Goal: Task Accomplishment & Management: Manage account settings

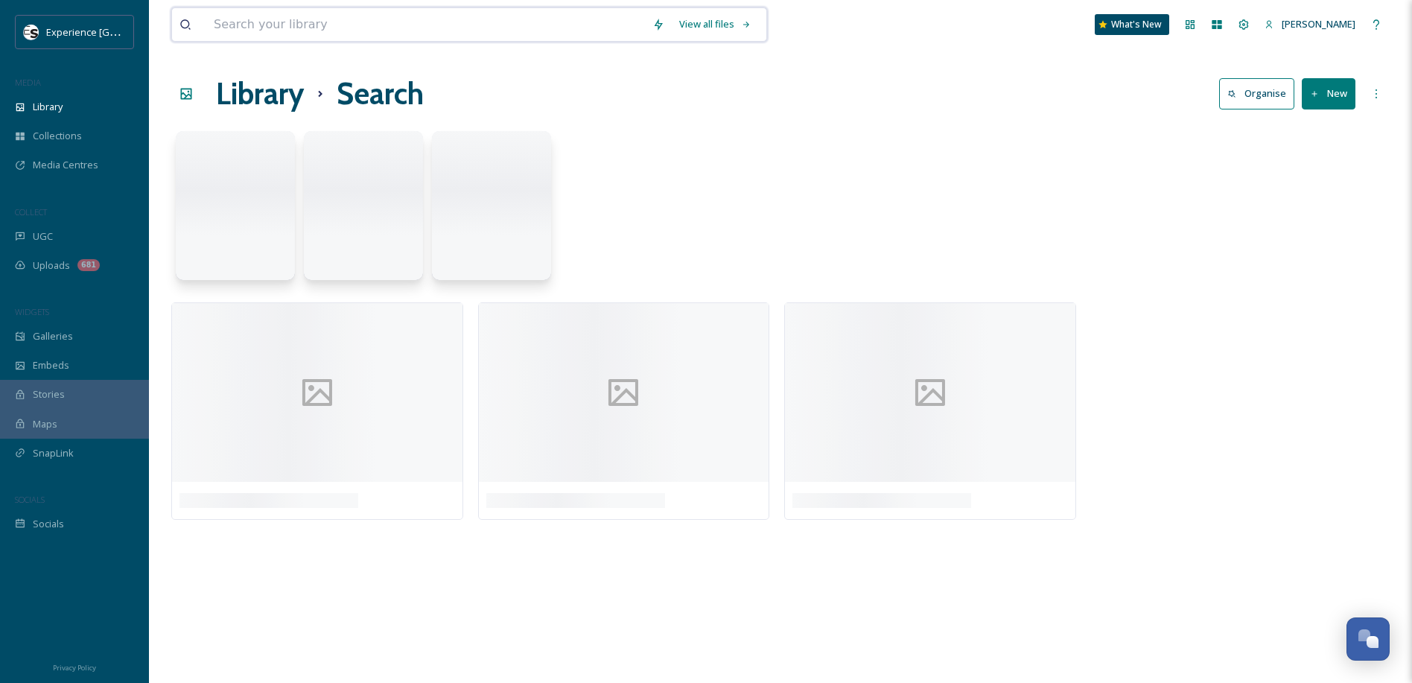
click at [340, 27] on input at bounding box center [425, 24] width 439 height 33
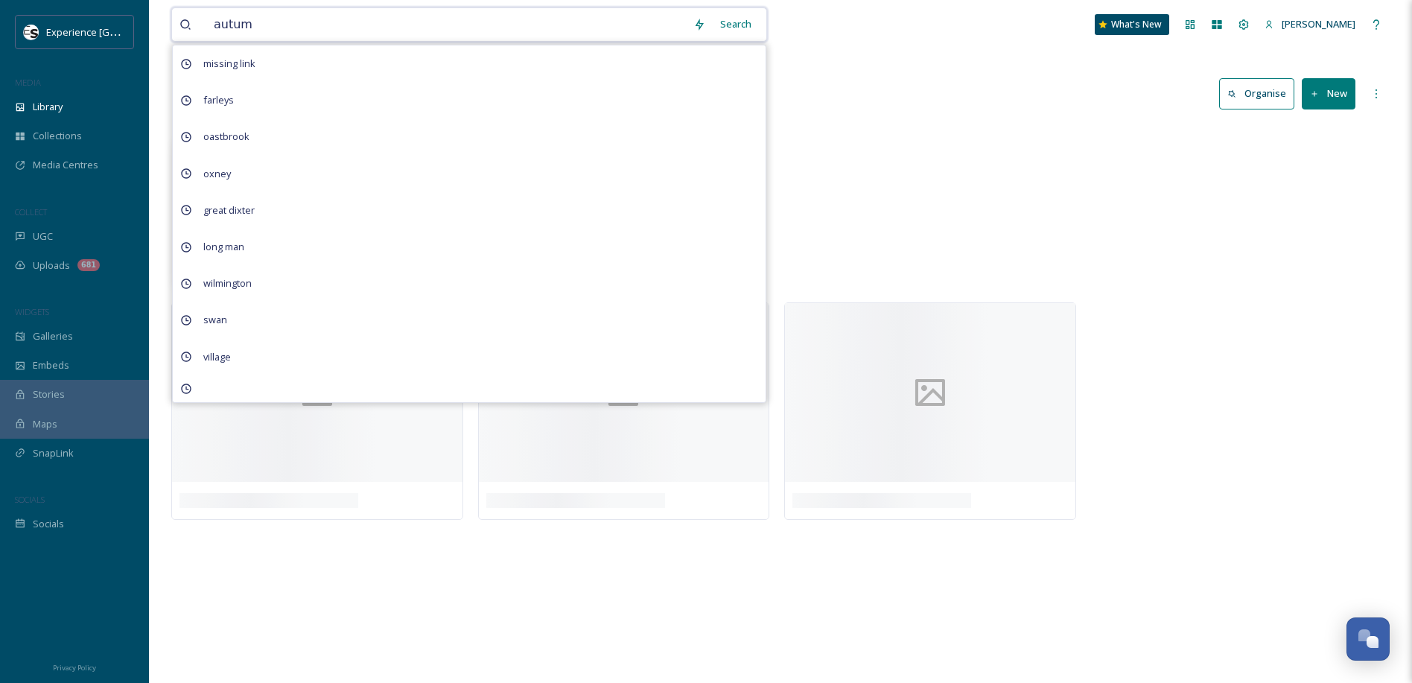
type input "autumn"
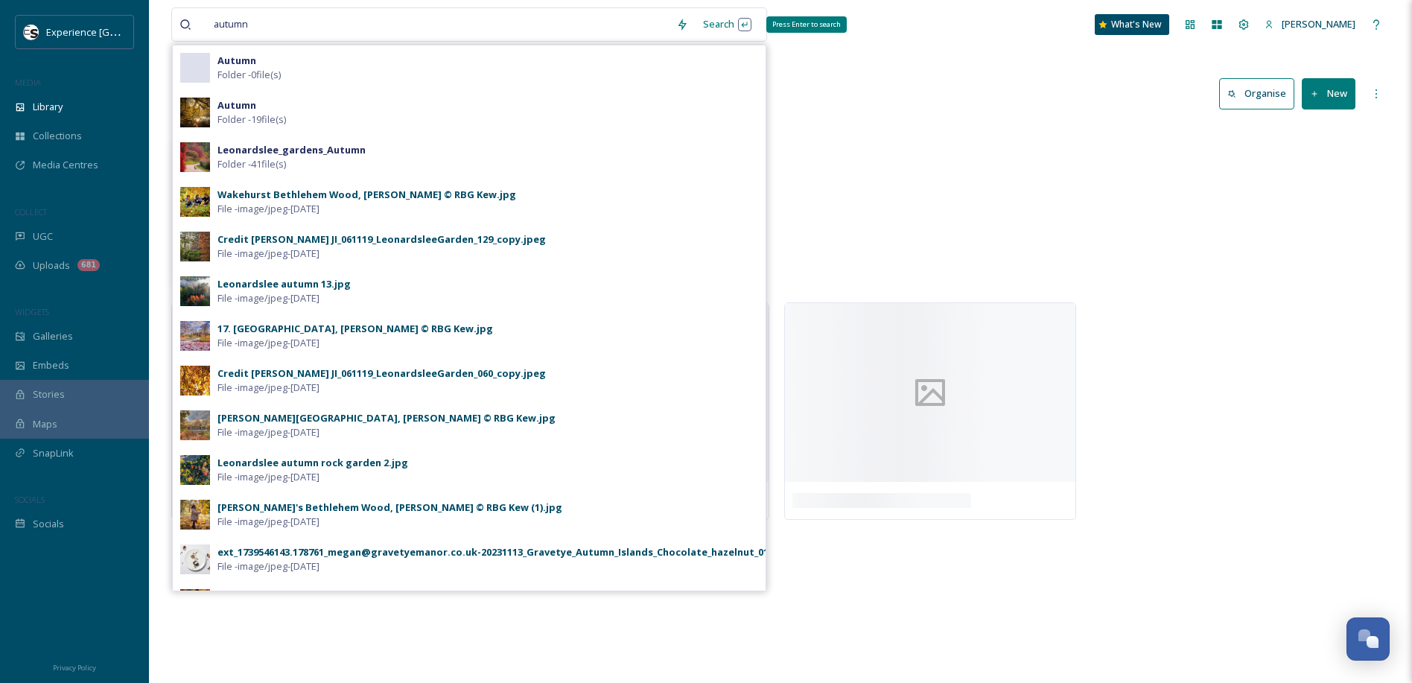
click at [716, 19] on div "Search Press Enter to search" at bounding box center [727, 24] width 63 height 29
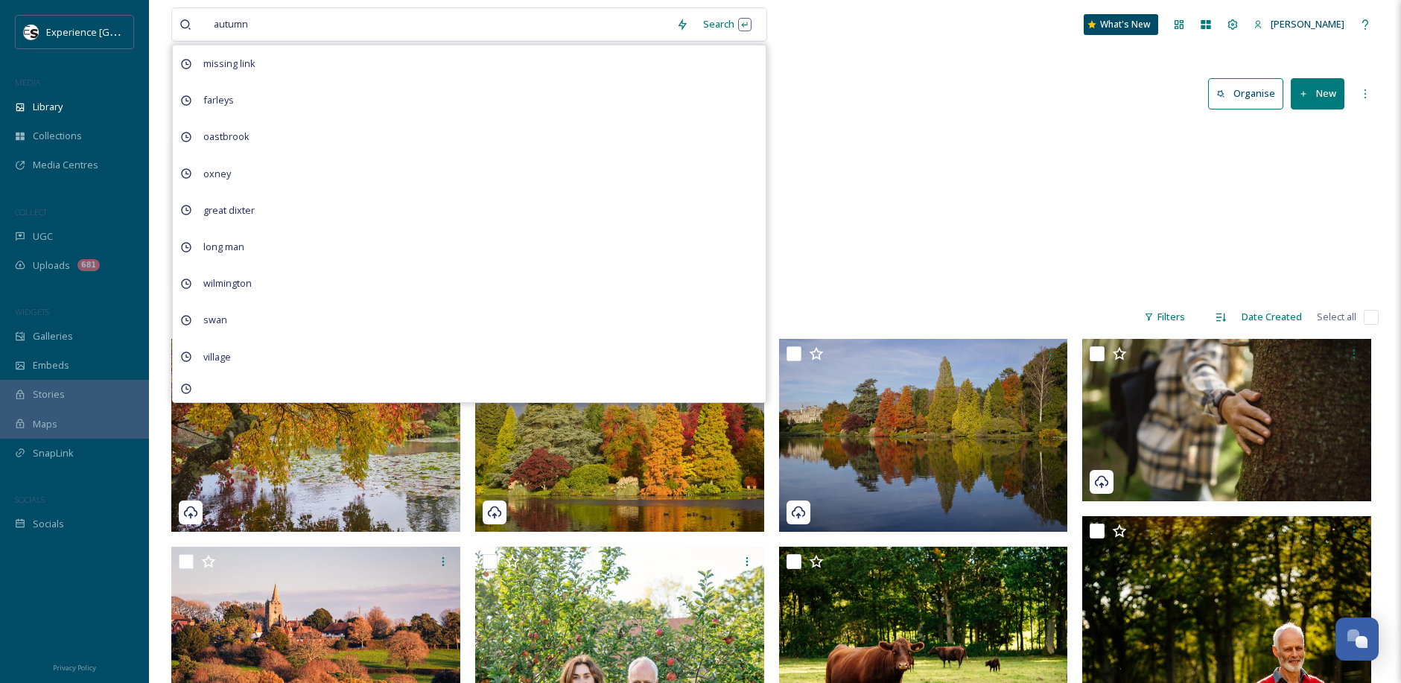
click at [868, 249] on div "Seasonal Autumn 0 items [GEOGRAPHIC_DATA] Autumn 19 items Parks & Gardens Leona…" at bounding box center [774, 209] width 1207 height 171
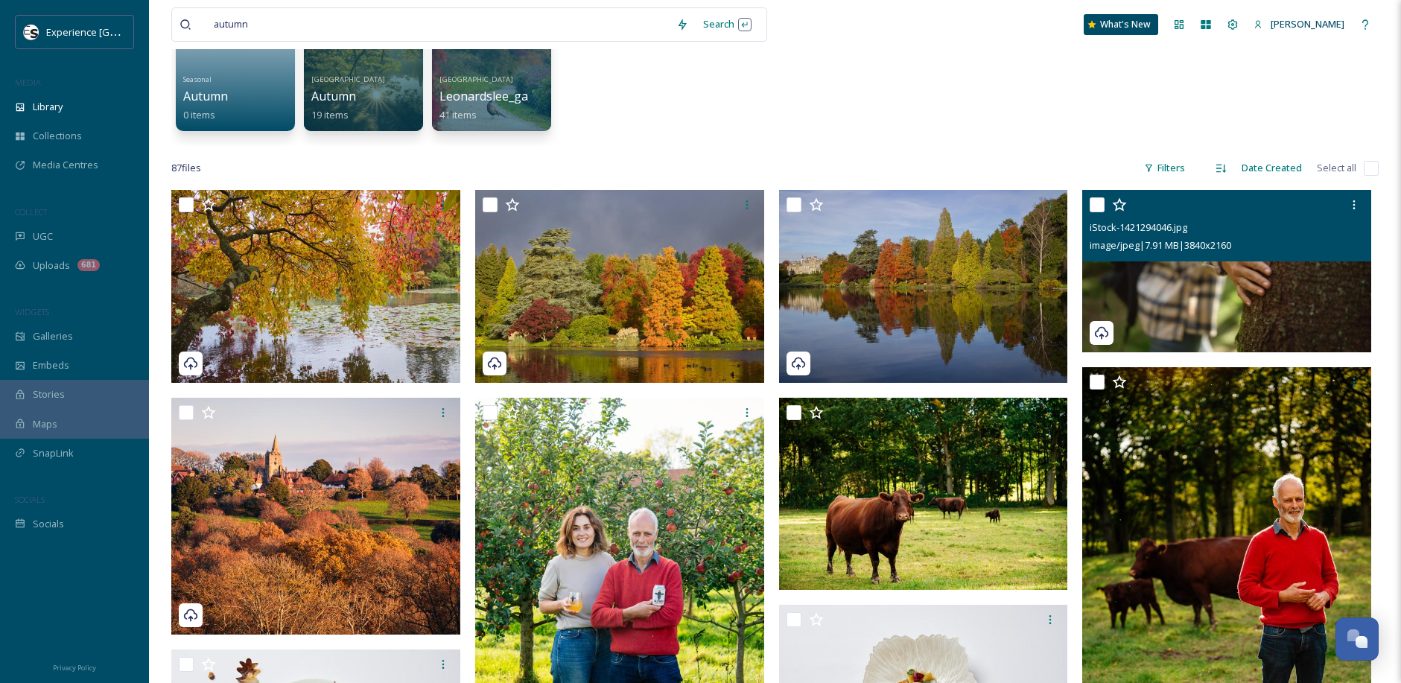
scroll to position [223, 0]
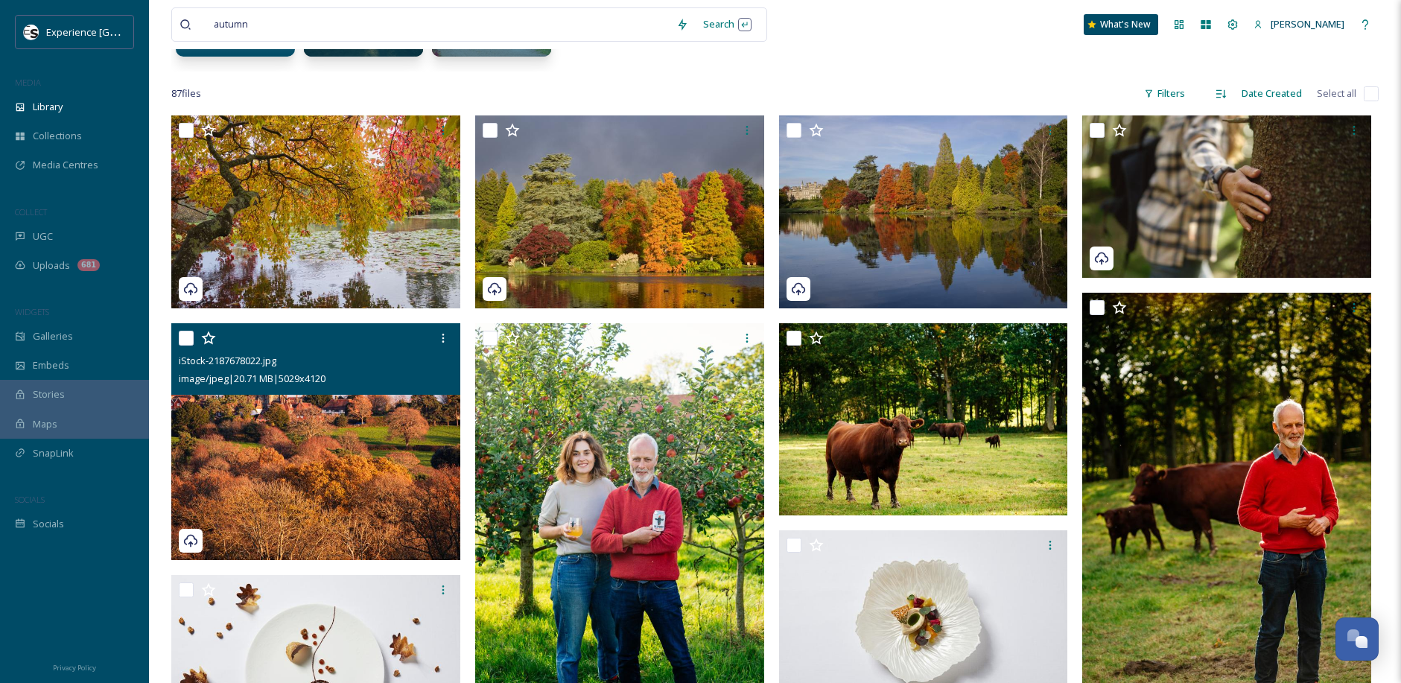
click at [310, 449] on img at bounding box center [315, 441] width 289 height 237
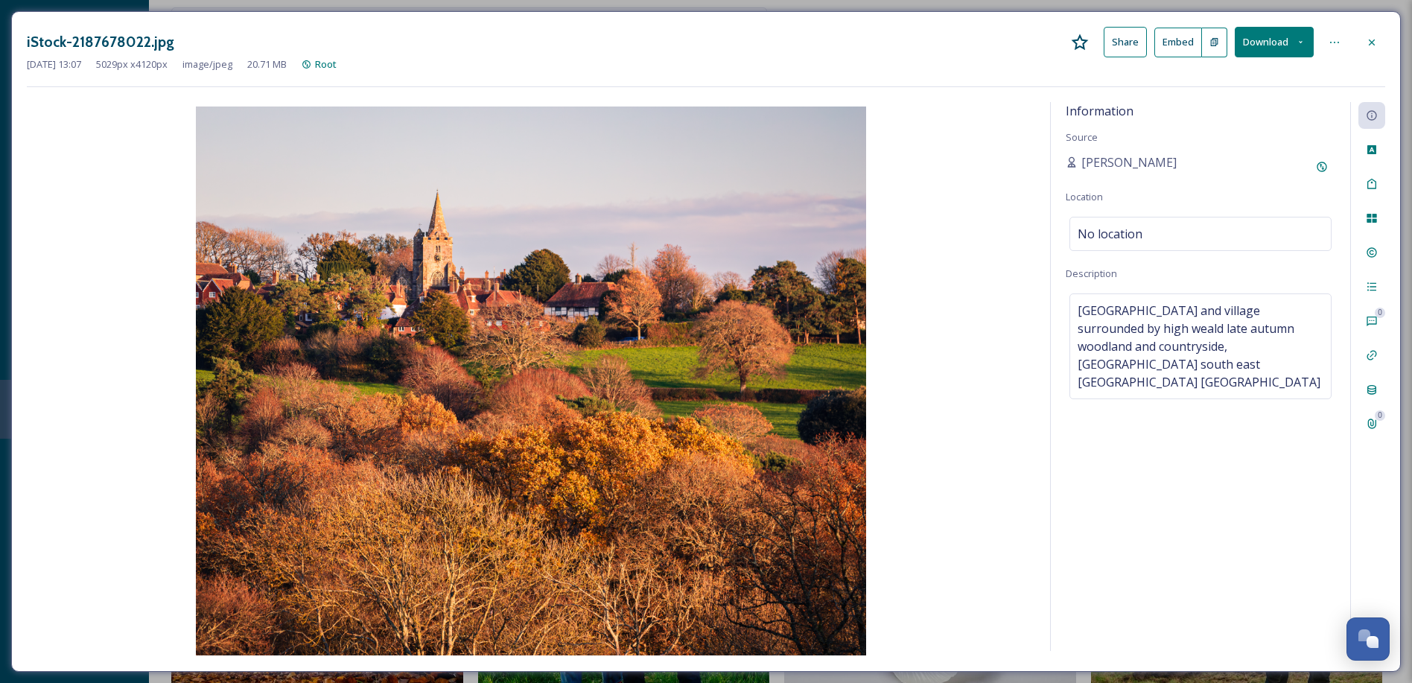
click at [813, 291] on img at bounding box center [531, 380] width 1008 height 549
click at [1371, 46] on icon at bounding box center [1372, 42] width 12 height 12
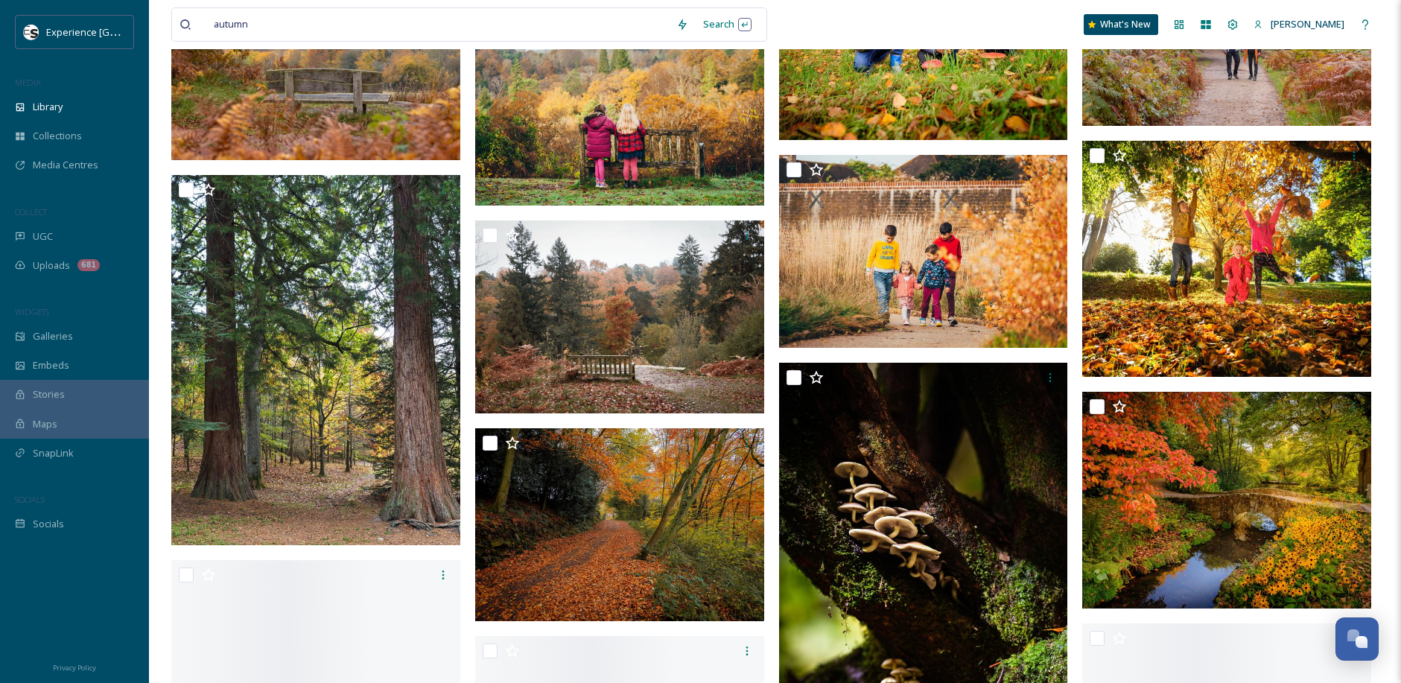
scroll to position [3872, 0]
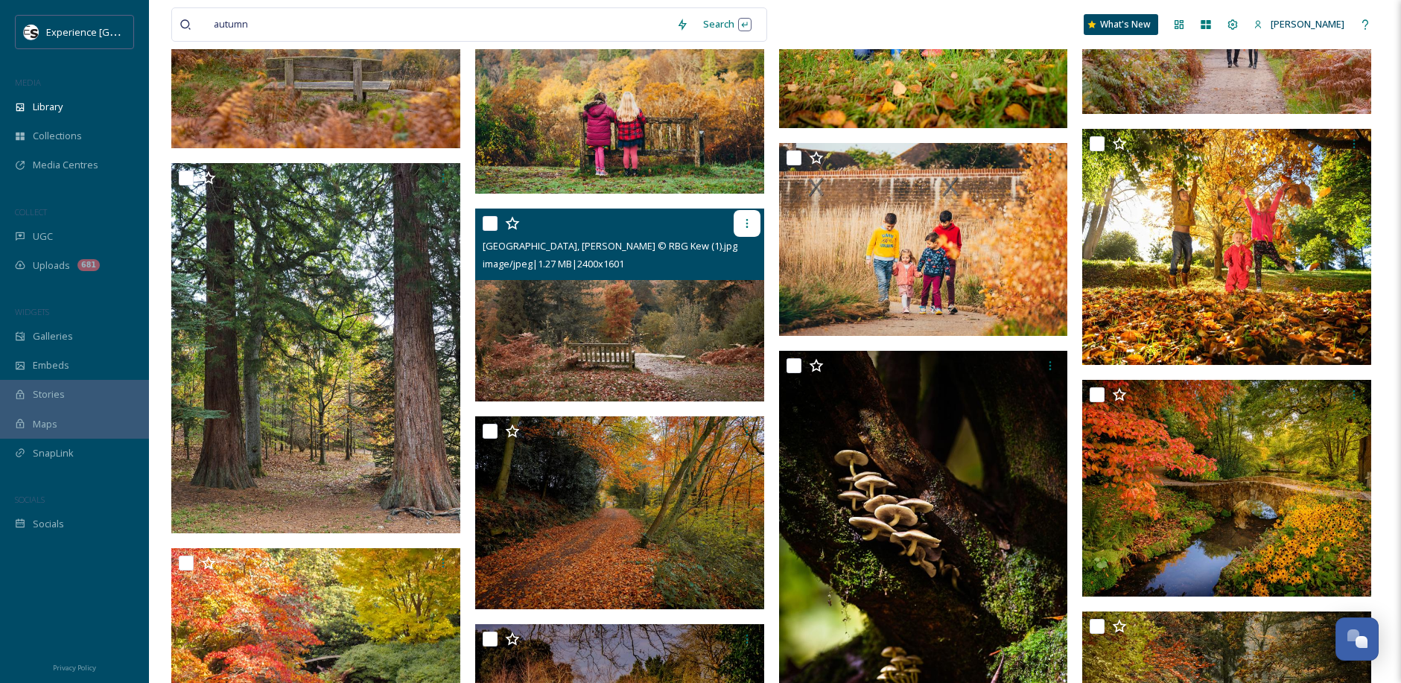
click at [746, 225] on icon at bounding box center [747, 223] width 12 height 12
click at [603, 317] on img at bounding box center [619, 305] width 289 height 193
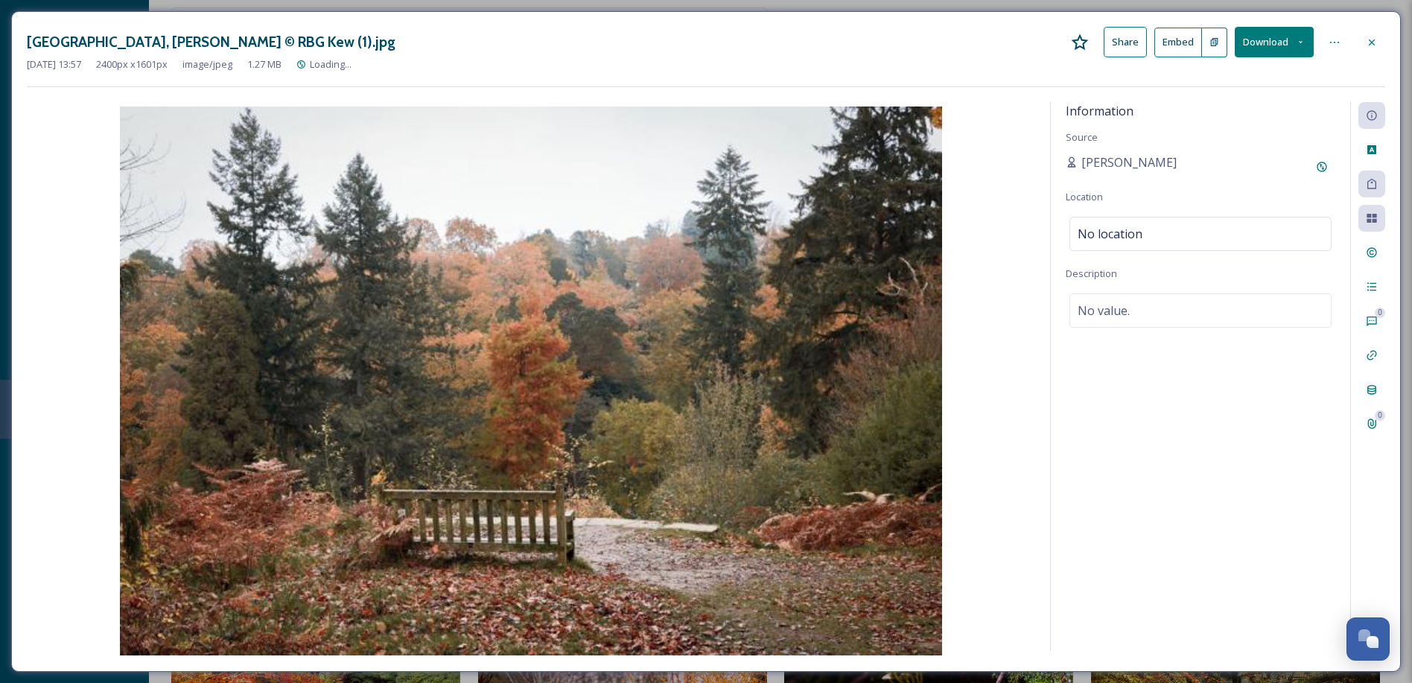
click at [1307, 44] on button "Download" at bounding box center [1274, 42] width 79 height 31
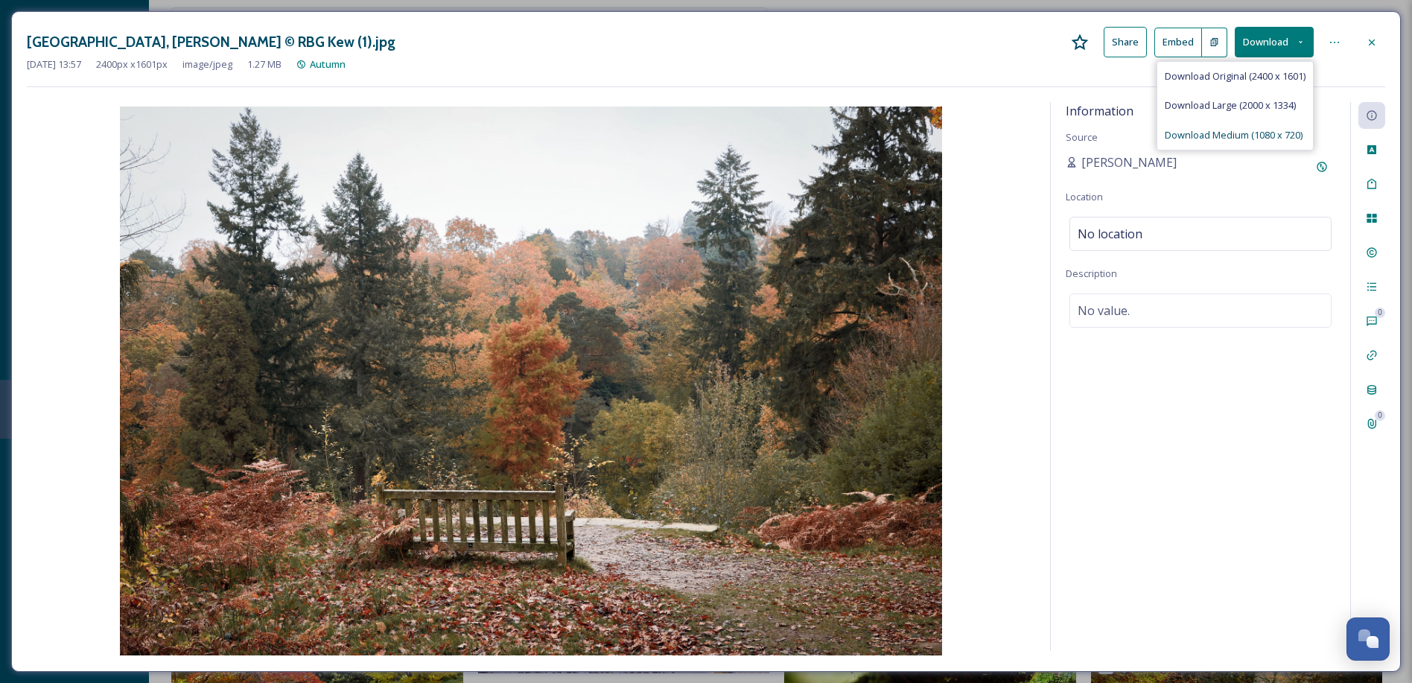
click at [1263, 140] on span "Download Medium (1080 x 720)" at bounding box center [1234, 135] width 138 height 14
click at [1368, 39] on icon at bounding box center [1372, 42] width 12 height 12
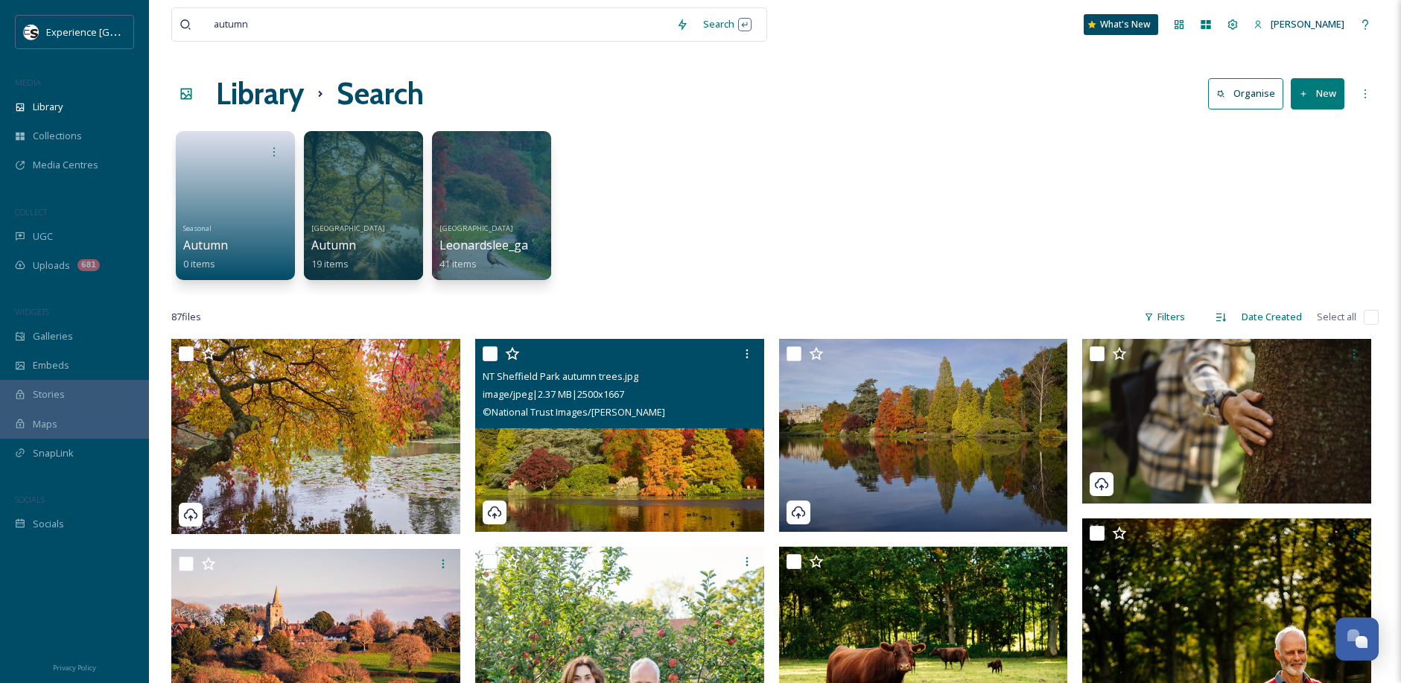
click at [669, 438] on img at bounding box center [619, 435] width 289 height 193
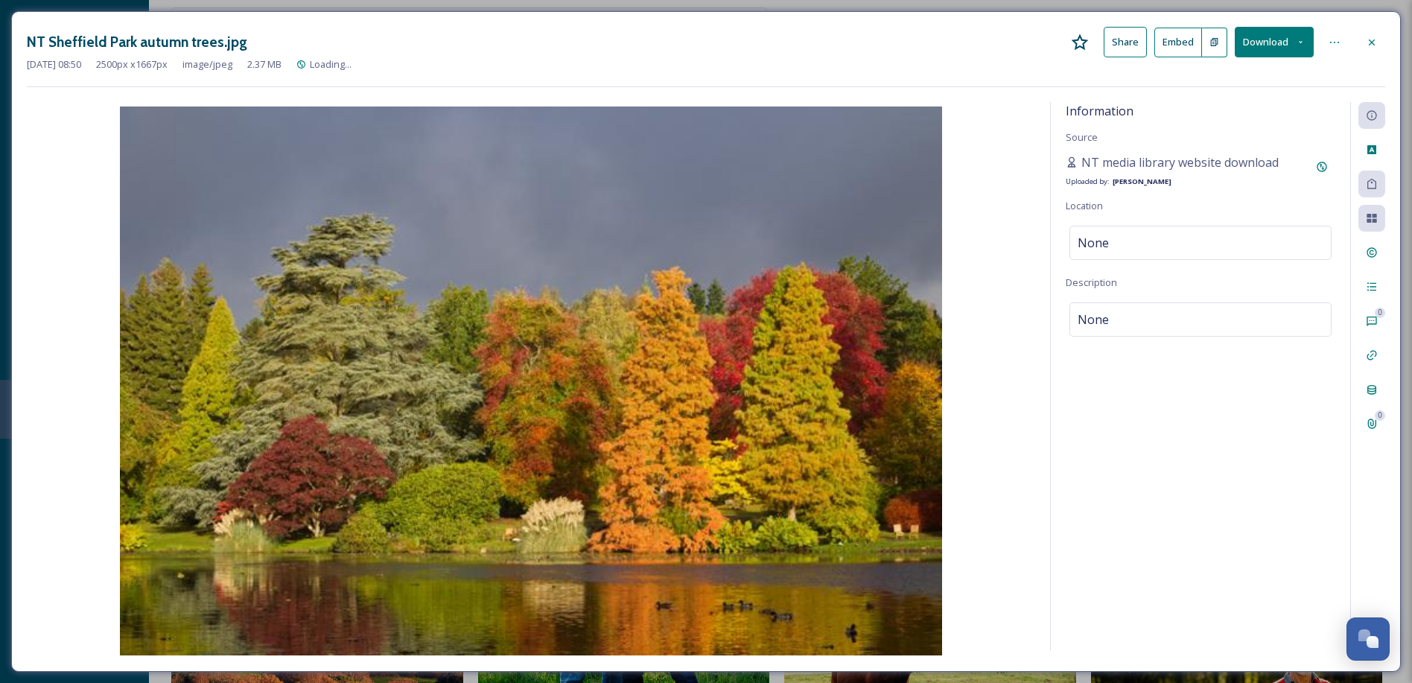
click at [1300, 37] on icon at bounding box center [1301, 42] width 10 height 10
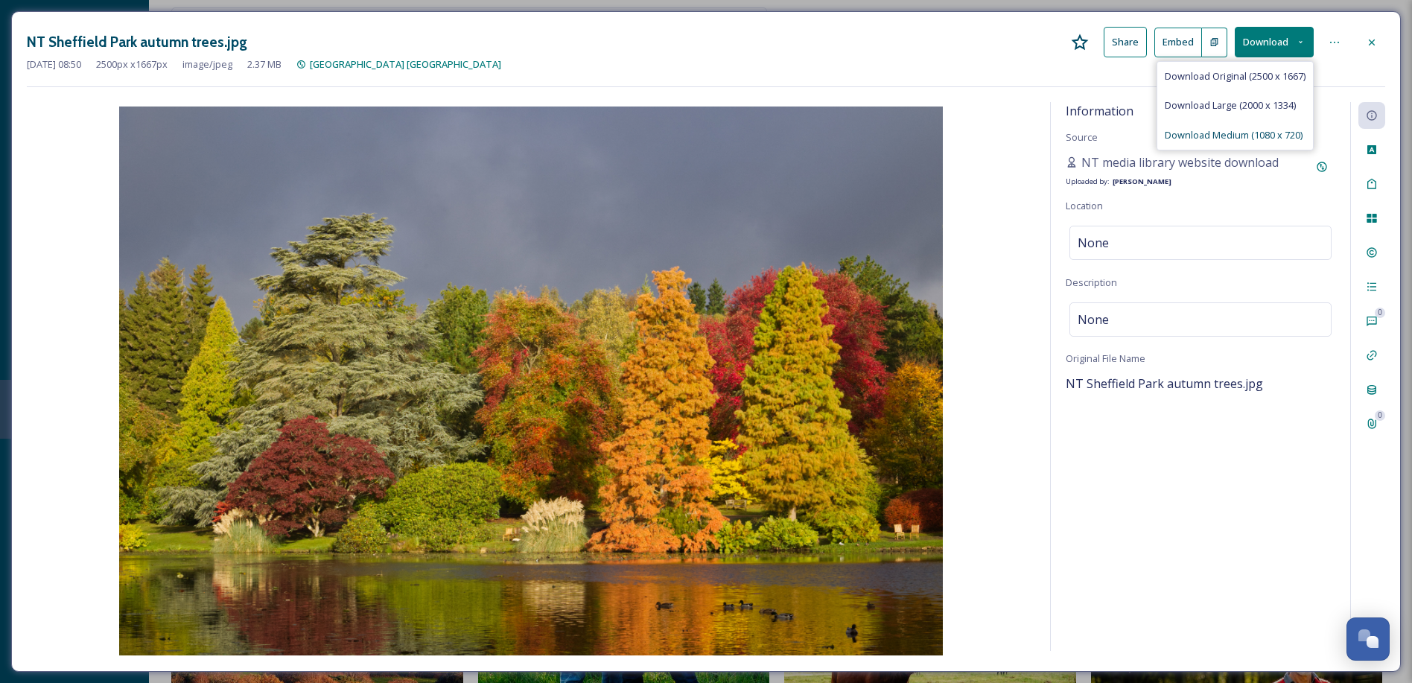
click at [1244, 139] on span "Download Medium (1080 x 720)" at bounding box center [1234, 135] width 138 height 14
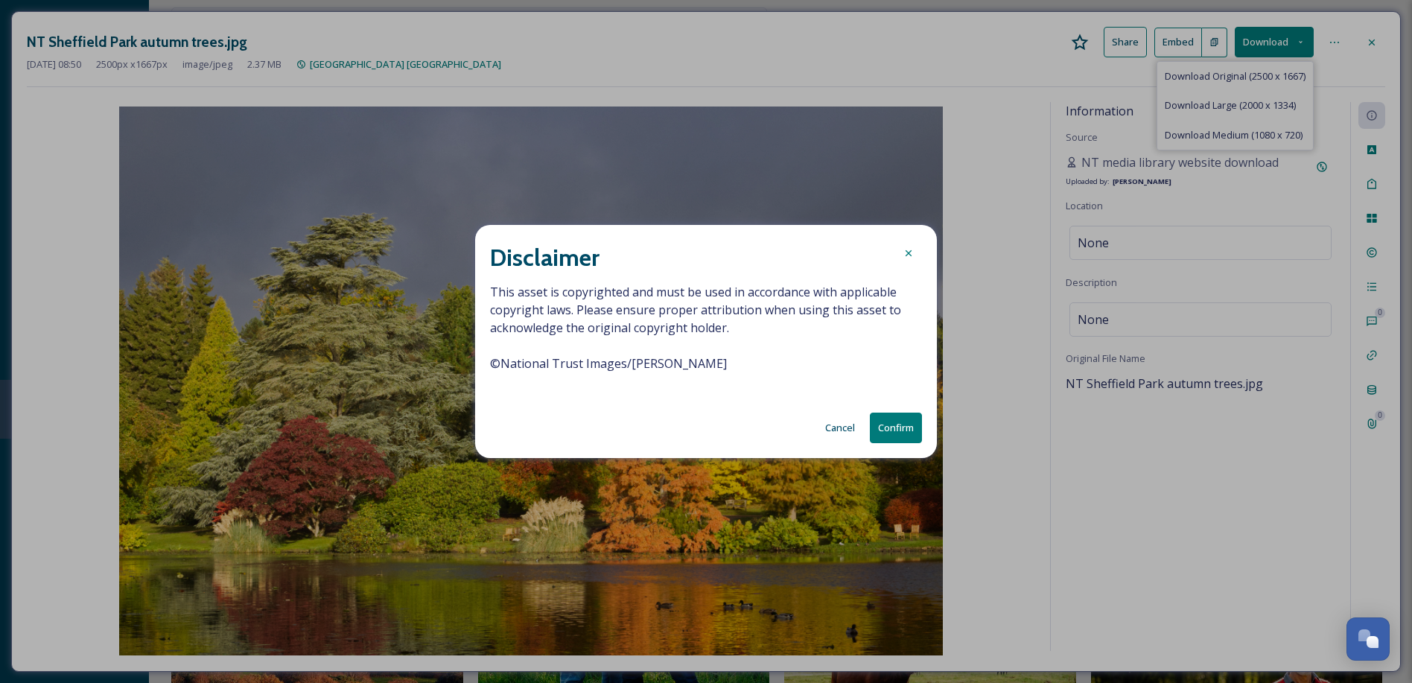
click at [889, 431] on button "Confirm" at bounding box center [896, 428] width 52 height 31
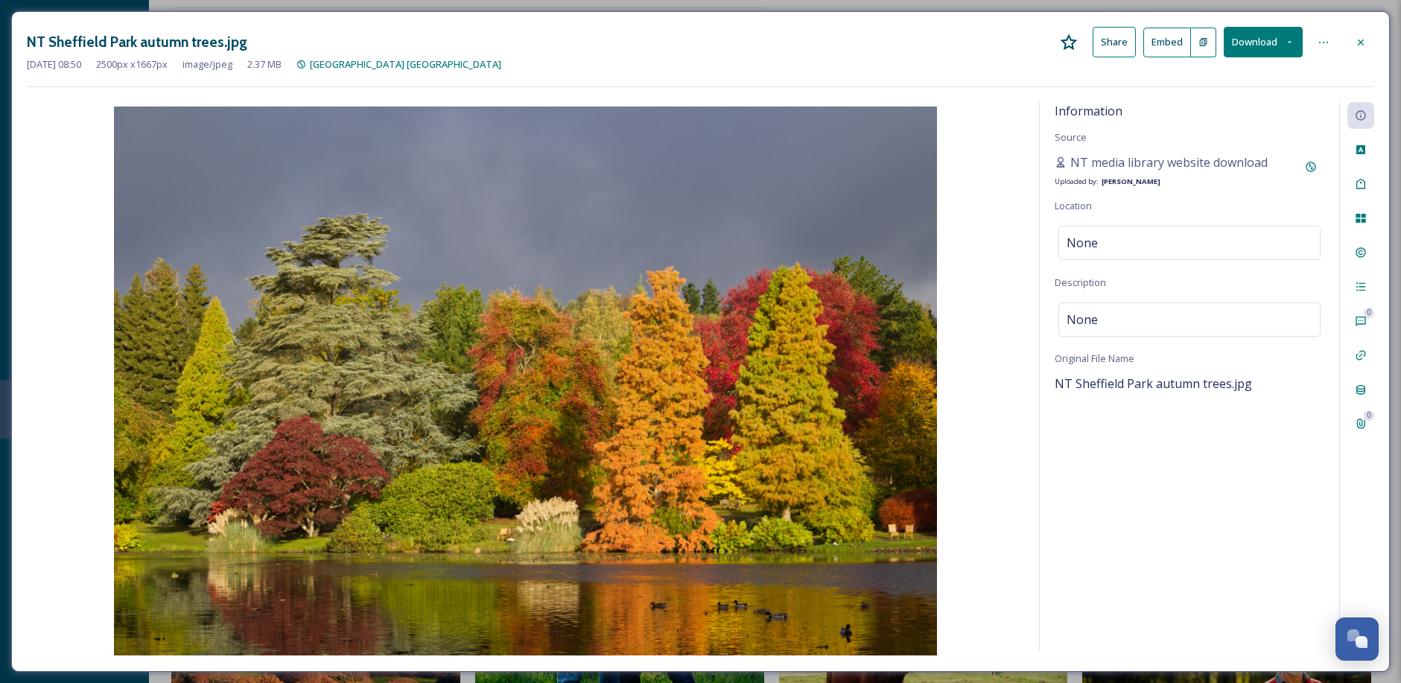
click at [1362, 42] on icon at bounding box center [1361, 42] width 12 height 12
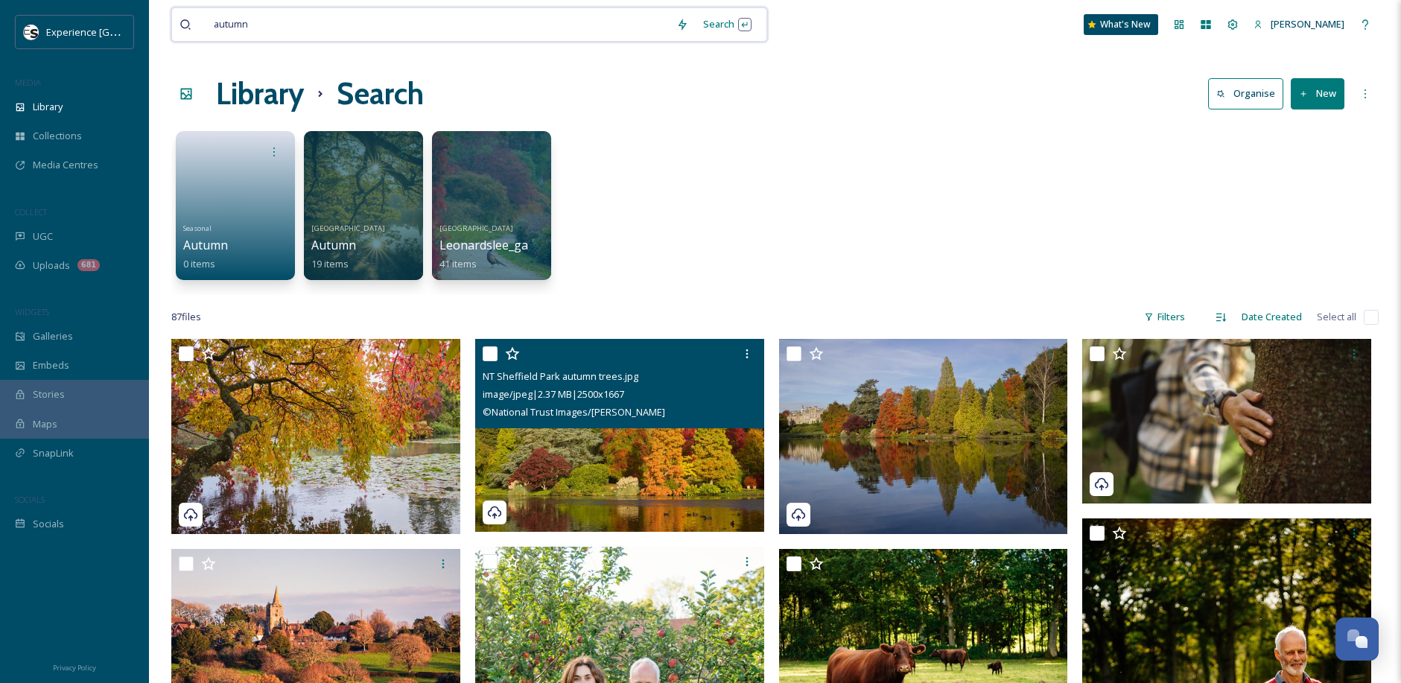
click at [519, 29] on input at bounding box center [463, 24] width 412 height 33
type input "wakehurst"
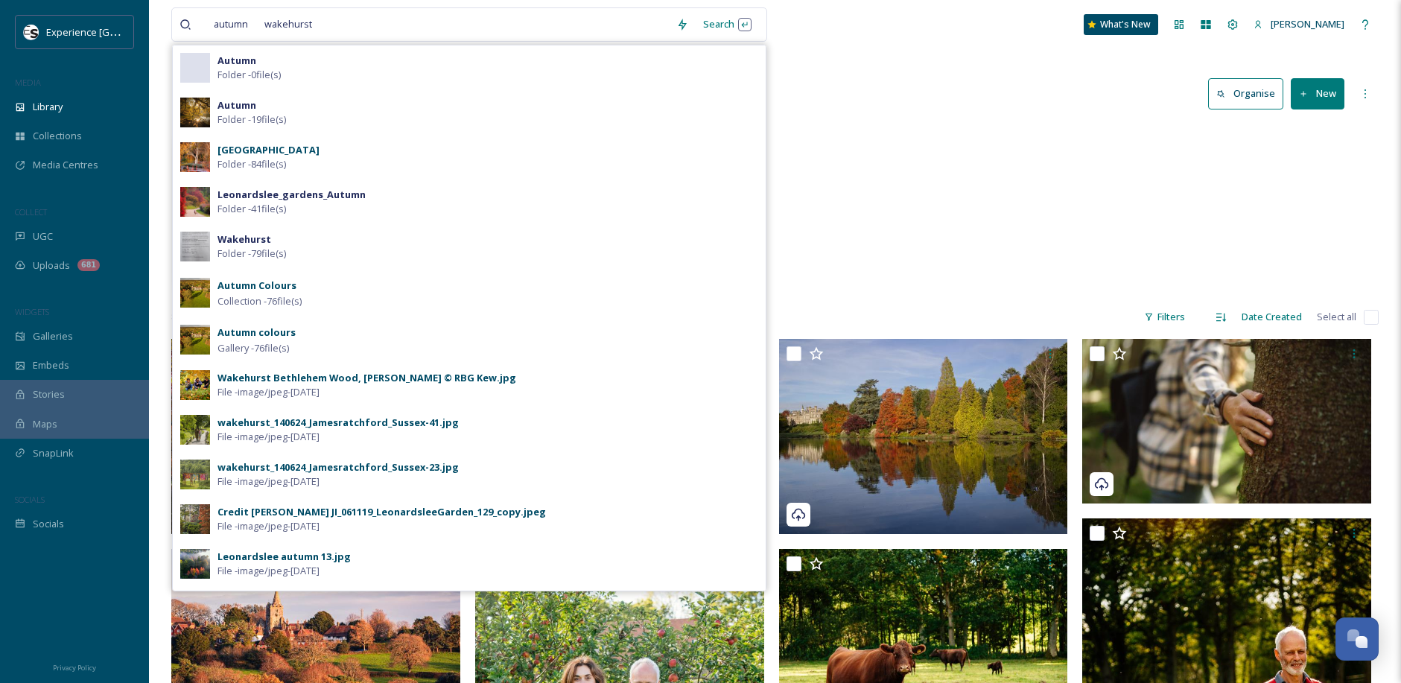
click at [314, 156] on div "Wakehurst Place Folder - 84 file(s)" at bounding box center [487, 157] width 541 height 28
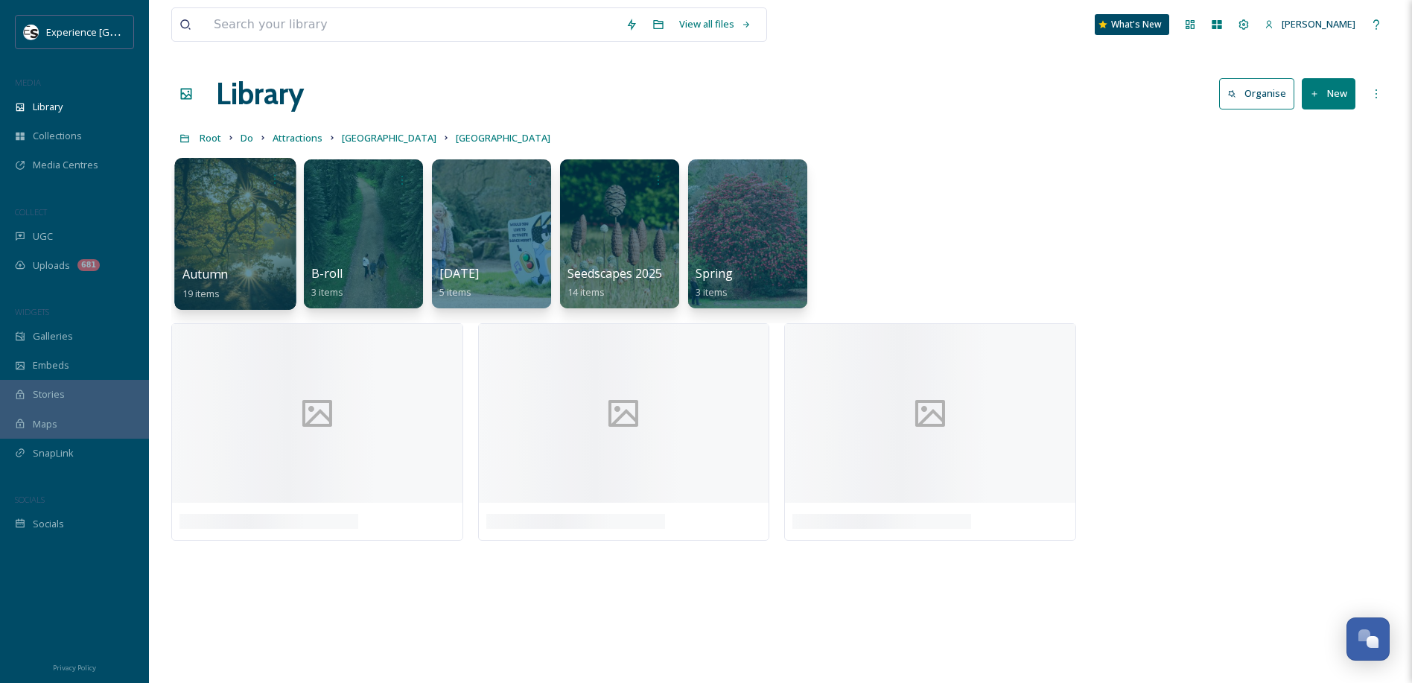
click at [232, 239] on div at bounding box center [234, 234] width 121 height 152
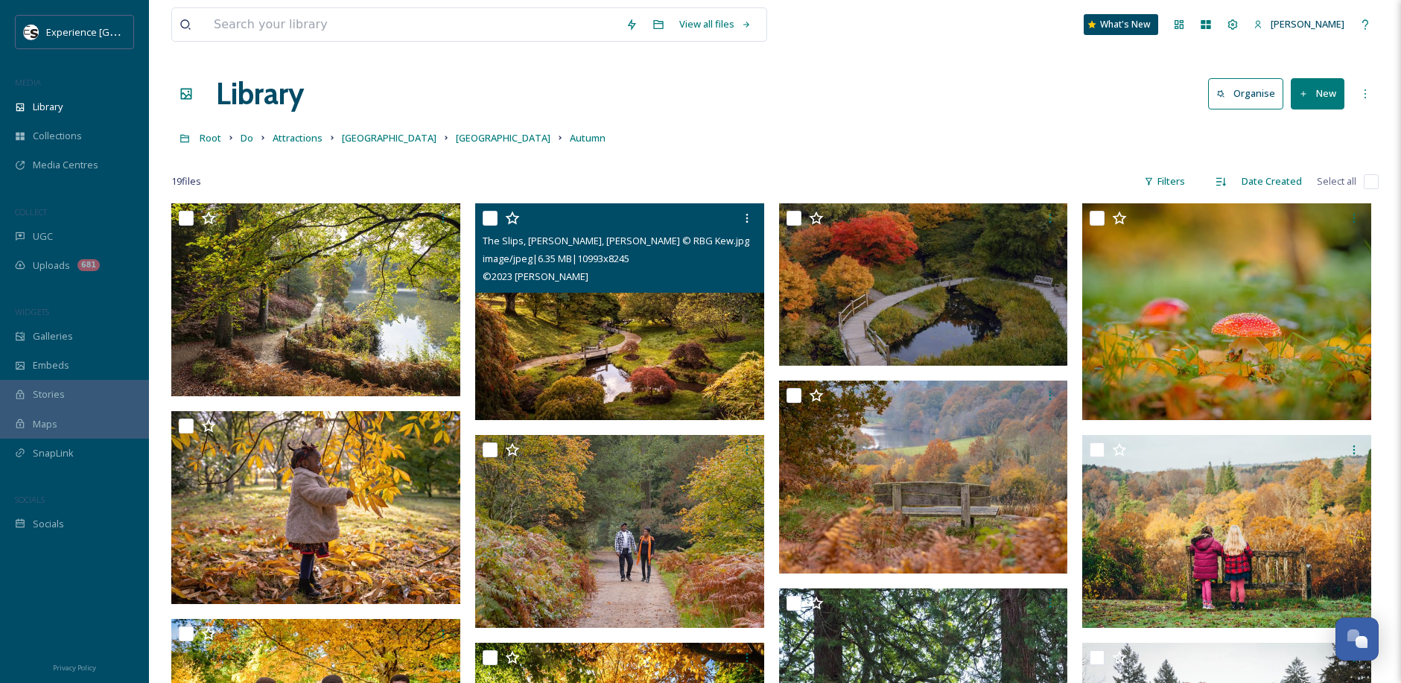
click at [668, 324] on img at bounding box center [619, 311] width 289 height 217
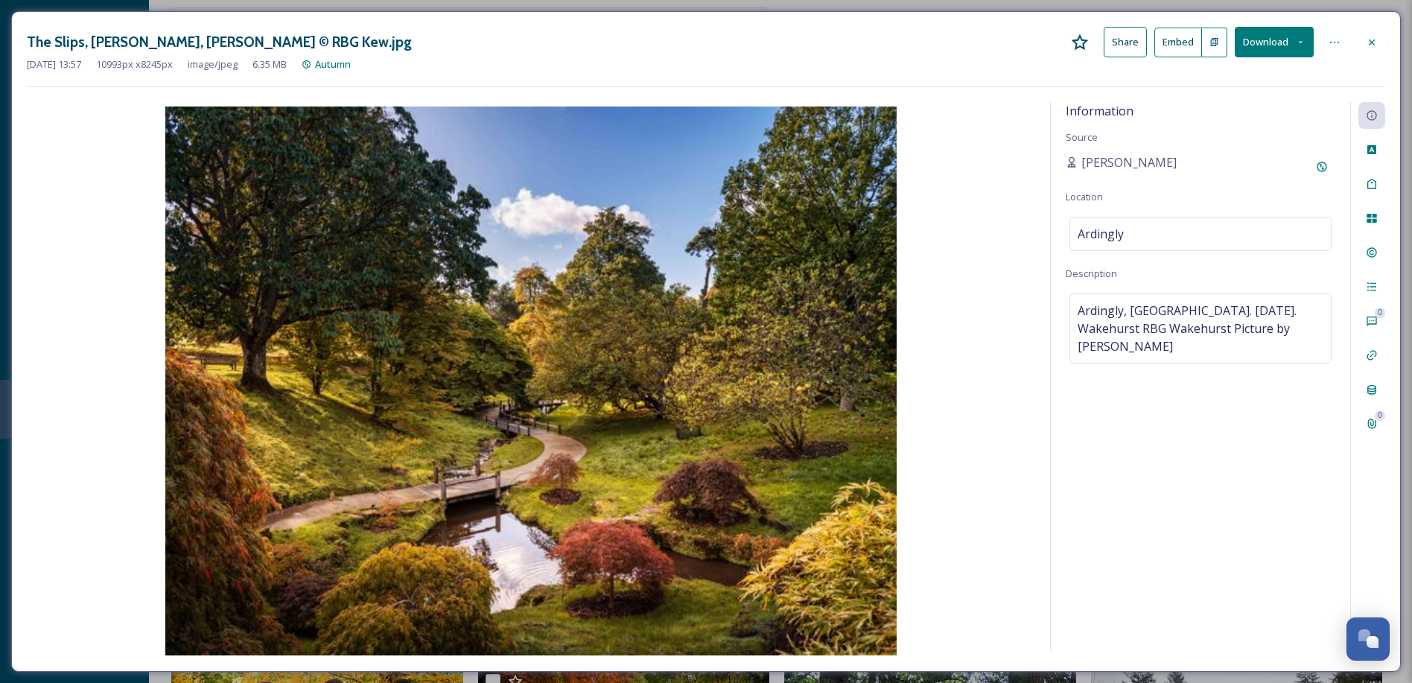
click at [1310, 39] on button "Download" at bounding box center [1274, 42] width 79 height 31
click at [1264, 135] on span "Download Medium (1080 x 810)" at bounding box center [1228, 135] width 138 height 14
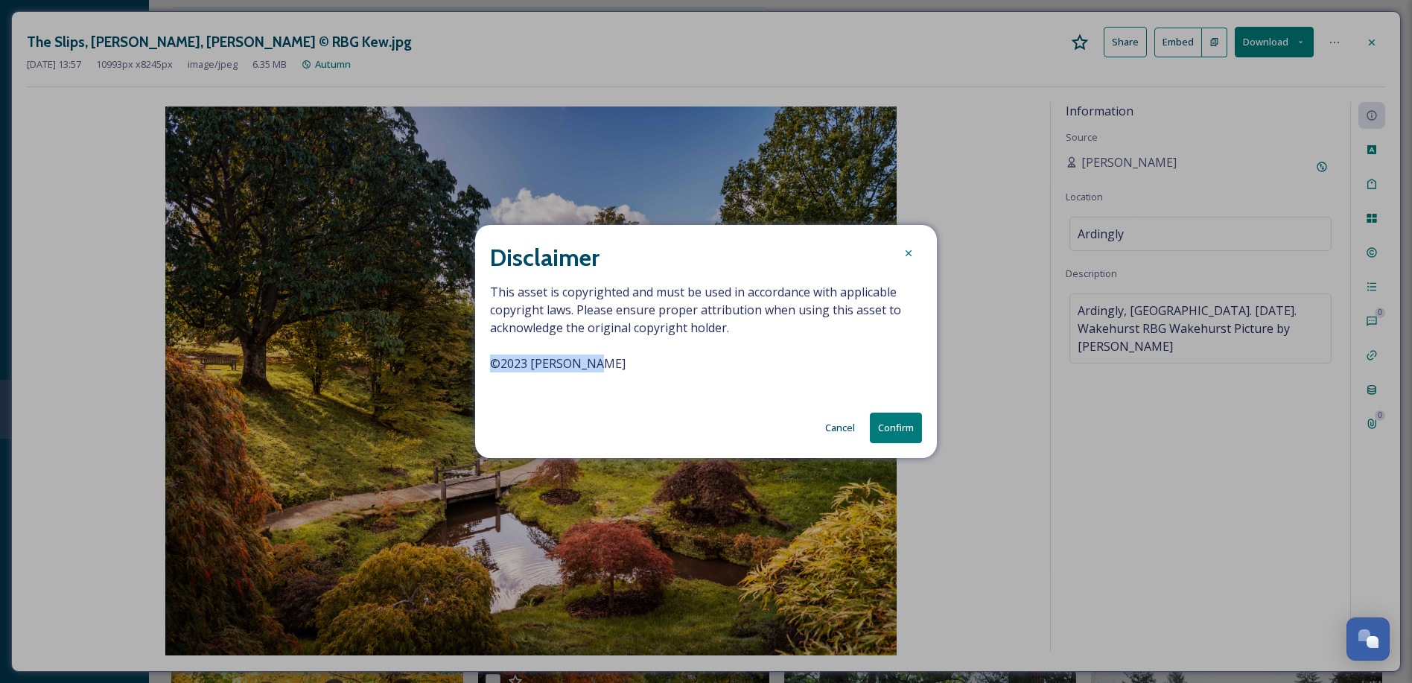
drag, startPoint x: 590, startPoint y: 363, endPoint x: 472, endPoint y: 364, distance: 117.7
click at [472, 364] on div "Disclaimer This asset is copyrighted and must be used in accordance with applic…" at bounding box center [706, 341] width 1412 height 683
copy span "© 2023 [PERSON_NAME]"
click at [895, 423] on button "Confirm" at bounding box center [896, 428] width 52 height 31
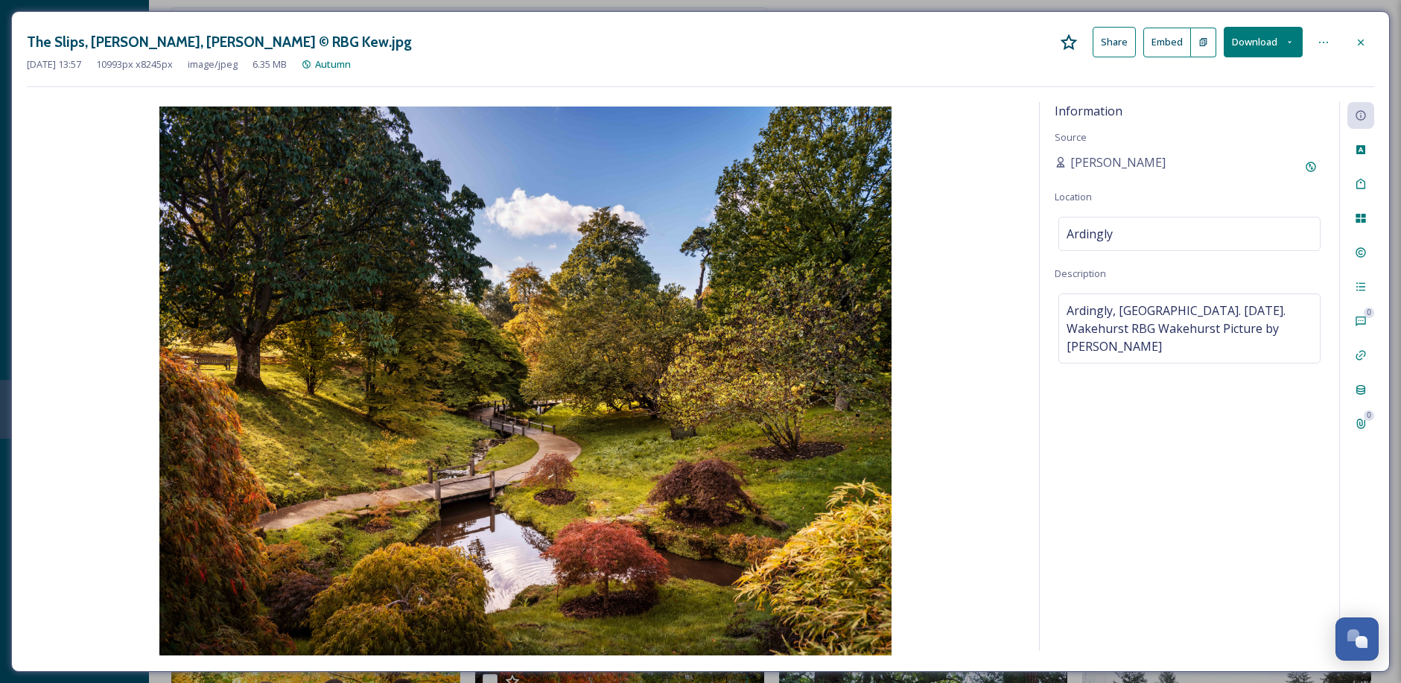
click at [1356, 42] on icon at bounding box center [1361, 42] width 12 height 12
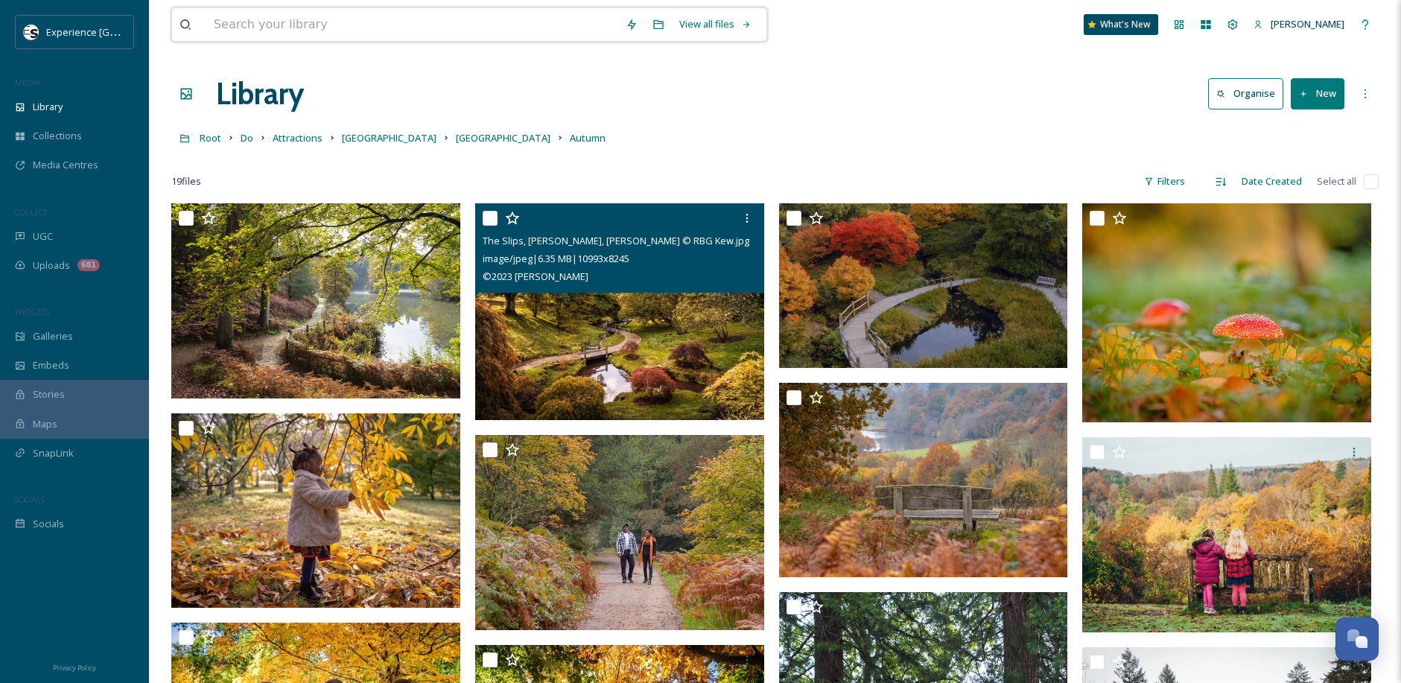
click at [396, 28] on input at bounding box center [412, 24] width 412 height 33
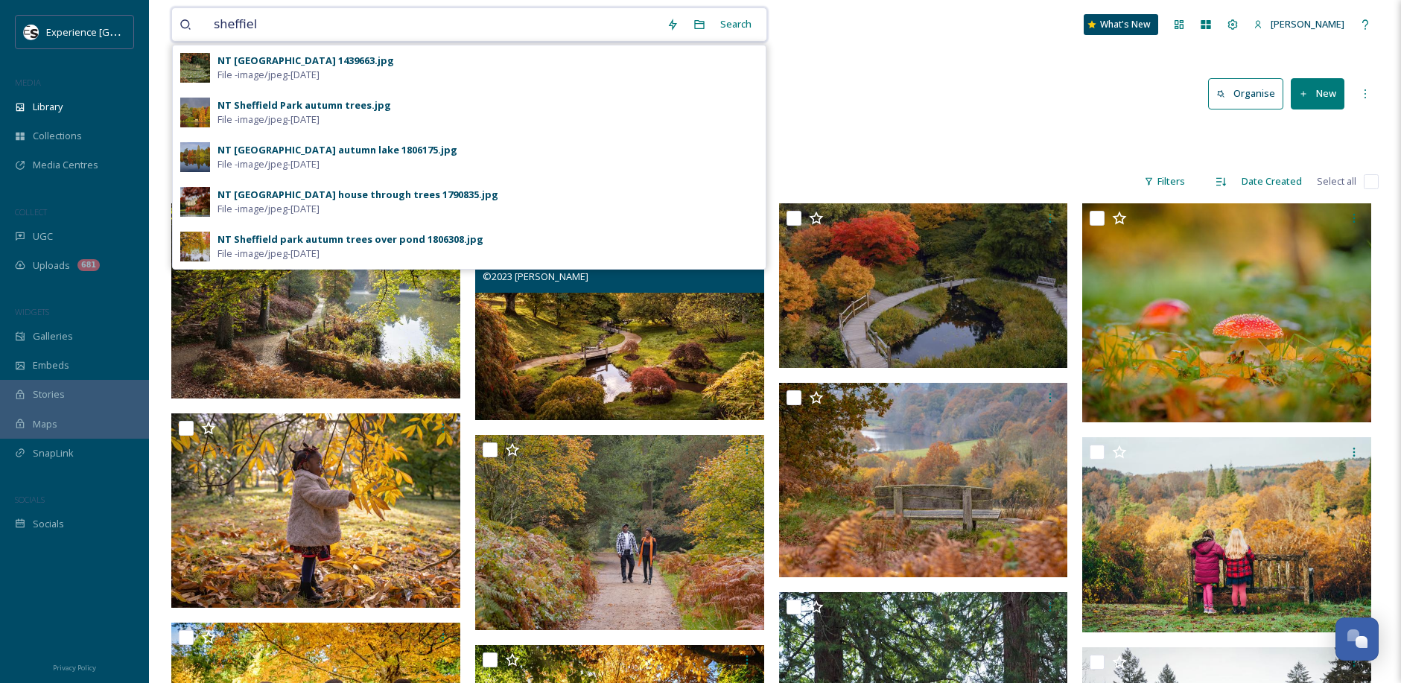
type input "[GEOGRAPHIC_DATA]"
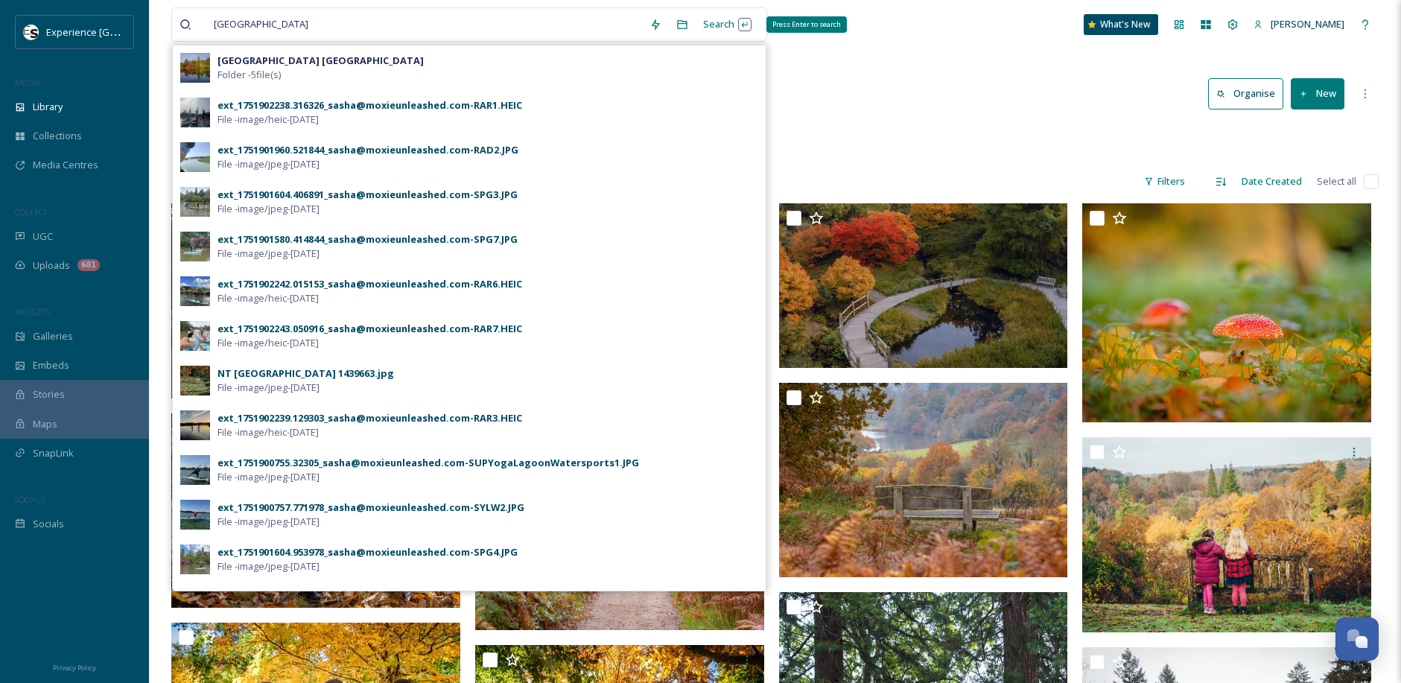
click at [732, 22] on div "Search Press Enter to search" at bounding box center [727, 24] width 63 height 29
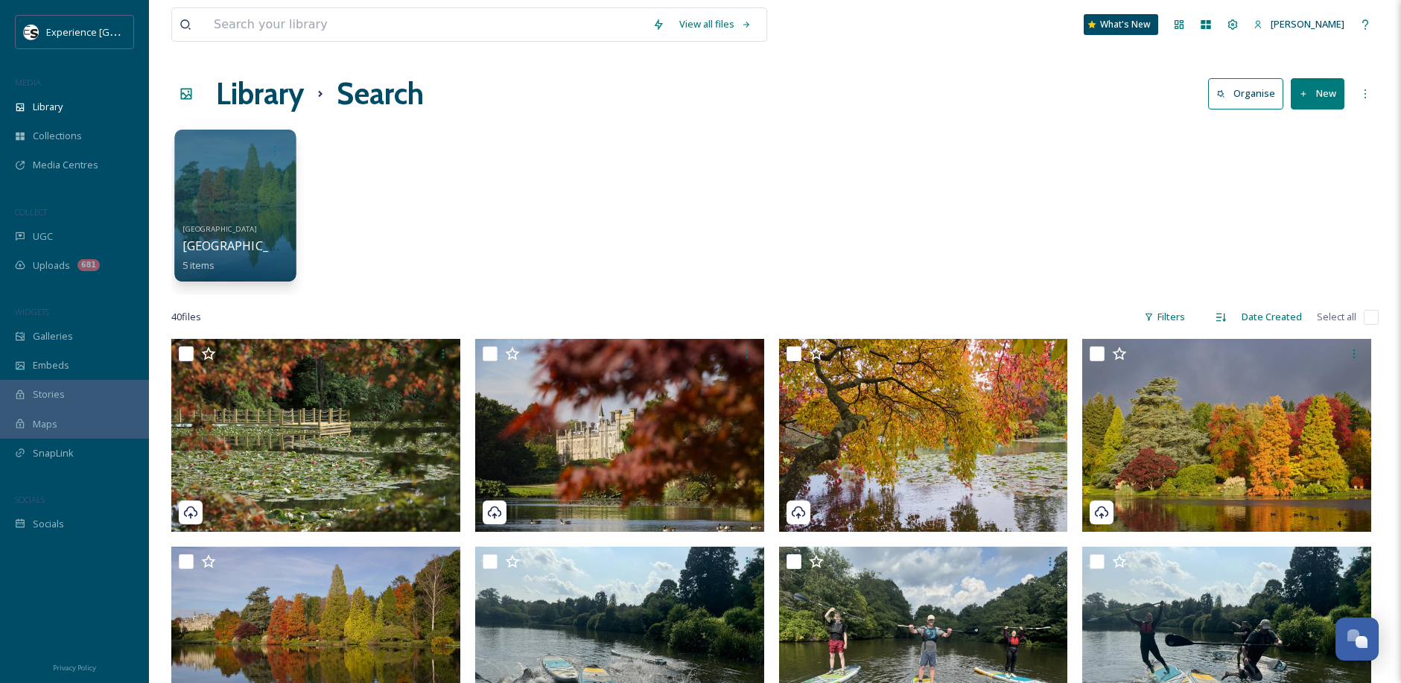
click at [232, 185] on div at bounding box center [234, 206] width 121 height 152
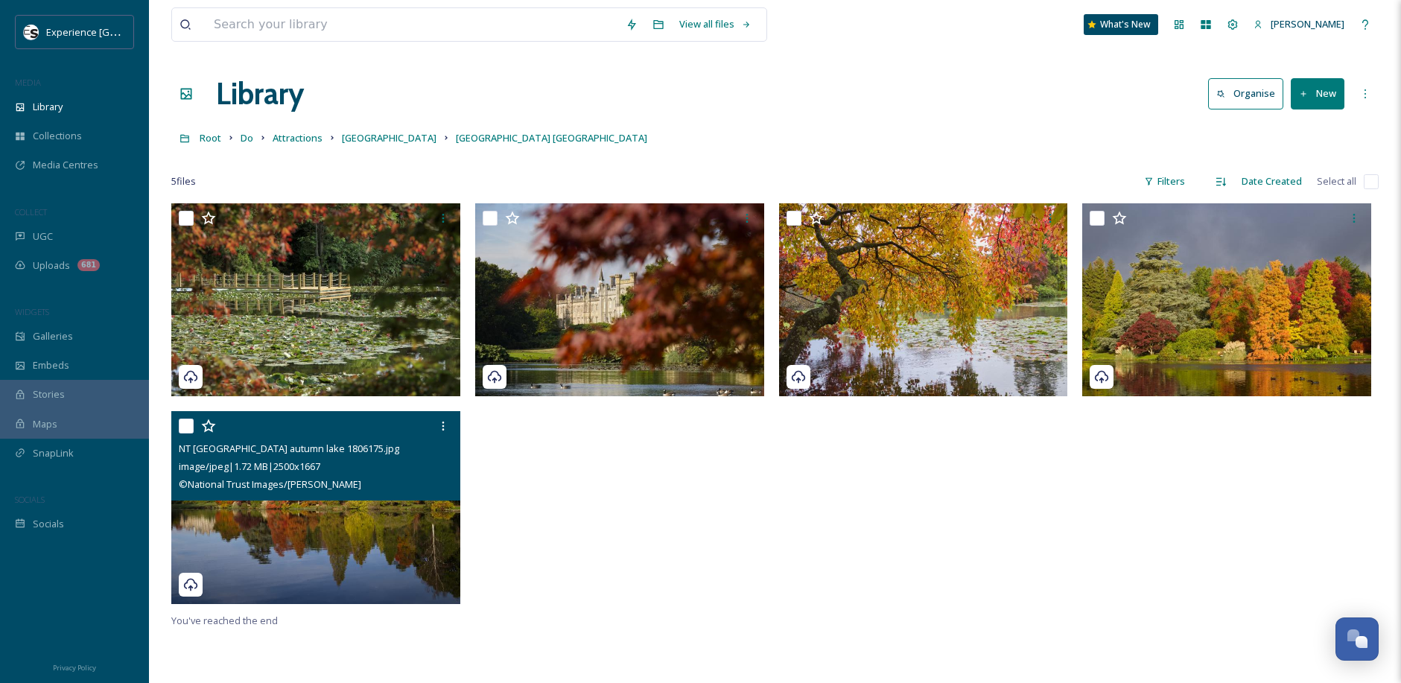
click at [360, 528] on img at bounding box center [315, 507] width 289 height 193
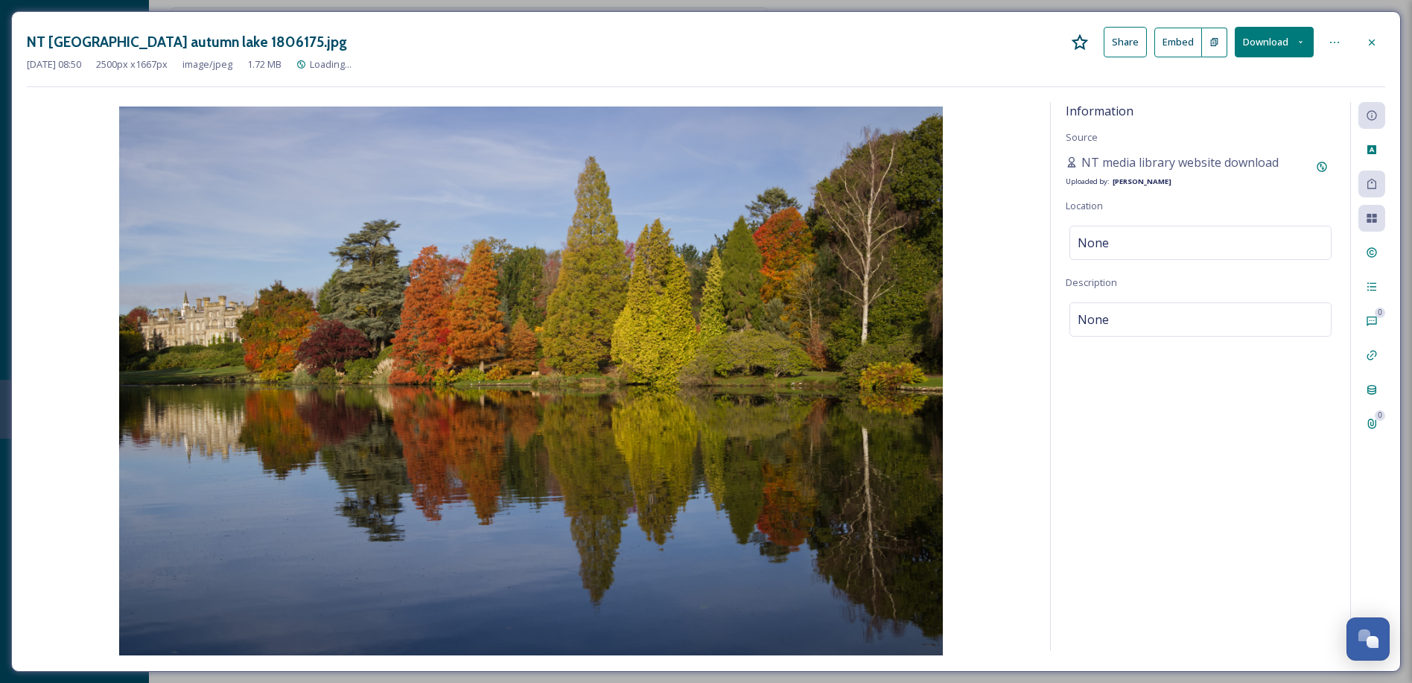
click at [1296, 37] on icon at bounding box center [1301, 42] width 10 height 10
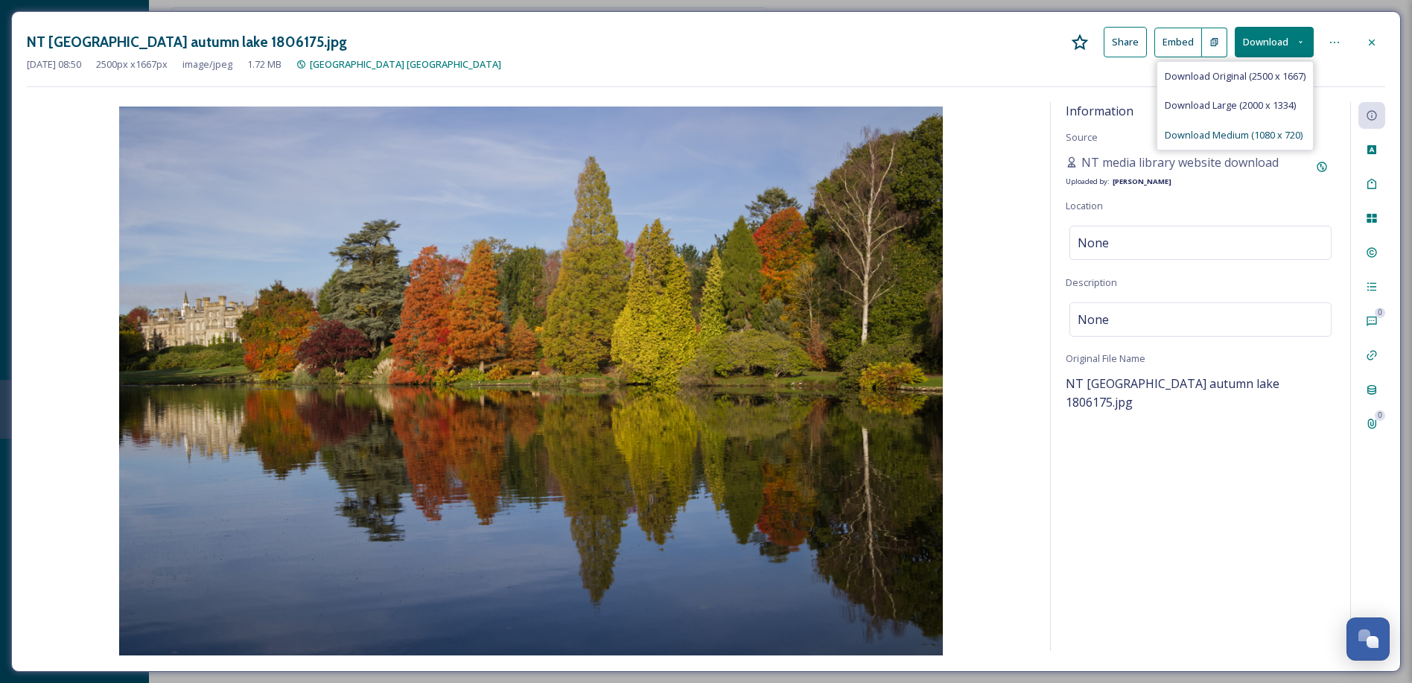
click at [1234, 141] on span "Download Medium (1080 x 720)" at bounding box center [1234, 135] width 138 height 14
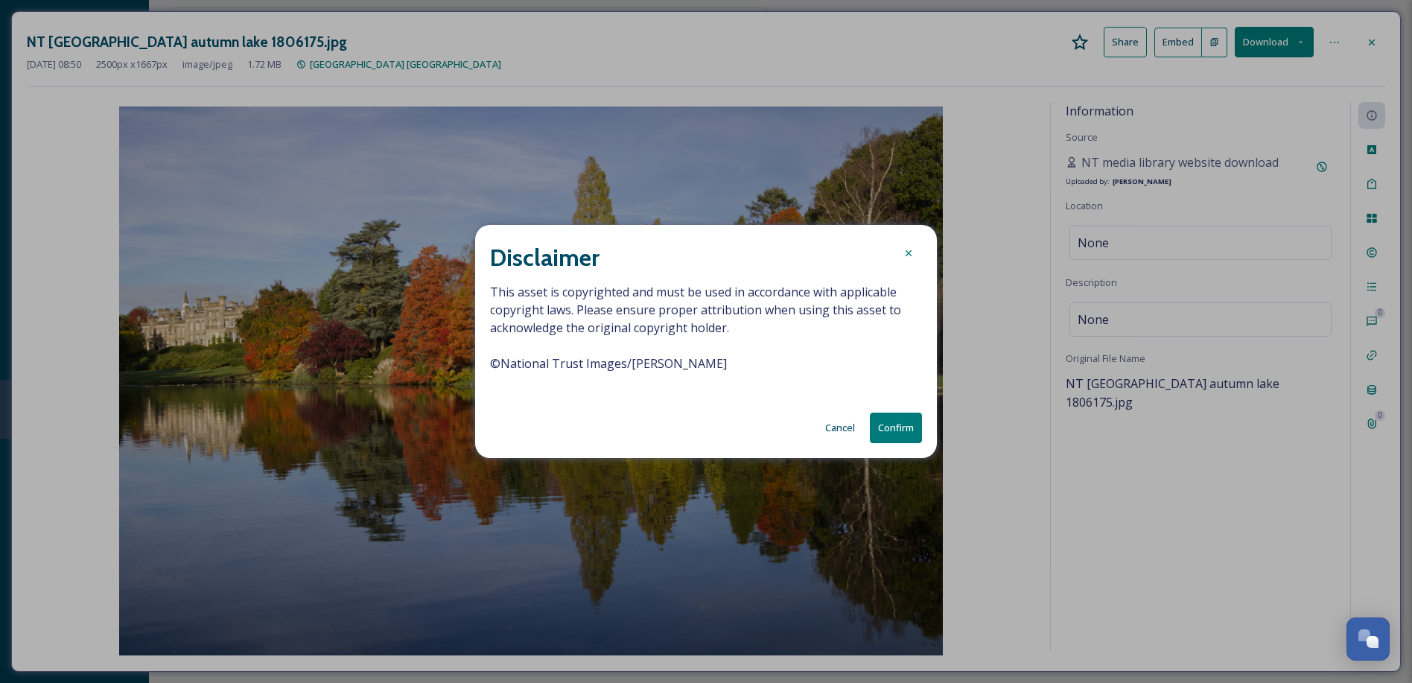
drag, startPoint x: 716, startPoint y: 362, endPoint x: 461, endPoint y: 357, distance: 255.5
click at [461, 357] on div "Disclaimer This asset is copyrighted and must be used in accordance with applic…" at bounding box center [706, 341] width 1412 height 683
copy span "© National Trust Images/[PERSON_NAME]"
click at [905, 430] on button "Confirm" at bounding box center [896, 428] width 52 height 31
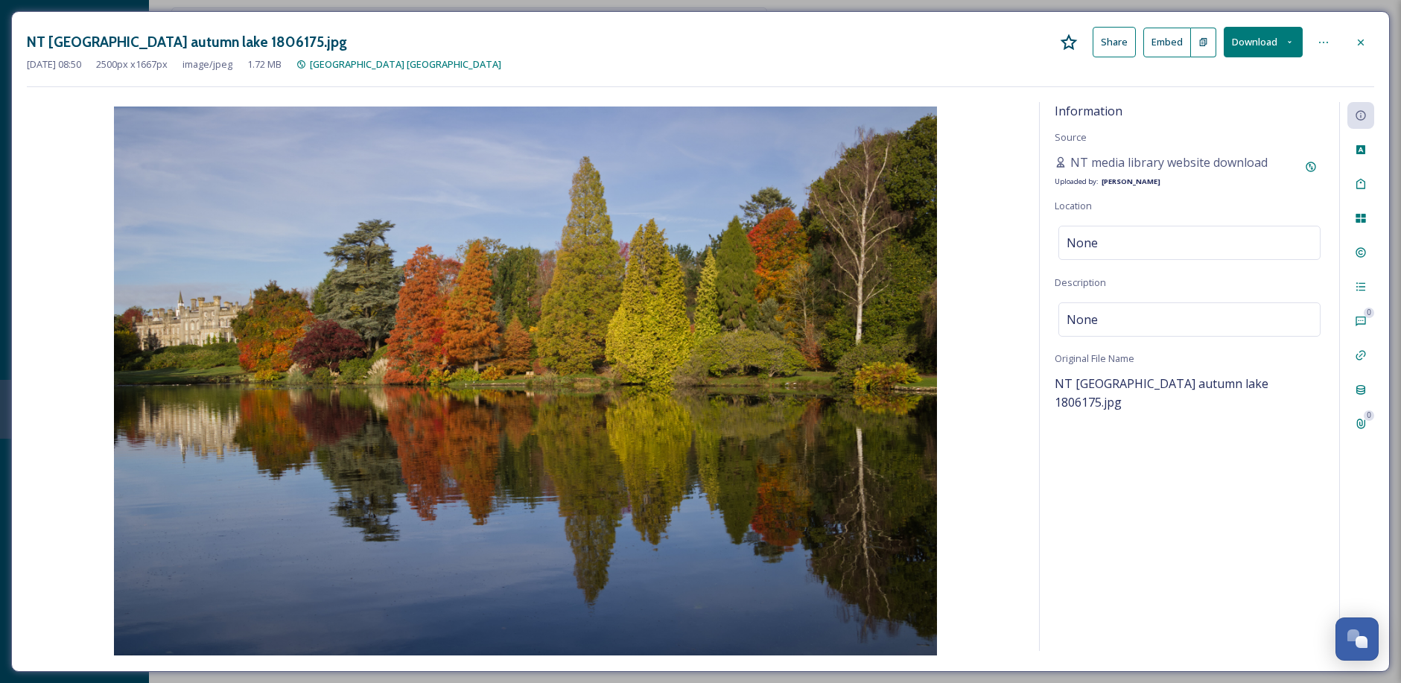
click at [1359, 40] on icon at bounding box center [1361, 42] width 6 height 6
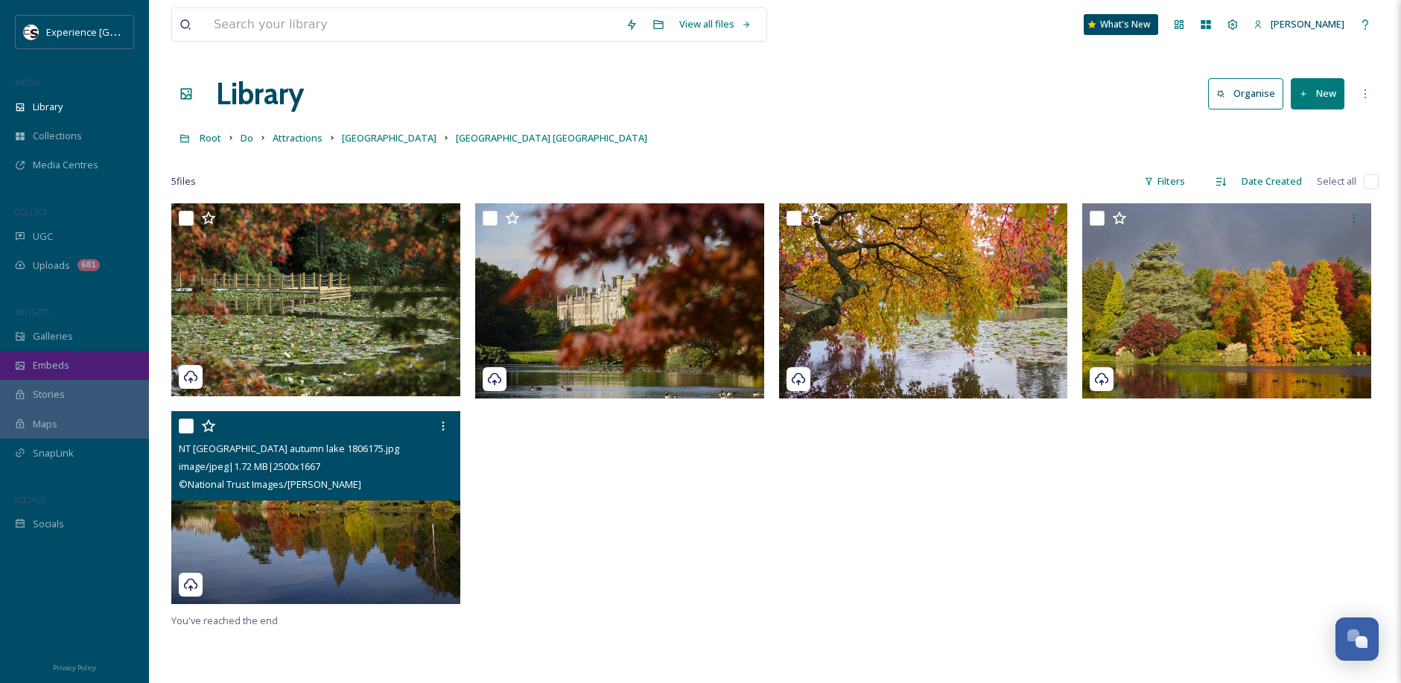
click at [71, 353] on div "Embeds" at bounding box center [74, 365] width 149 height 29
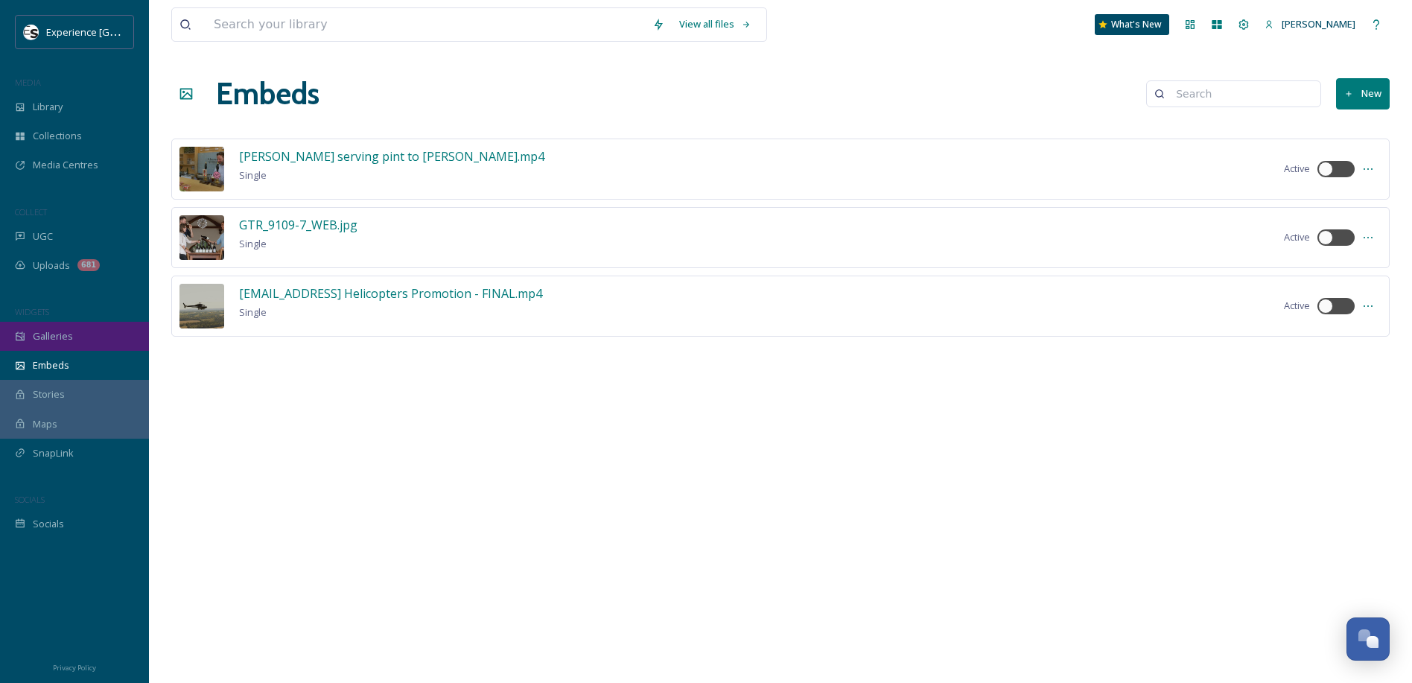
click at [44, 335] on span "Galleries" at bounding box center [53, 336] width 40 height 14
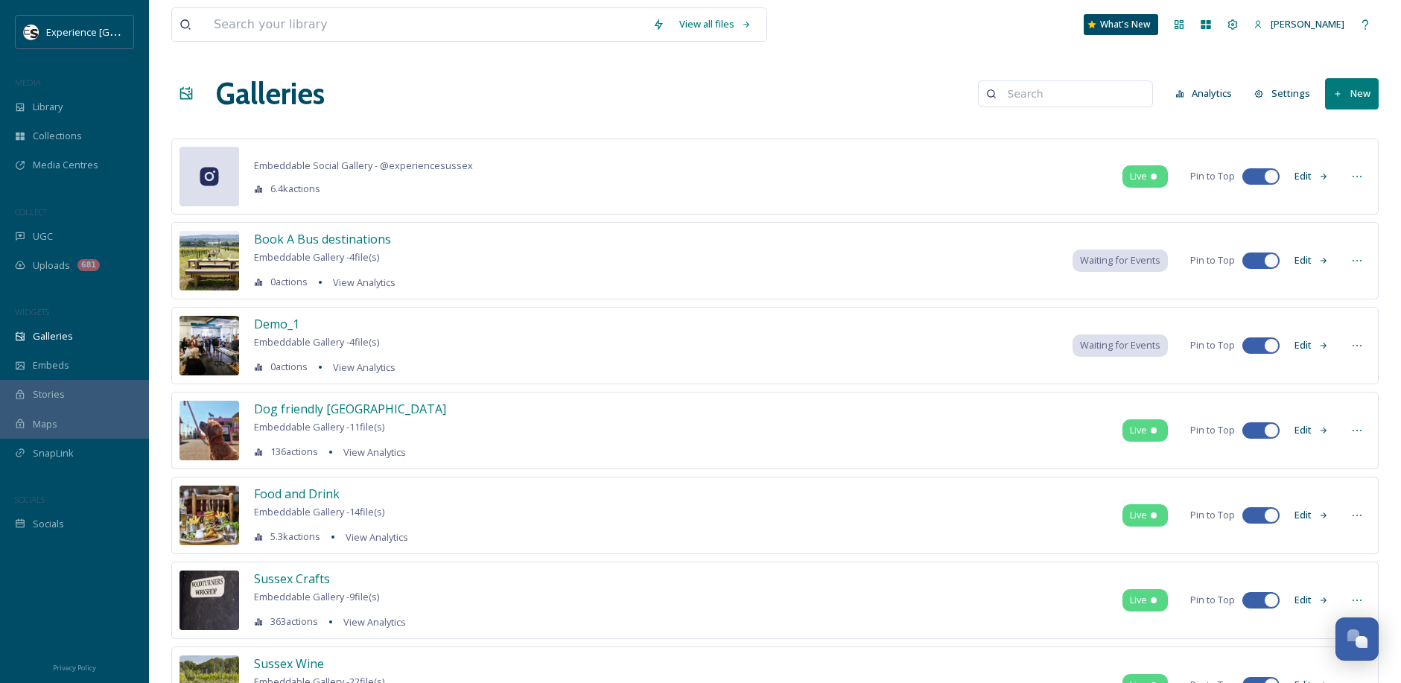
scroll to position [169, 0]
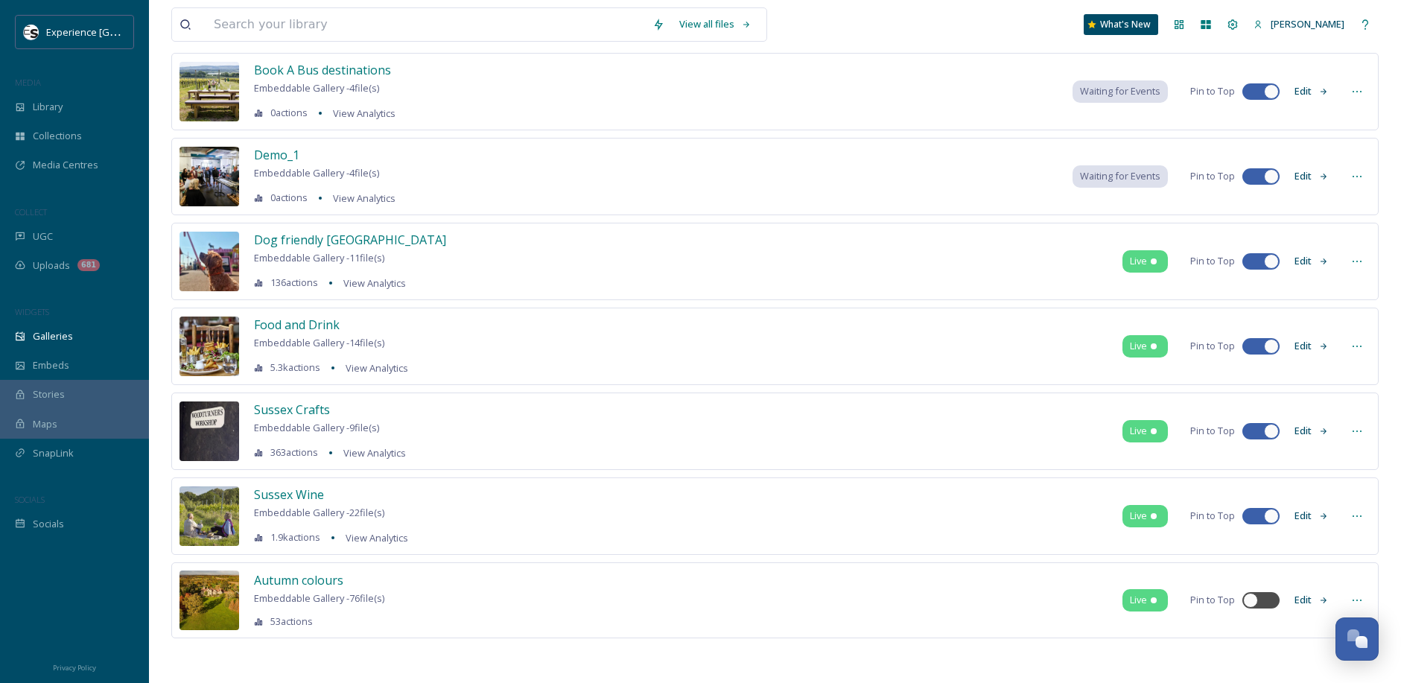
click at [1309, 596] on button "Edit" at bounding box center [1311, 599] width 49 height 29
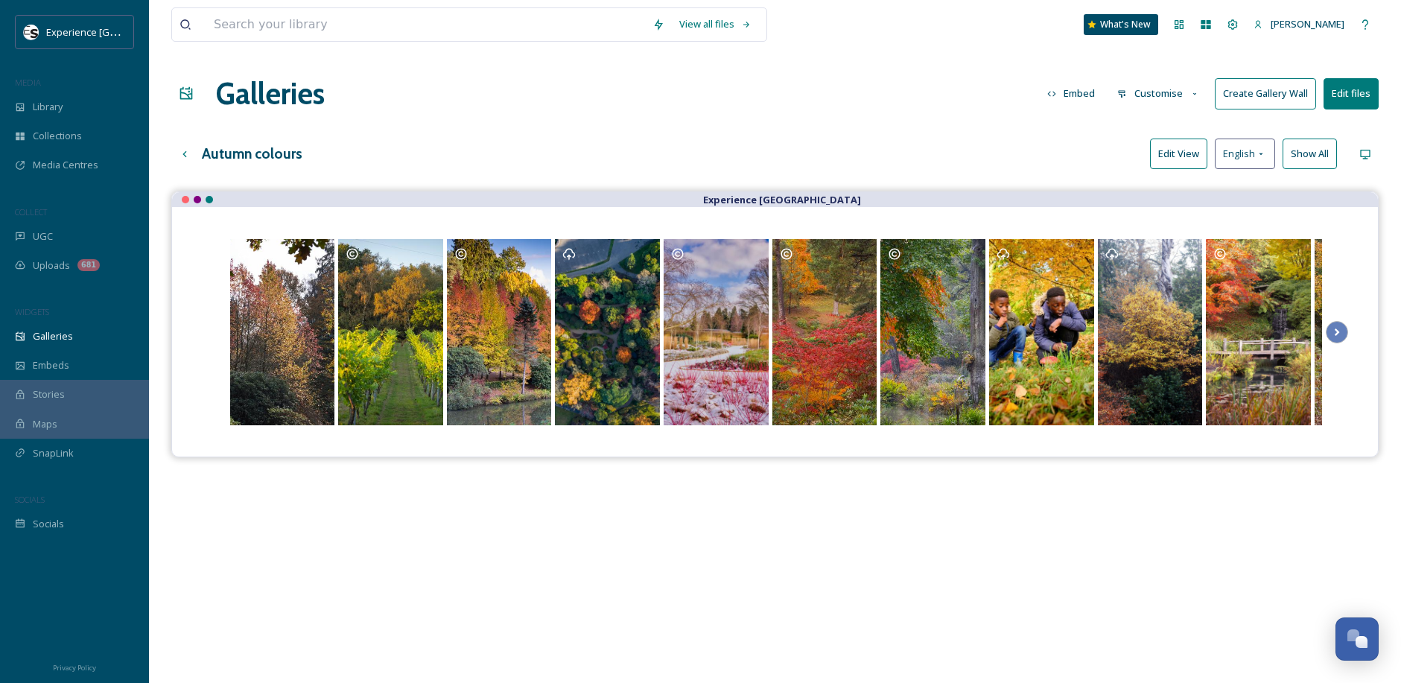
click at [1145, 98] on button "Customise" at bounding box center [1159, 93] width 98 height 29
click at [1144, 124] on span "Layout" at bounding box center [1132, 128] width 29 height 14
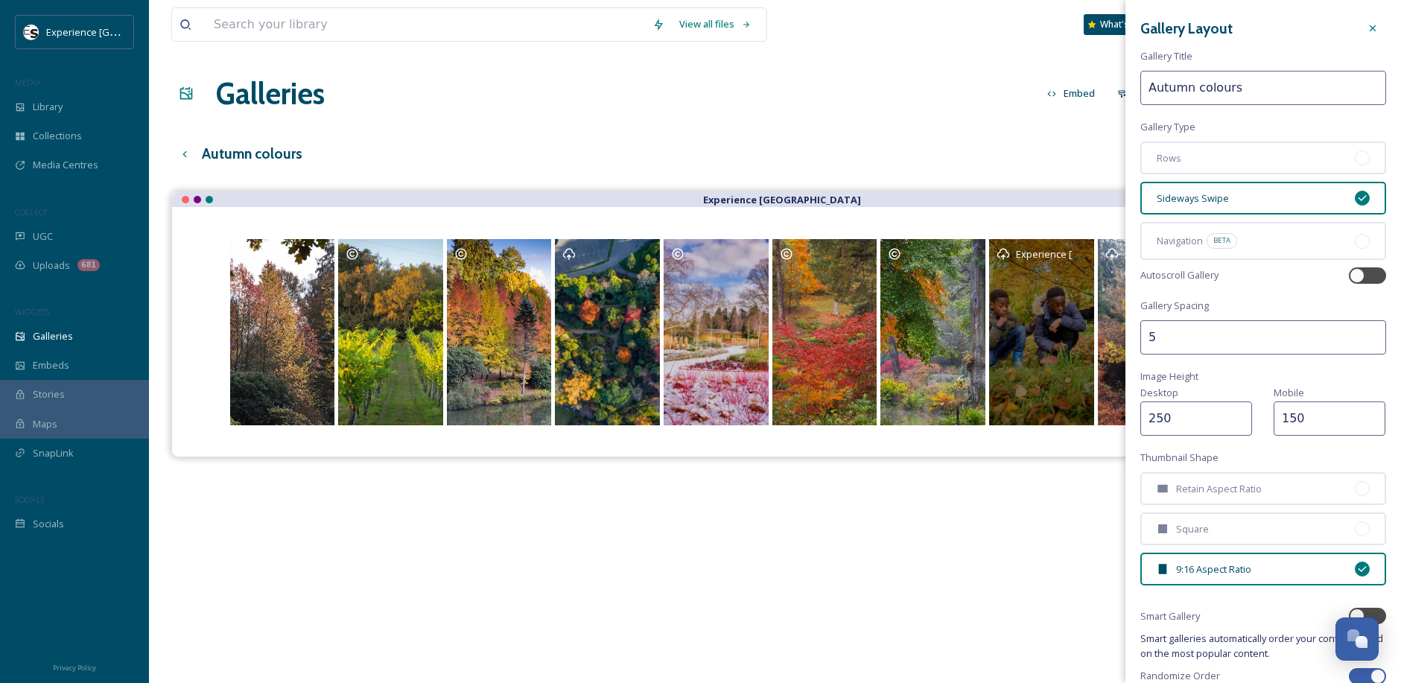
drag, startPoint x: 1184, startPoint y: 423, endPoint x: 1081, endPoint y: 424, distance: 102.8
click at [1084, 424] on div "View all files What's New [PERSON_NAME] Galleries Embed Customise Create Galler…" at bounding box center [775, 448] width 1252 height 897
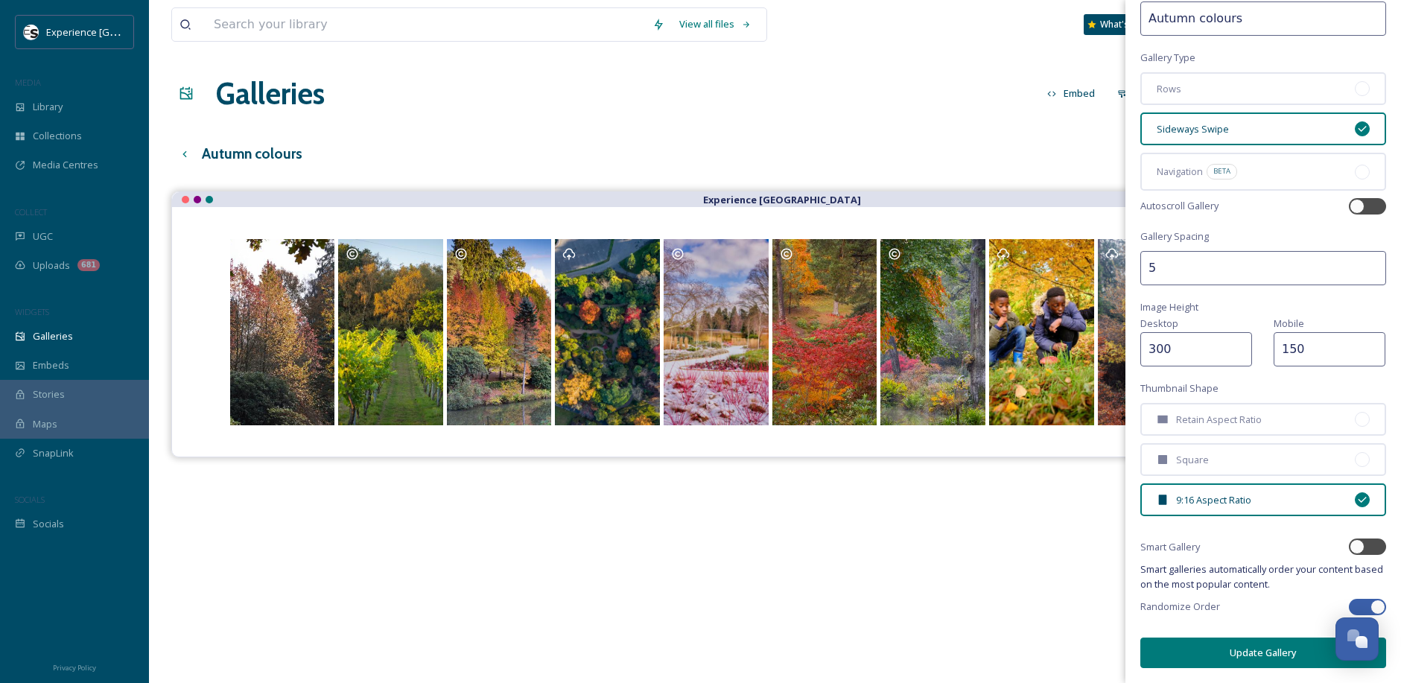
type input "300"
click at [1234, 659] on button "Update Gallery" at bounding box center [1263, 652] width 246 height 31
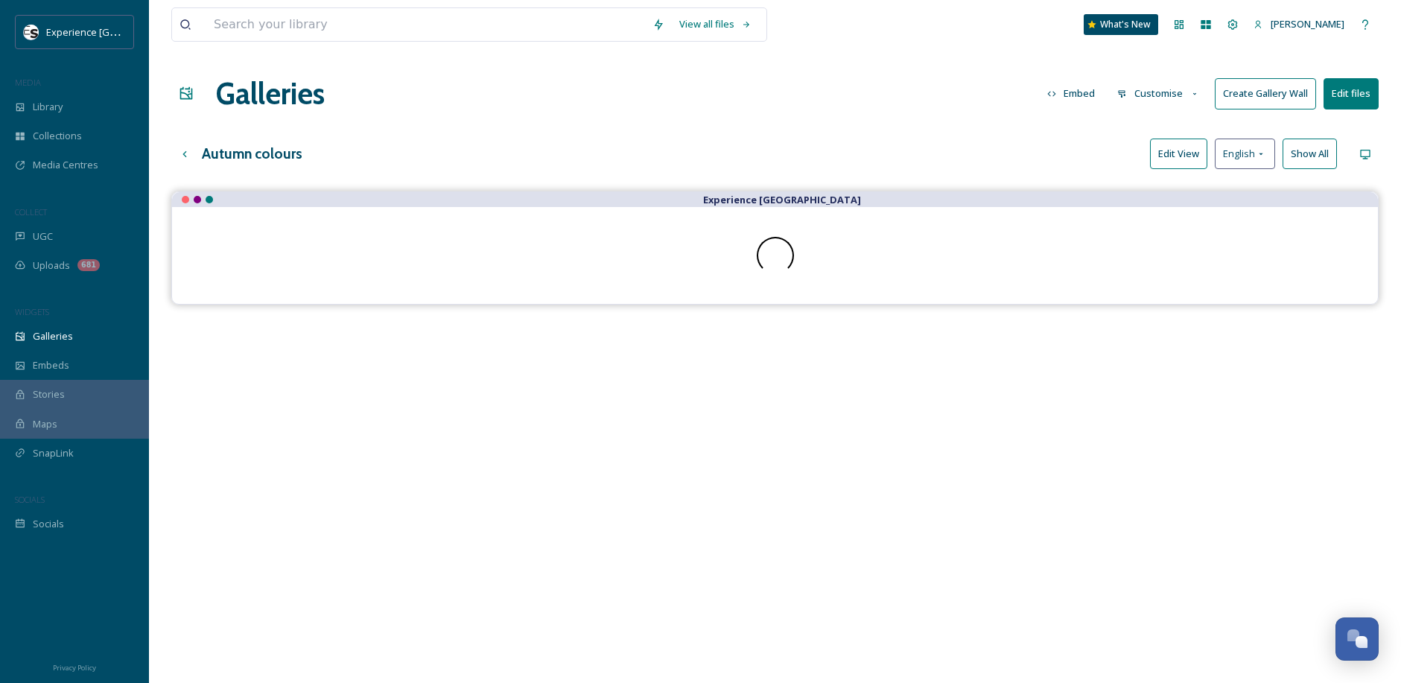
click at [1145, 89] on button "Customise" at bounding box center [1159, 93] width 98 height 29
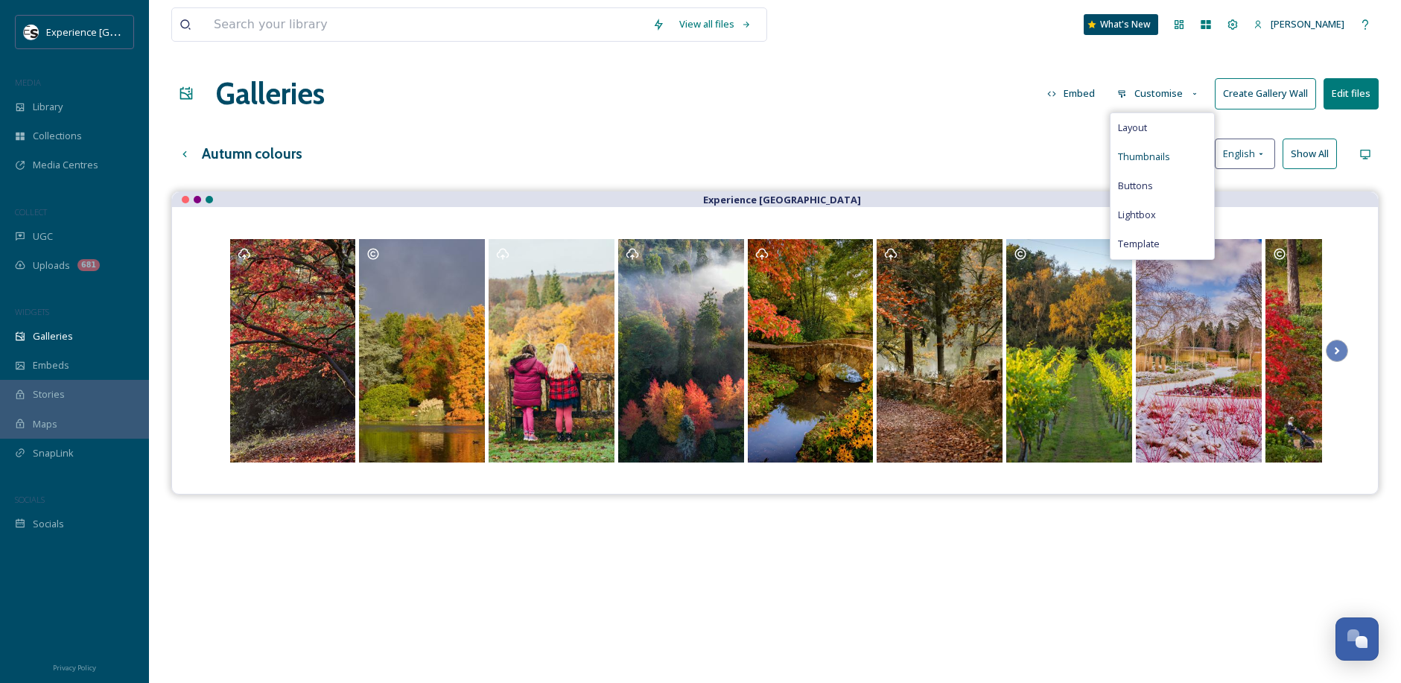
click at [1154, 158] on span "Thumbnails" at bounding box center [1144, 157] width 52 height 14
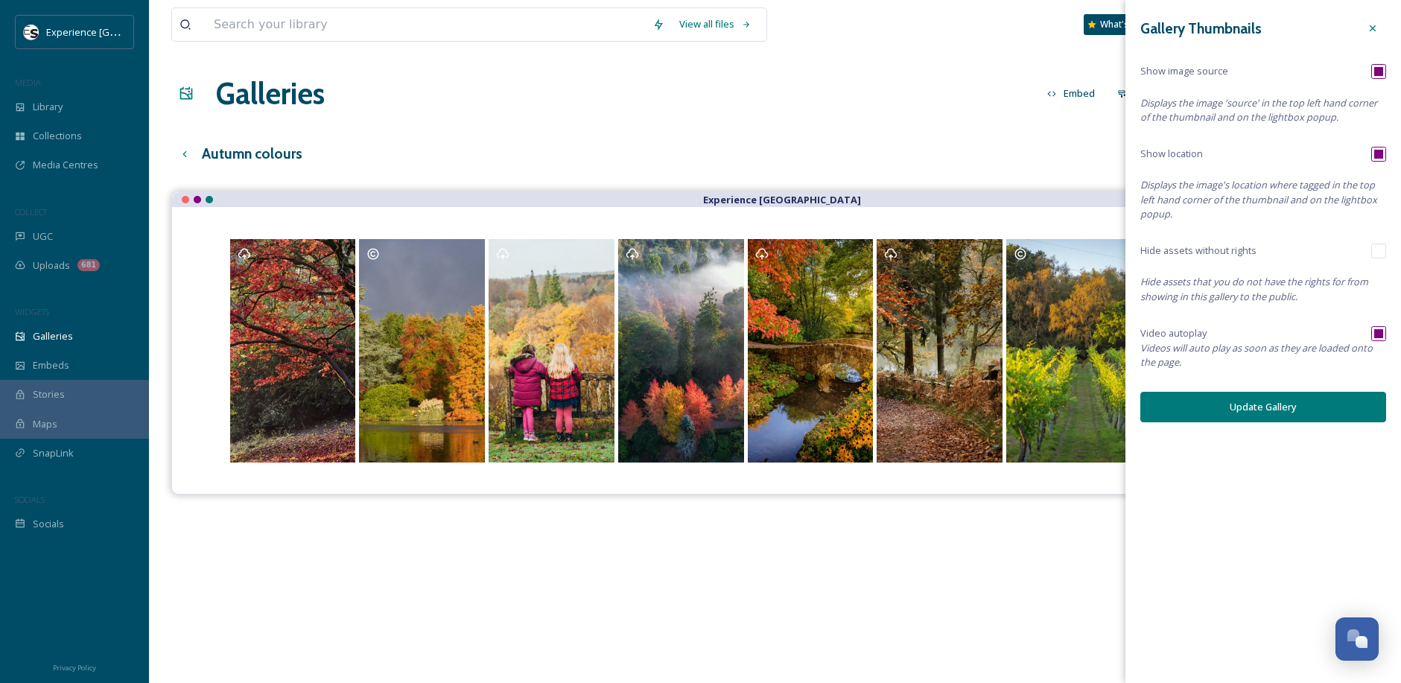
click at [1379, 68] on input "checkbox" at bounding box center [1378, 71] width 15 height 15
checkbox input "false"
click at [1288, 410] on button "Update Gallery" at bounding box center [1263, 407] width 246 height 31
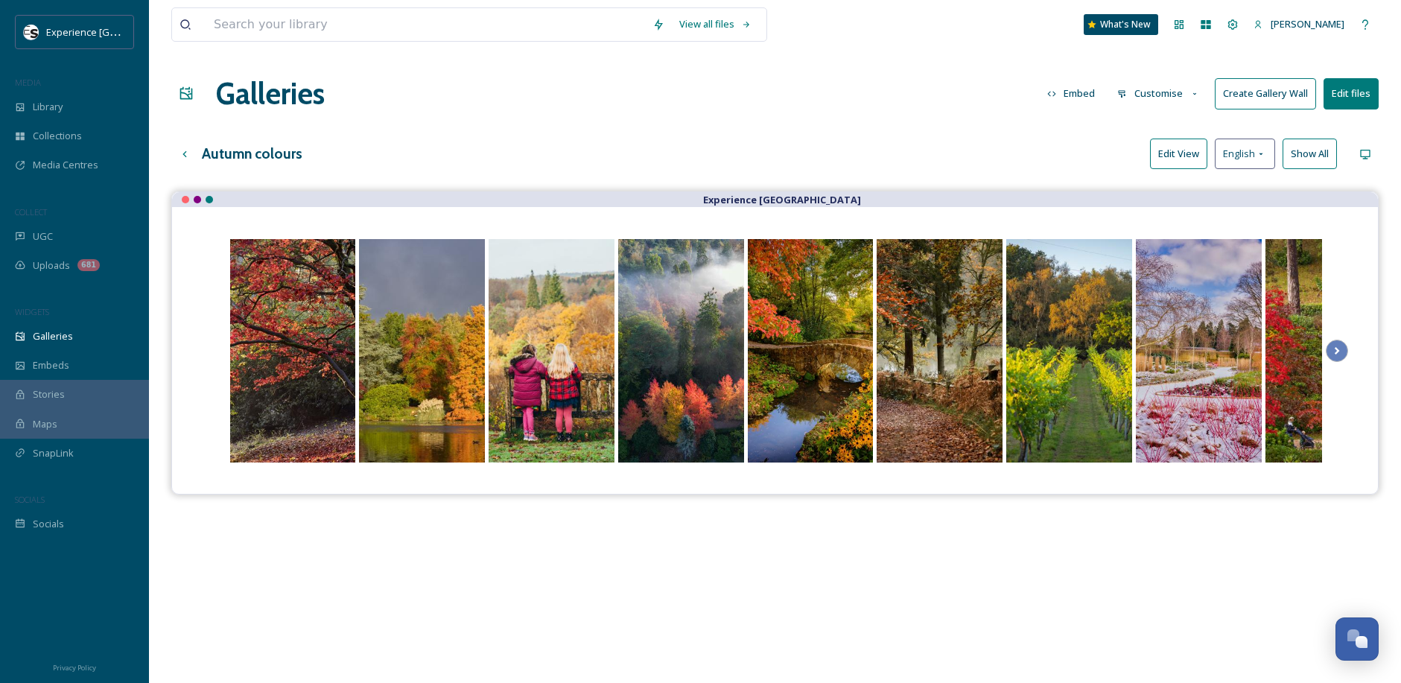
click at [1135, 94] on button "Customise" at bounding box center [1159, 93] width 98 height 29
click at [1147, 223] on div "Lightbox" at bounding box center [1162, 214] width 104 height 29
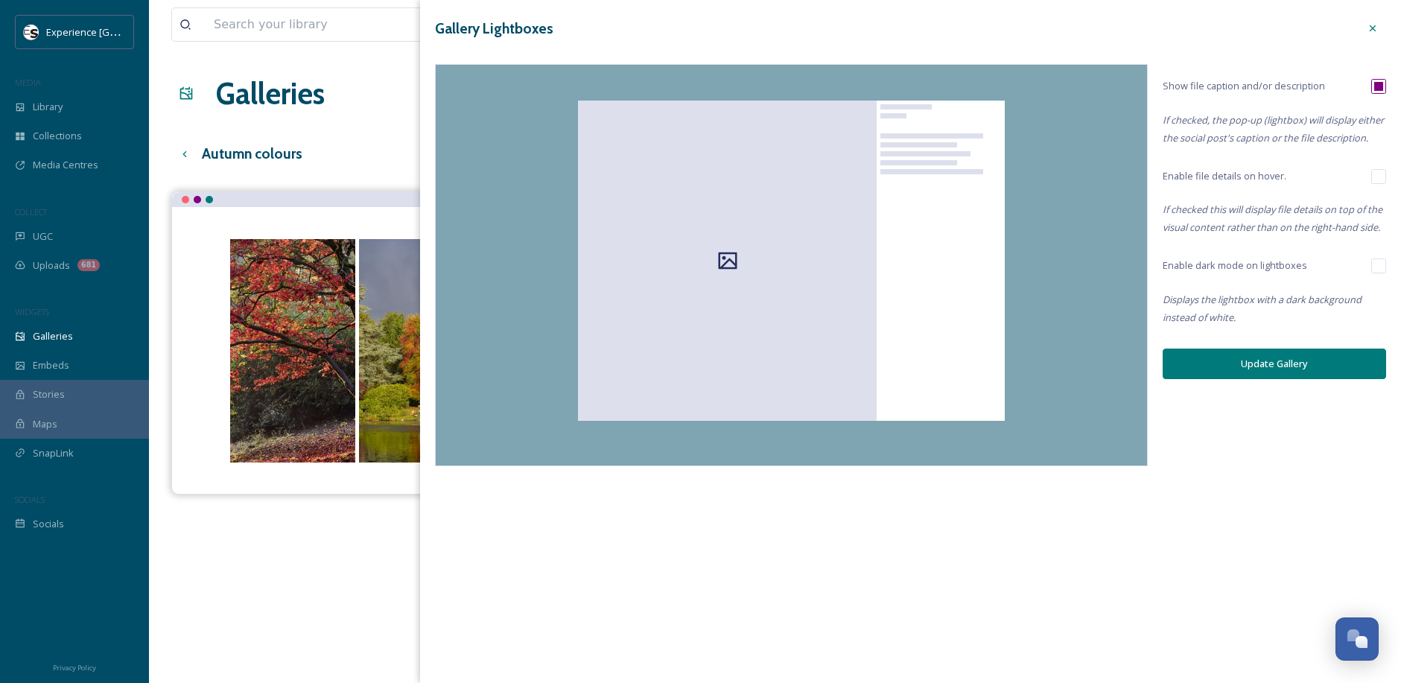
click at [1382, 88] on input "checkbox" at bounding box center [1378, 86] width 15 height 15
checkbox input "false"
click at [1288, 365] on button "Update Gallery" at bounding box center [1273, 364] width 223 height 31
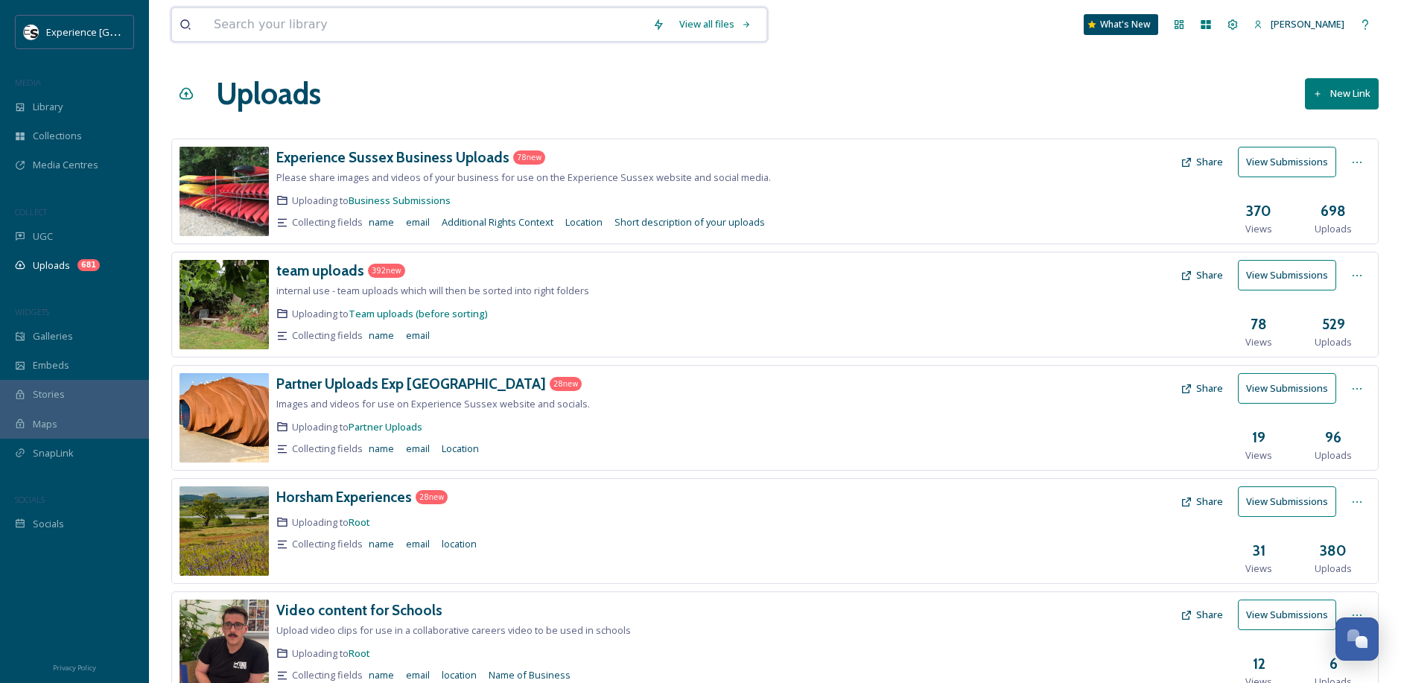
click at [366, 29] on input at bounding box center [425, 24] width 439 height 33
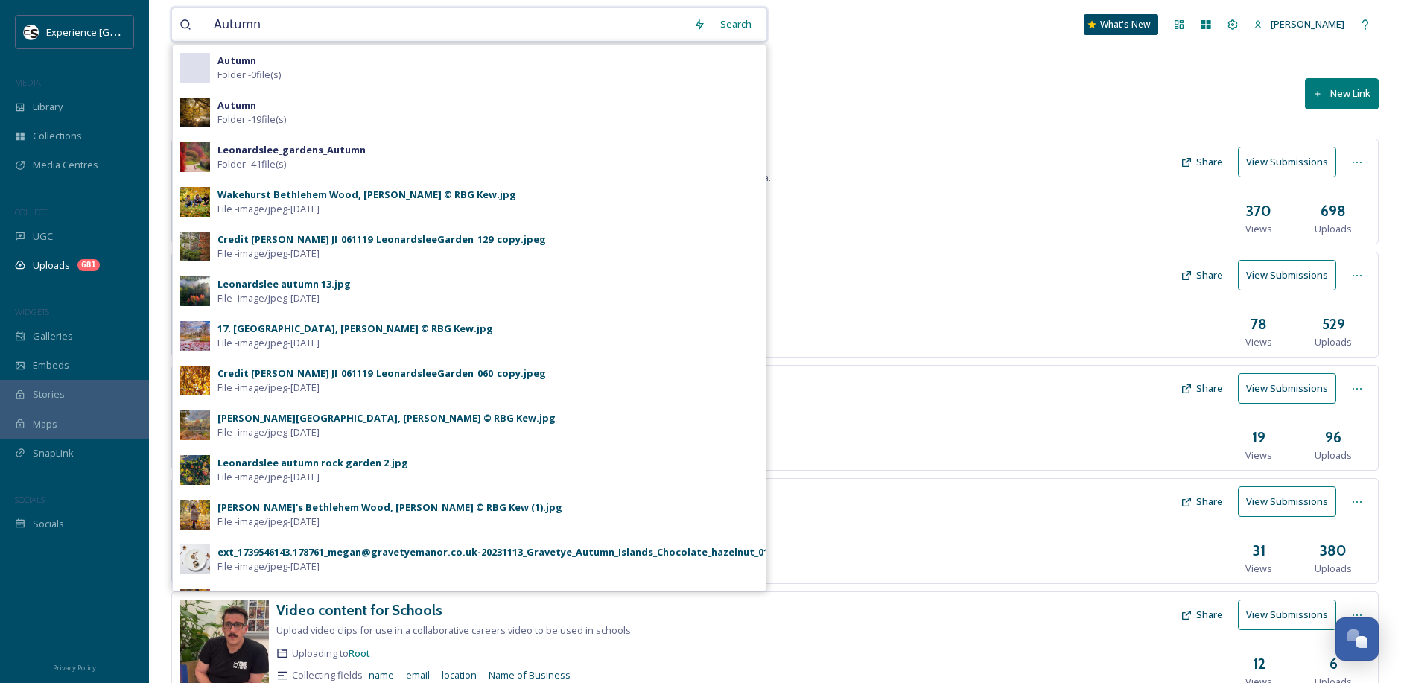
type input "Autumn"
click at [713, 24] on div "Search" at bounding box center [736, 24] width 46 height 29
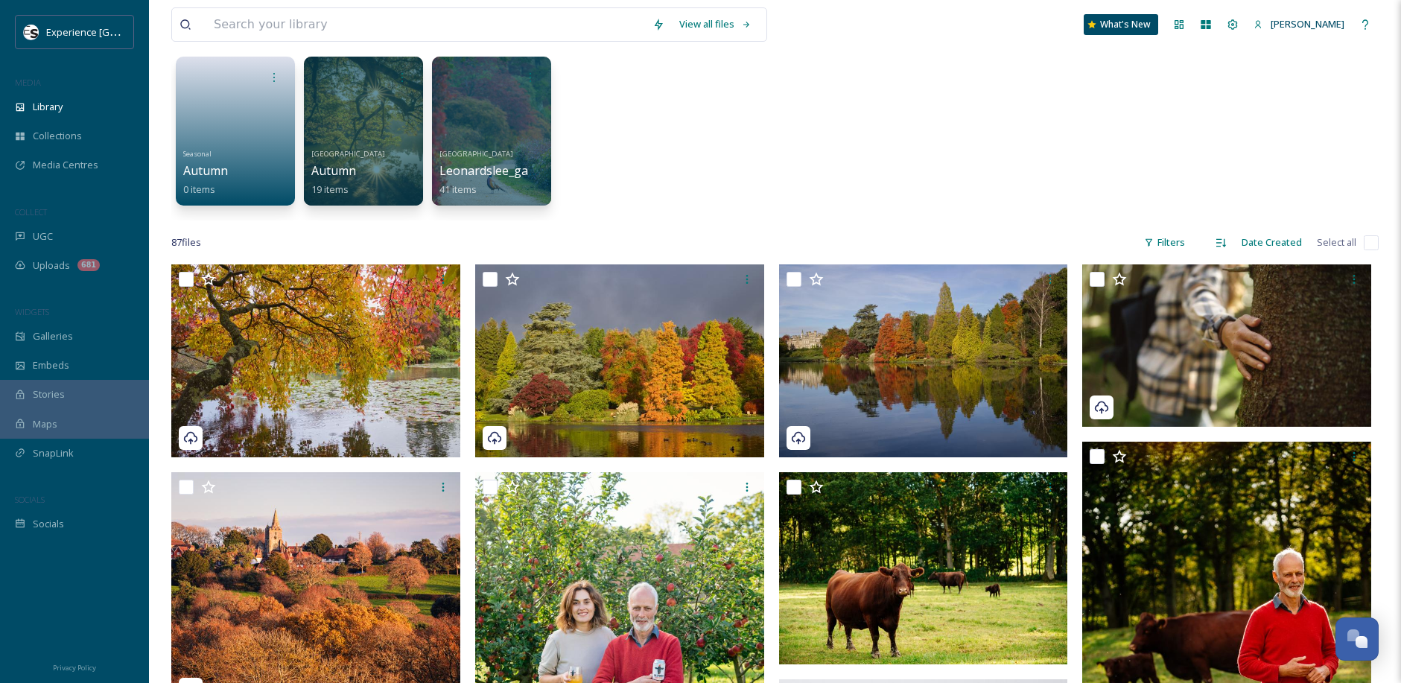
scroll to position [149, 0]
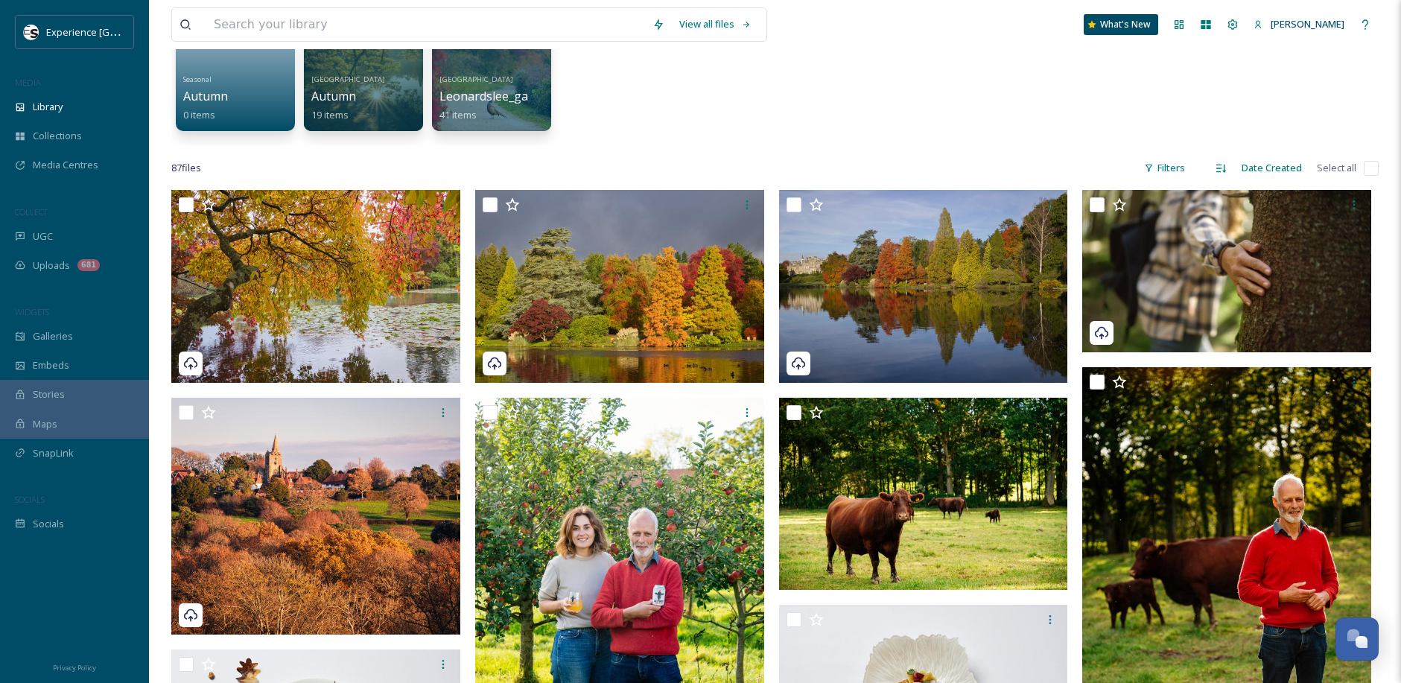
click at [1368, 169] on input "checkbox" at bounding box center [1371, 168] width 15 height 15
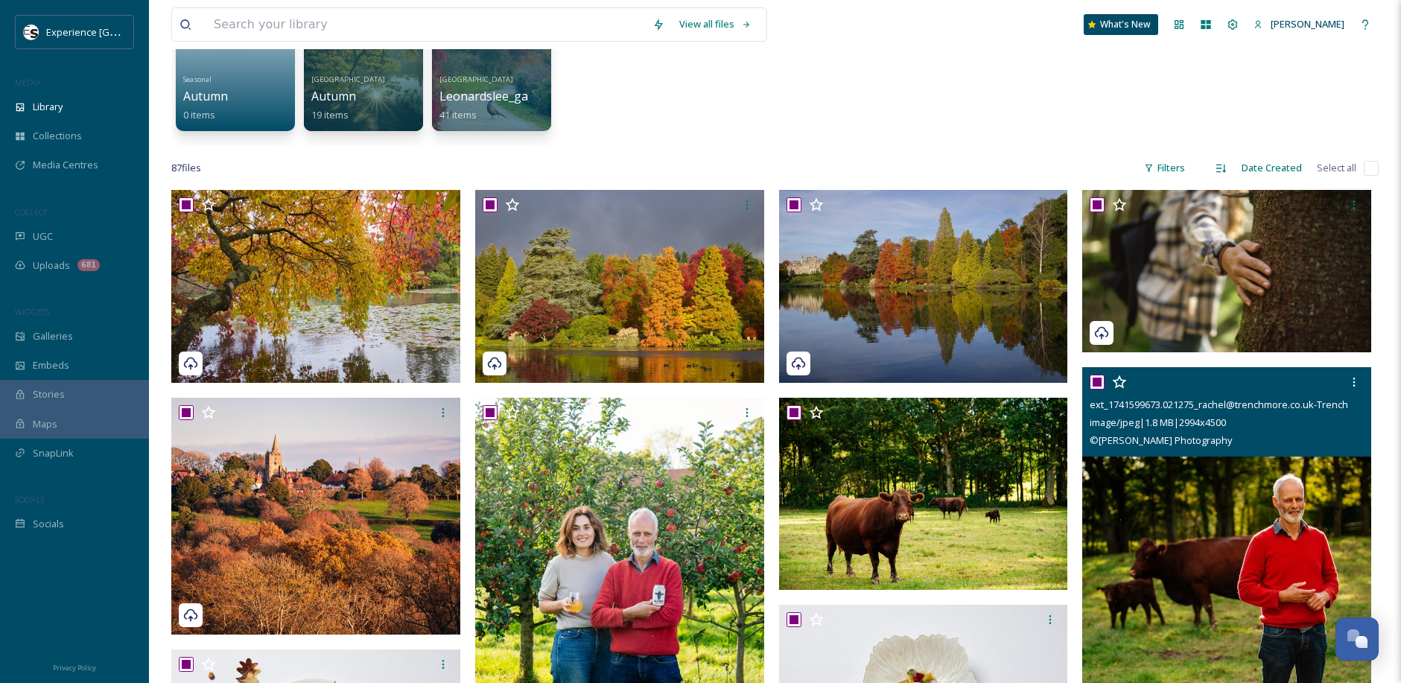
checkbox input "true"
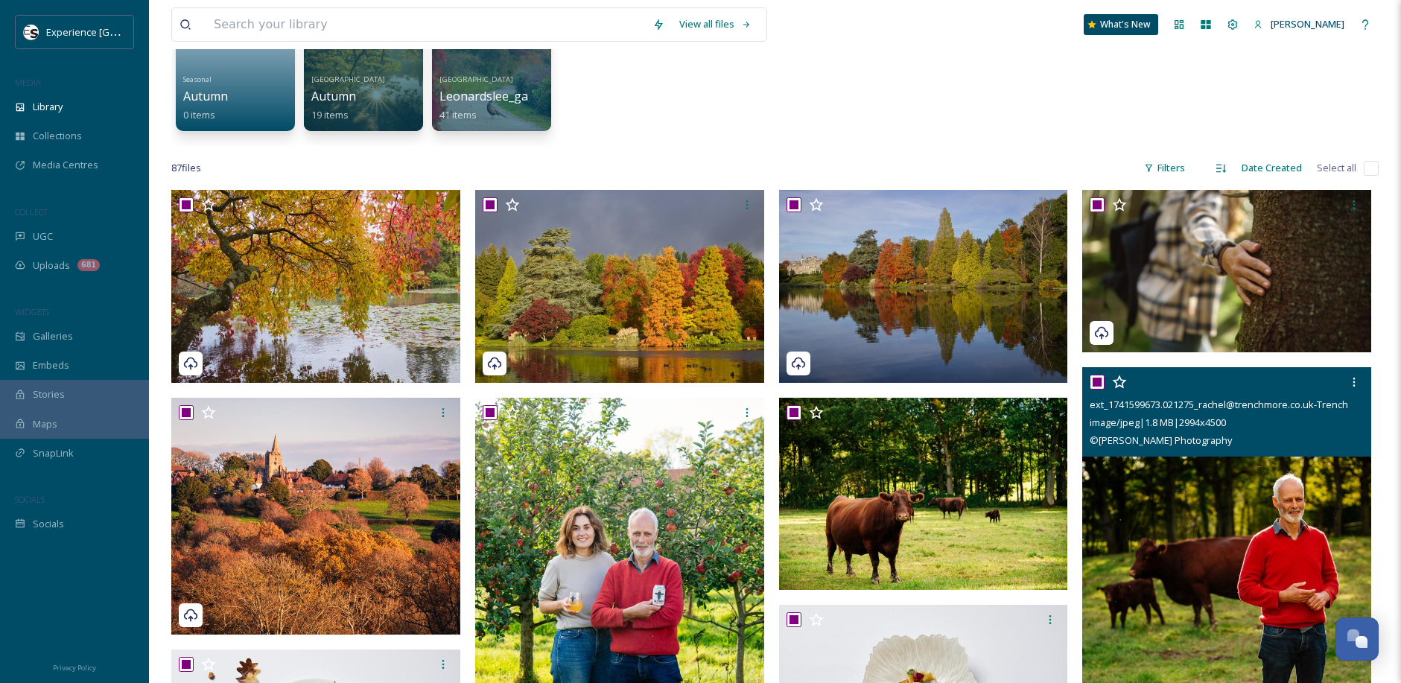
checkbox input "true"
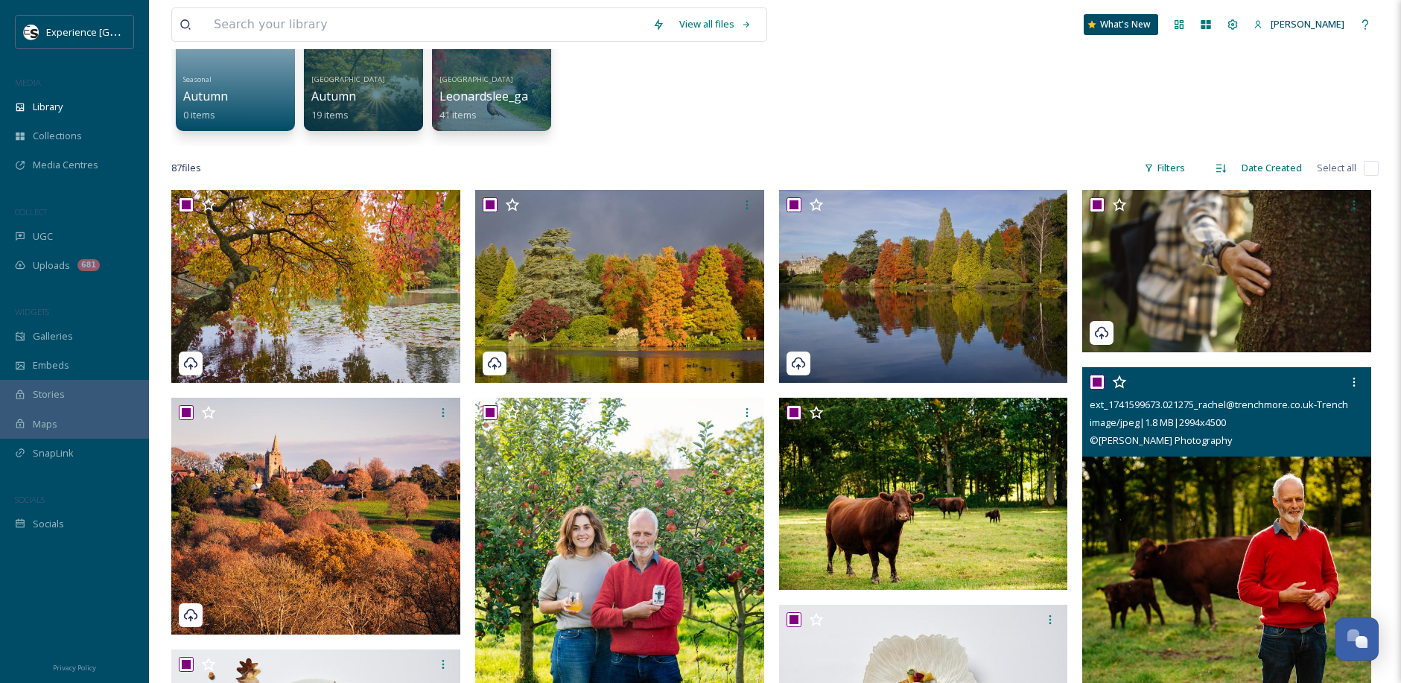
checkbox input "true"
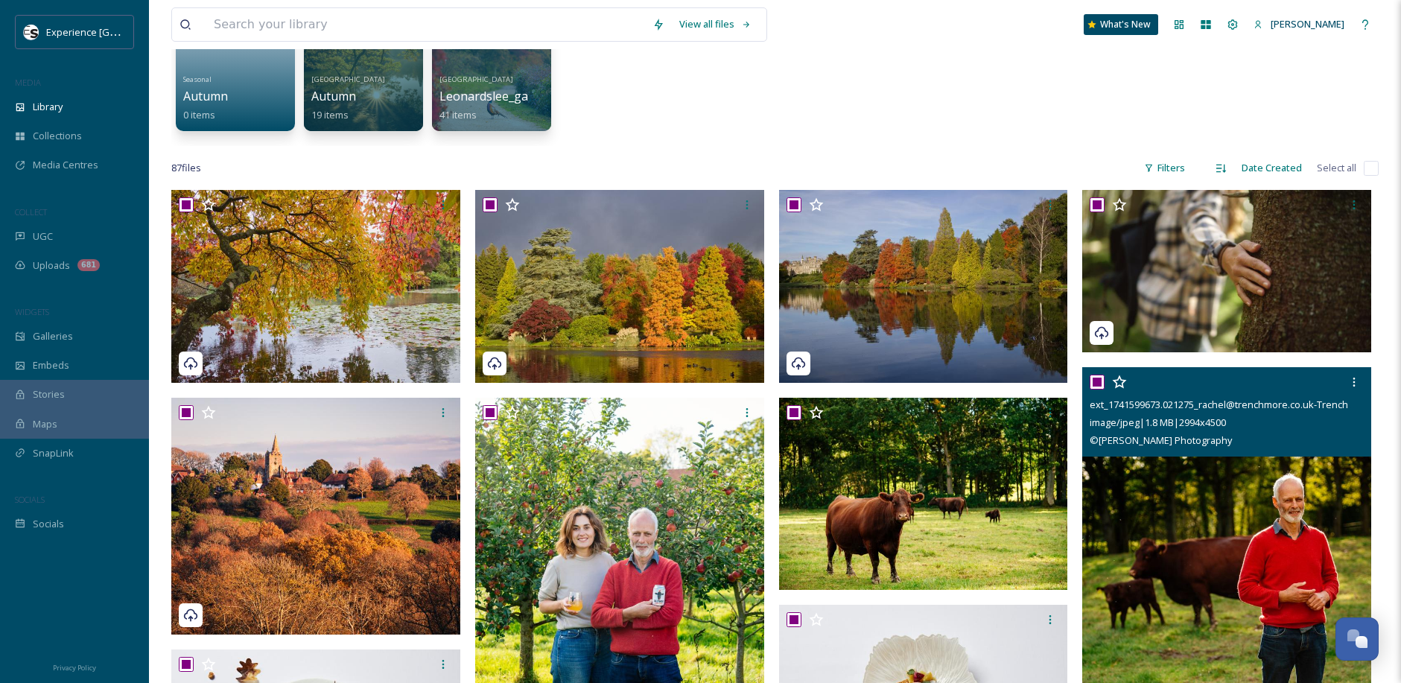
checkbox input "true"
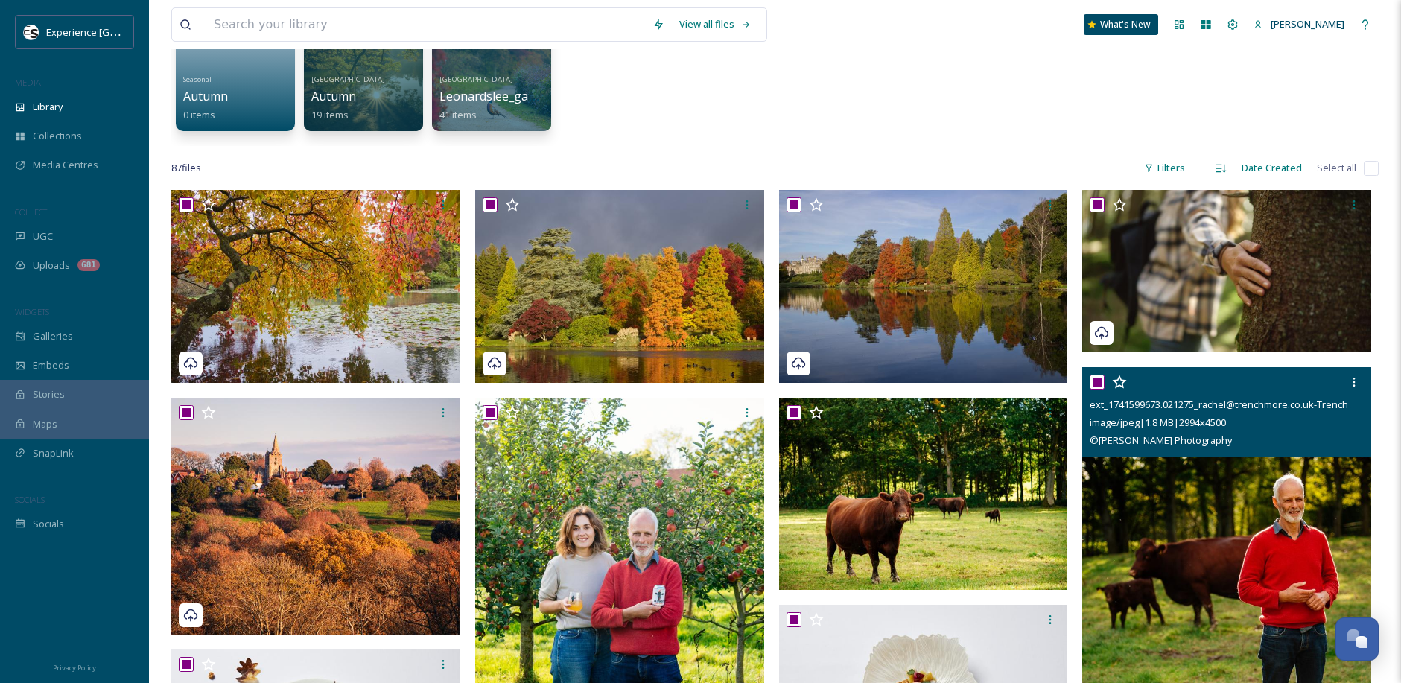
checkbox input "true"
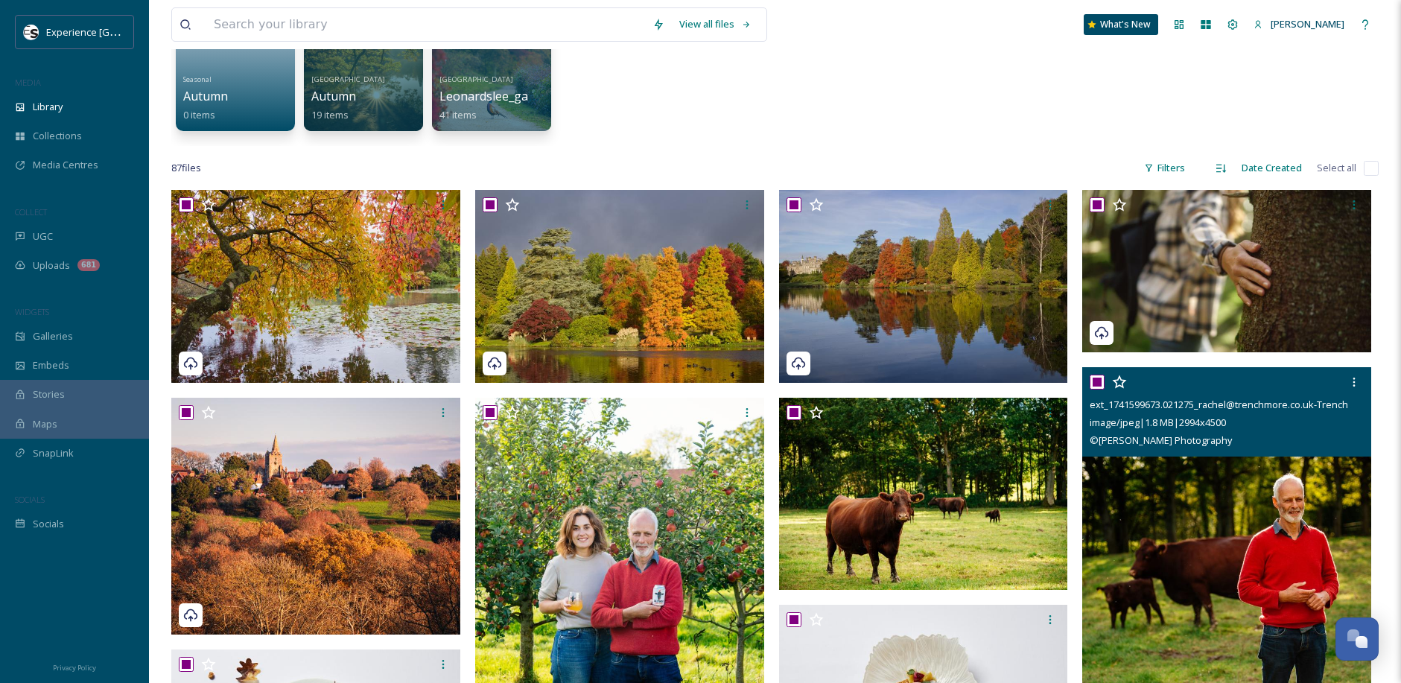
checkbox input "true"
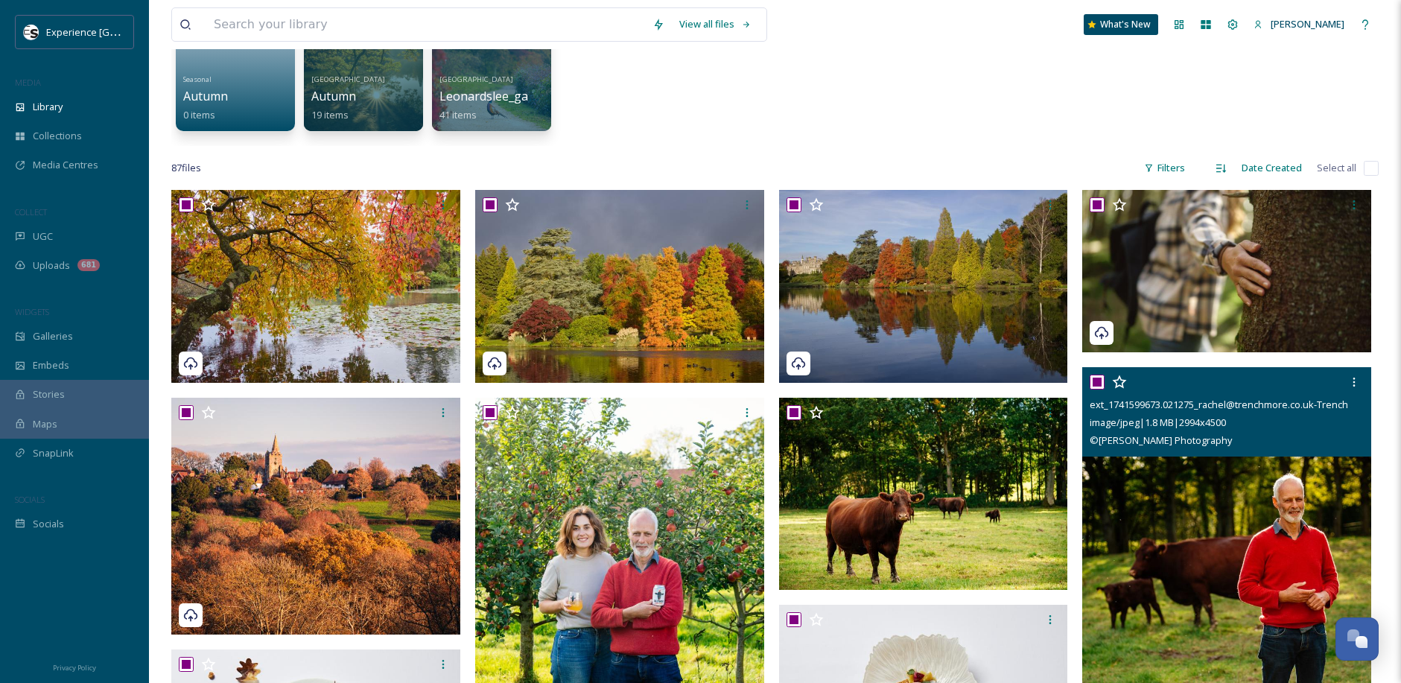
checkbox input "true"
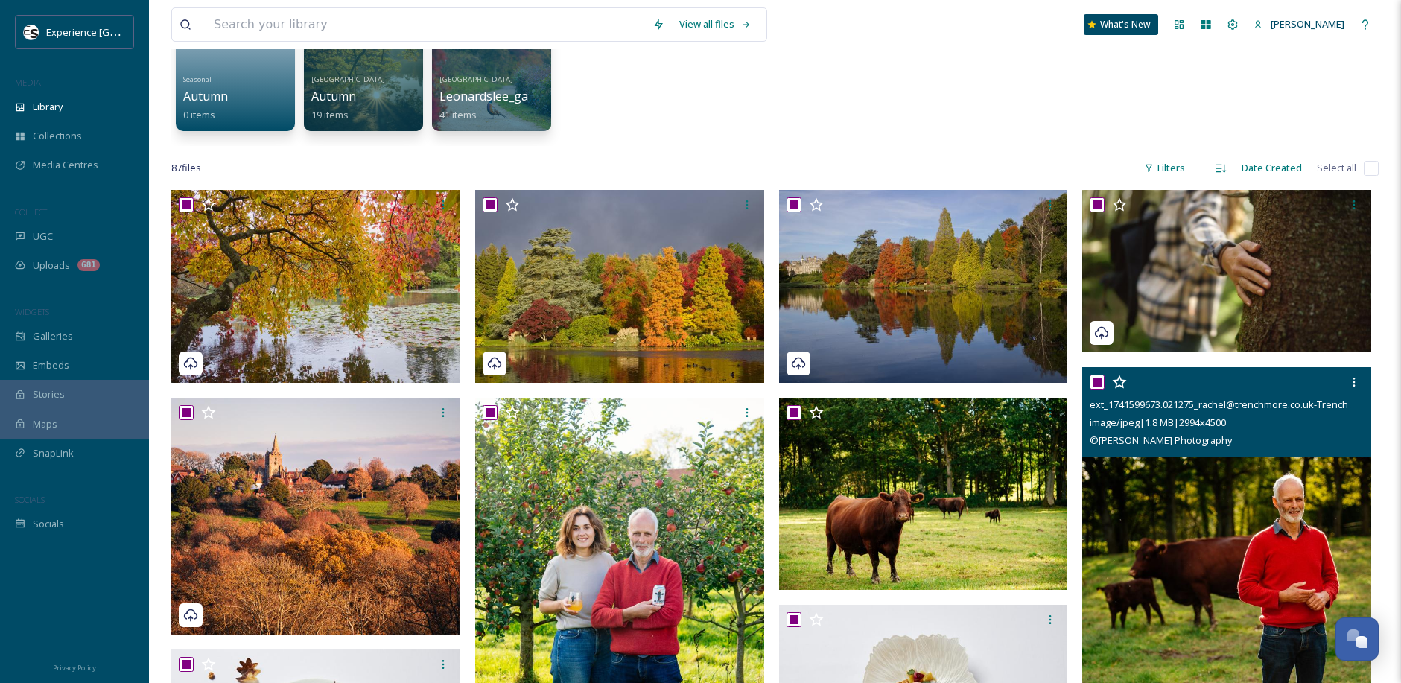
checkbox input "true"
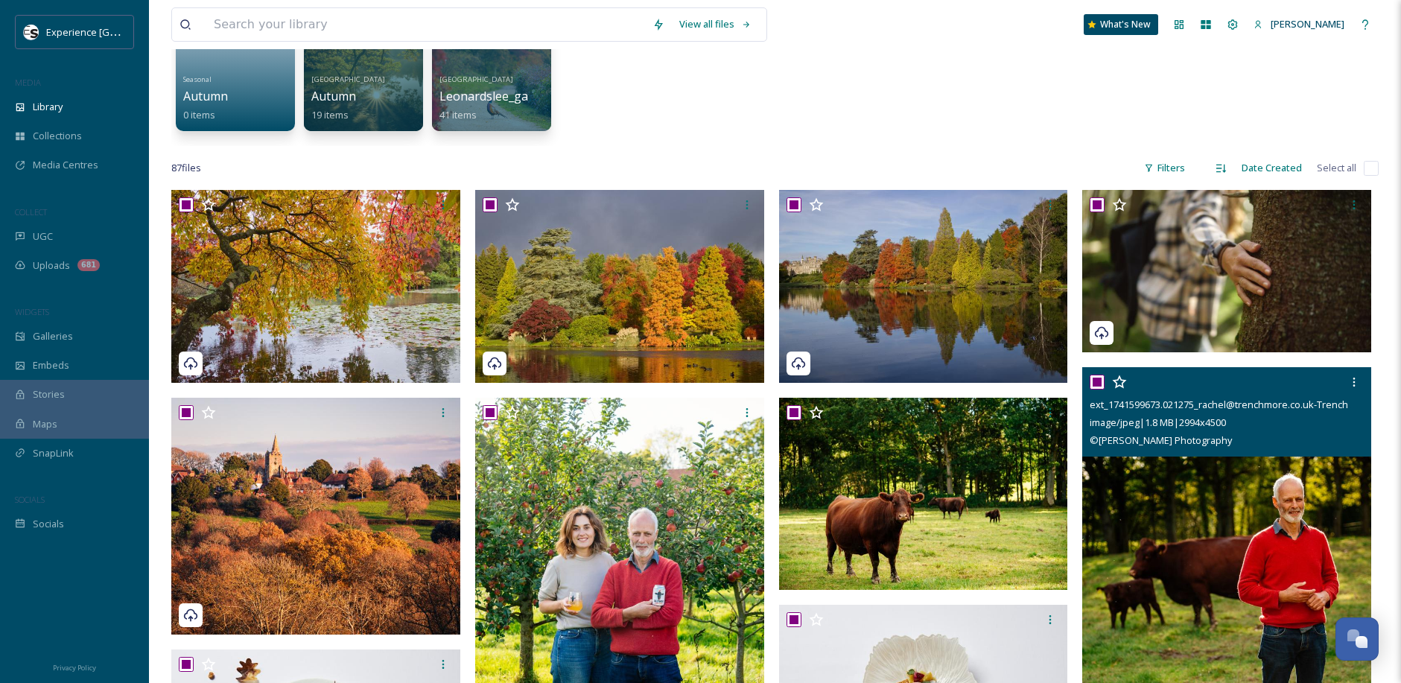
checkbox input "true"
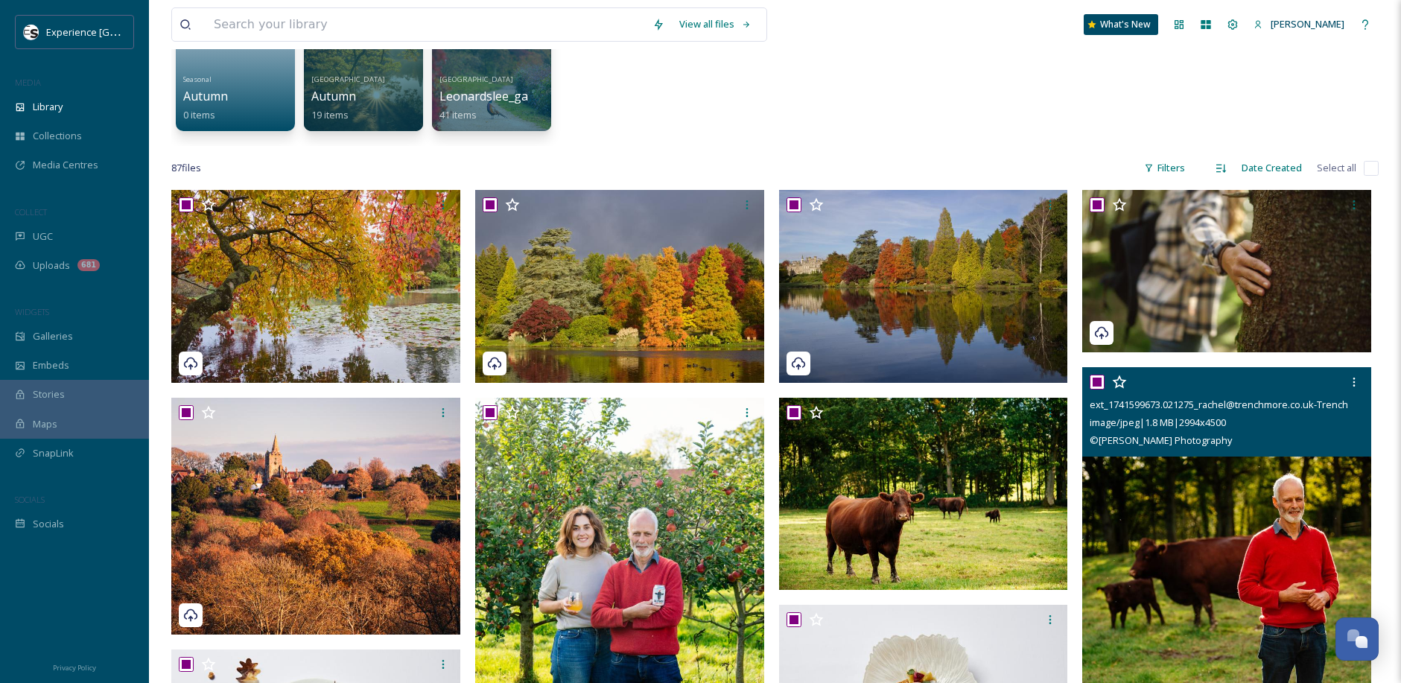
checkbox input "true"
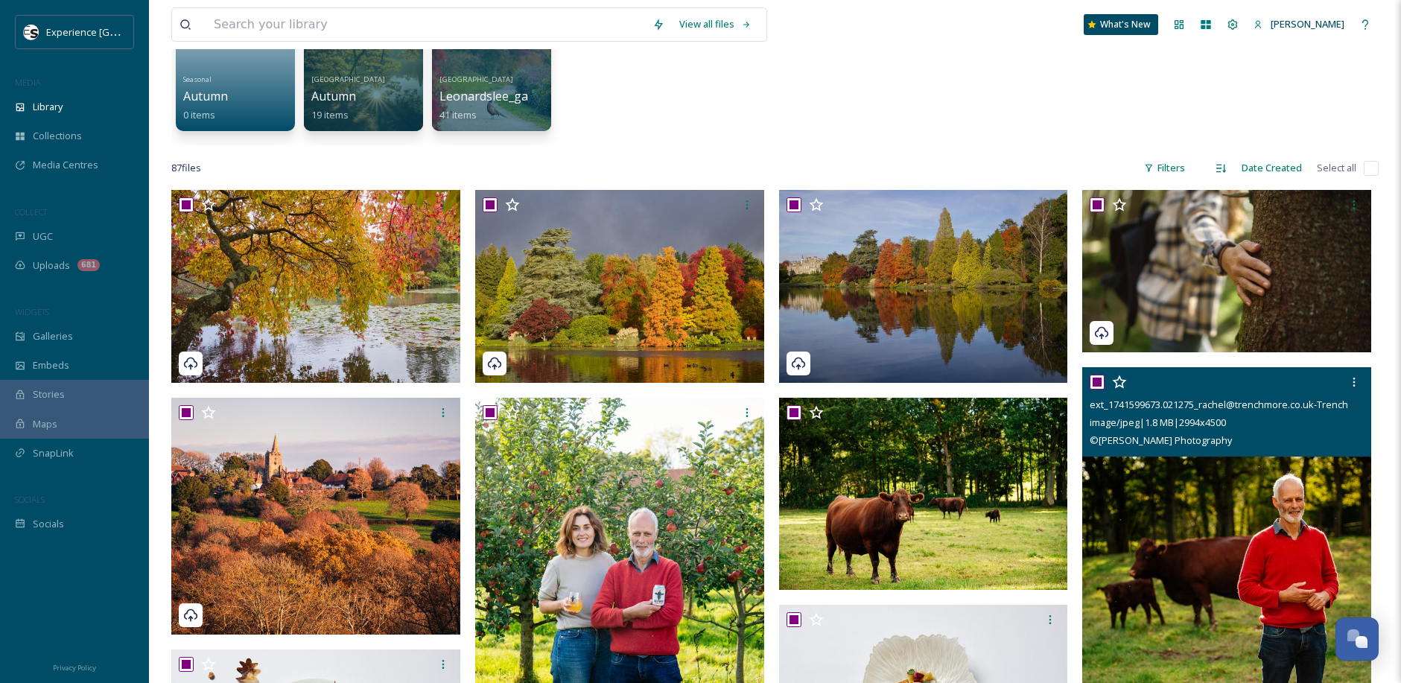
checkbox input "true"
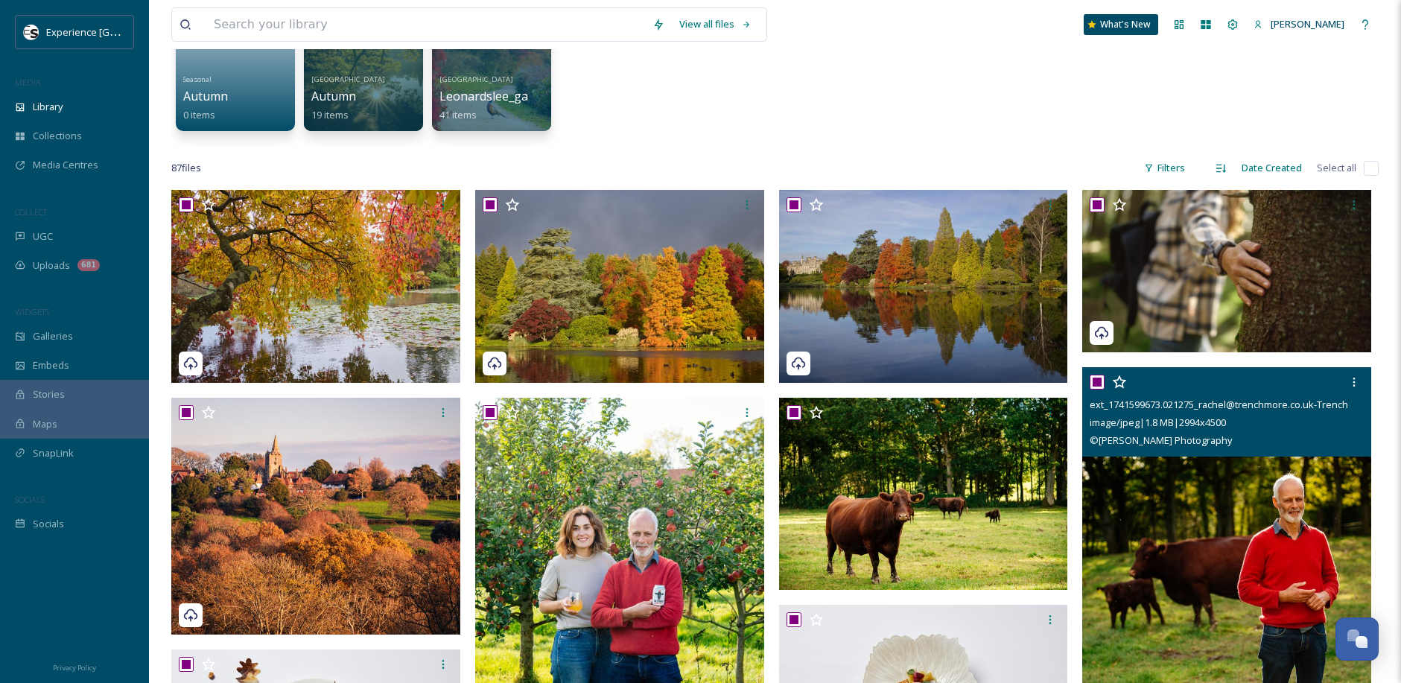
checkbox input "true"
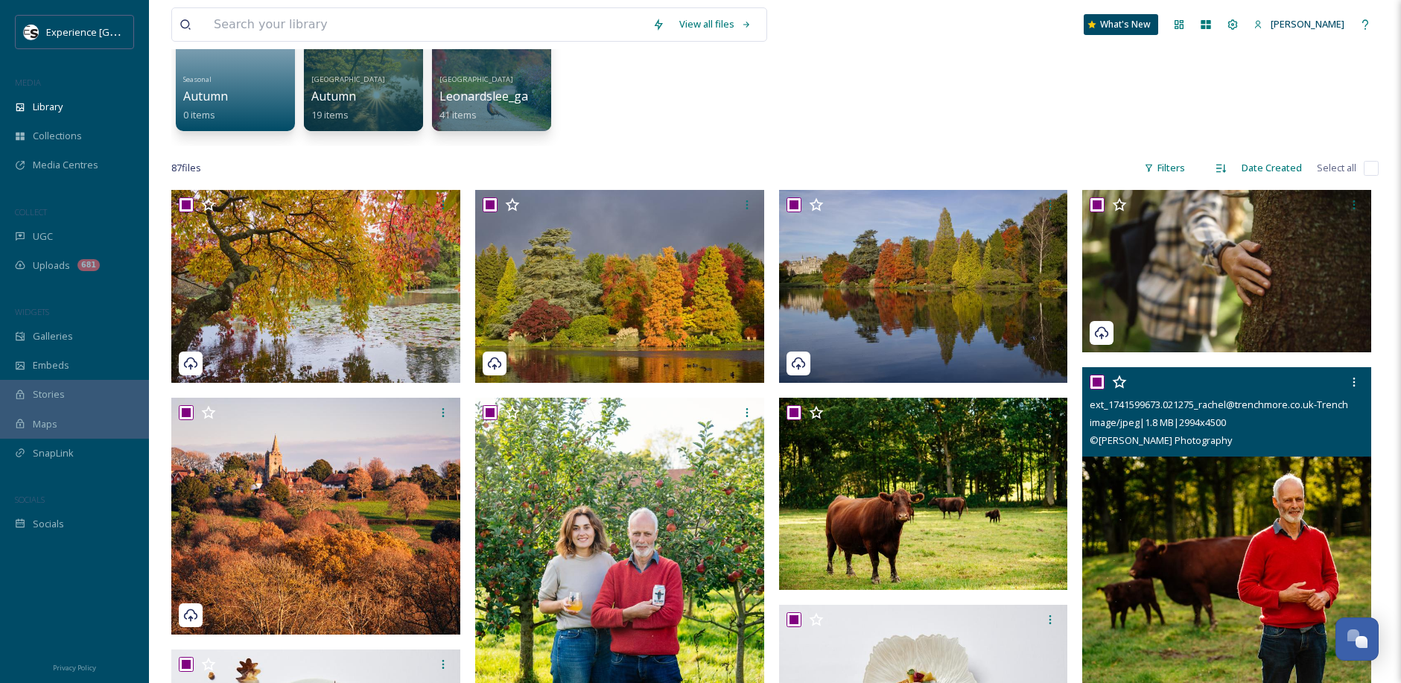
checkbox input "true"
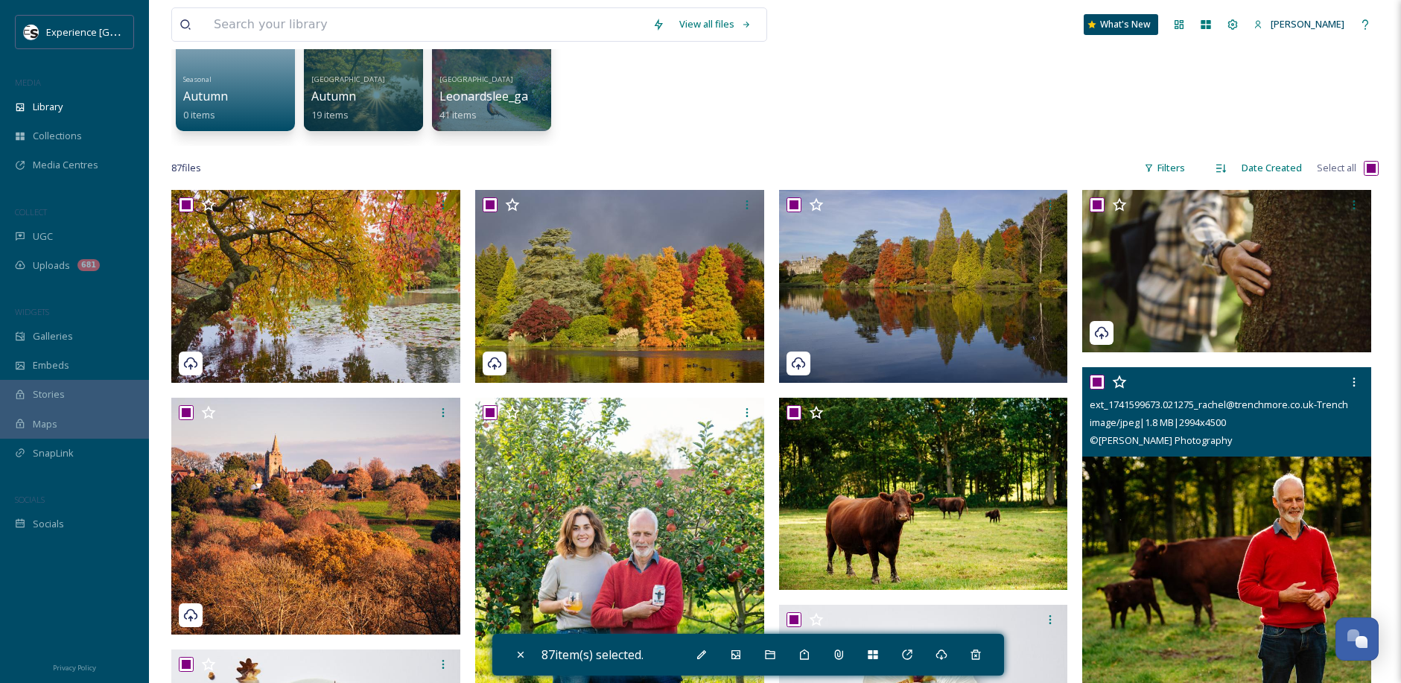
click at [1100, 386] on input "checkbox" at bounding box center [1096, 382] width 15 height 15
checkbox input "false"
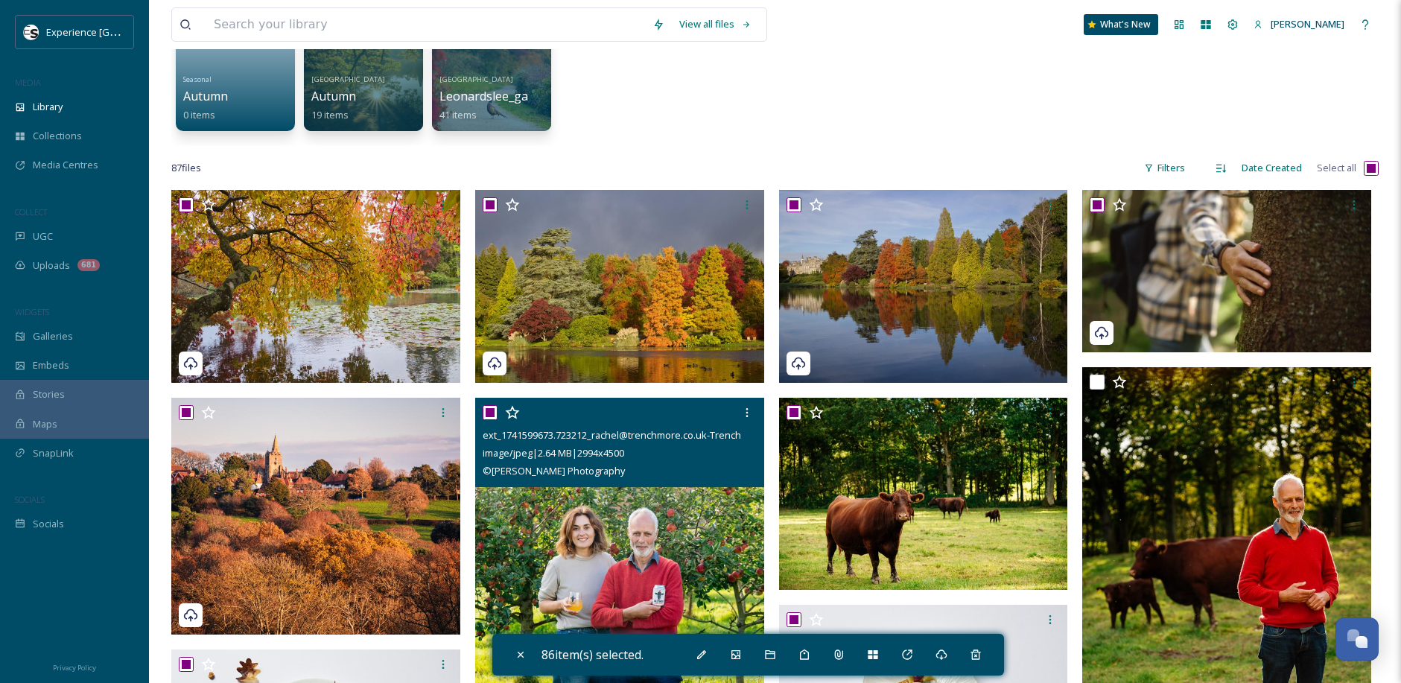
click at [490, 411] on input "checkbox" at bounding box center [490, 412] width 15 height 15
checkbox input "false"
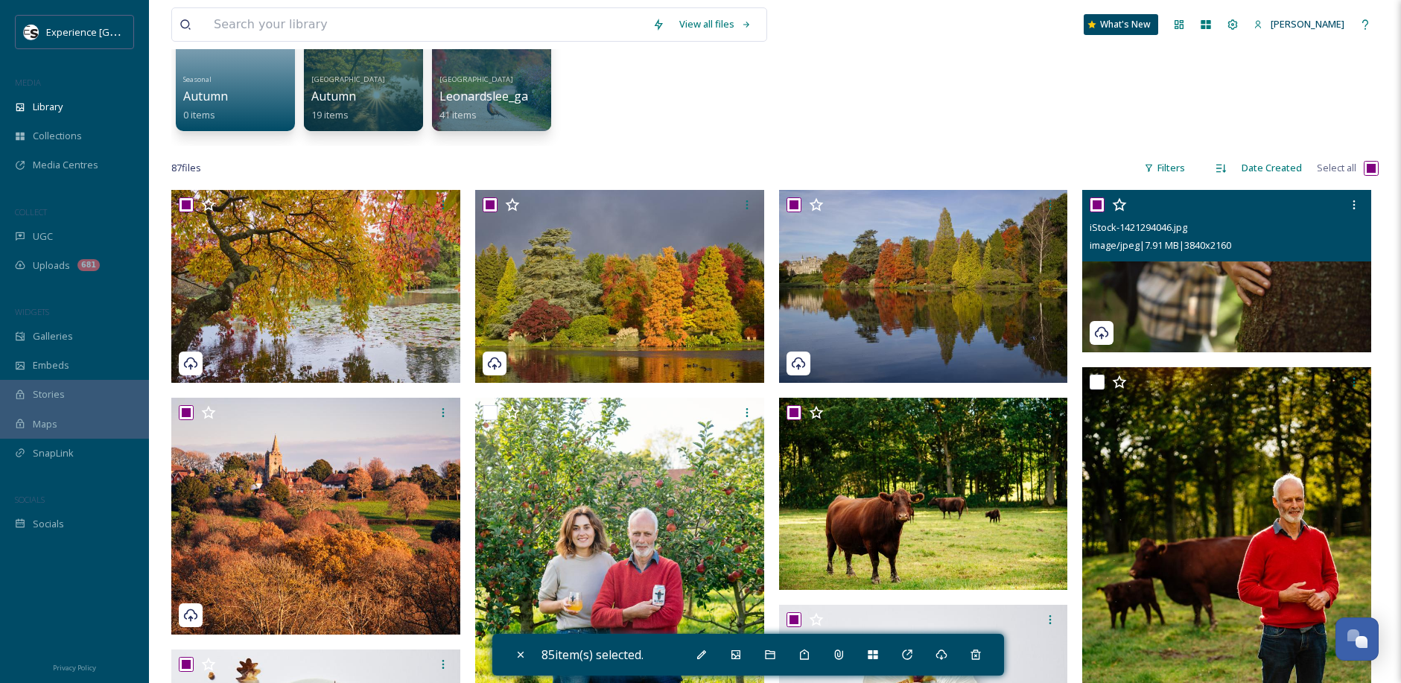
click at [1093, 206] on input "checkbox" at bounding box center [1096, 204] width 15 height 15
checkbox input "false"
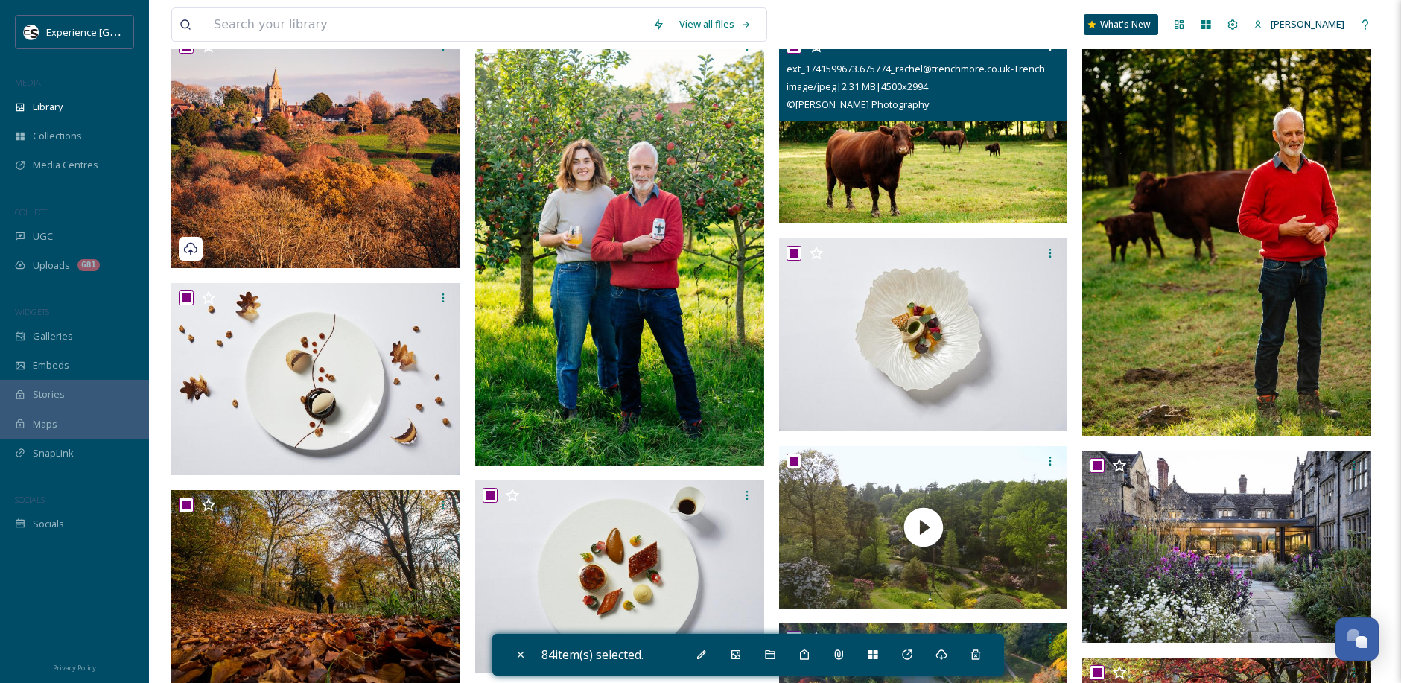
scroll to position [521, 0]
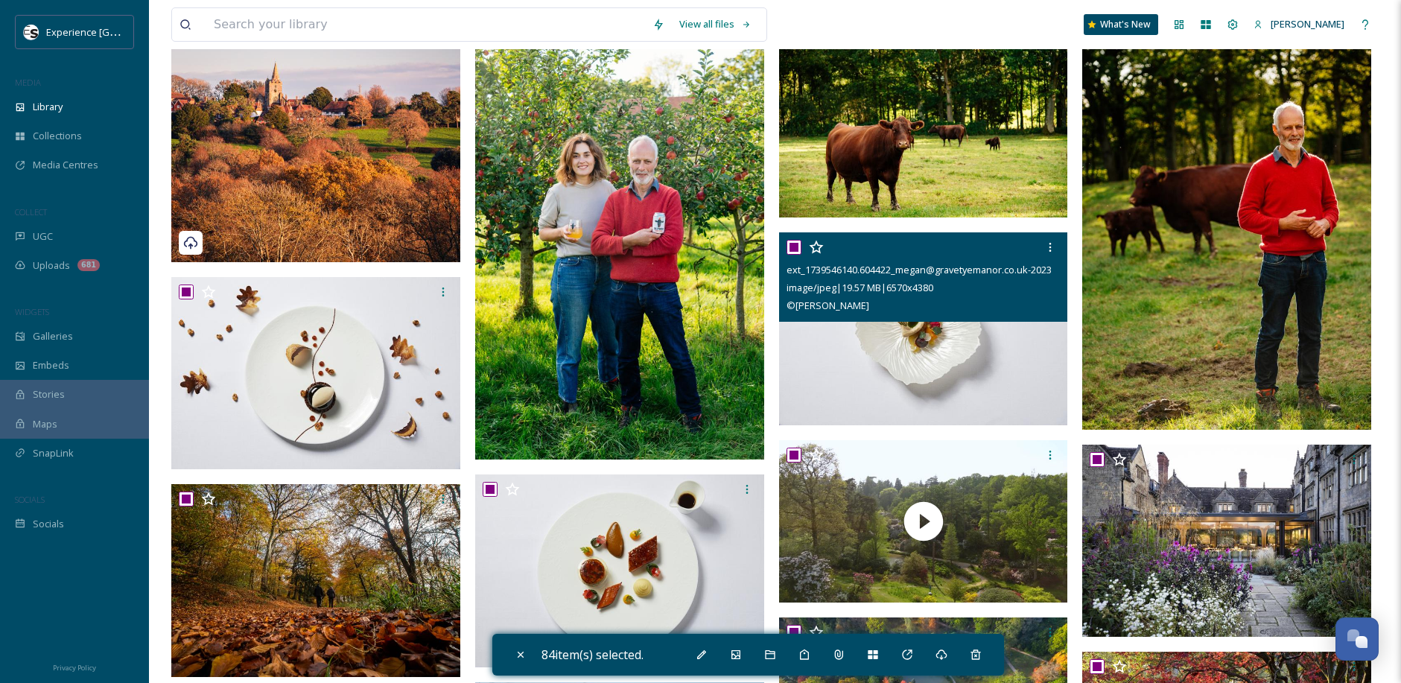
click at [796, 249] on input "checkbox" at bounding box center [793, 247] width 15 height 15
checkbox input "false"
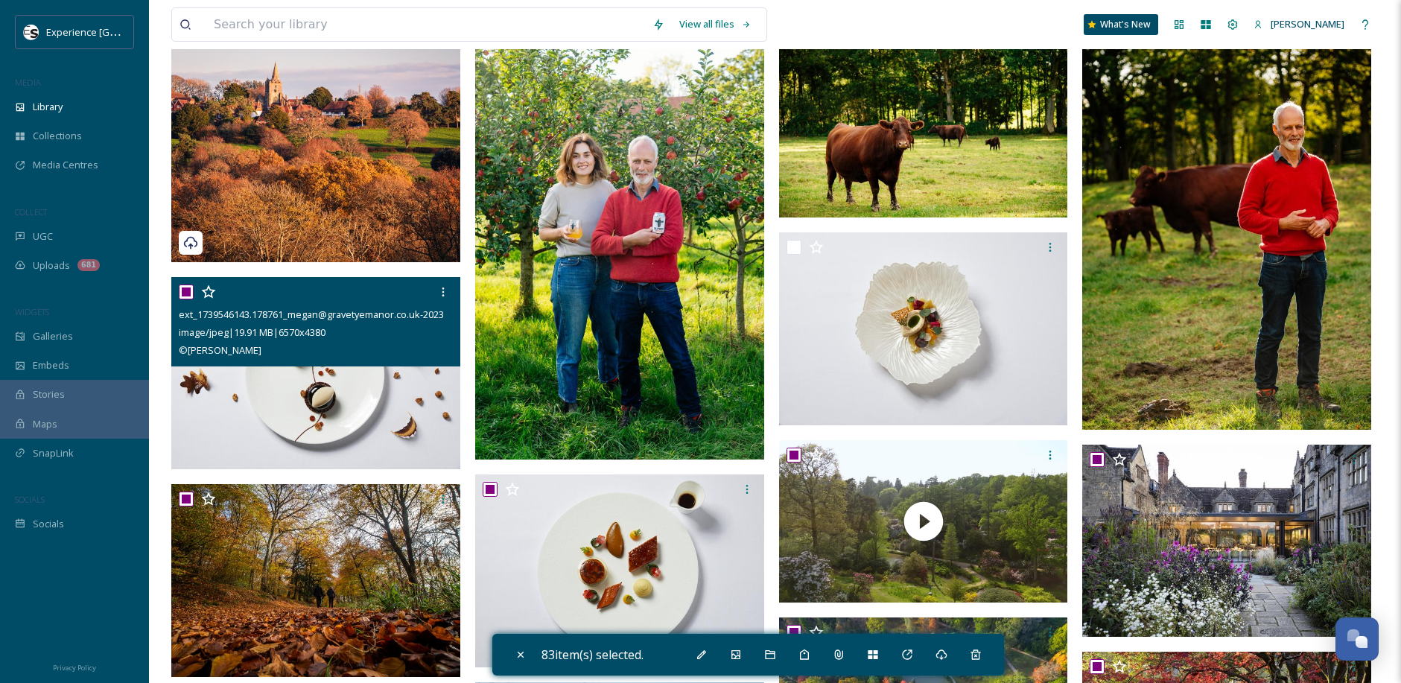
click at [187, 293] on input "checkbox" at bounding box center [186, 291] width 15 height 15
checkbox input "false"
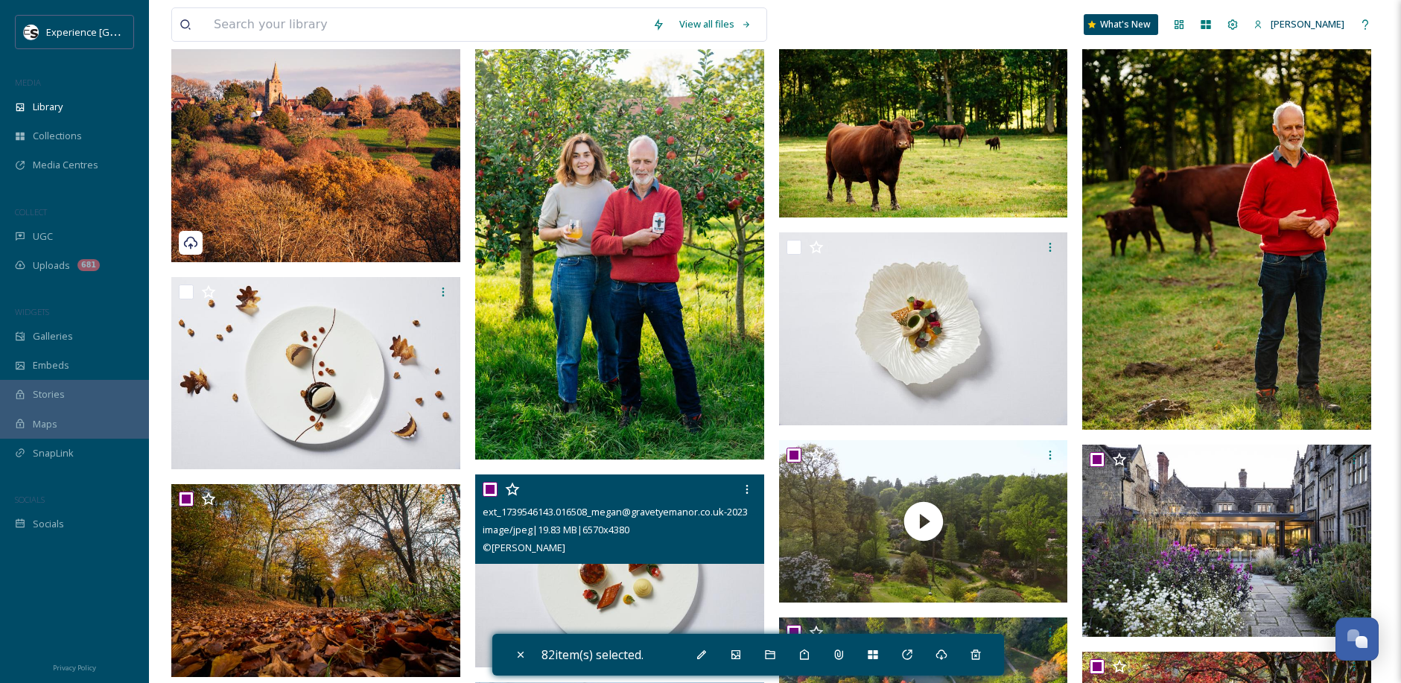
click at [491, 489] on input "checkbox" at bounding box center [490, 489] width 15 height 15
checkbox input "false"
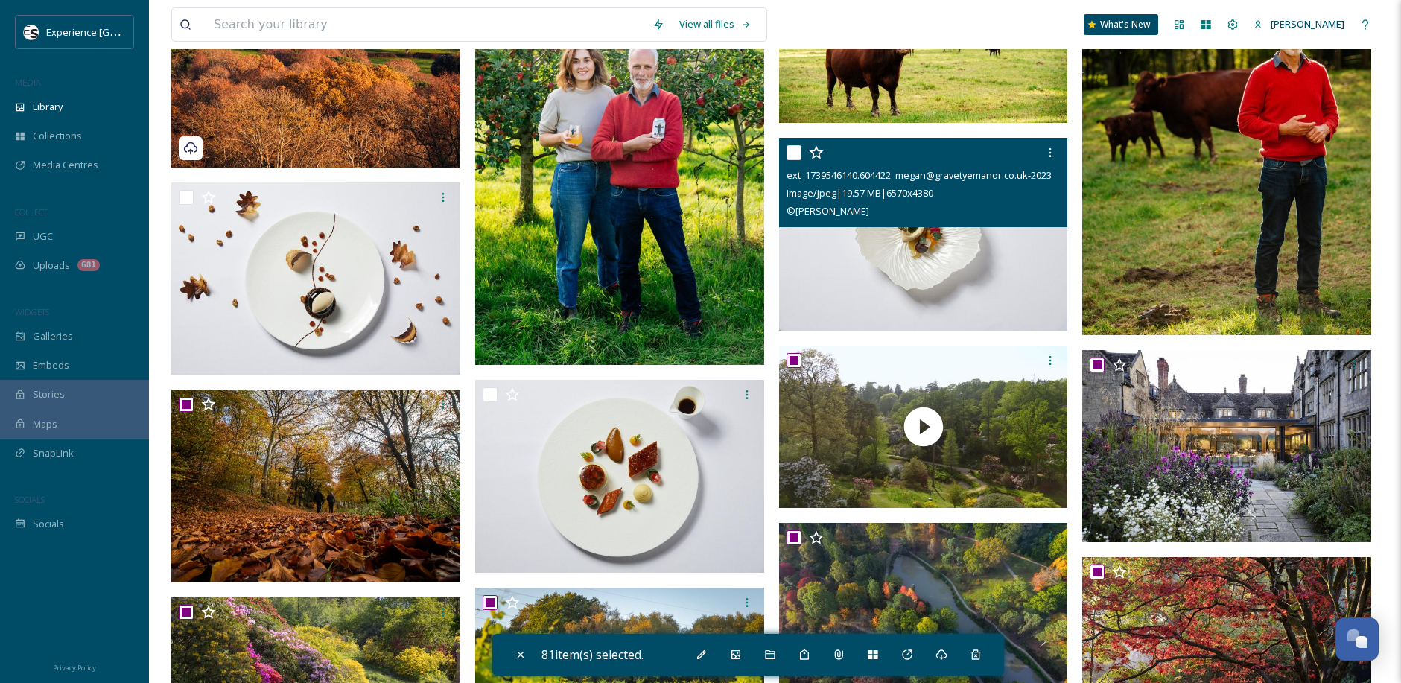
scroll to position [745, 0]
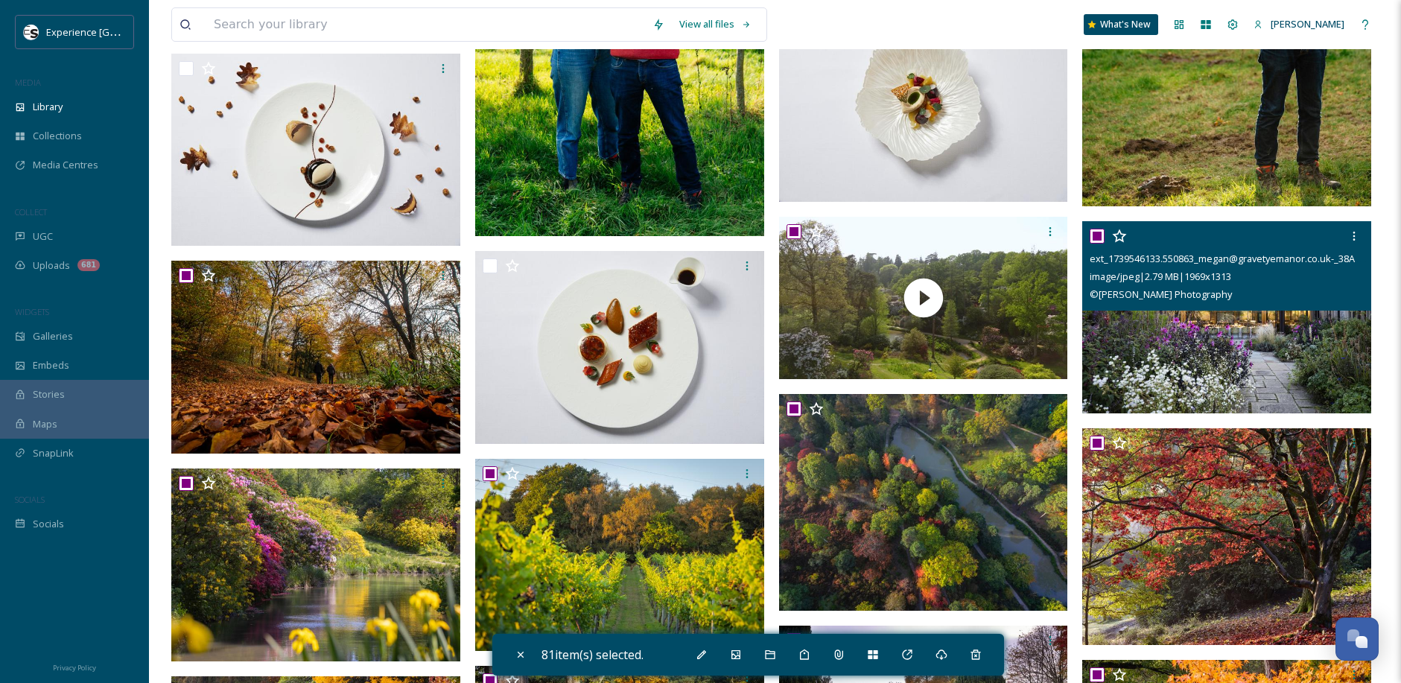
checkbox input "false"
click at [1096, 235] on input "checkbox" at bounding box center [1096, 236] width 15 height 15
checkbox input "false"
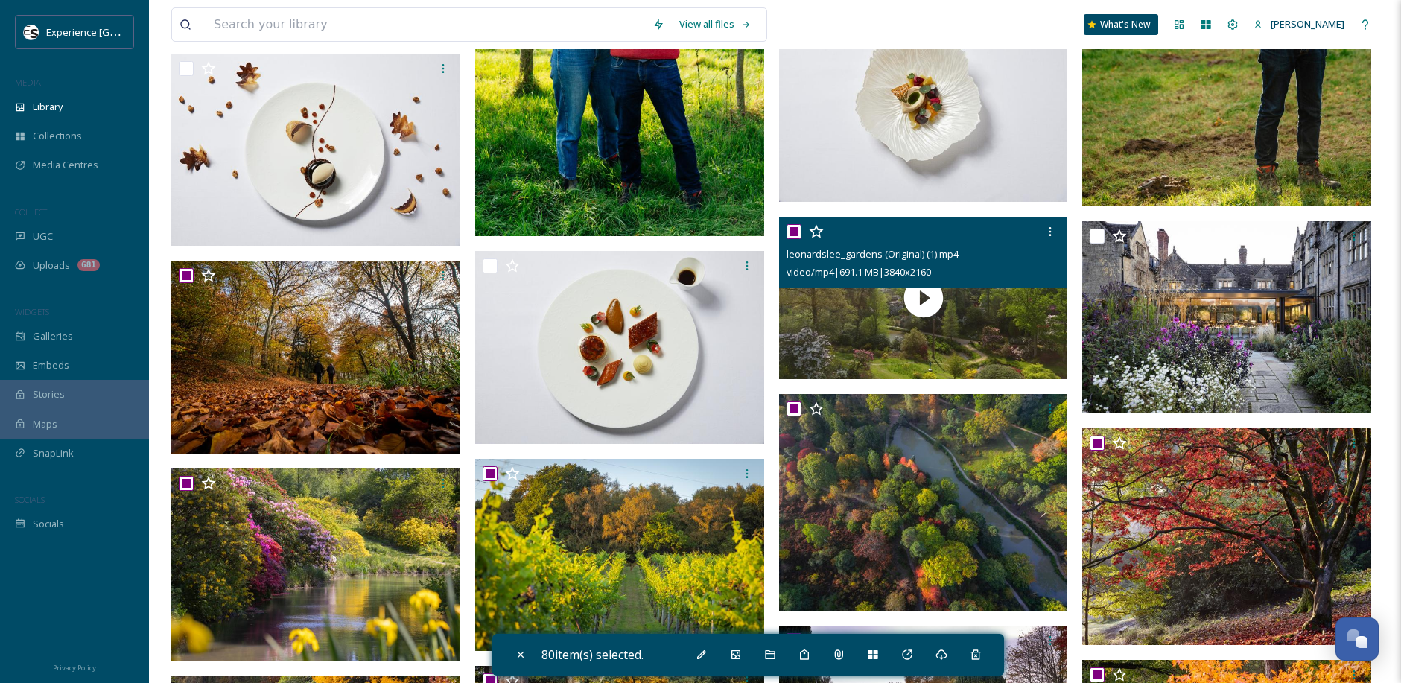
click at [792, 232] on input "checkbox" at bounding box center [793, 231] width 15 height 15
checkbox input "false"
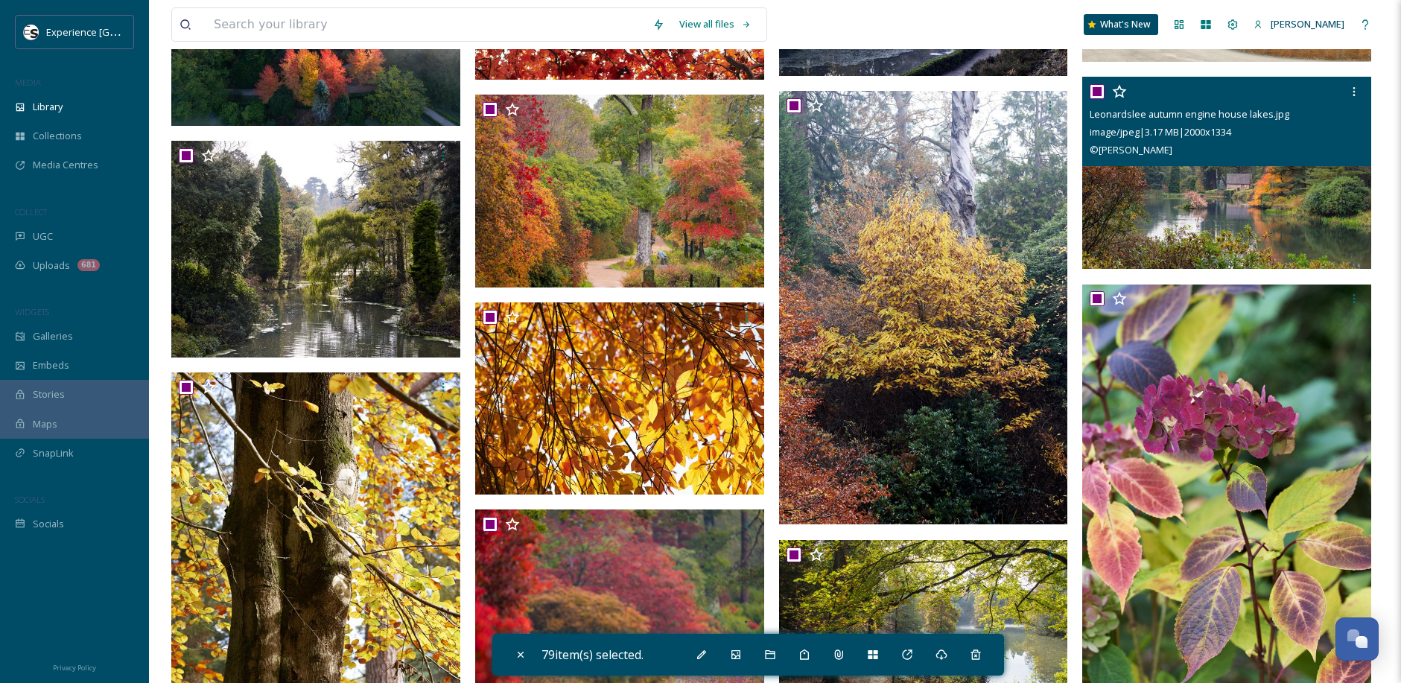
scroll to position [2532, 0]
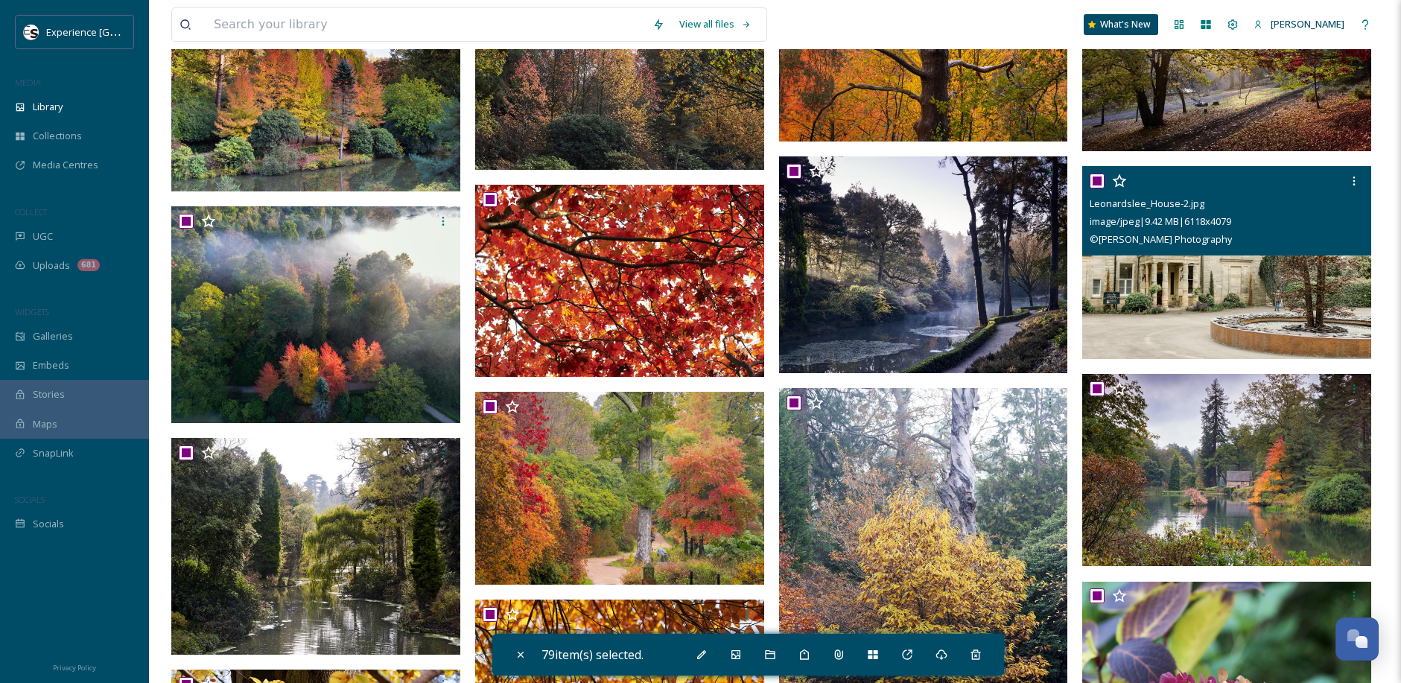
click at [1098, 179] on input "checkbox" at bounding box center [1096, 181] width 15 height 15
checkbox input "false"
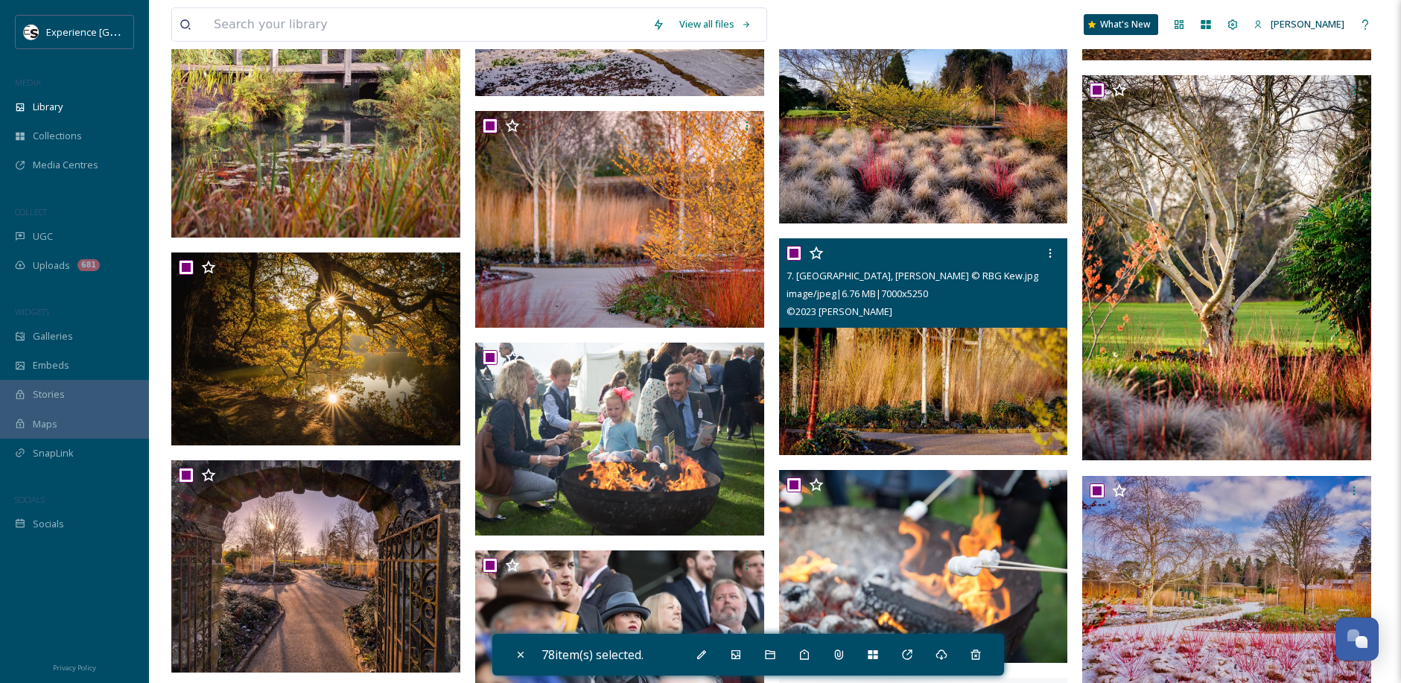
scroll to position [4617, 0]
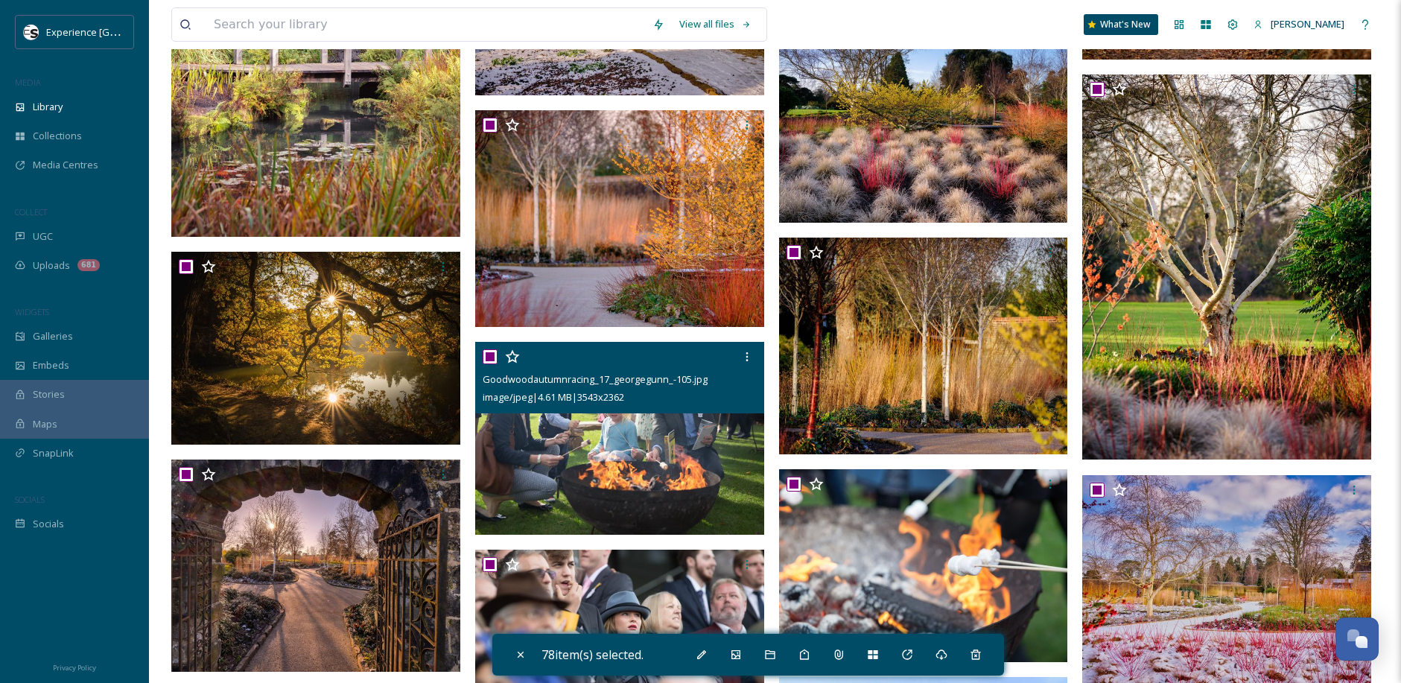
click at [488, 356] on input "checkbox" at bounding box center [490, 356] width 15 height 15
checkbox input "false"
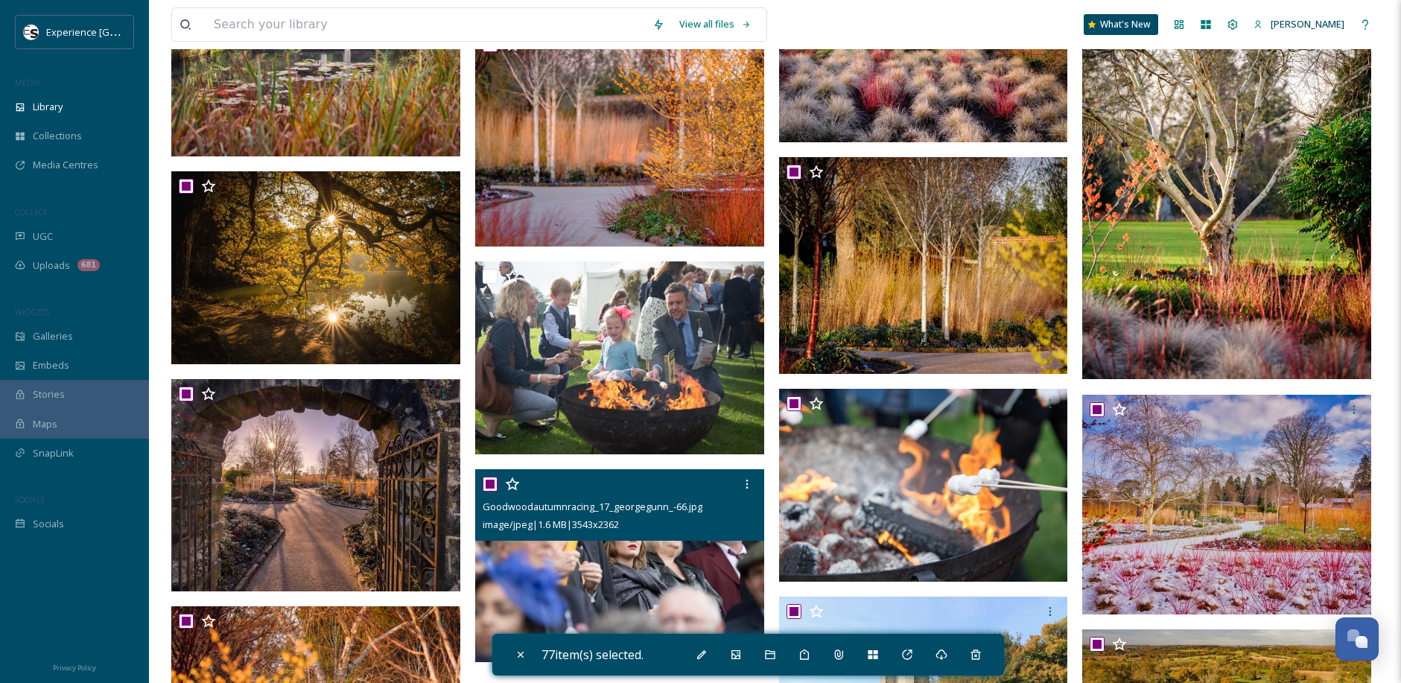
scroll to position [4840, 0]
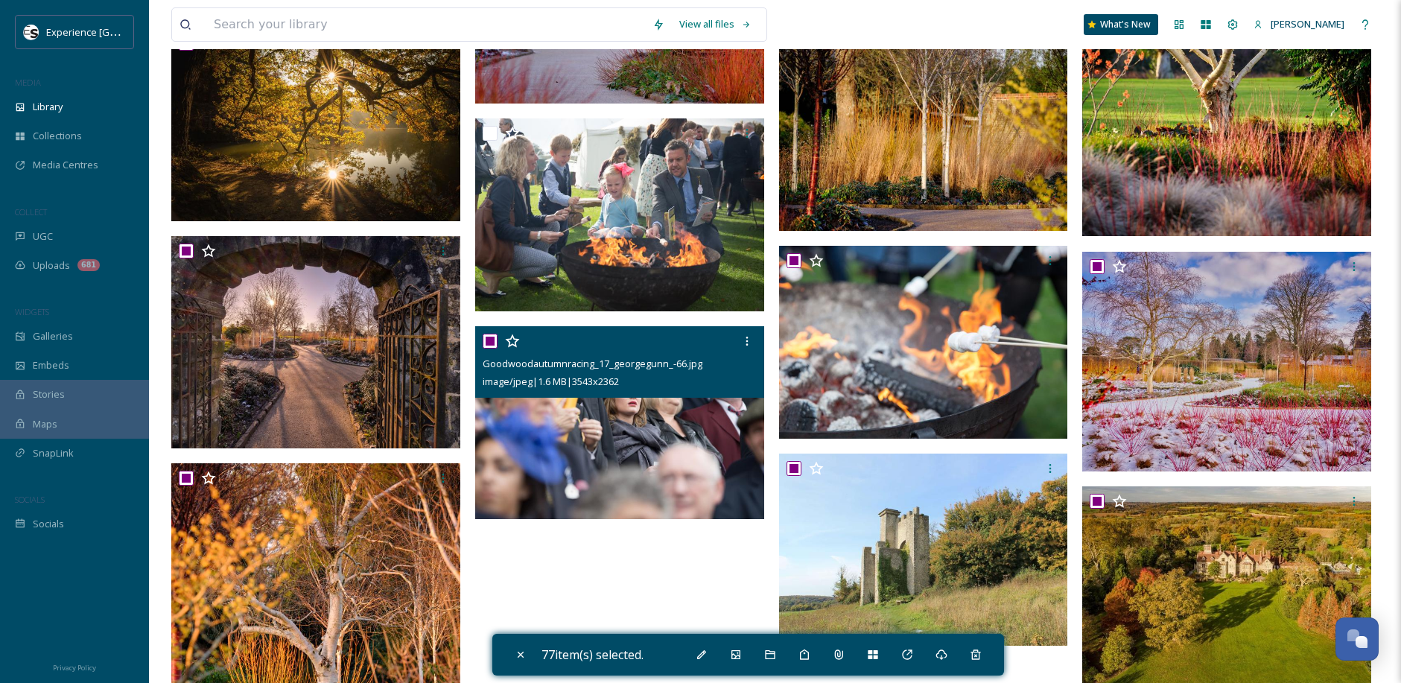
click at [492, 342] on input "checkbox" at bounding box center [490, 341] width 15 height 15
checkbox input "false"
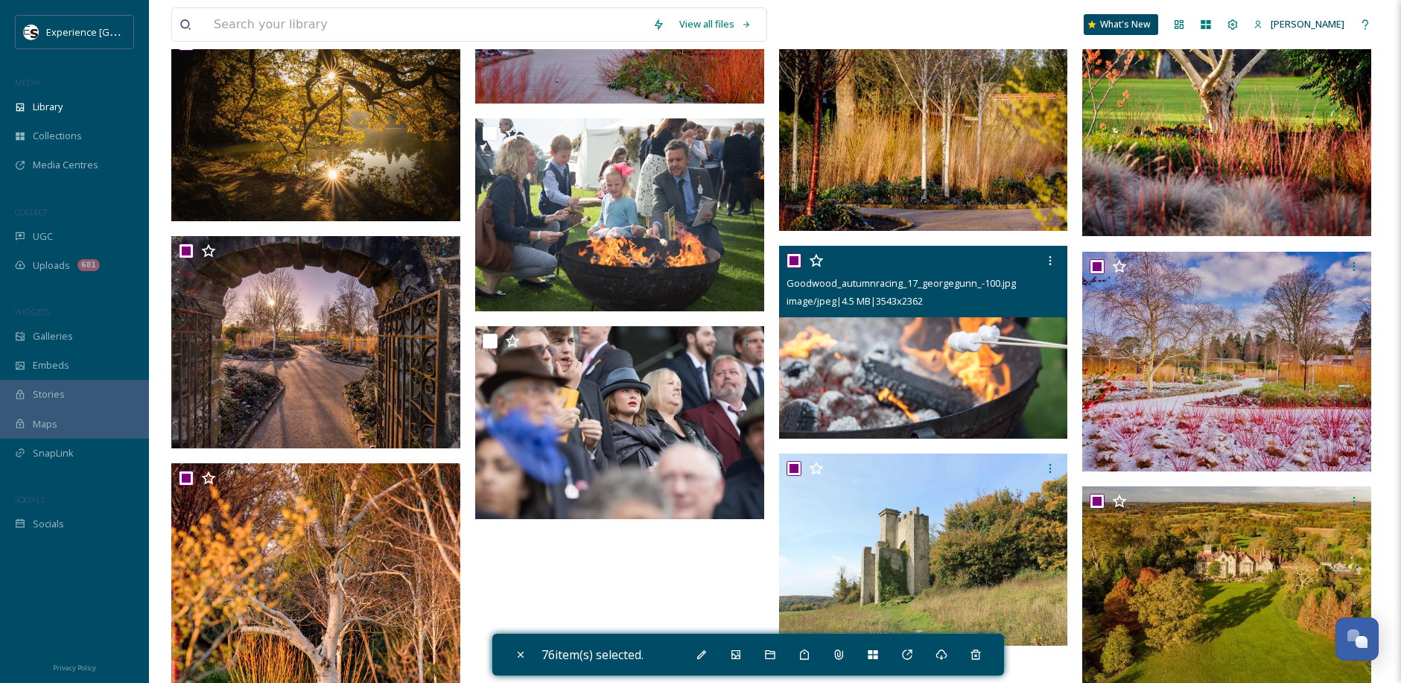
click at [795, 263] on input "checkbox" at bounding box center [793, 260] width 15 height 15
checkbox input "false"
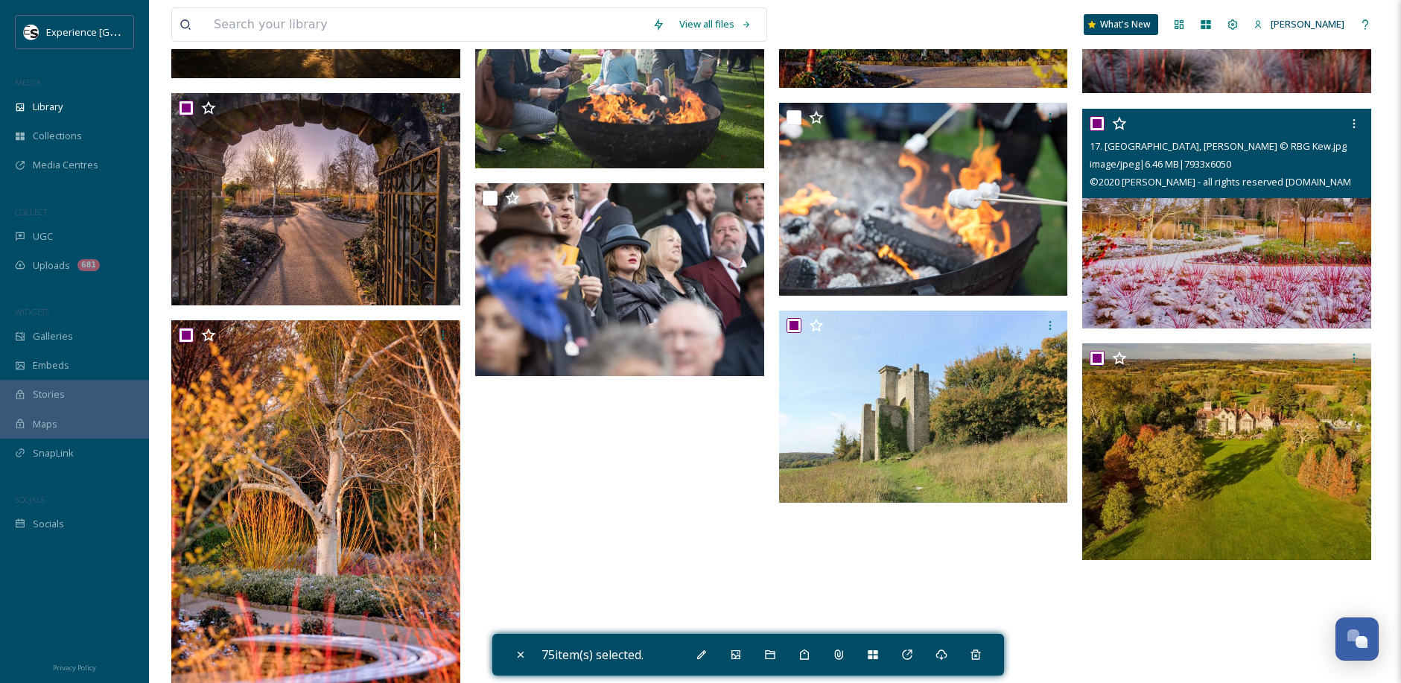
scroll to position [4989, 0]
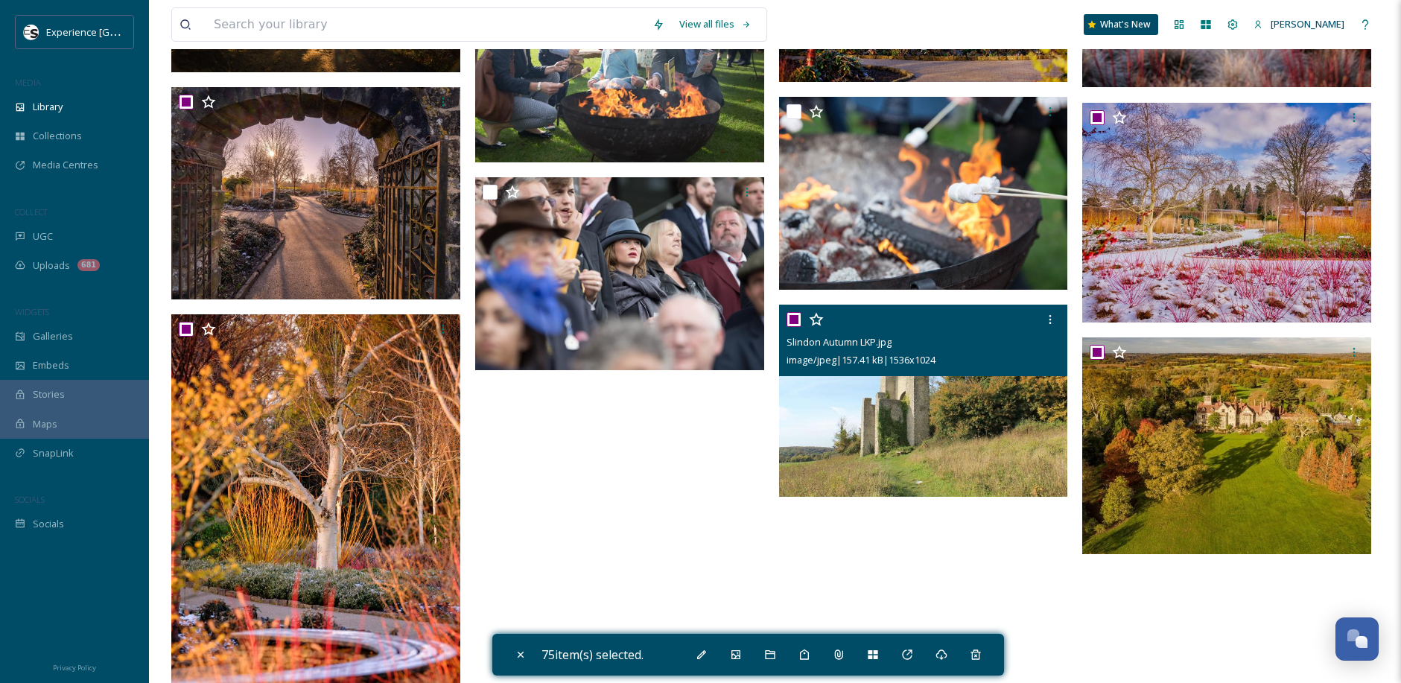
click at [792, 320] on input "checkbox" at bounding box center [793, 319] width 15 height 15
checkbox input "false"
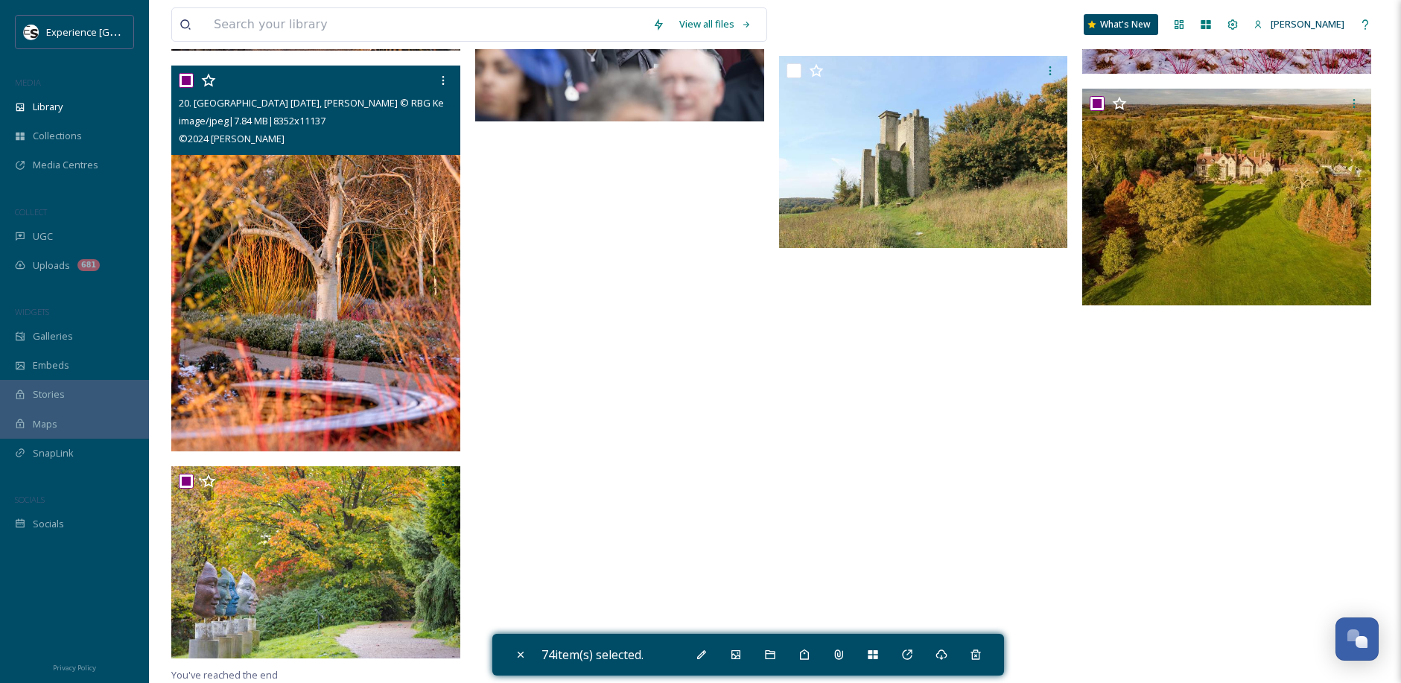
scroll to position [5239, 0]
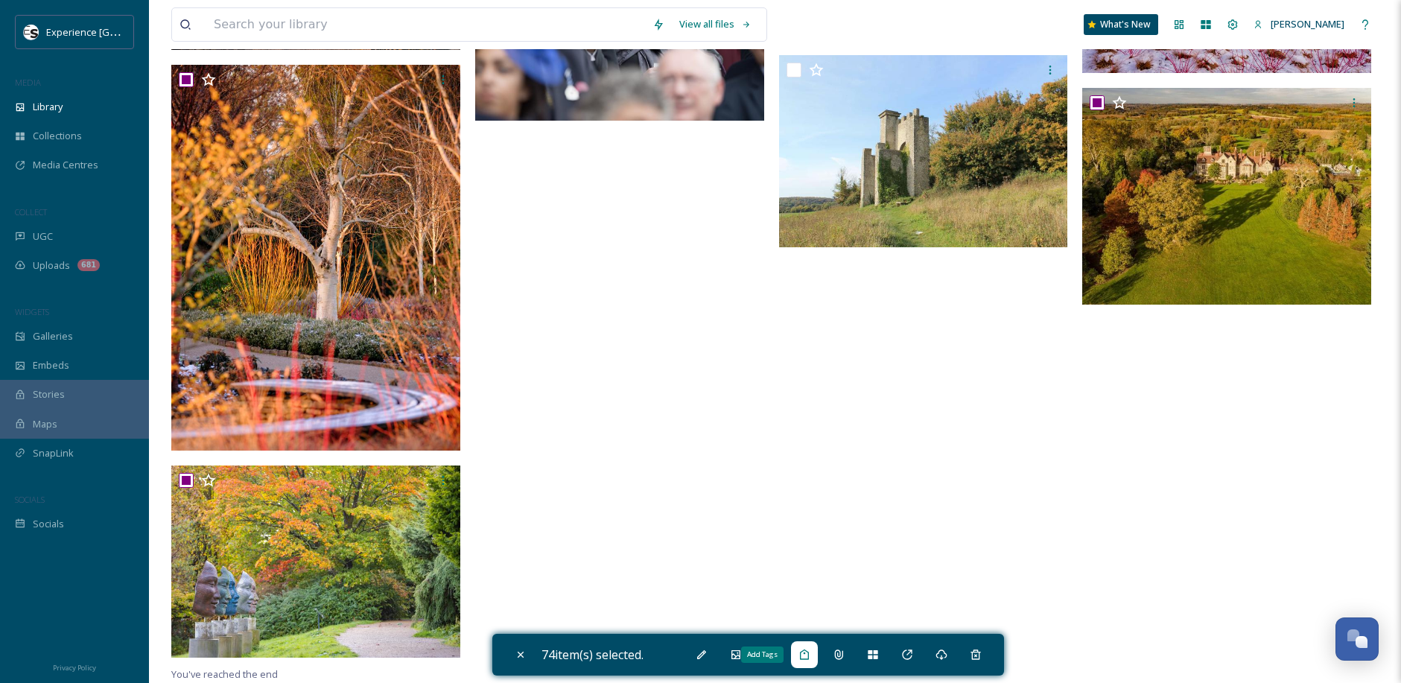
click at [810, 653] on icon at bounding box center [804, 655] width 12 height 12
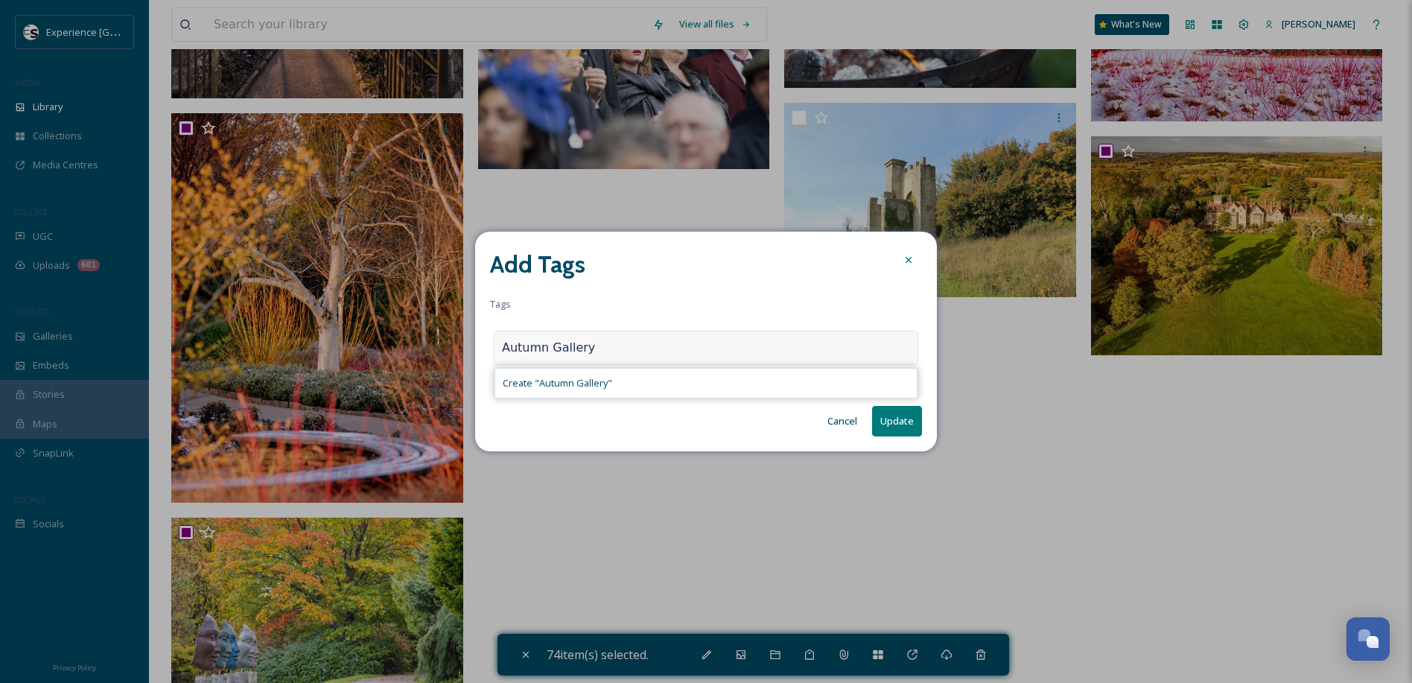
type input "Autumn Gallery"
click at [609, 378] on span "Create " Autumn Gallery "" at bounding box center [557, 383] width 109 height 14
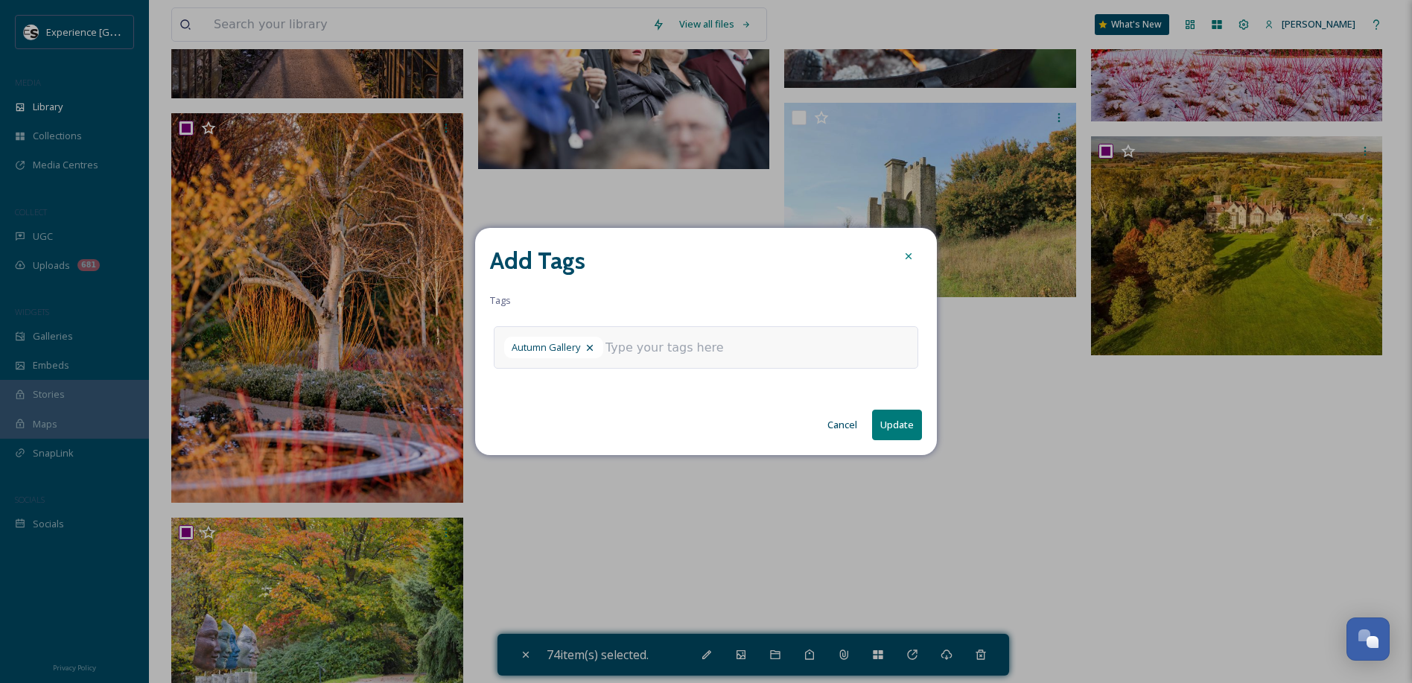
click at [893, 419] on button "Update" at bounding box center [897, 425] width 50 height 31
checkbox input "false"
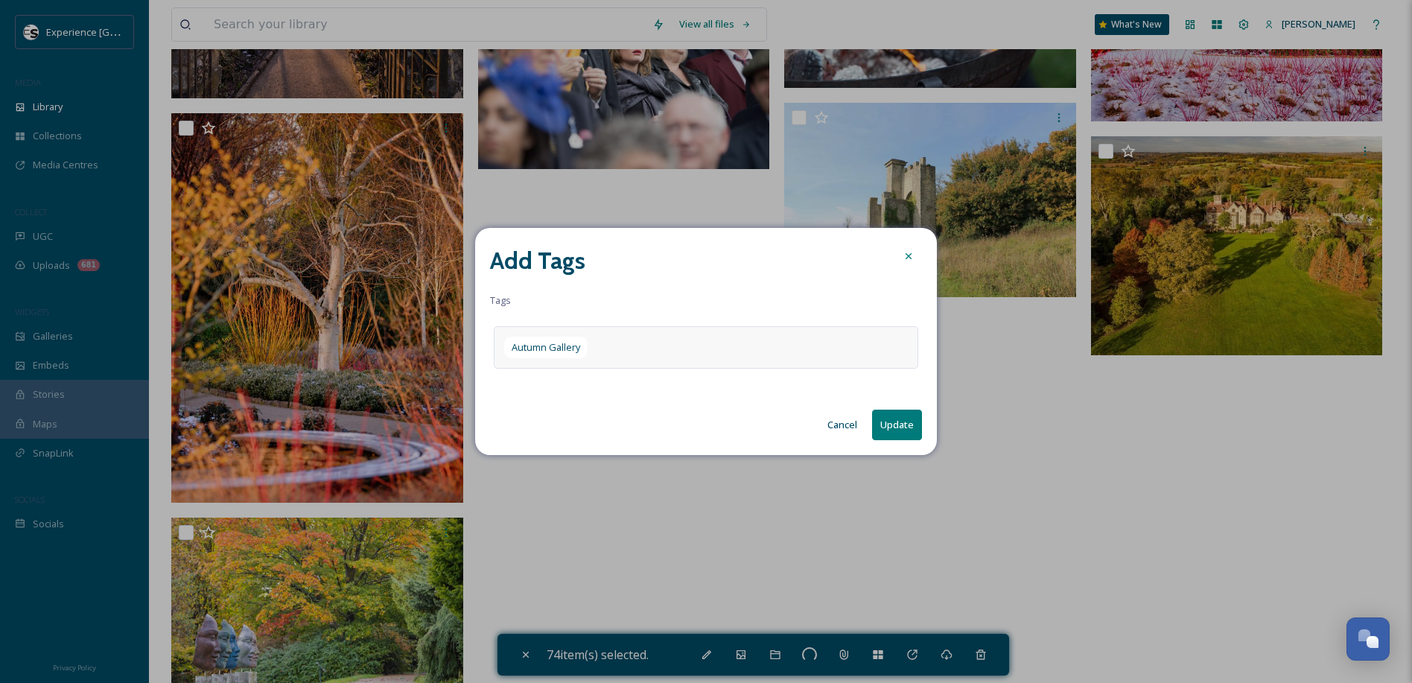
checkbox input "false"
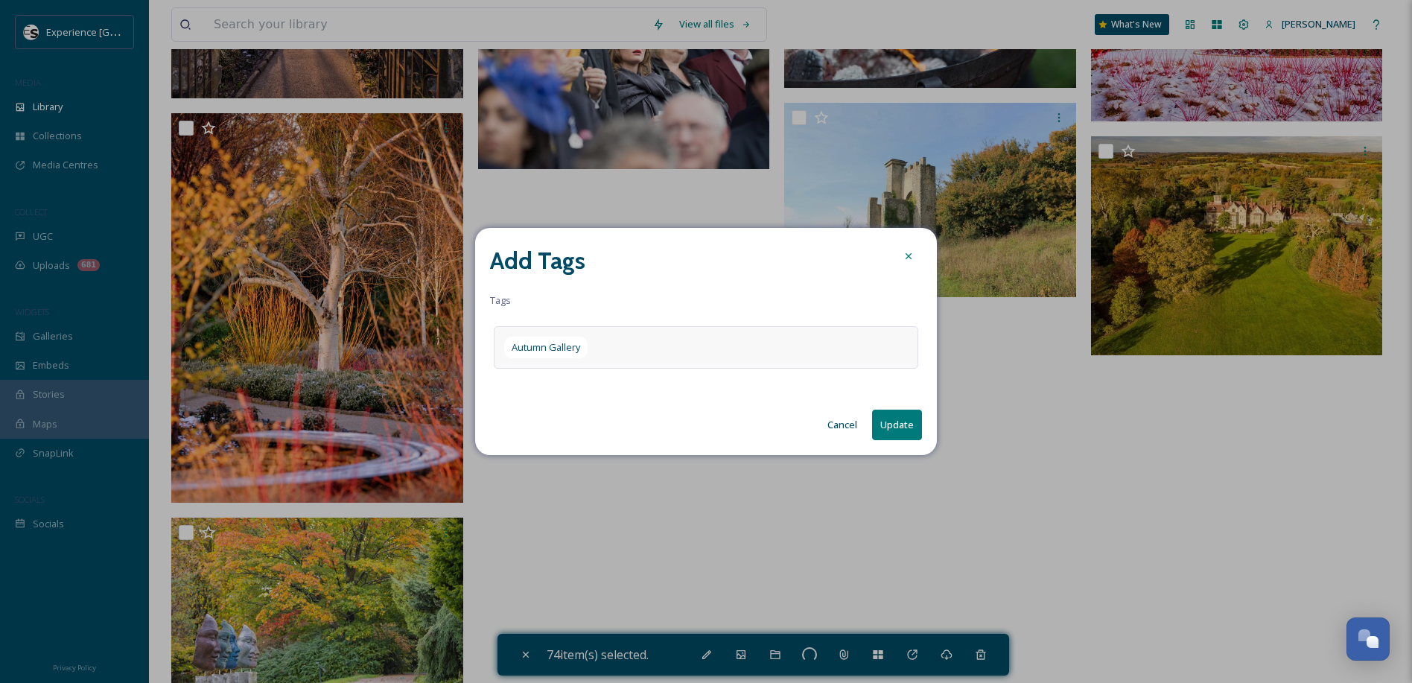
checkbox input "false"
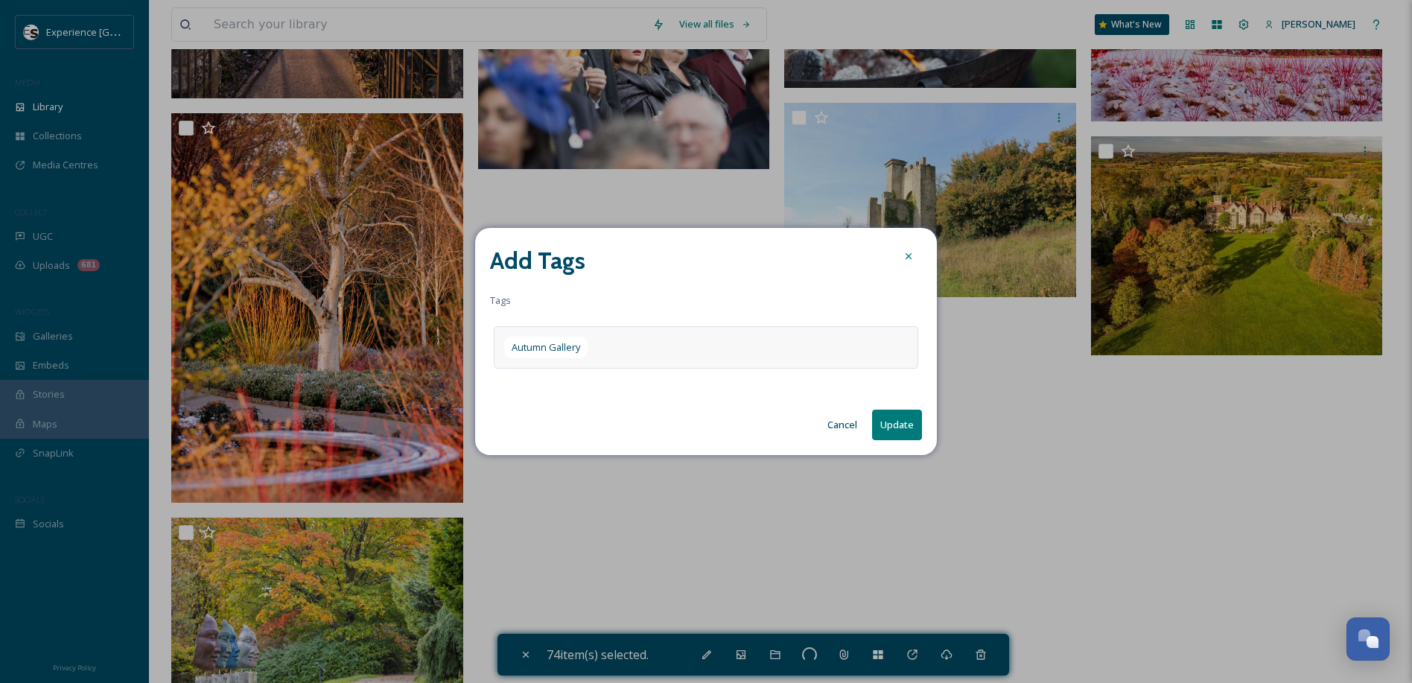
checkbox input "false"
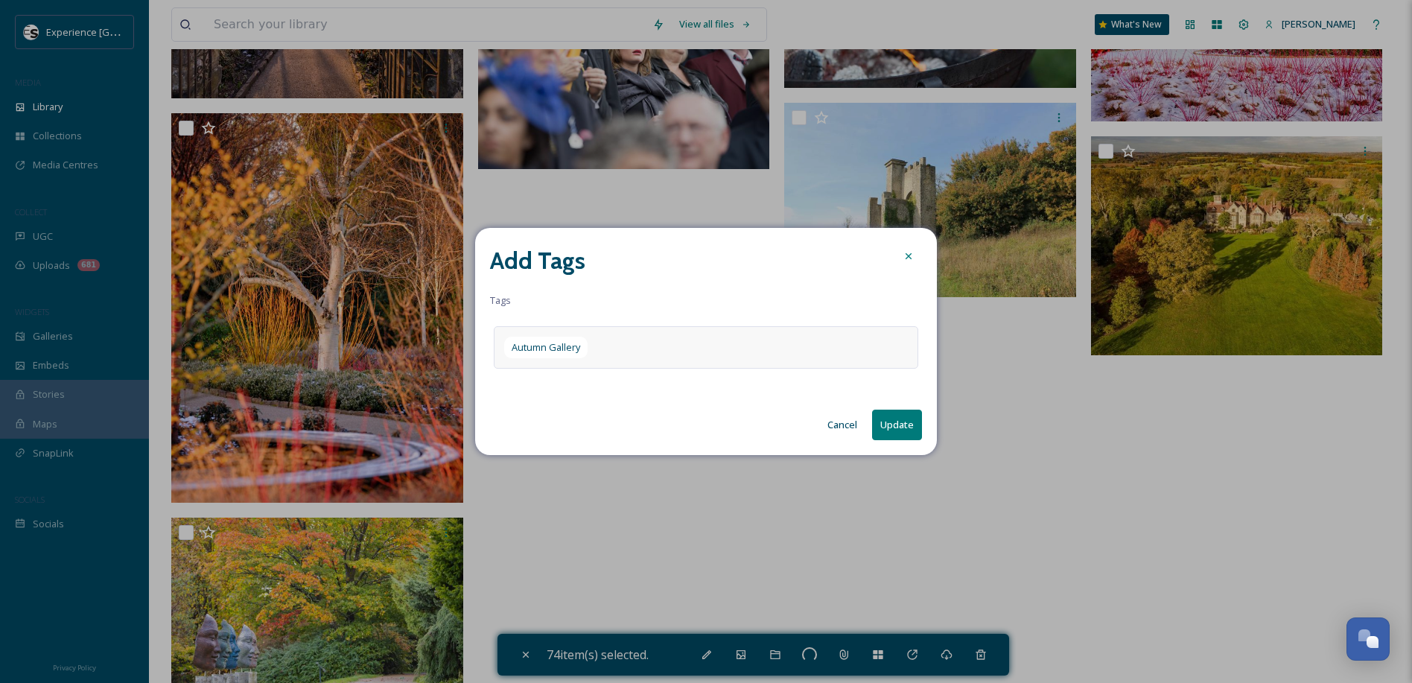
checkbox input "false"
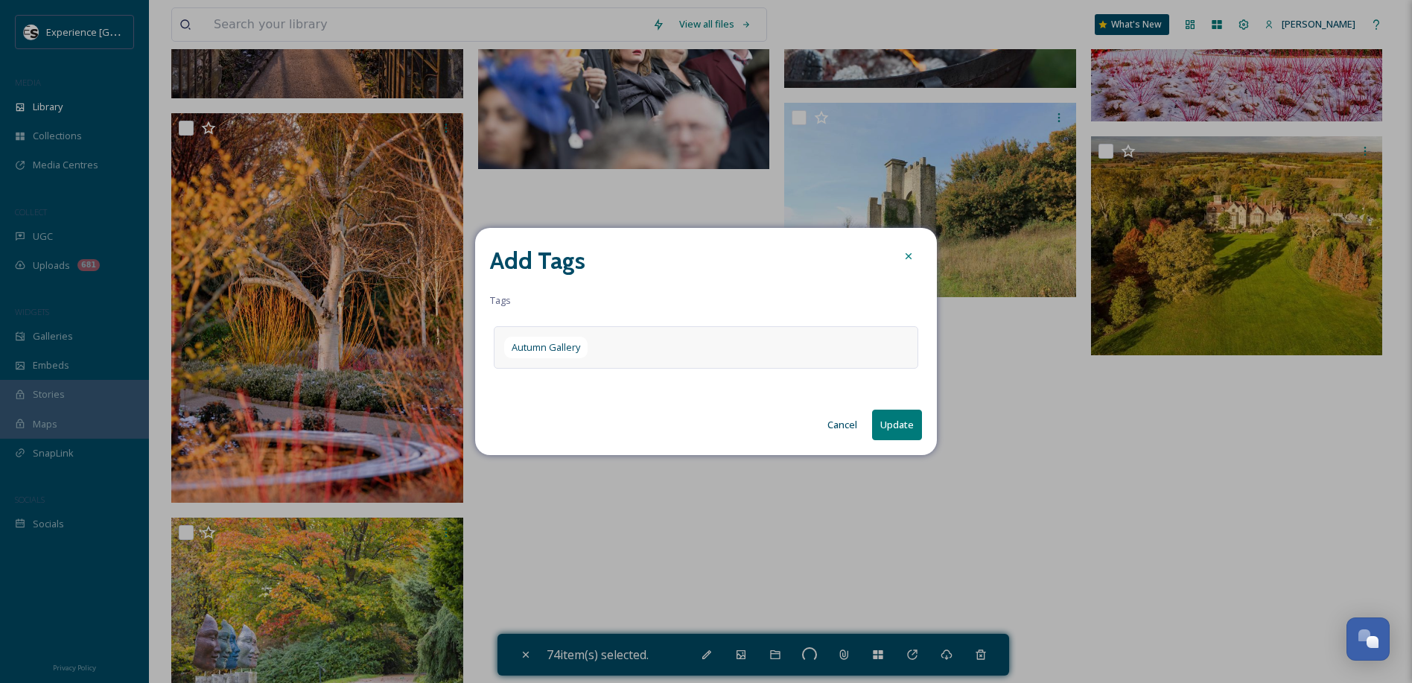
checkbox input "false"
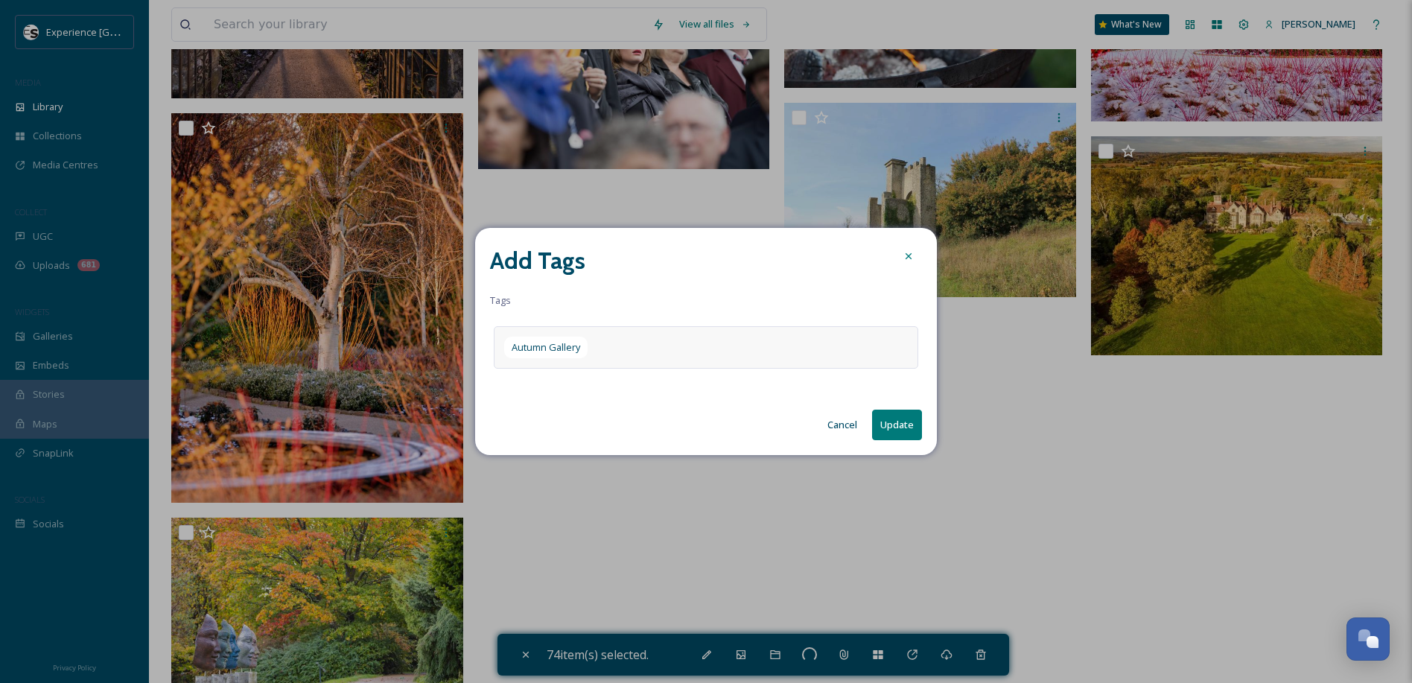
checkbox input "false"
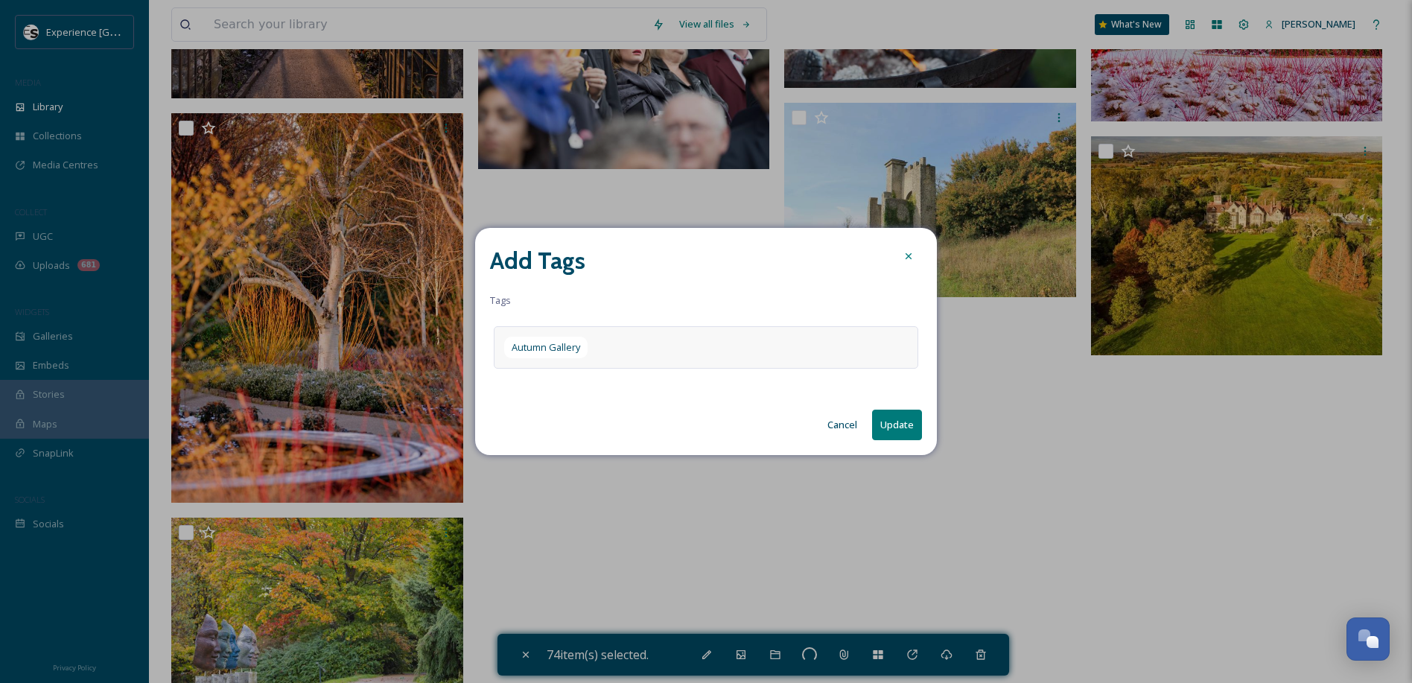
checkbox input "false"
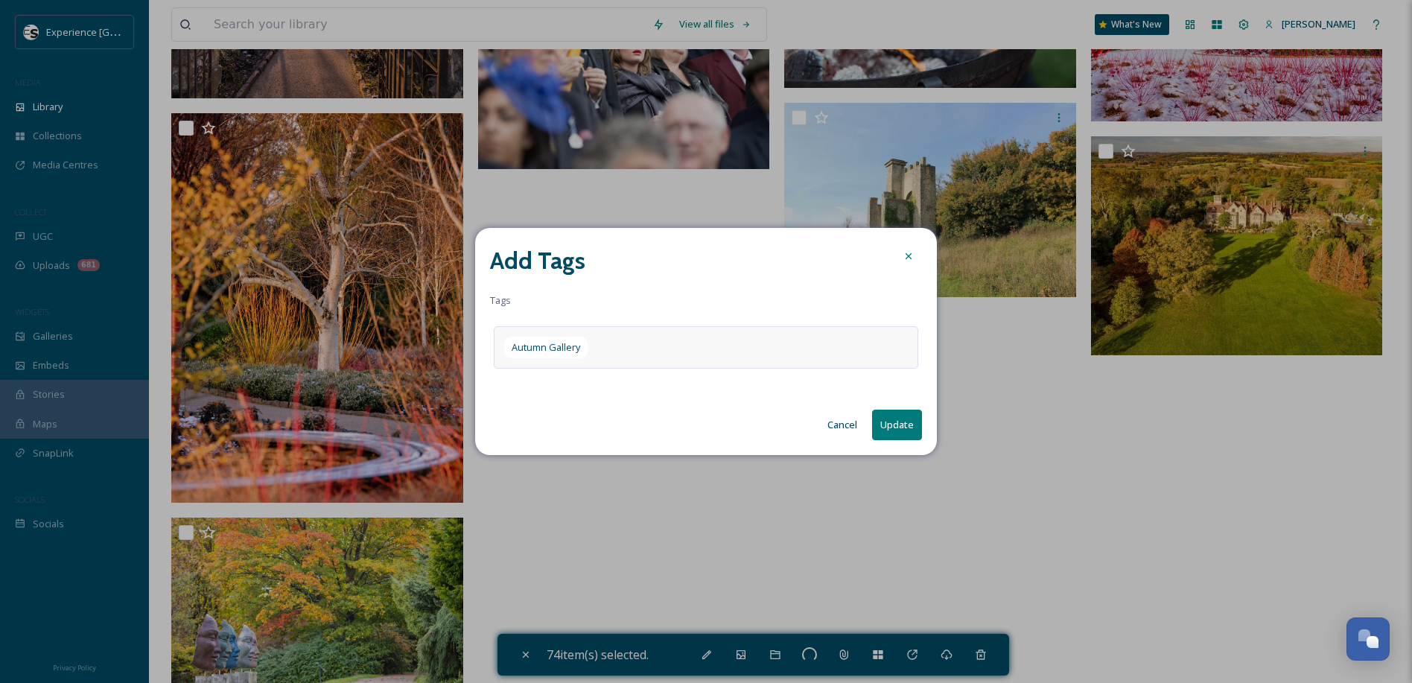
checkbox input "false"
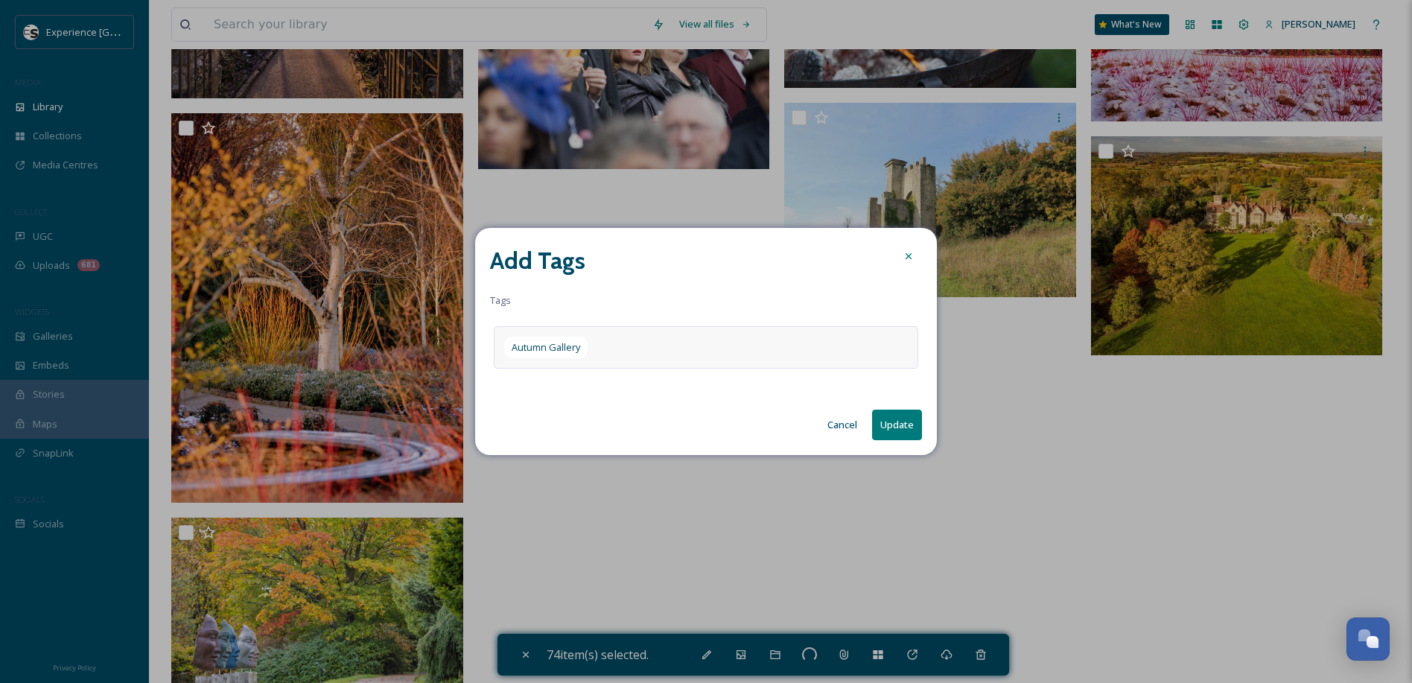
checkbox input "false"
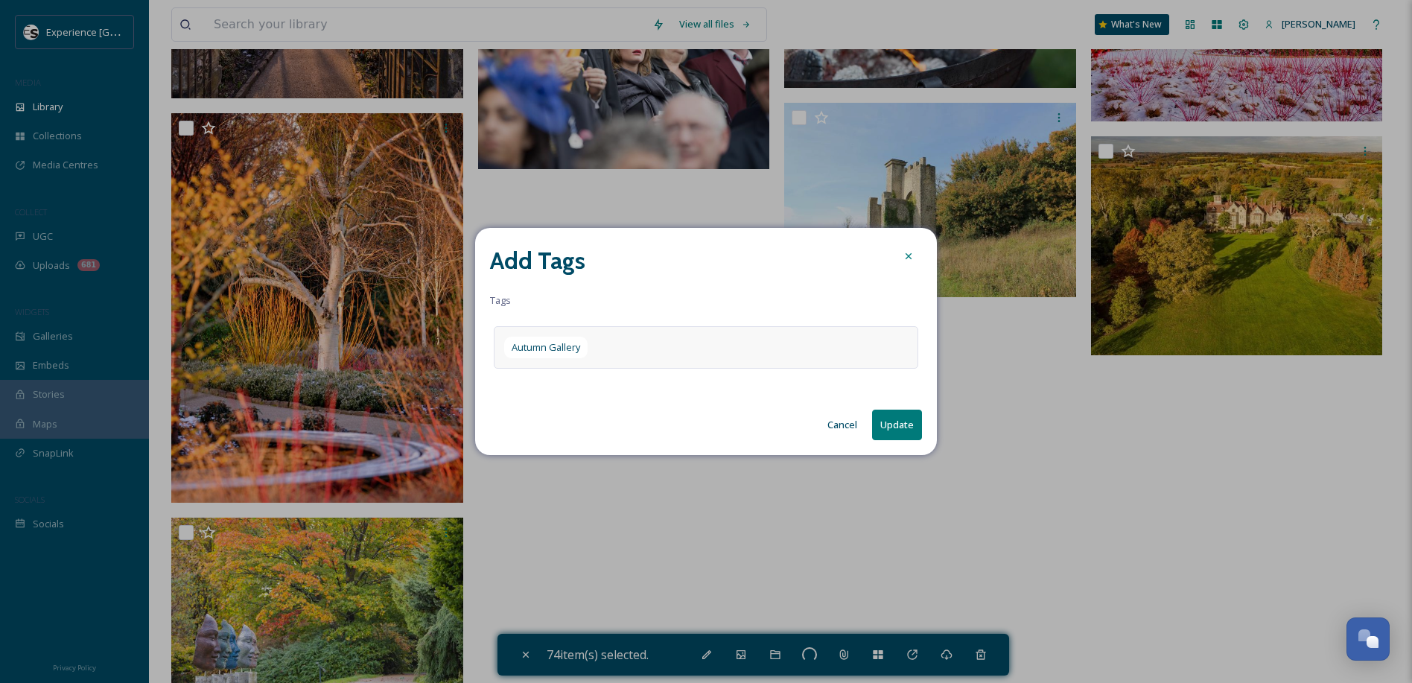
checkbox input "false"
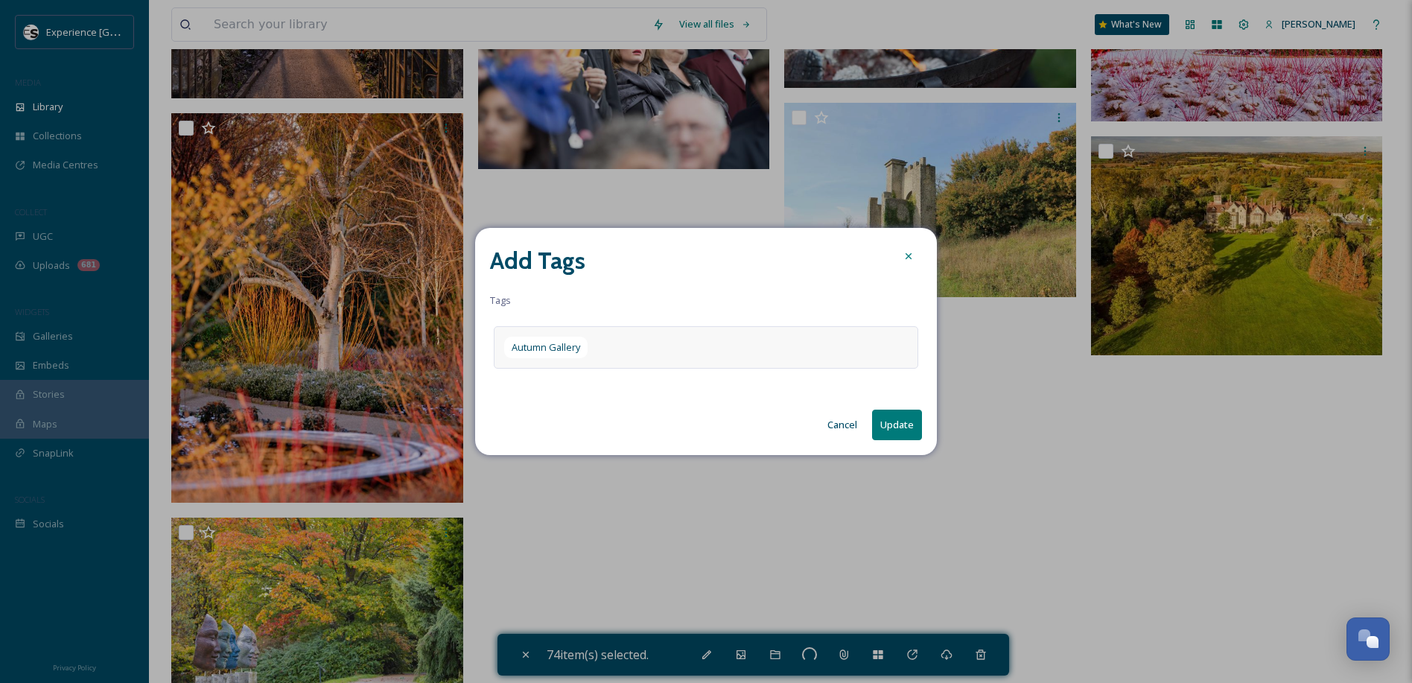
checkbox input "false"
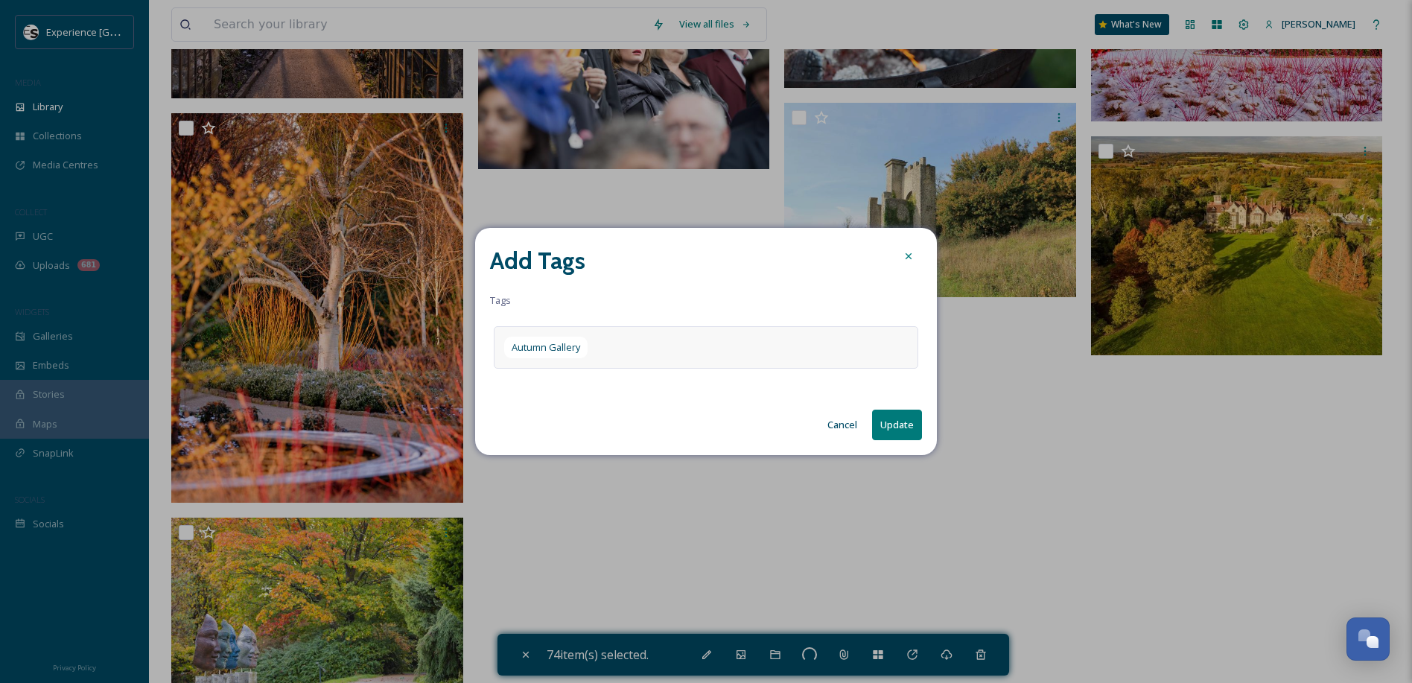
checkbox input "false"
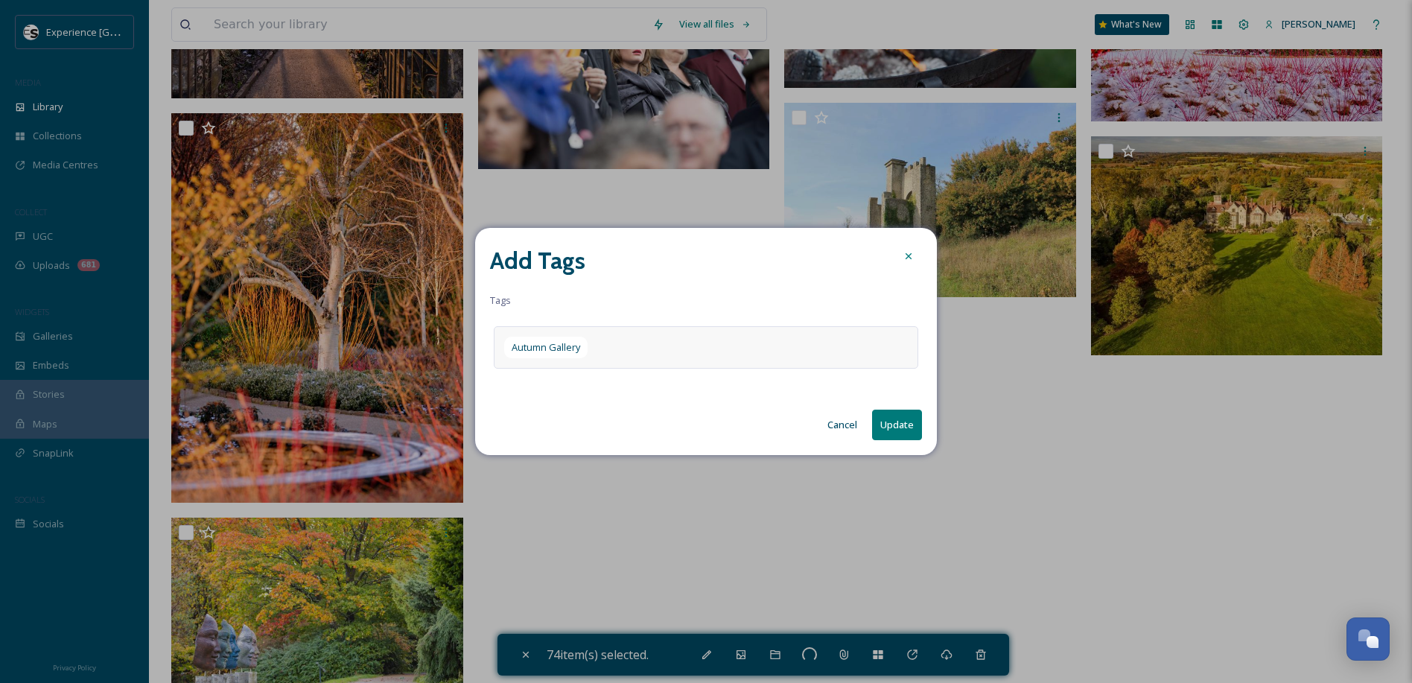
checkbox input "false"
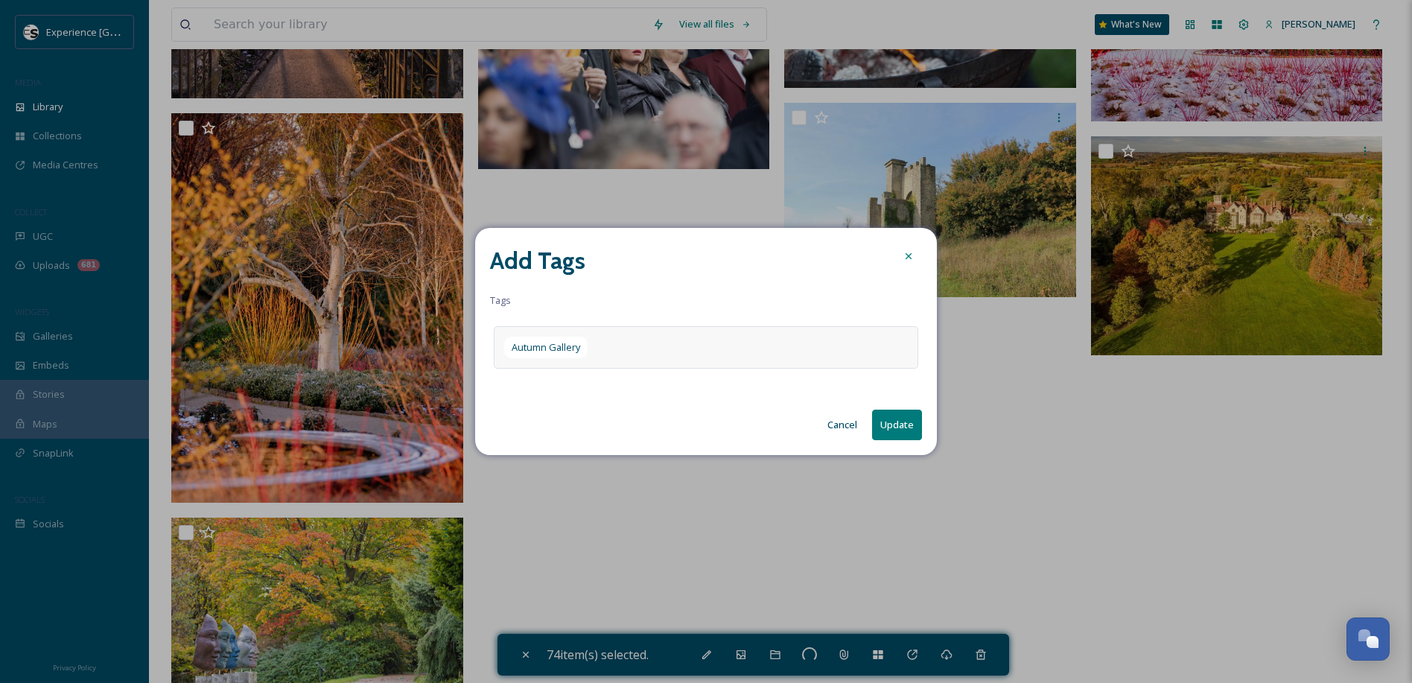
checkbox input "false"
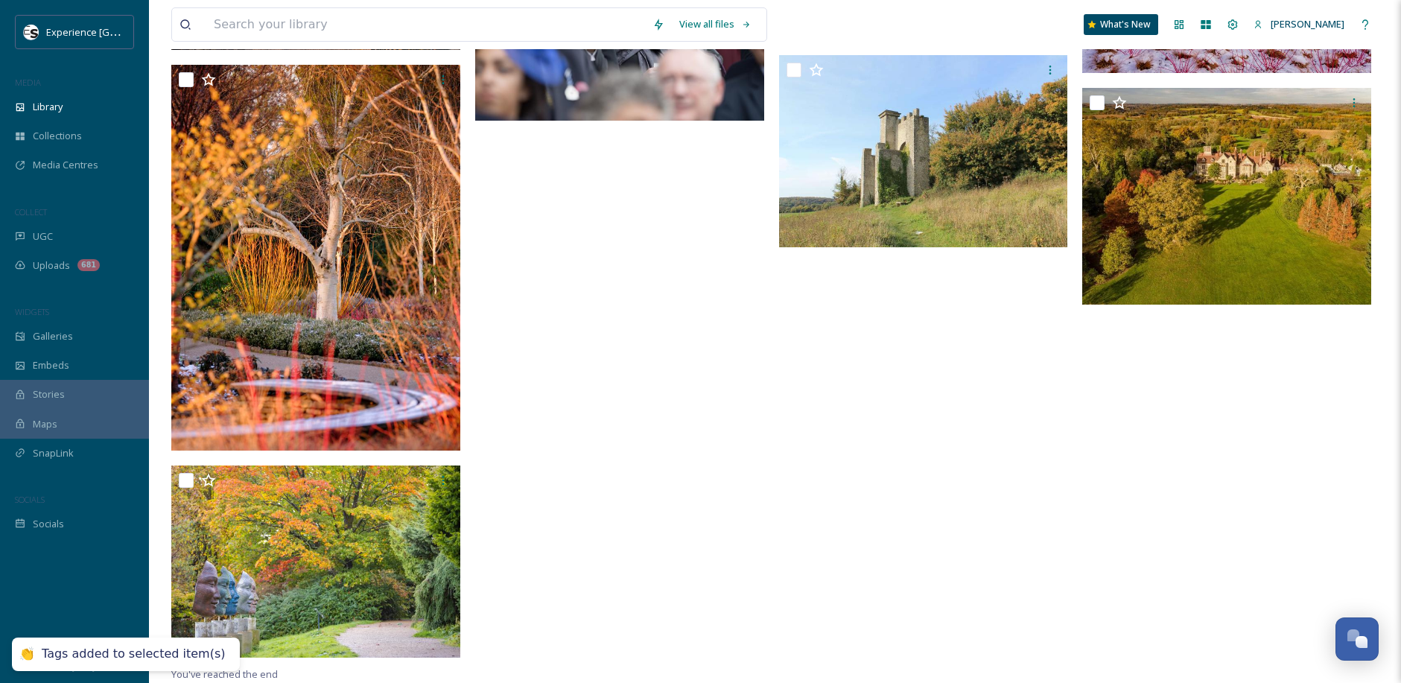
drag, startPoint x: 645, startPoint y: 550, endPoint x: 605, endPoint y: 538, distance: 41.9
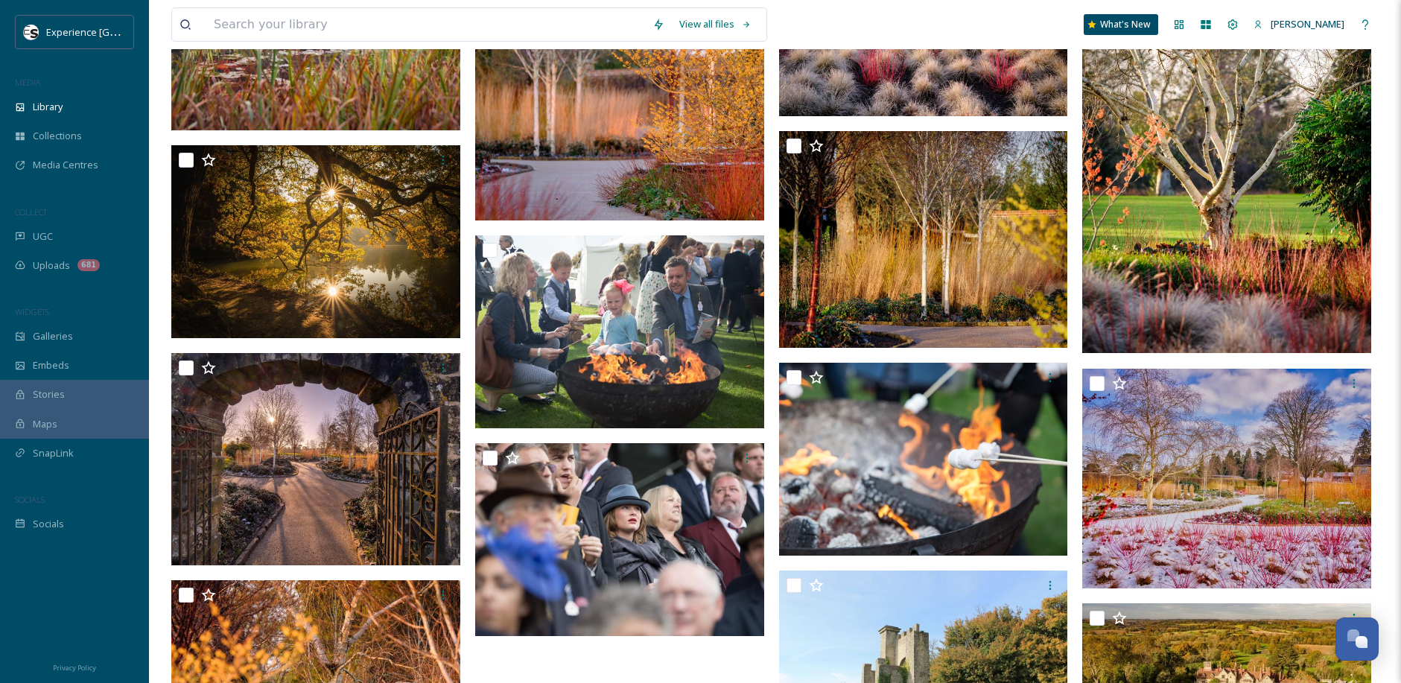
scroll to position [4643, 0]
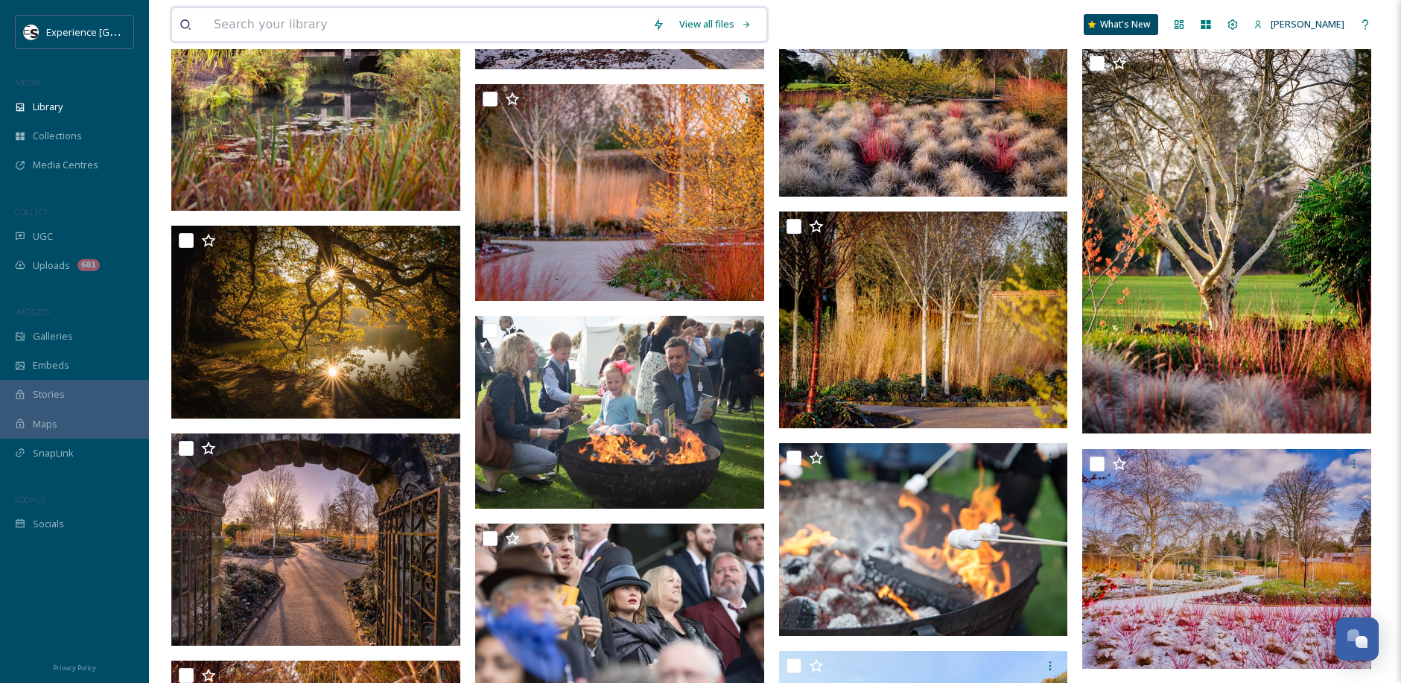
click at [340, 20] on input at bounding box center [425, 24] width 439 height 33
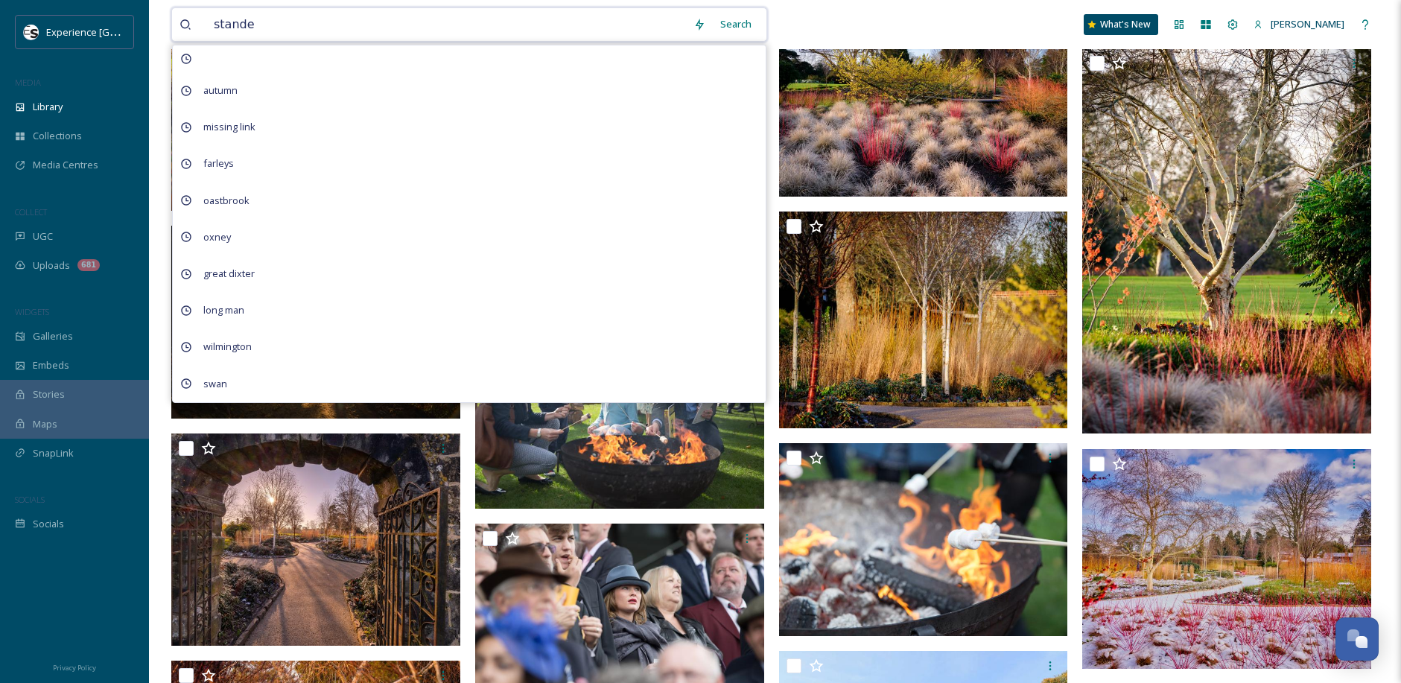
type input "standen"
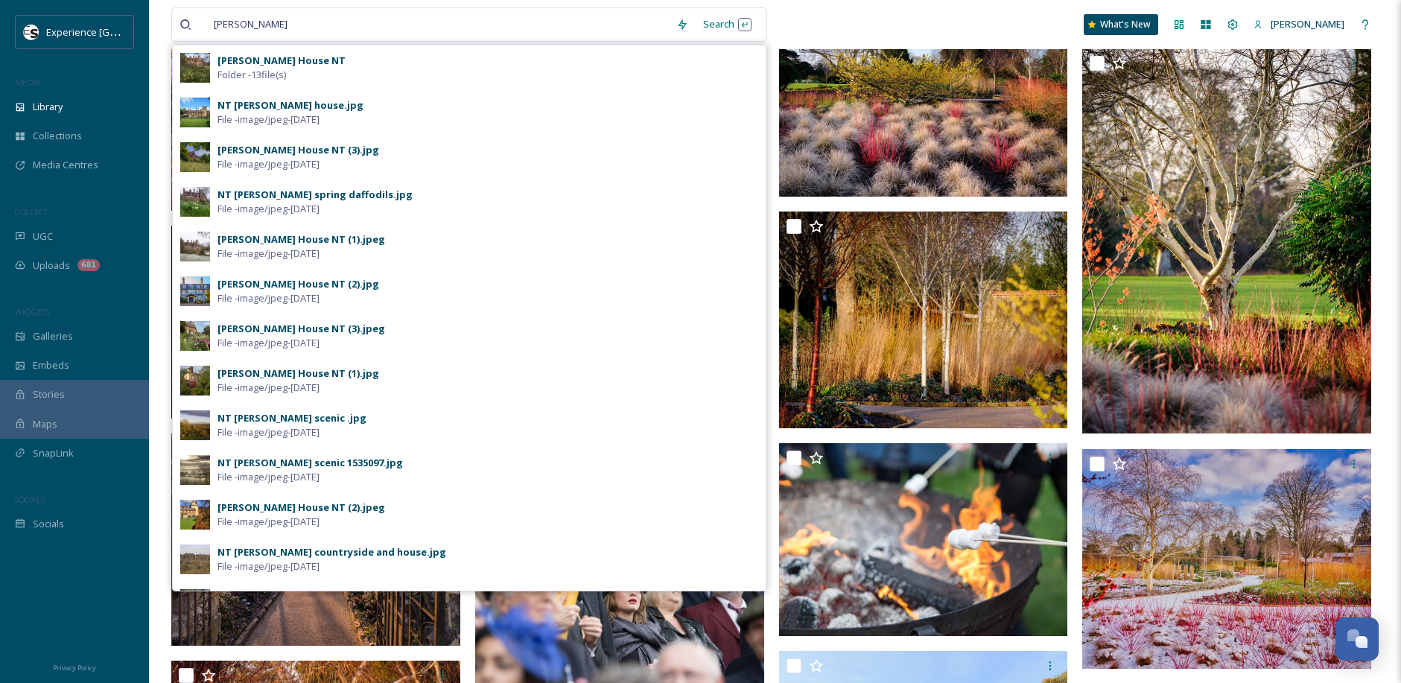
click at [448, 69] on div "Standen House NT Folder - 13 file(s)" at bounding box center [487, 68] width 541 height 28
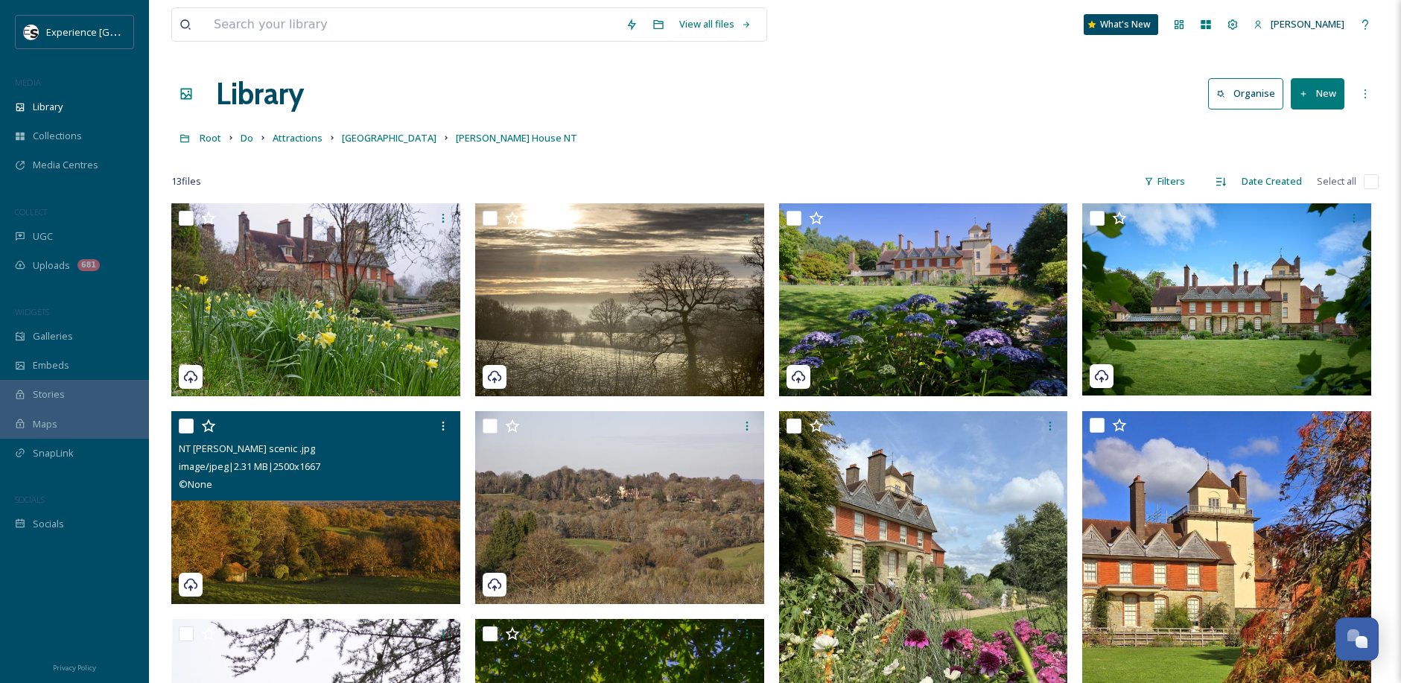
click at [187, 425] on input "checkbox" at bounding box center [186, 426] width 15 height 15
checkbox input "true"
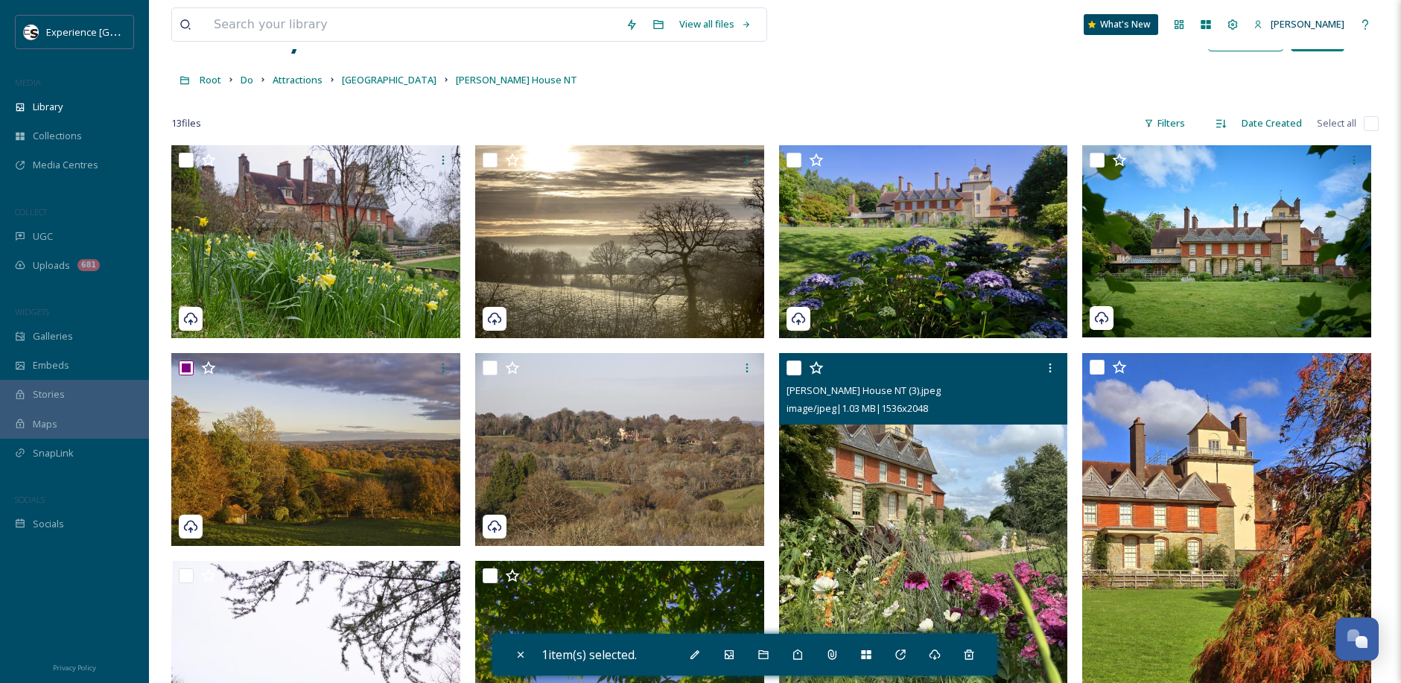
scroll to position [74, 0]
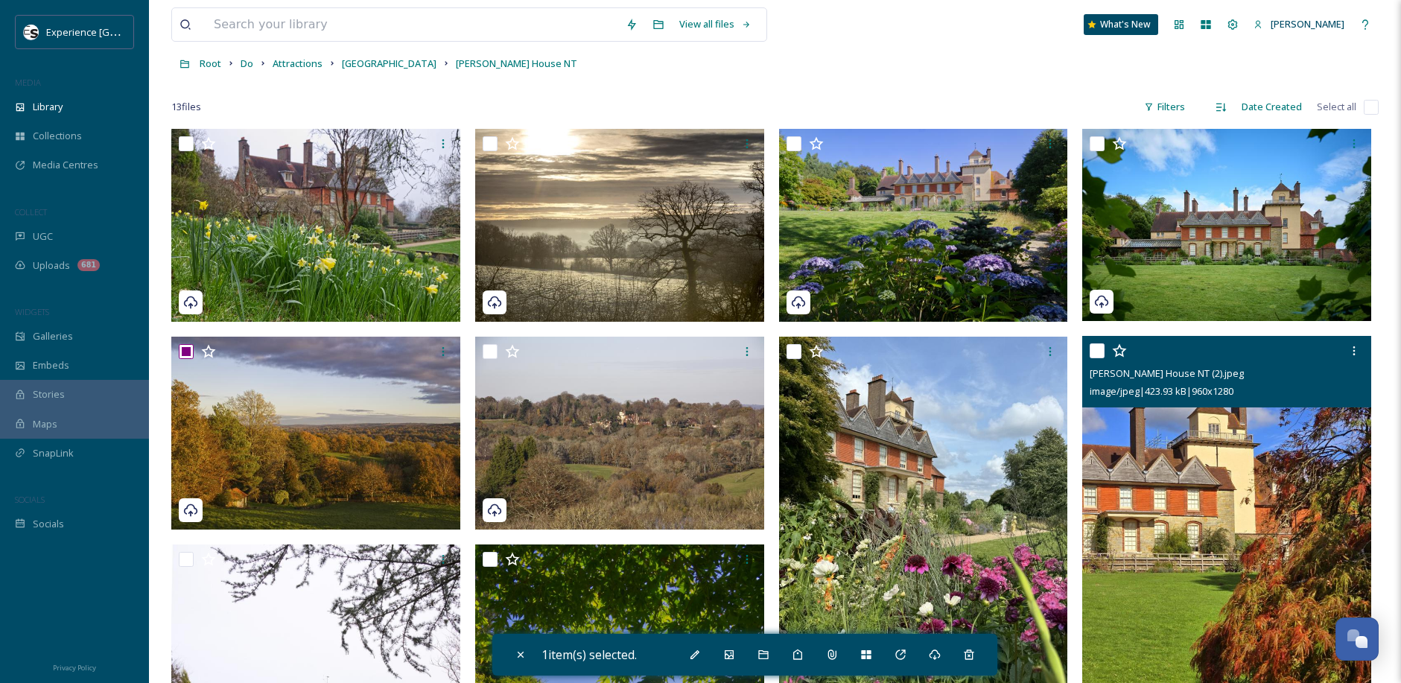
click at [1099, 347] on input "checkbox" at bounding box center [1096, 350] width 15 height 15
checkbox input "true"
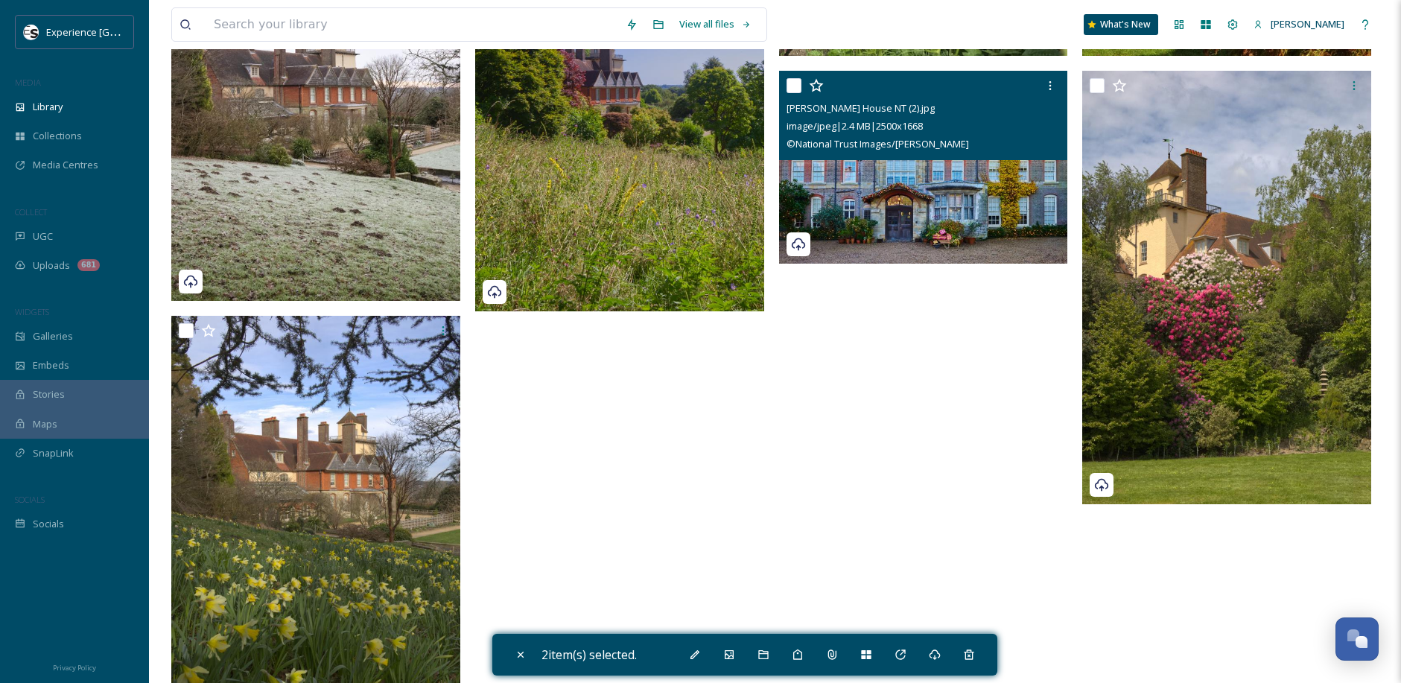
scroll to position [745, 0]
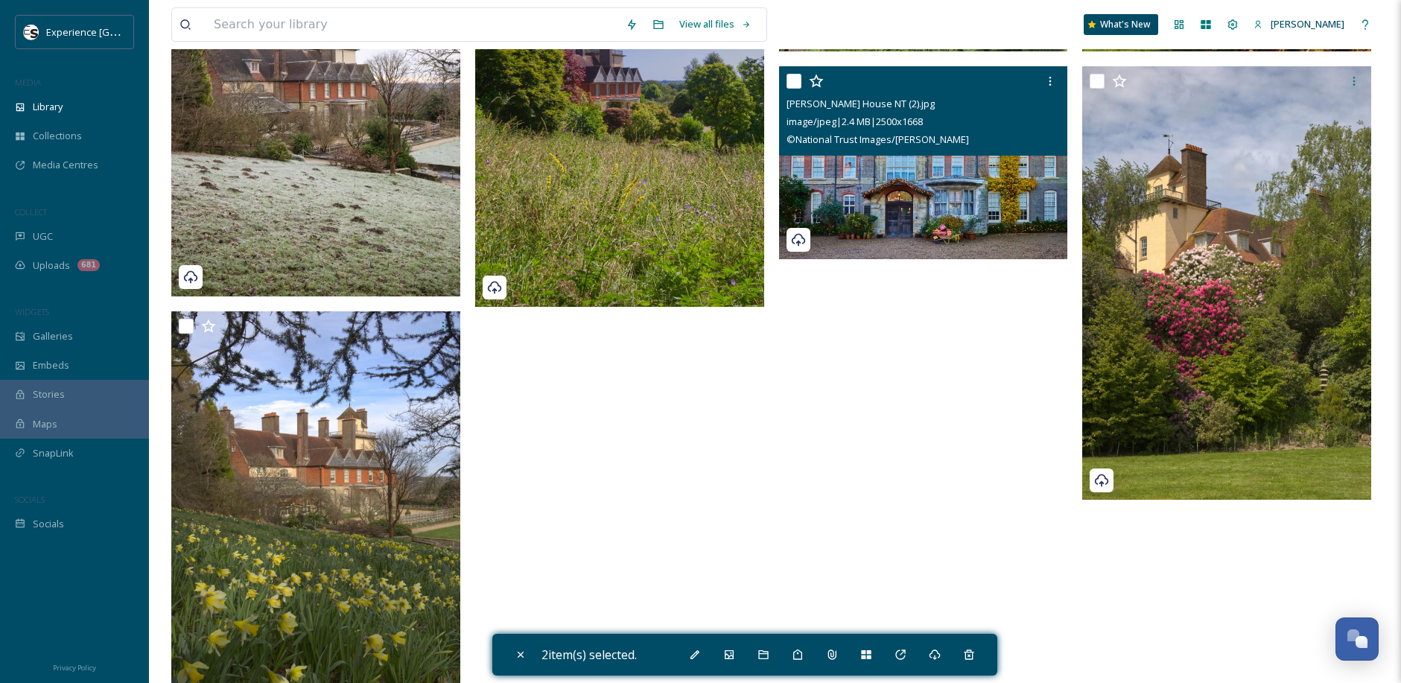
click at [797, 78] on input "checkbox" at bounding box center [793, 81] width 15 height 15
click at [793, 81] on input "checkbox" at bounding box center [793, 81] width 15 height 15
checkbox input "false"
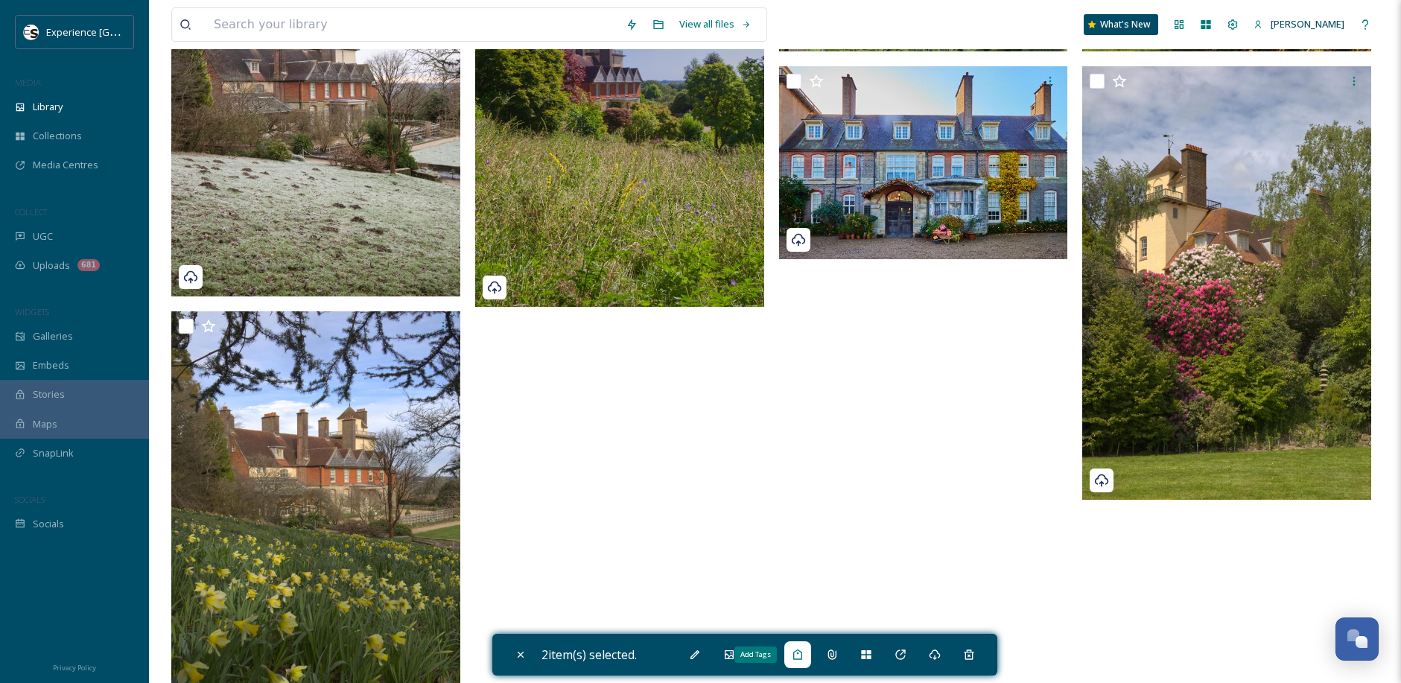
click at [798, 654] on icon at bounding box center [798, 655] width 12 height 12
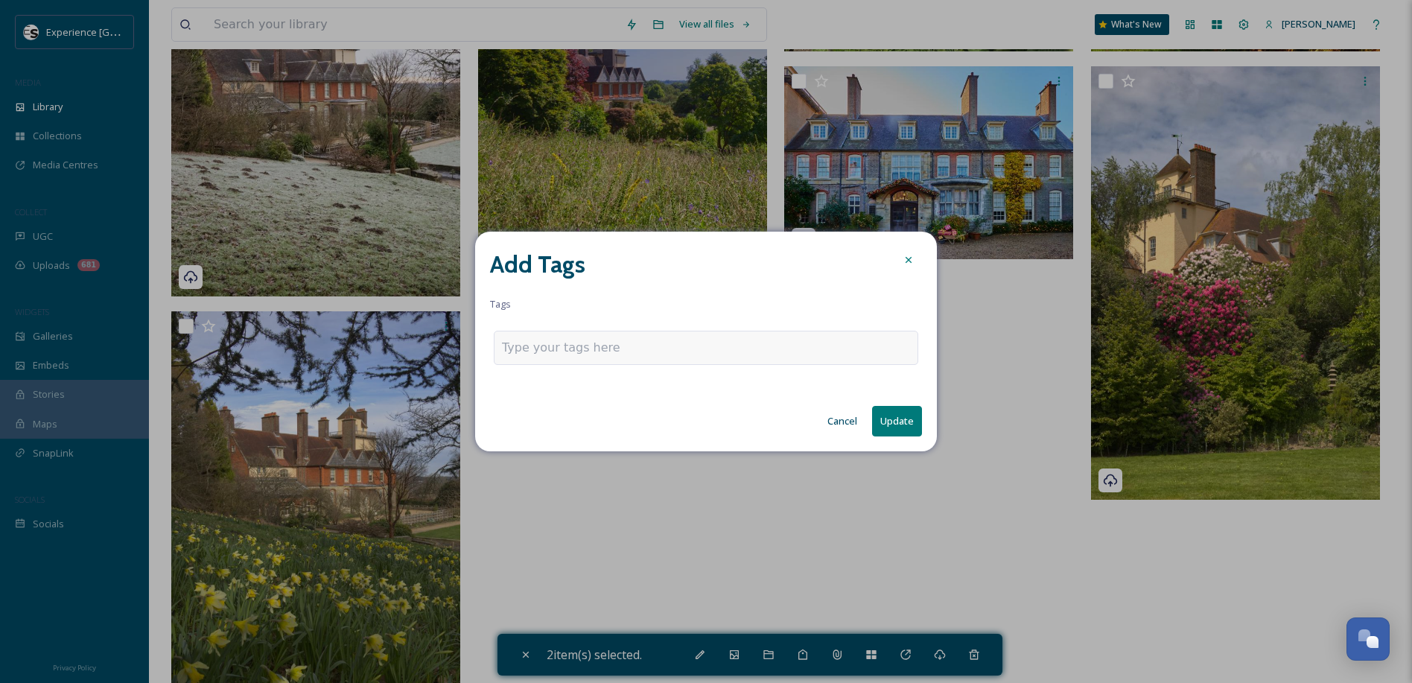
click at [613, 349] on input at bounding box center [576, 348] width 149 height 18
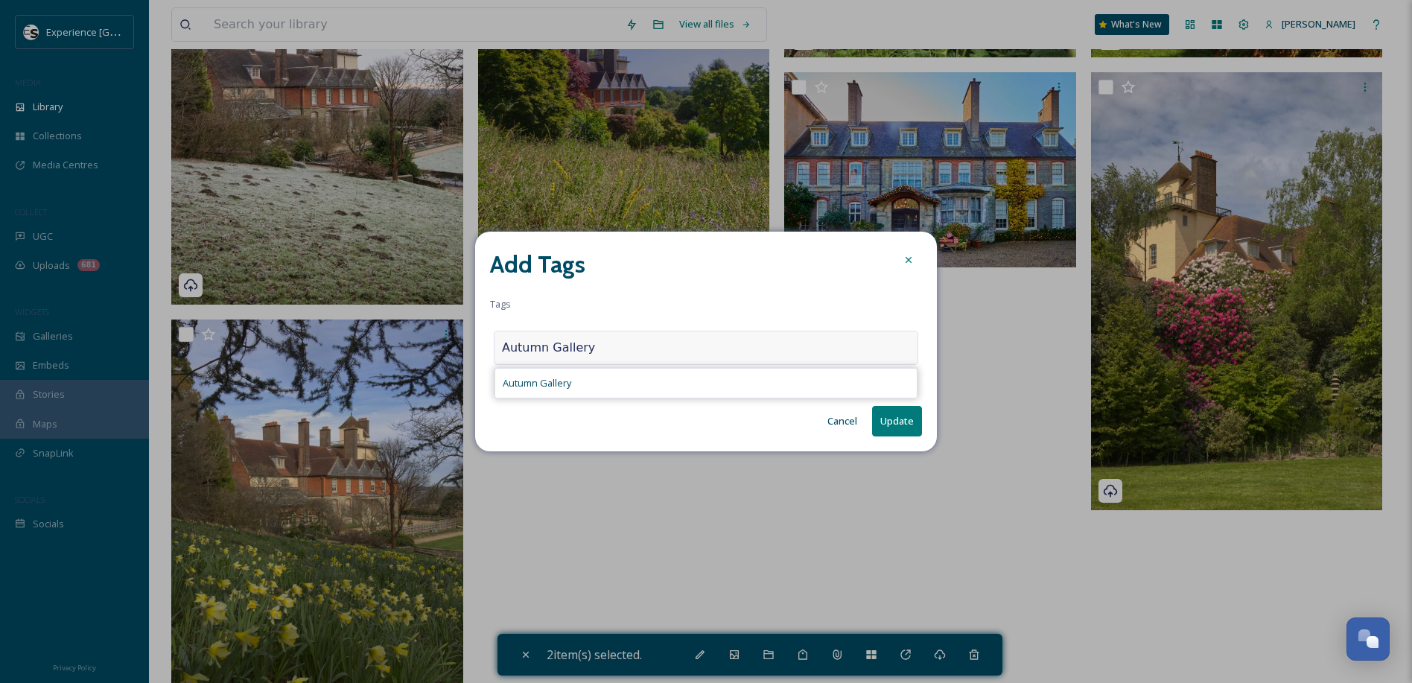
type input "Autumn Gallery"
click at [605, 384] on div "Autumn Gallery" at bounding box center [705, 383] width 421 height 29
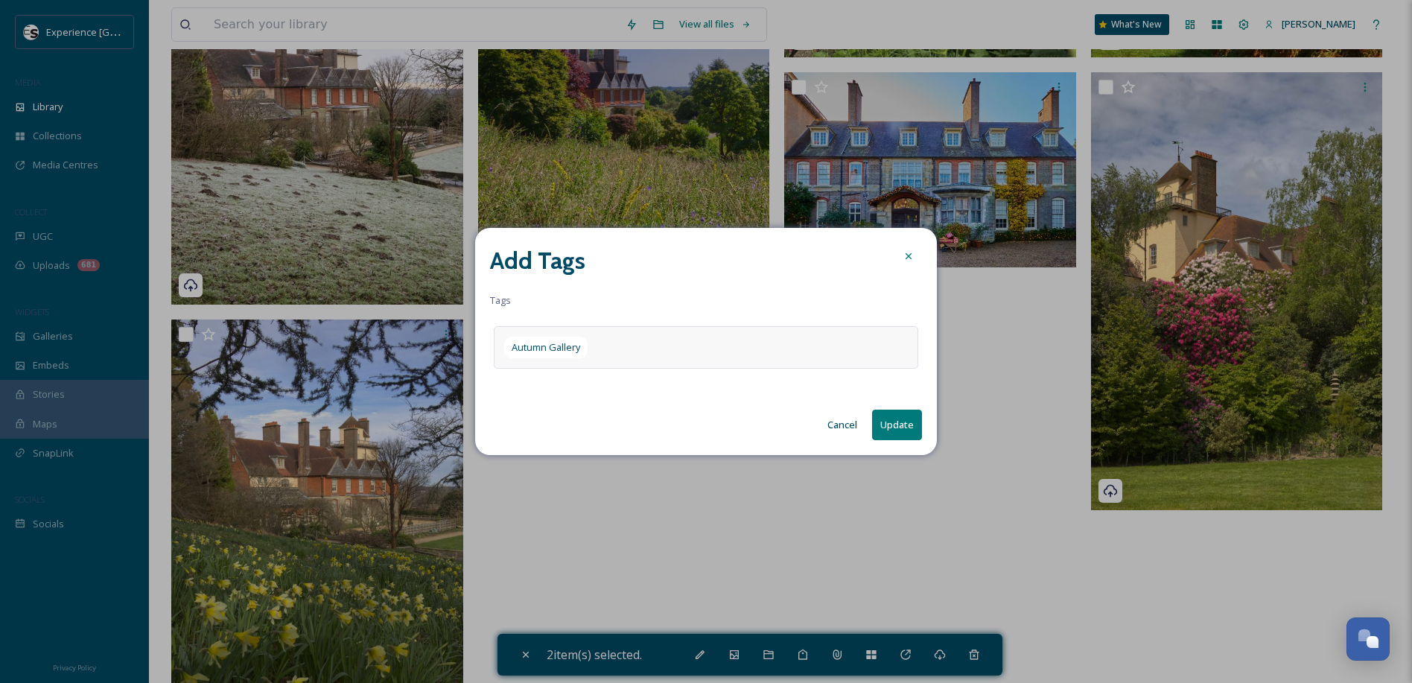
click at [891, 422] on button "Update" at bounding box center [897, 425] width 50 height 31
checkbox input "false"
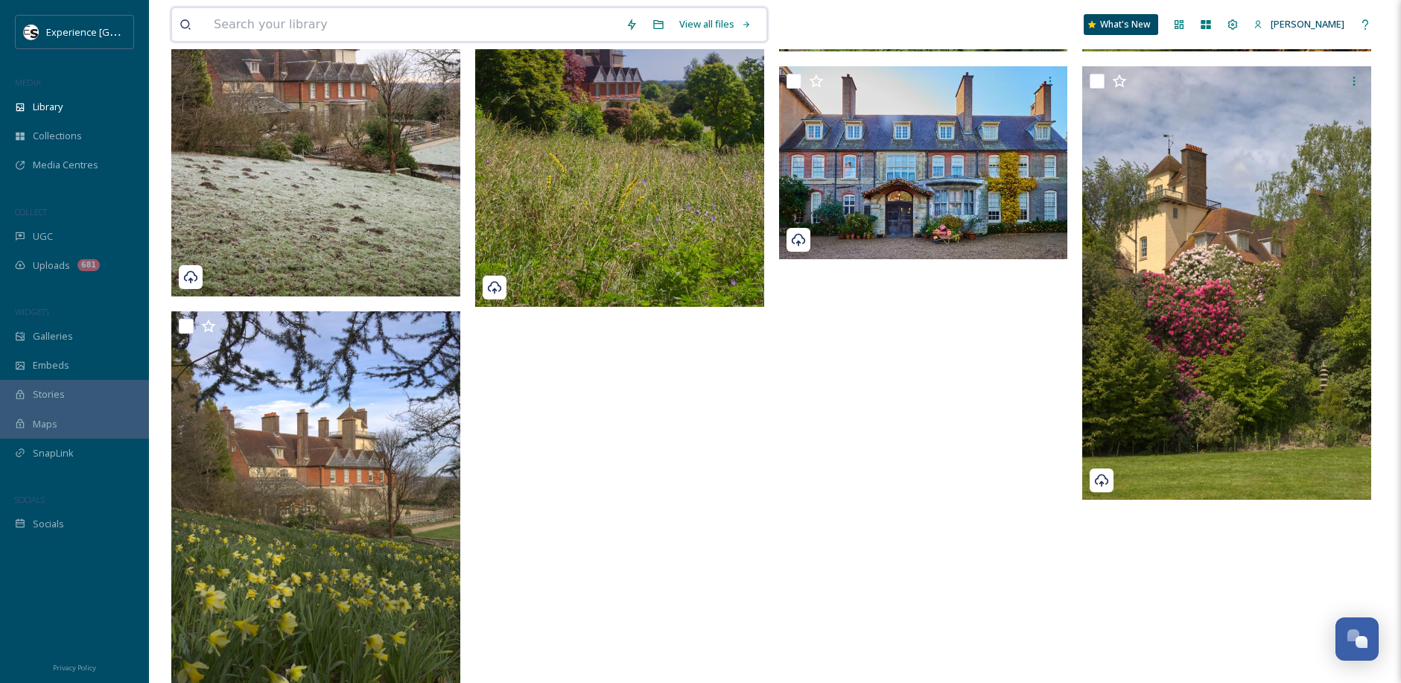
click at [330, 22] on input at bounding box center [412, 24] width 412 height 33
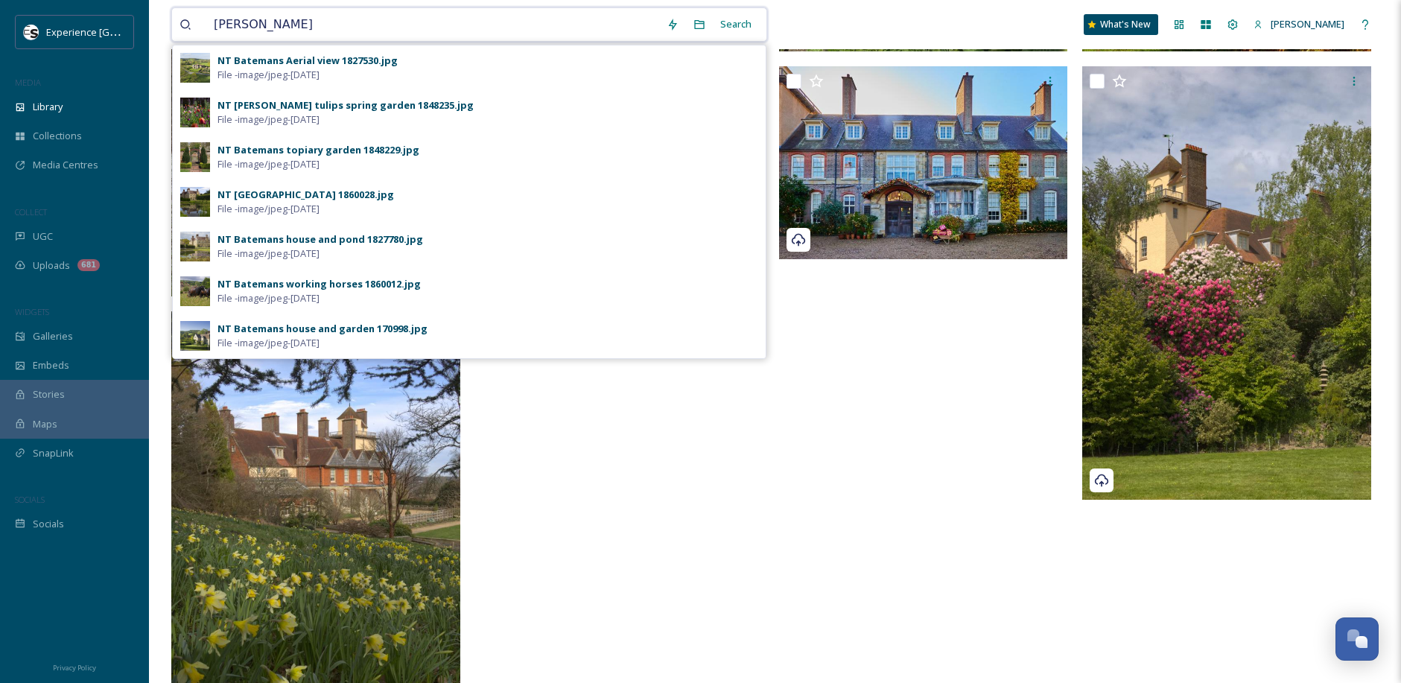
type input "batemans"
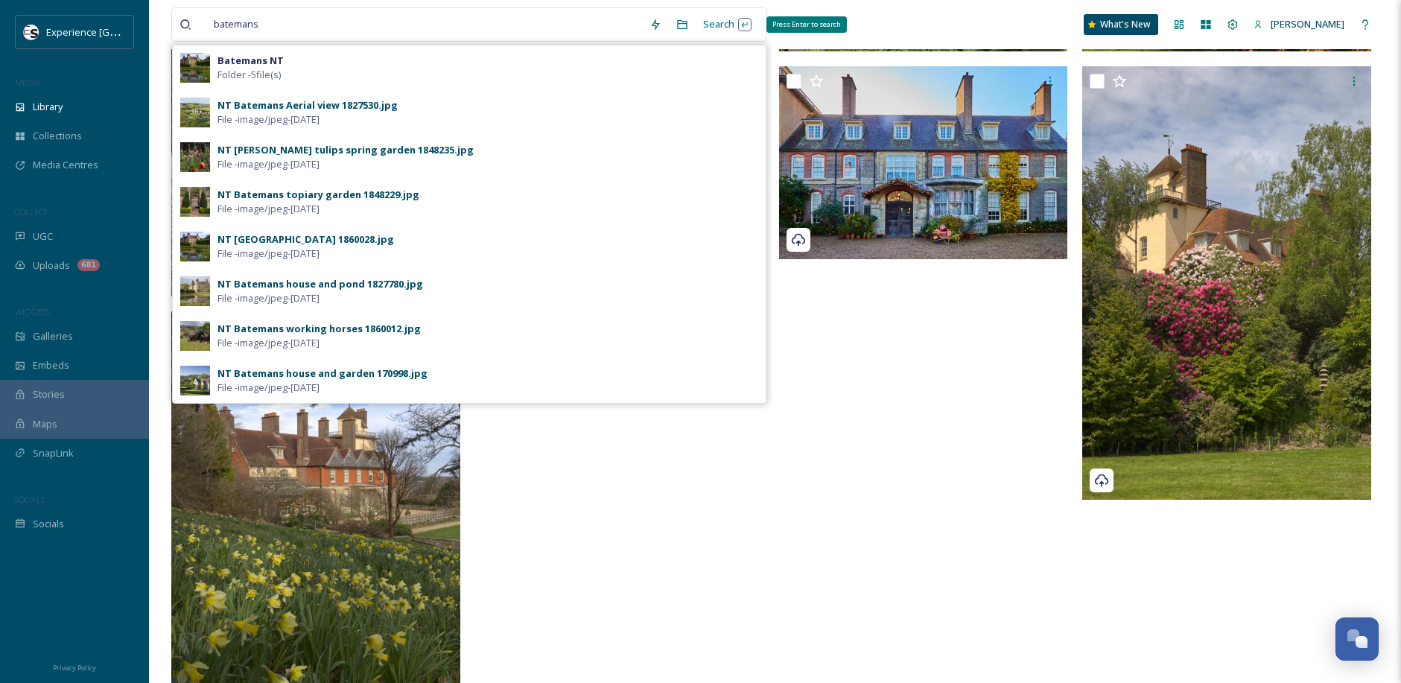
click at [723, 22] on div "Search Press Enter to search" at bounding box center [727, 24] width 63 height 29
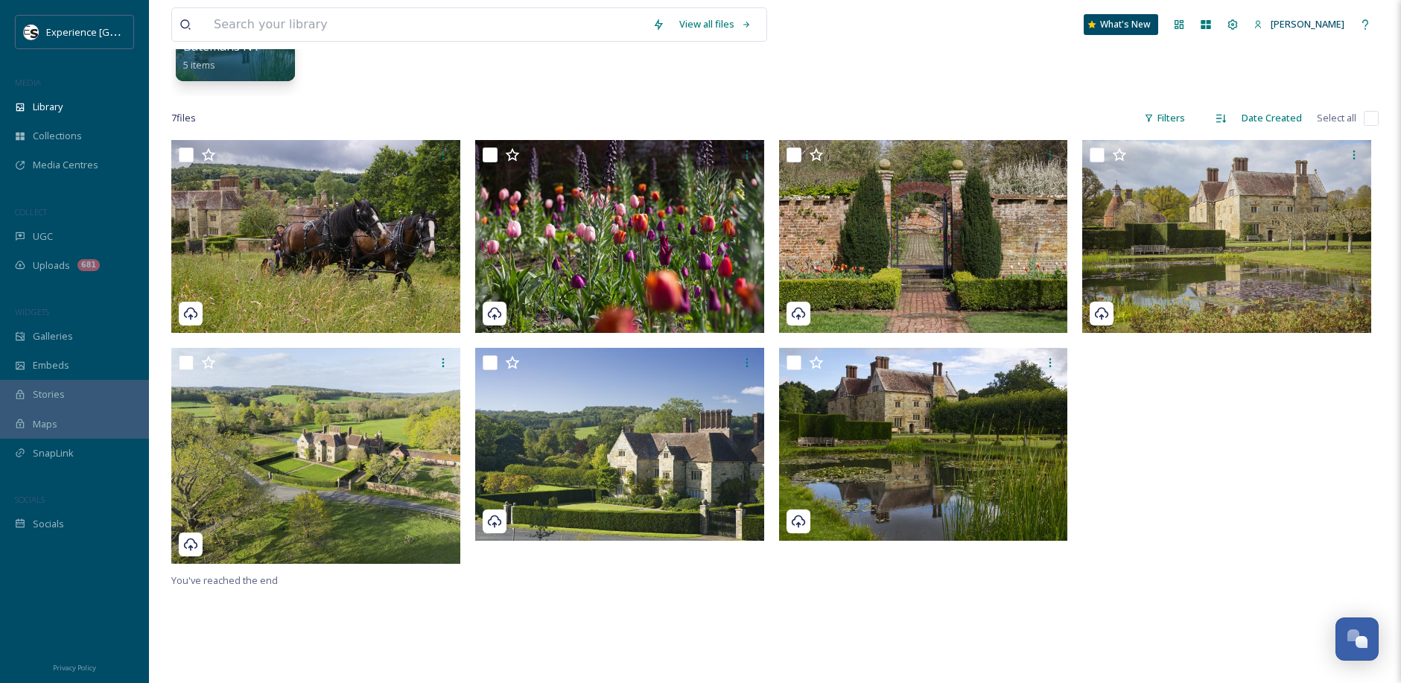
scroll to position [41, 0]
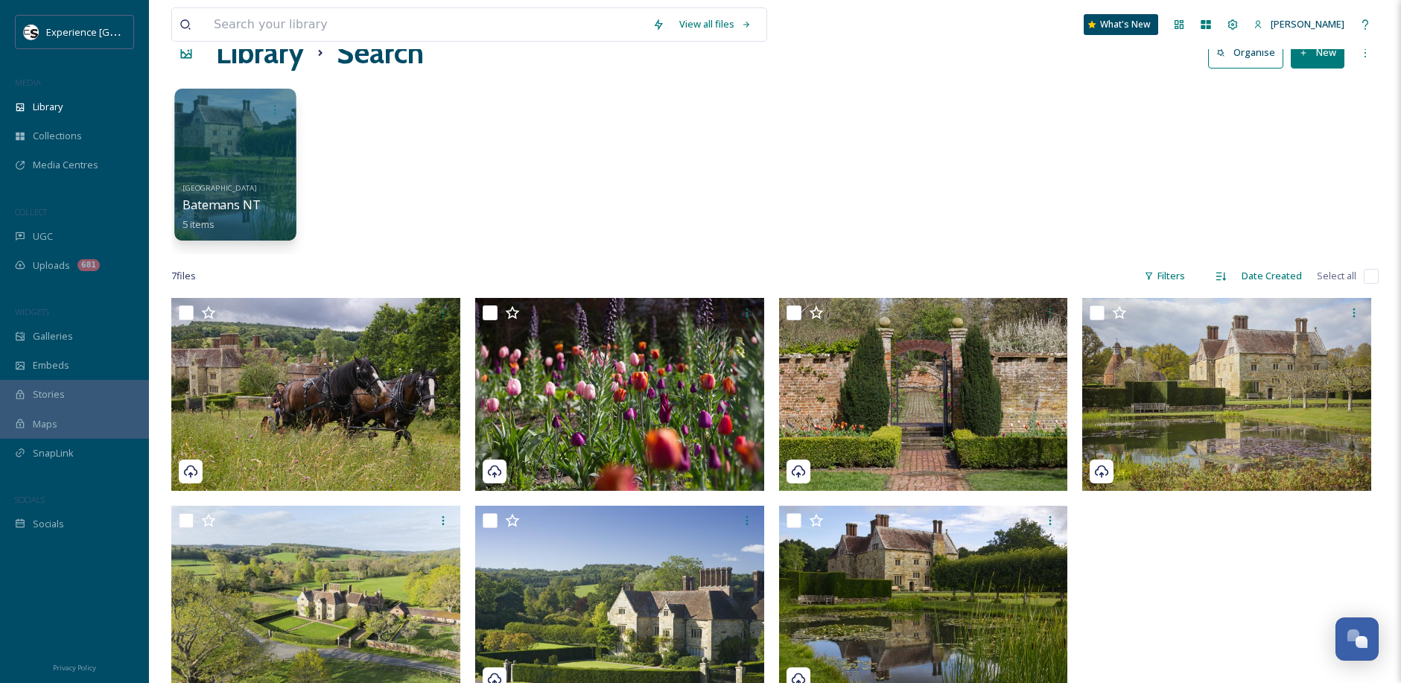
click at [255, 154] on div at bounding box center [234, 165] width 121 height 152
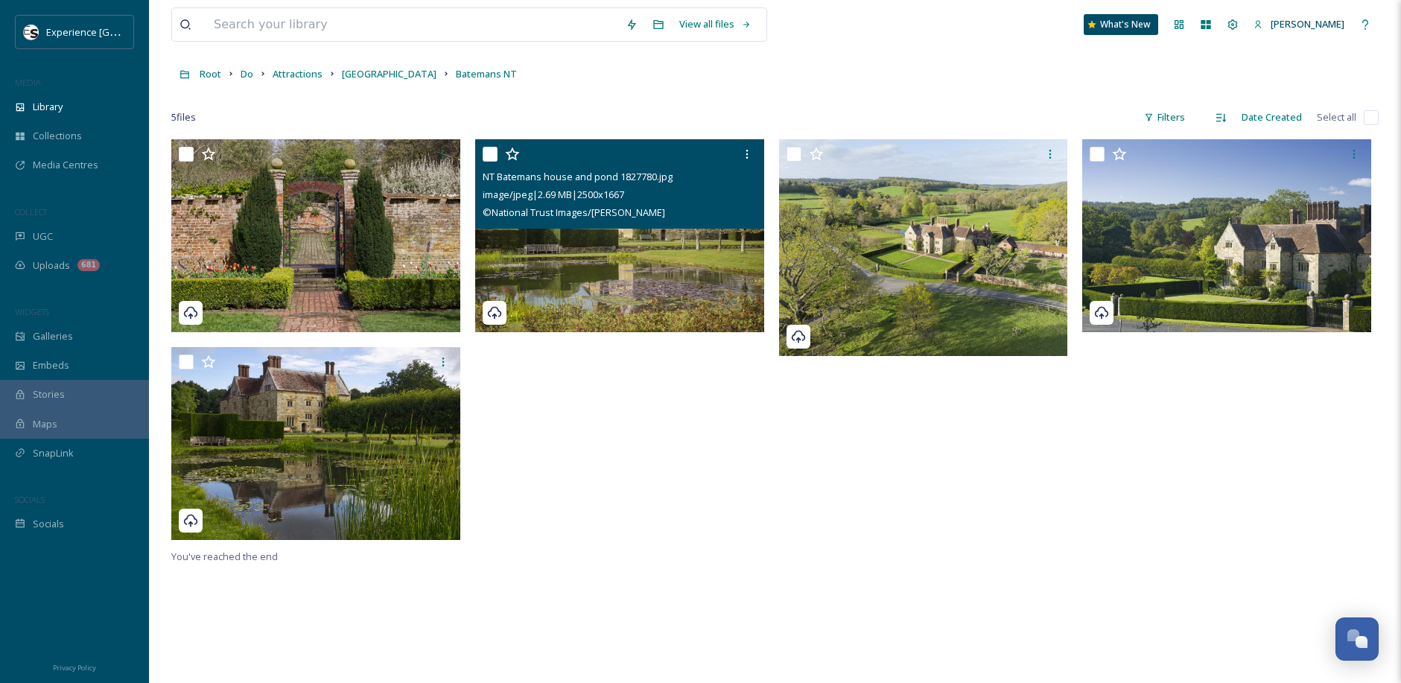
scroll to position [149, 0]
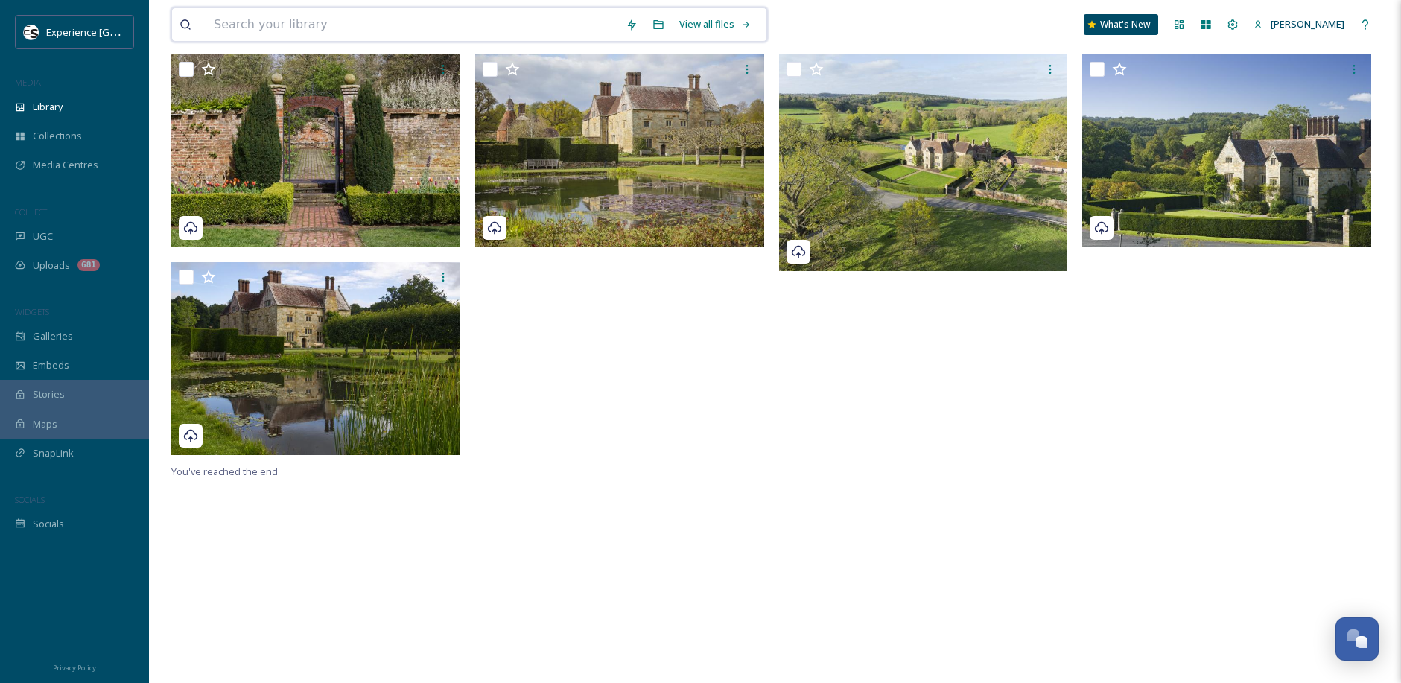
click at [328, 26] on input at bounding box center [412, 24] width 412 height 33
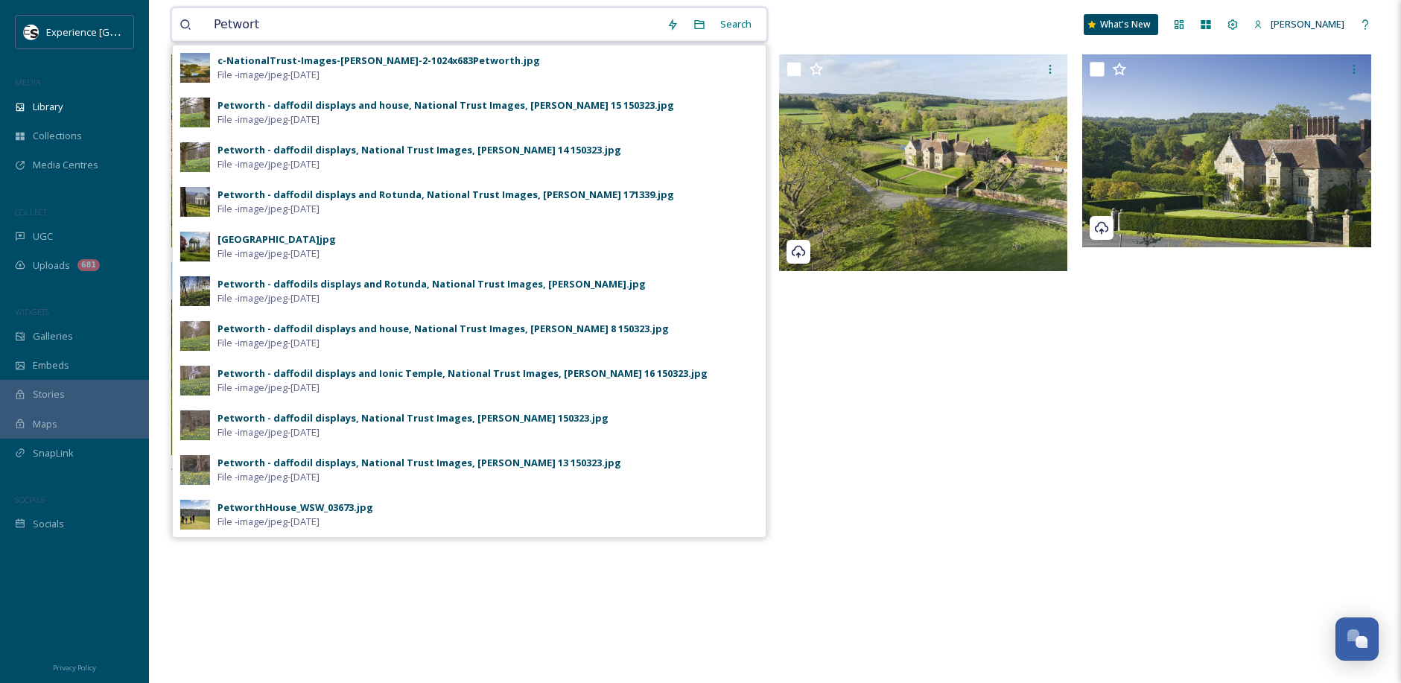
type input "Petworth"
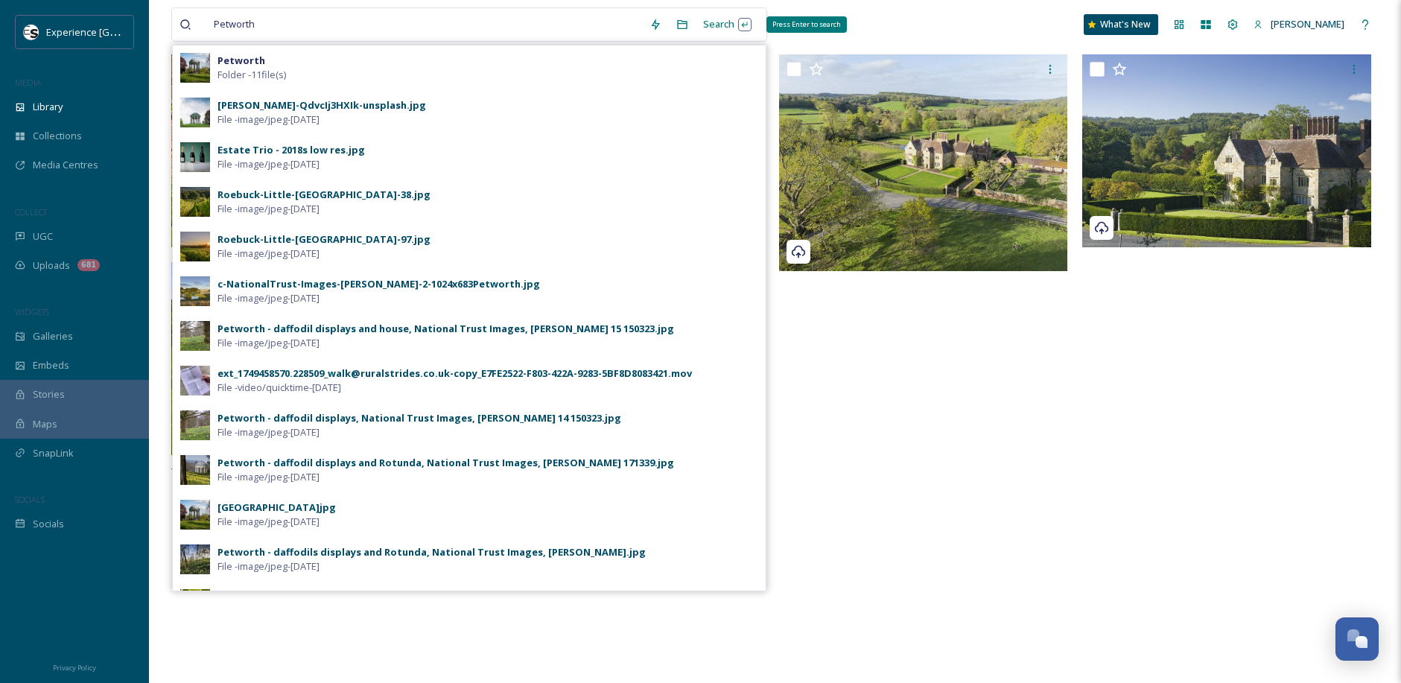
click at [731, 18] on div "Search Press Enter to search" at bounding box center [727, 24] width 63 height 29
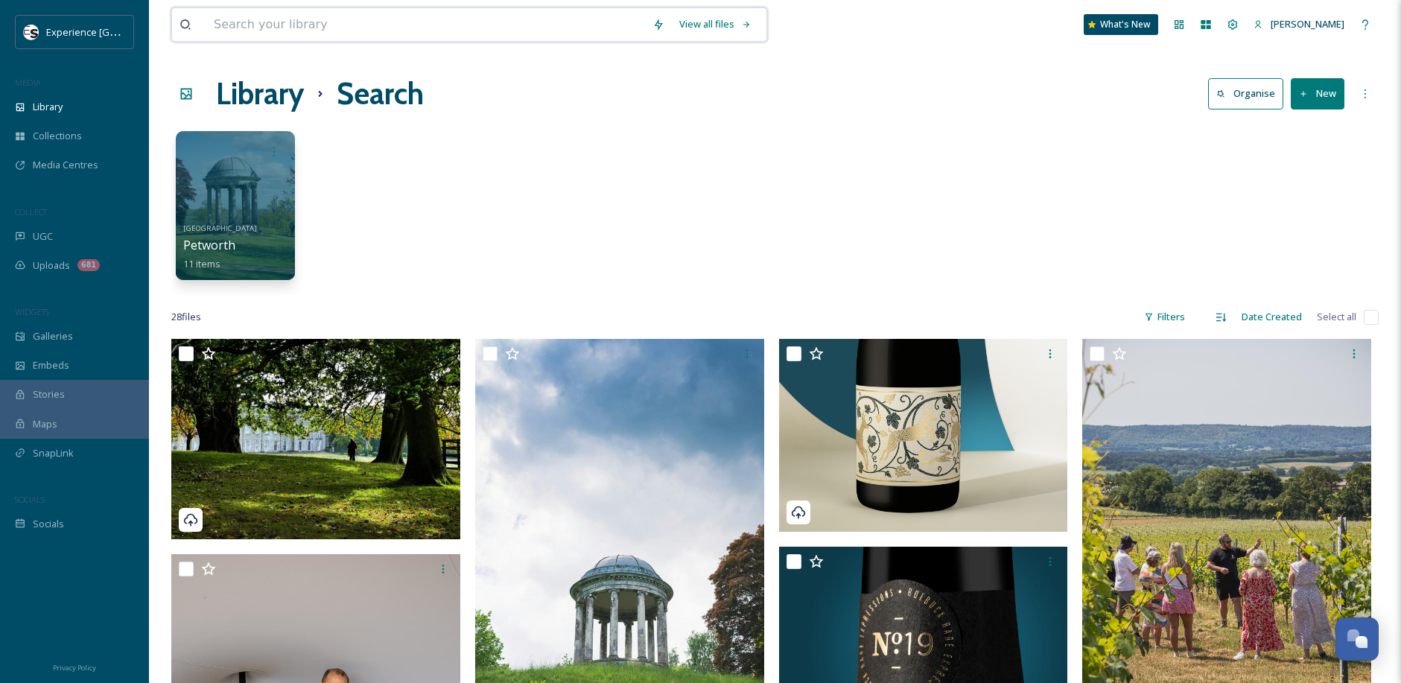
click at [287, 18] on input at bounding box center [425, 24] width 439 height 33
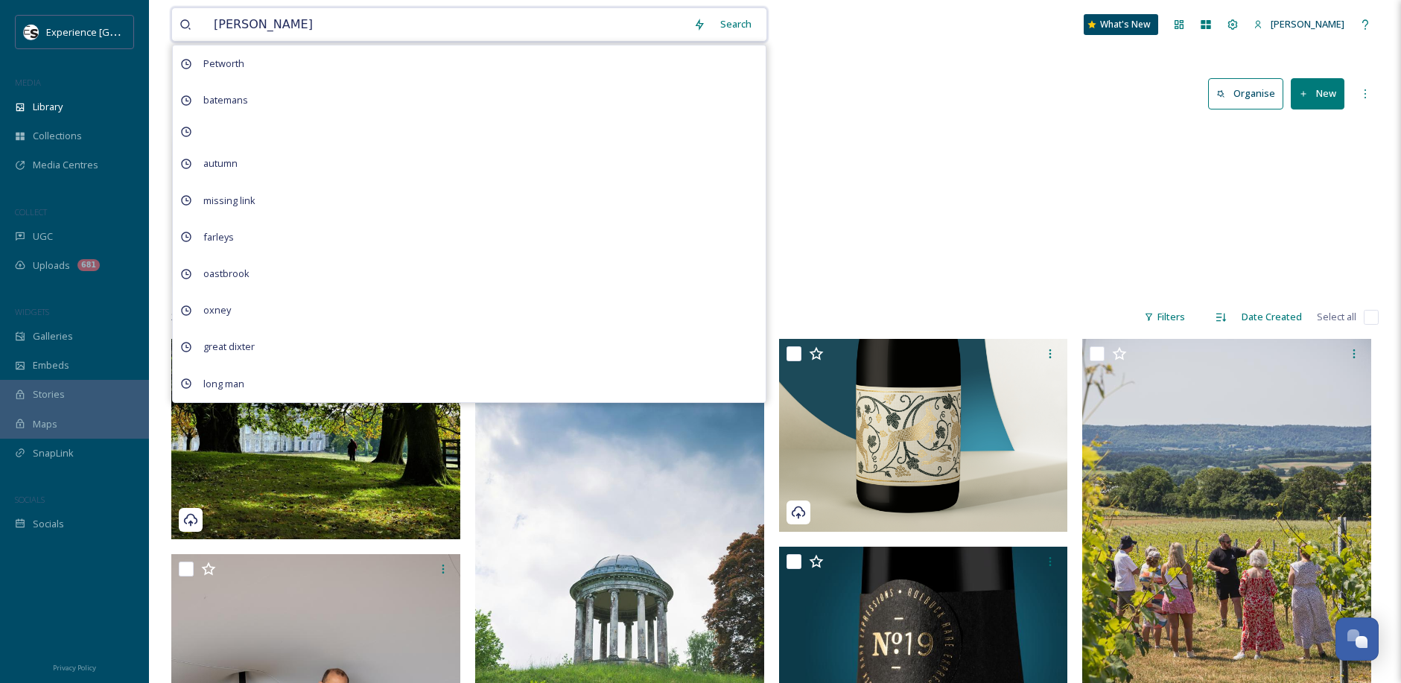
type input "nymans"
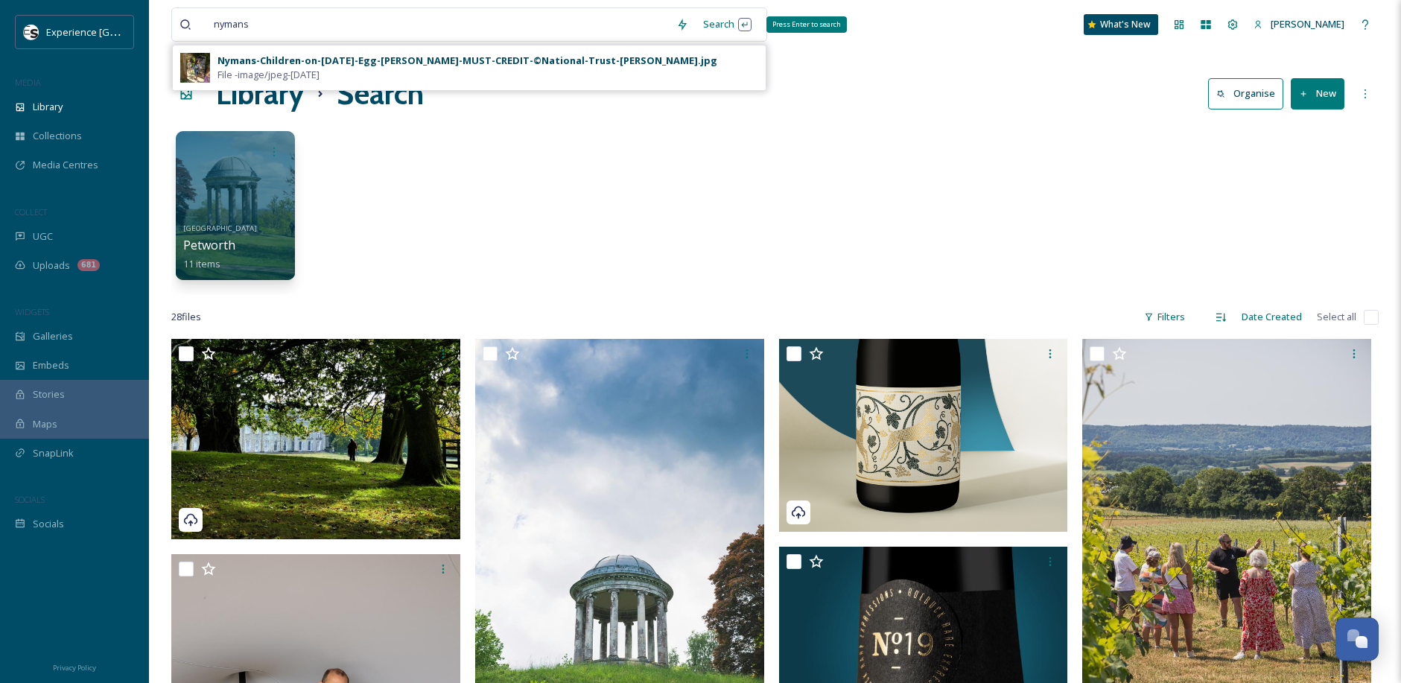
click at [728, 16] on div "Search Press Enter to search" at bounding box center [727, 24] width 63 height 29
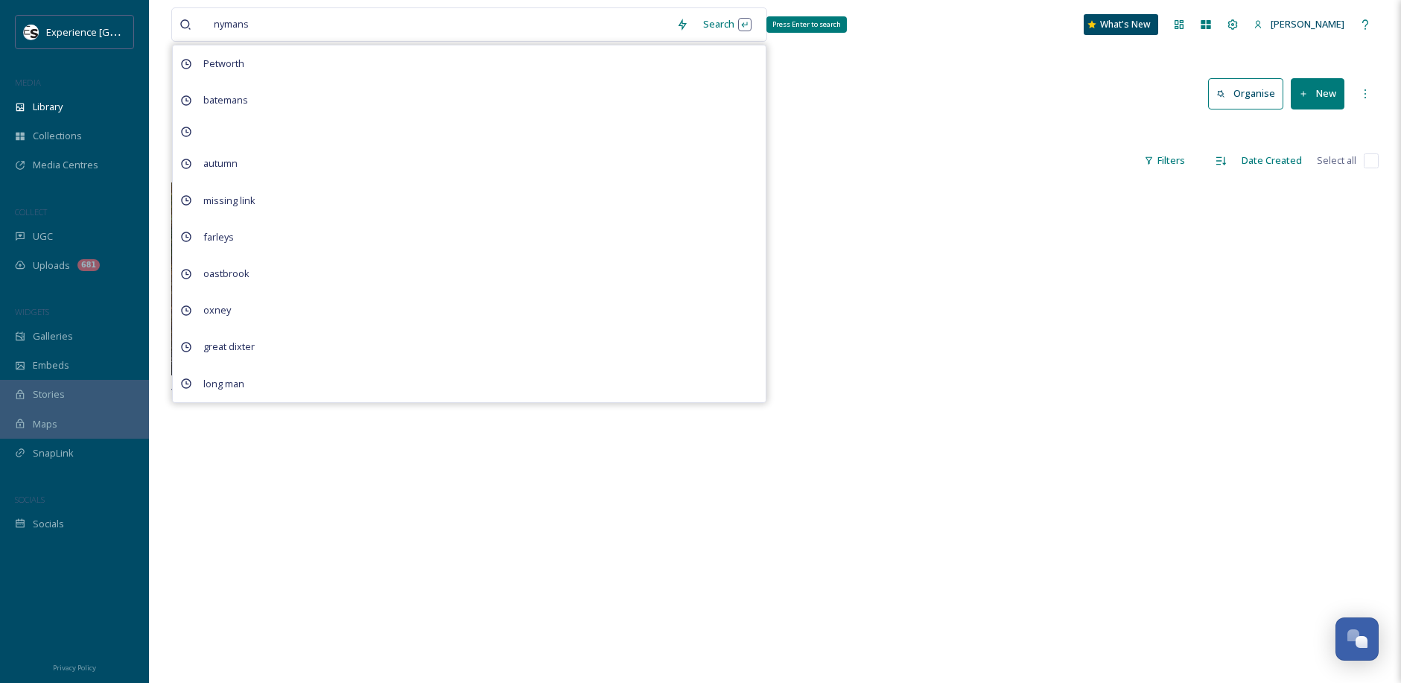
click at [724, 27] on div "Search Press Enter to search" at bounding box center [727, 24] width 63 height 29
click at [640, 27] on input at bounding box center [463, 24] width 411 height 33
click at [723, 24] on div "Search Press Enter to search" at bounding box center [727, 24] width 63 height 29
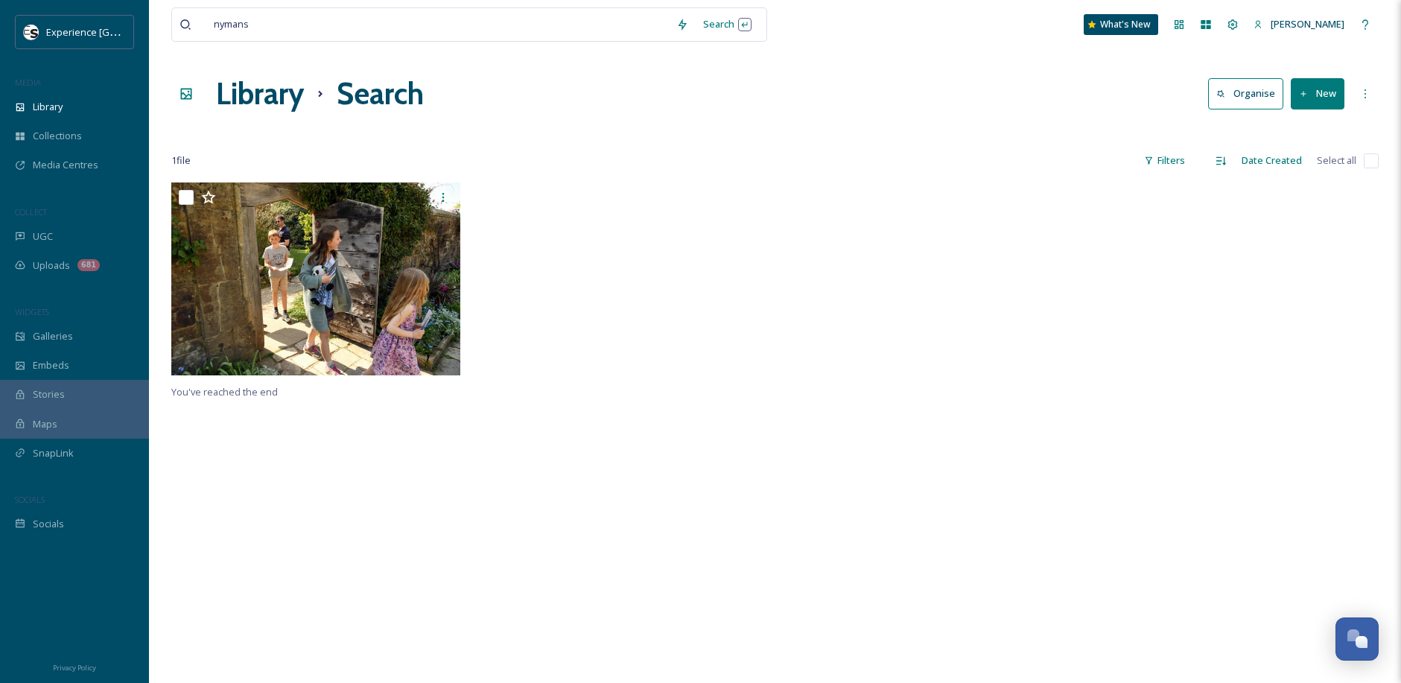
click at [846, 63] on div "nymans Search What's New Lauren Kearney-Pateman Library Search Organise New You…" at bounding box center [775, 432] width 1252 height 865
drag, startPoint x: 357, startPoint y: 20, endPoint x: 146, endPoint y: 25, distance: 211.5
click at [146, 25] on div "Experience Sussex MEDIA Library Collections Media Centres COLLECT UGC Uploads 6…" at bounding box center [700, 432] width 1401 height 865
type input "n"
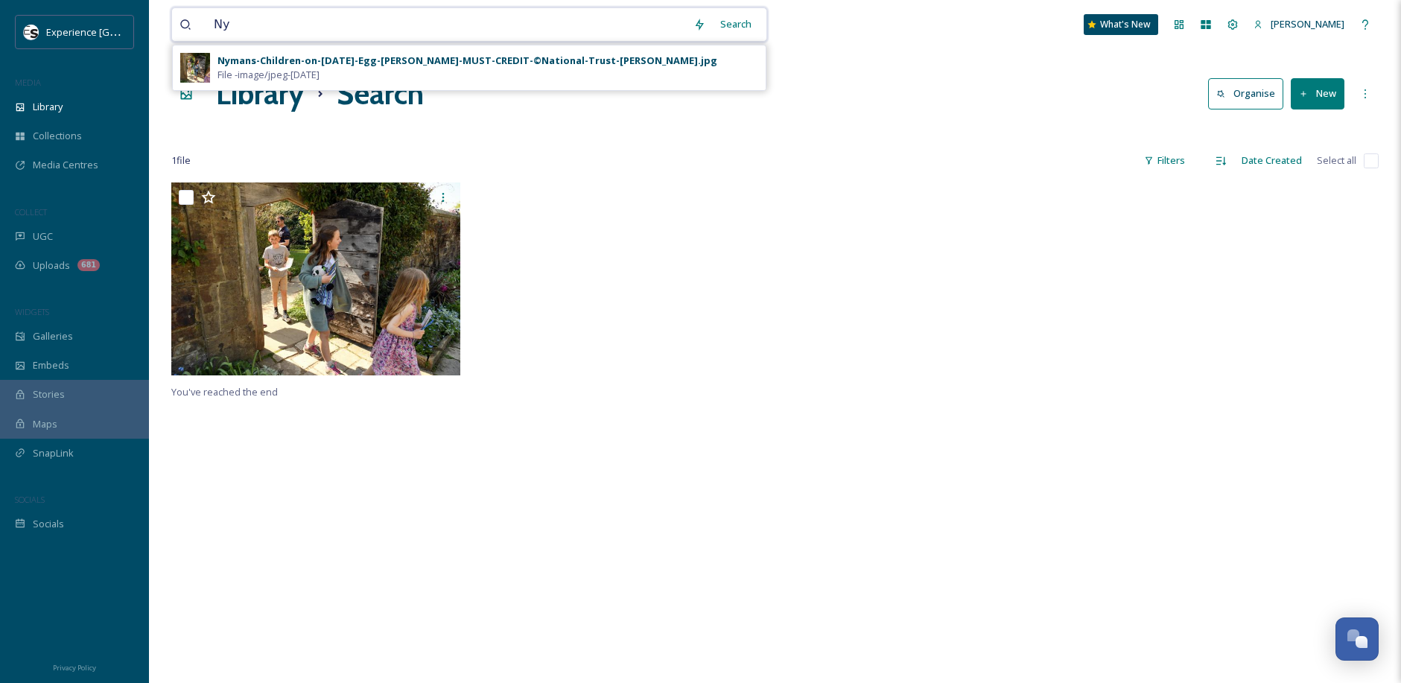
type input "N"
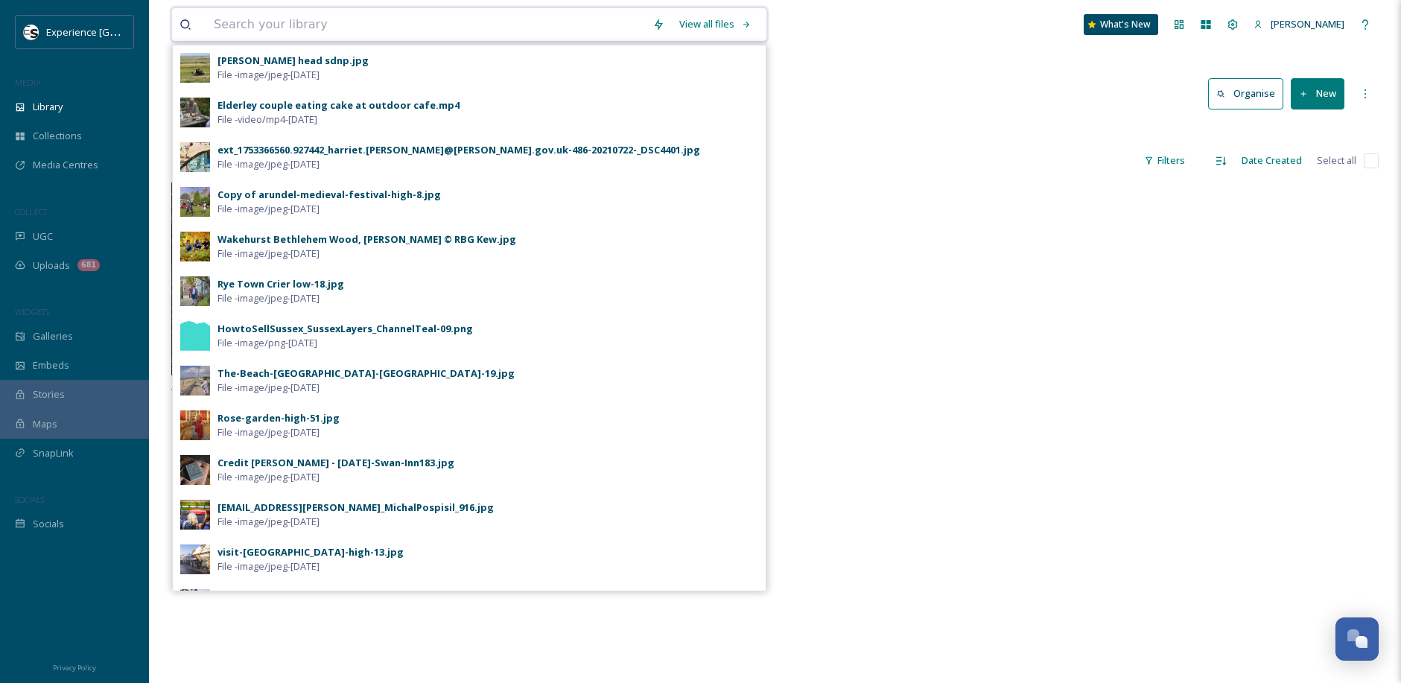
drag, startPoint x: 292, startPoint y: 23, endPoint x: 278, endPoint y: 39, distance: 21.1
click at [292, 23] on input at bounding box center [425, 24] width 439 height 33
type input "leaves"
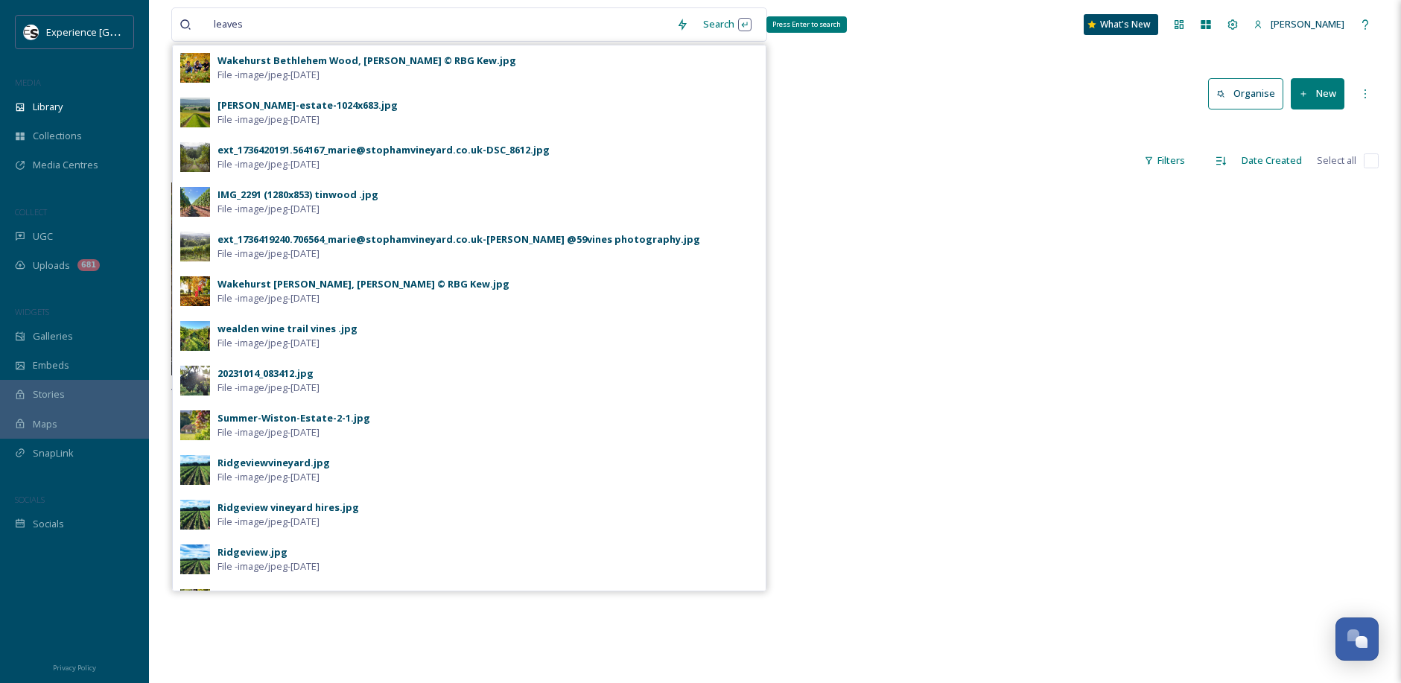
click at [721, 25] on div "Search Press Enter to search" at bounding box center [727, 24] width 63 height 29
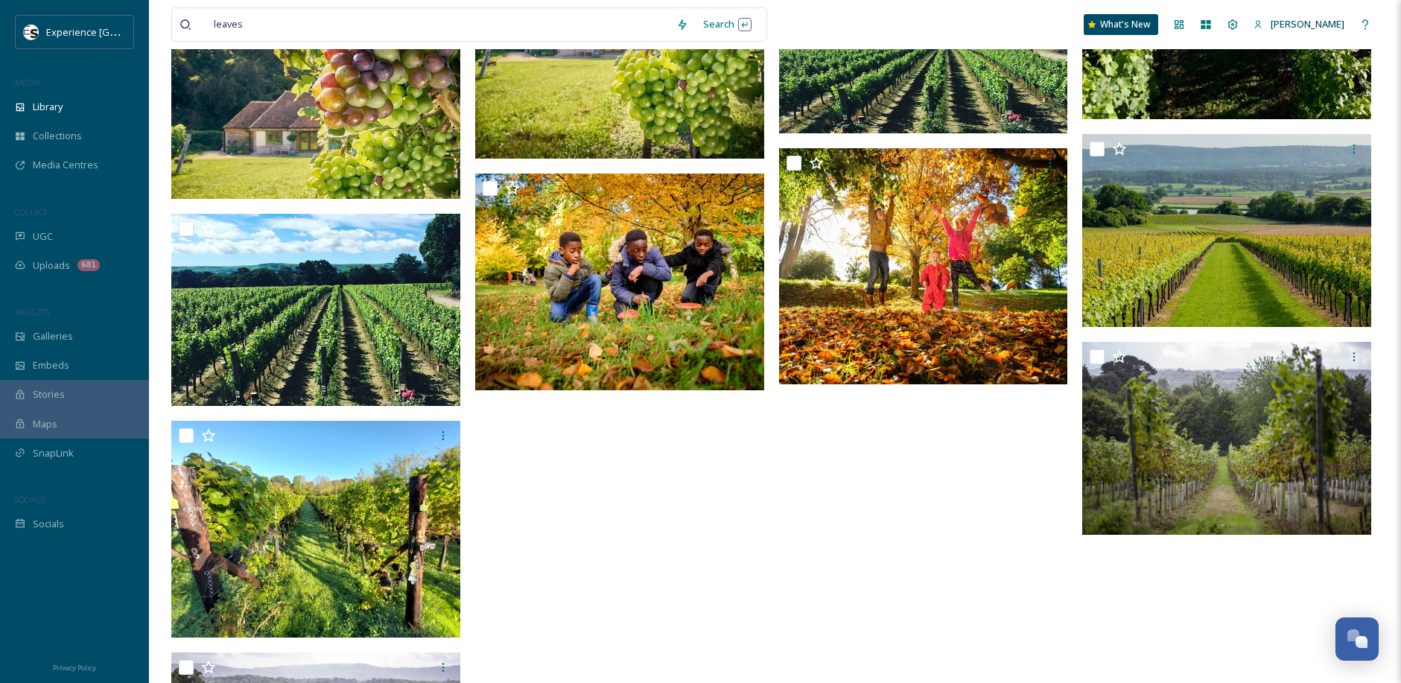
scroll to position [595, 0]
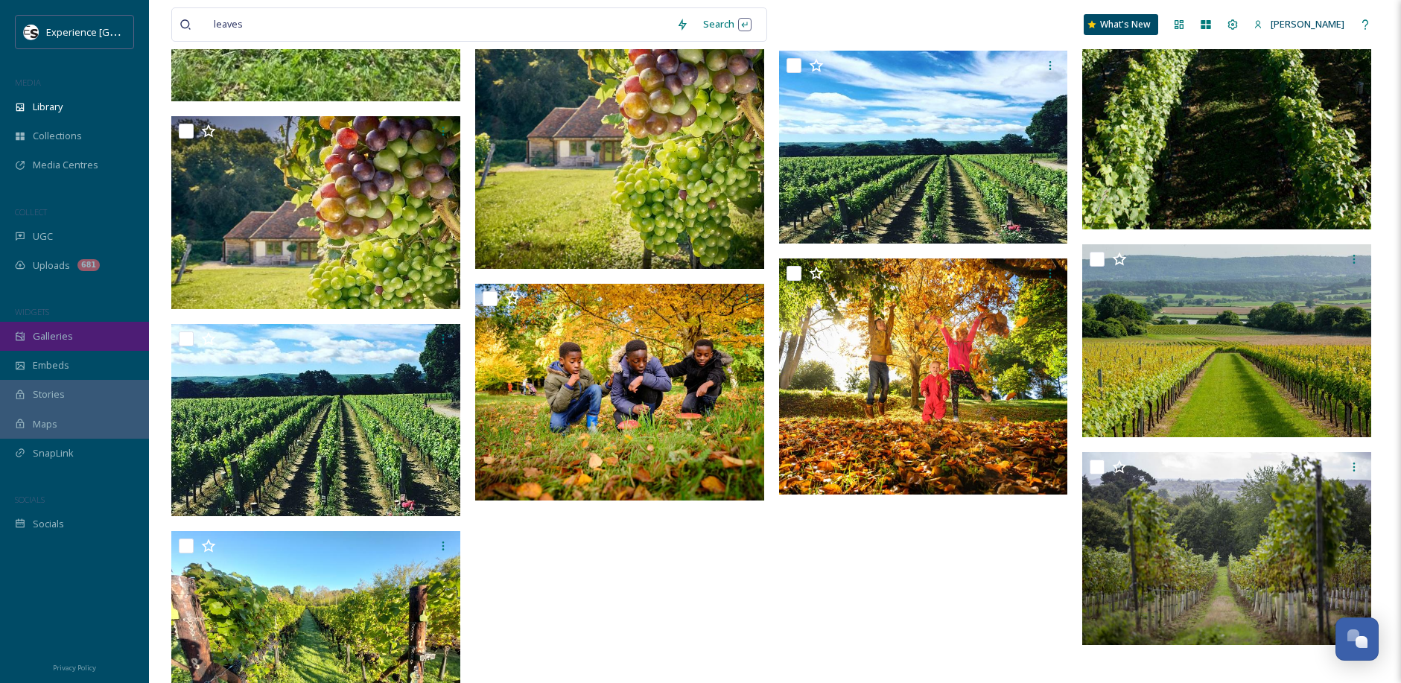
click at [81, 334] on div "Galleries" at bounding box center [74, 336] width 149 height 29
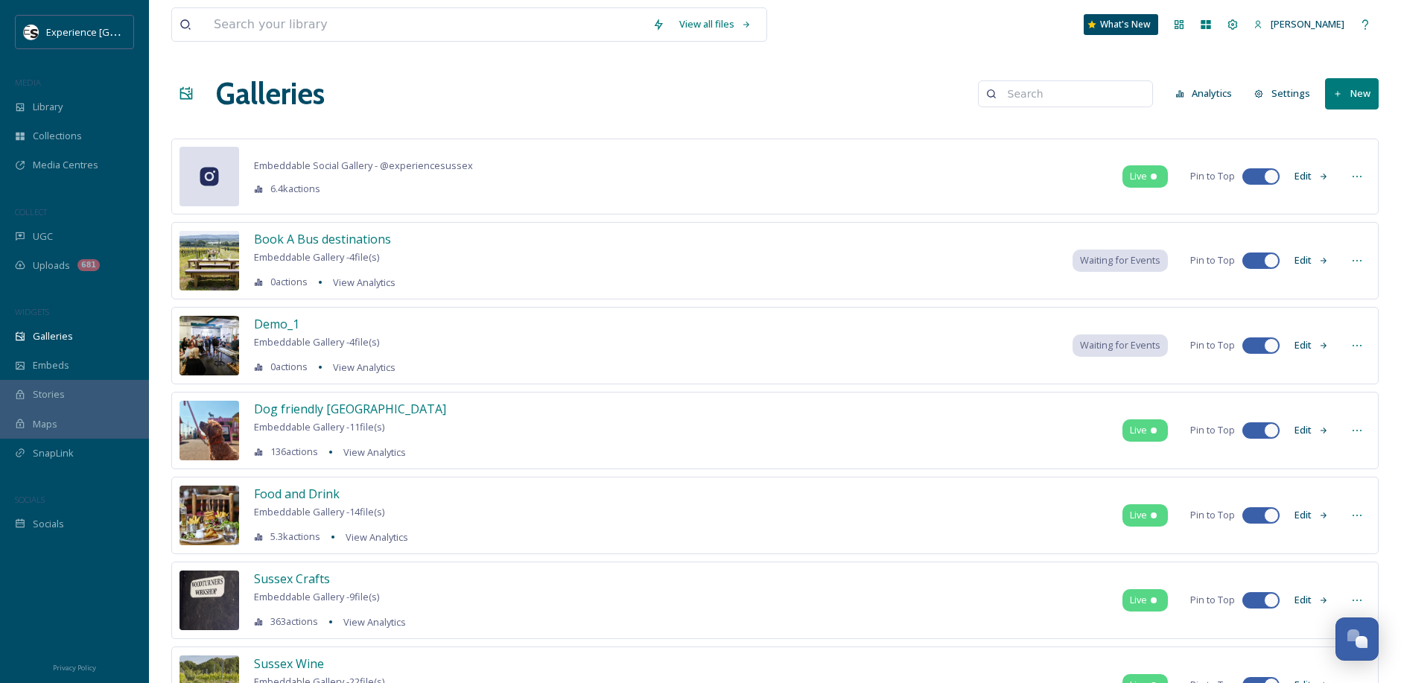
click at [1343, 95] on button "New" at bounding box center [1352, 93] width 54 height 31
click at [1334, 127] on div "Gallery" at bounding box center [1345, 128] width 66 height 29
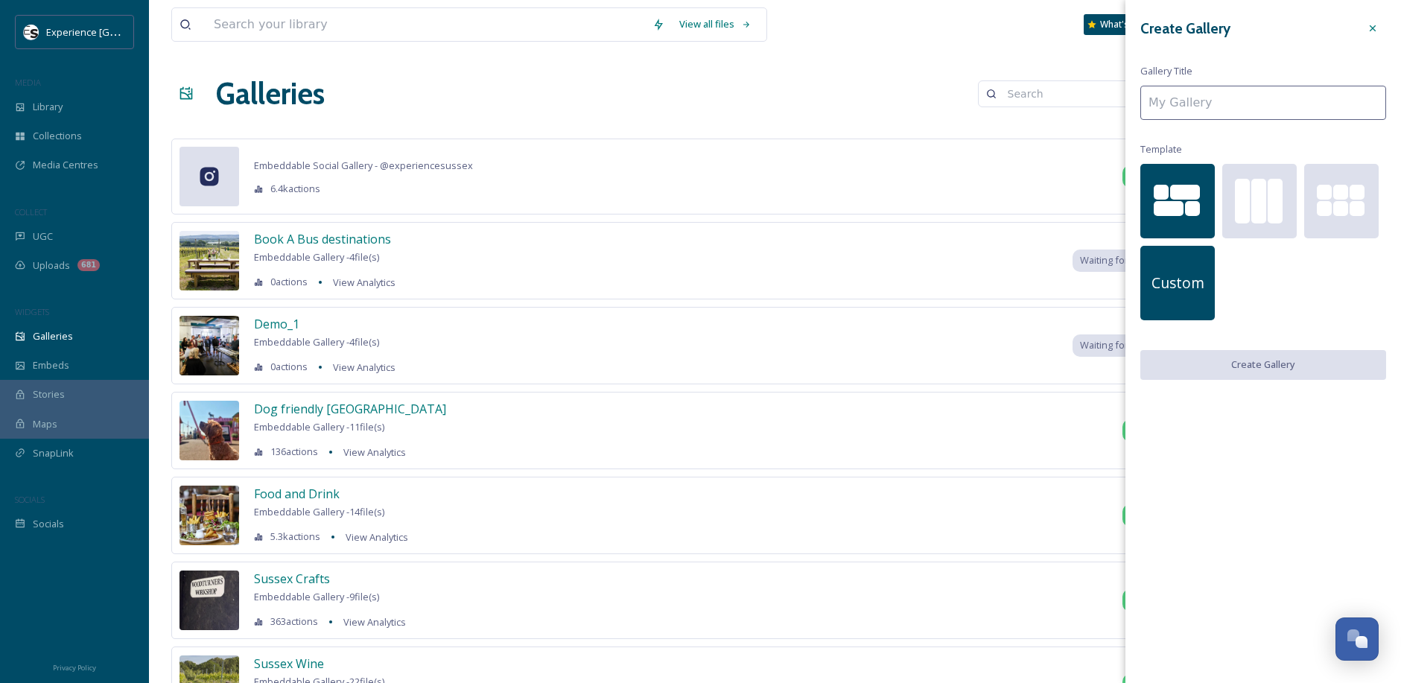
click at [1173, 276] on span "Custom" at bounding box center [1177, 284] width 53 height 22
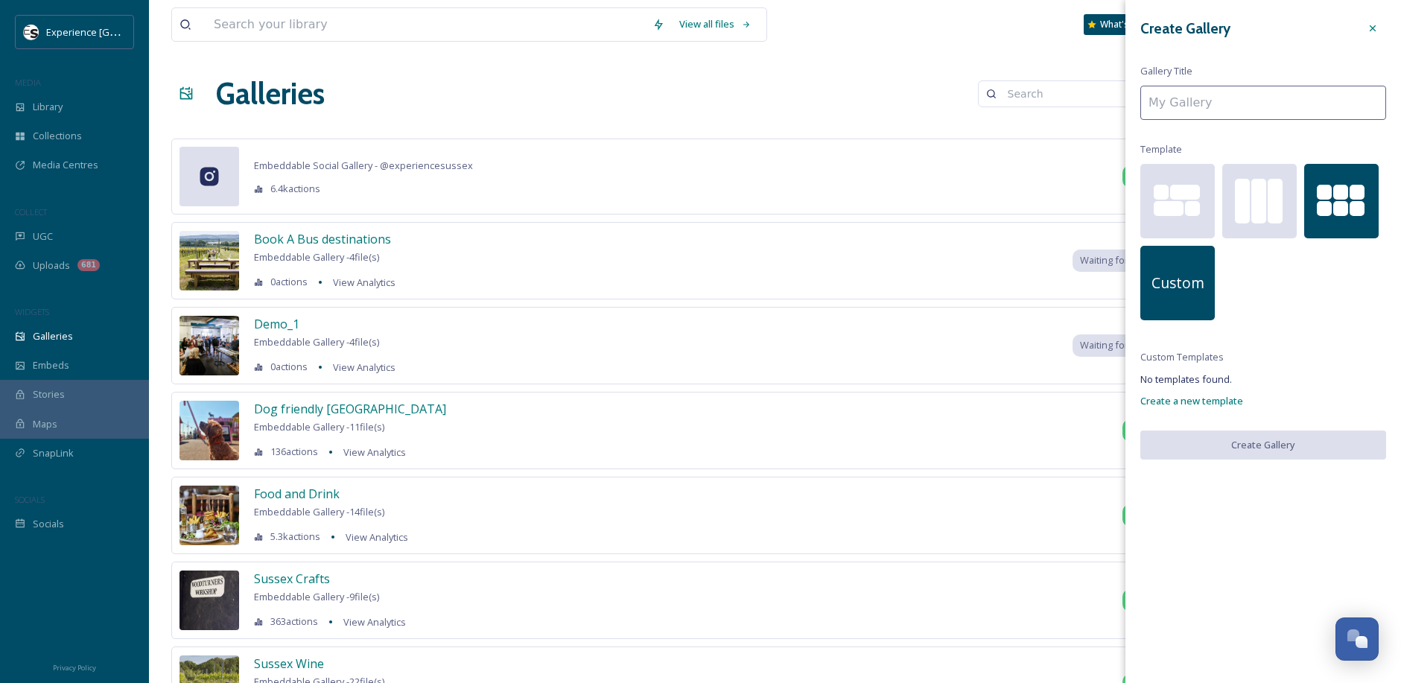
click at [1320, 207] on div at bounding box center [1324, 208] width 15 height 15
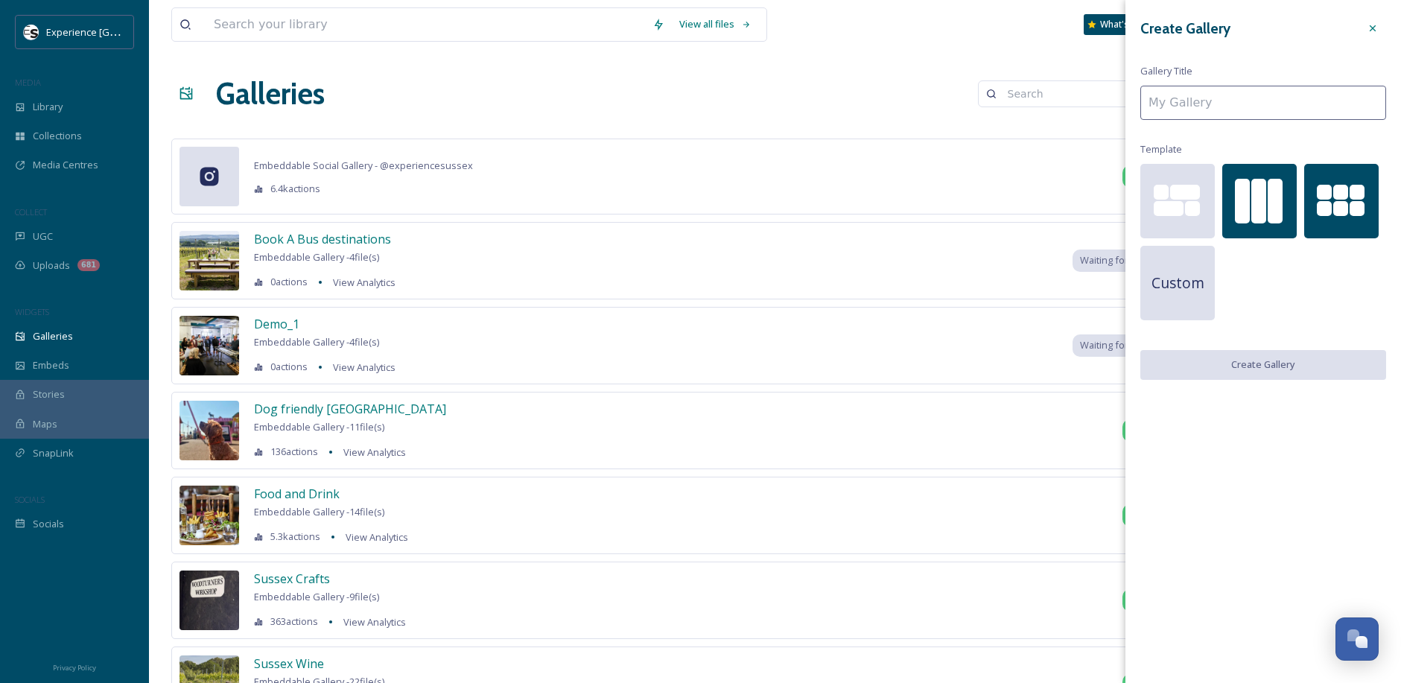
click at [1248, 200] on div at bounding box center [1242, 201] width 15 height 45
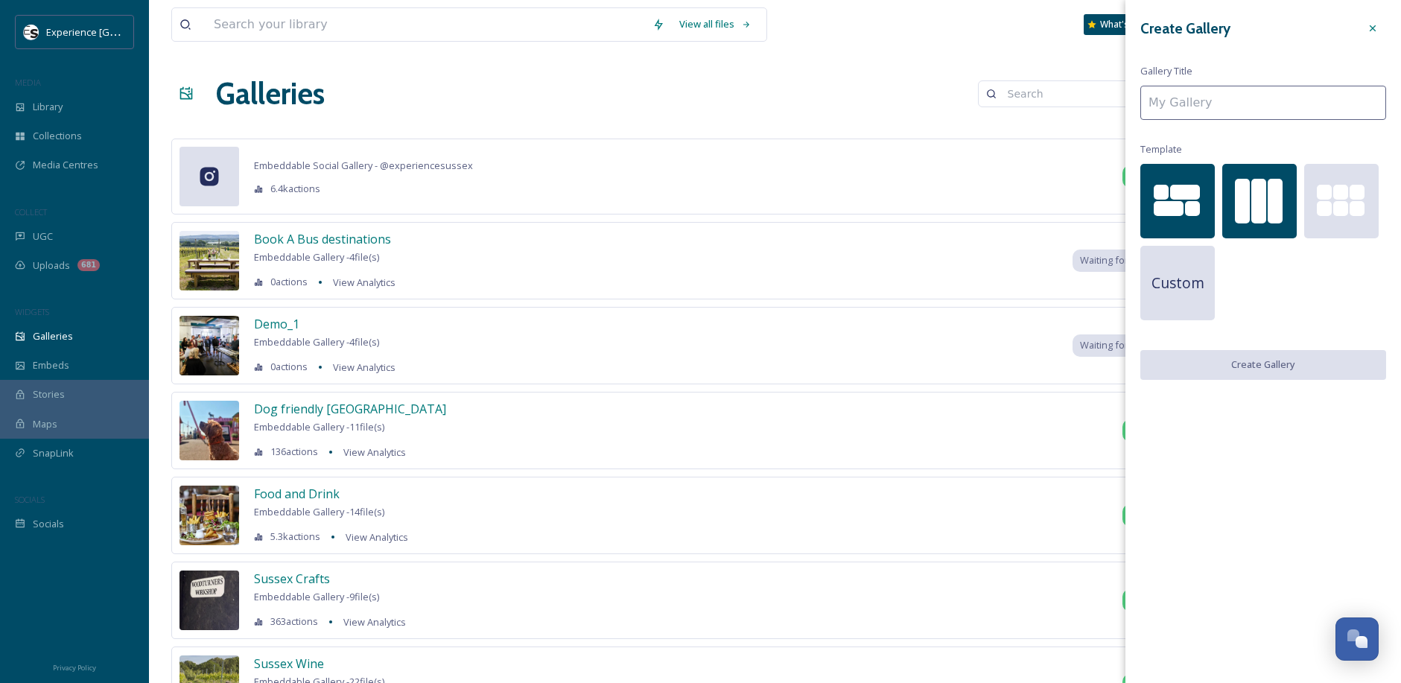
click at [1171, 194] on div at bounding box center [1185, 192] width 30 height 15
click at [1199, 112] on input at bounding box center [1263, 103] width 246 height 34
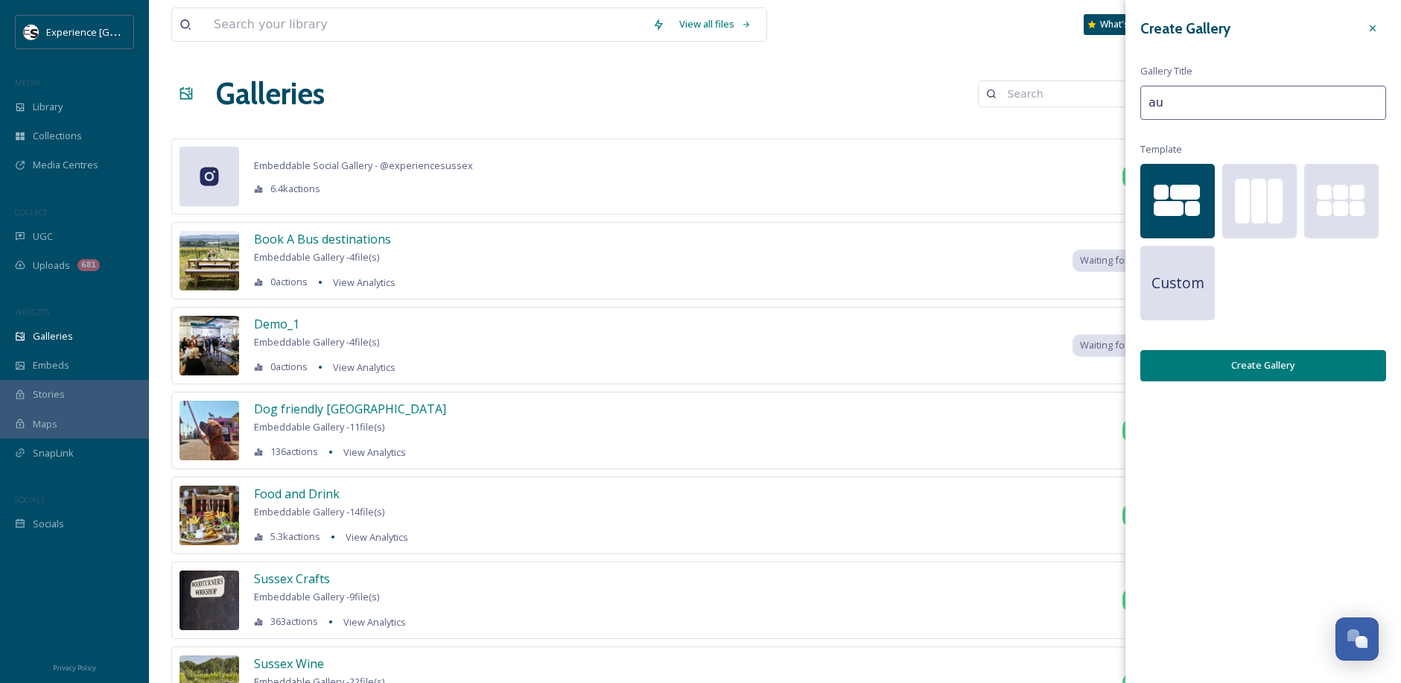
type input "a"
type input "Autumn colours"
click at [1261, 367] on button "Create Gallery" at bounding box center [1263, 365] width 246 height 31
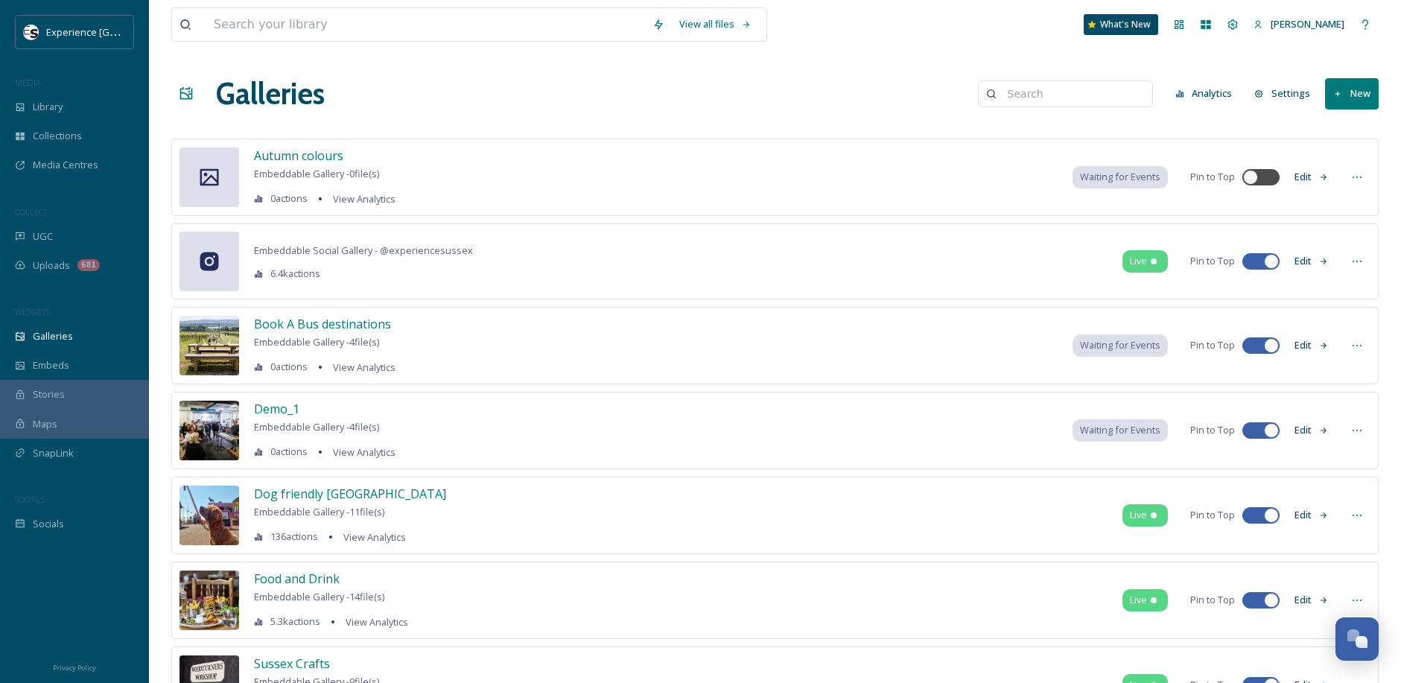
click at [1302, 179] on button "Edit" at bounding box center [1311, 176] width 49 height 29
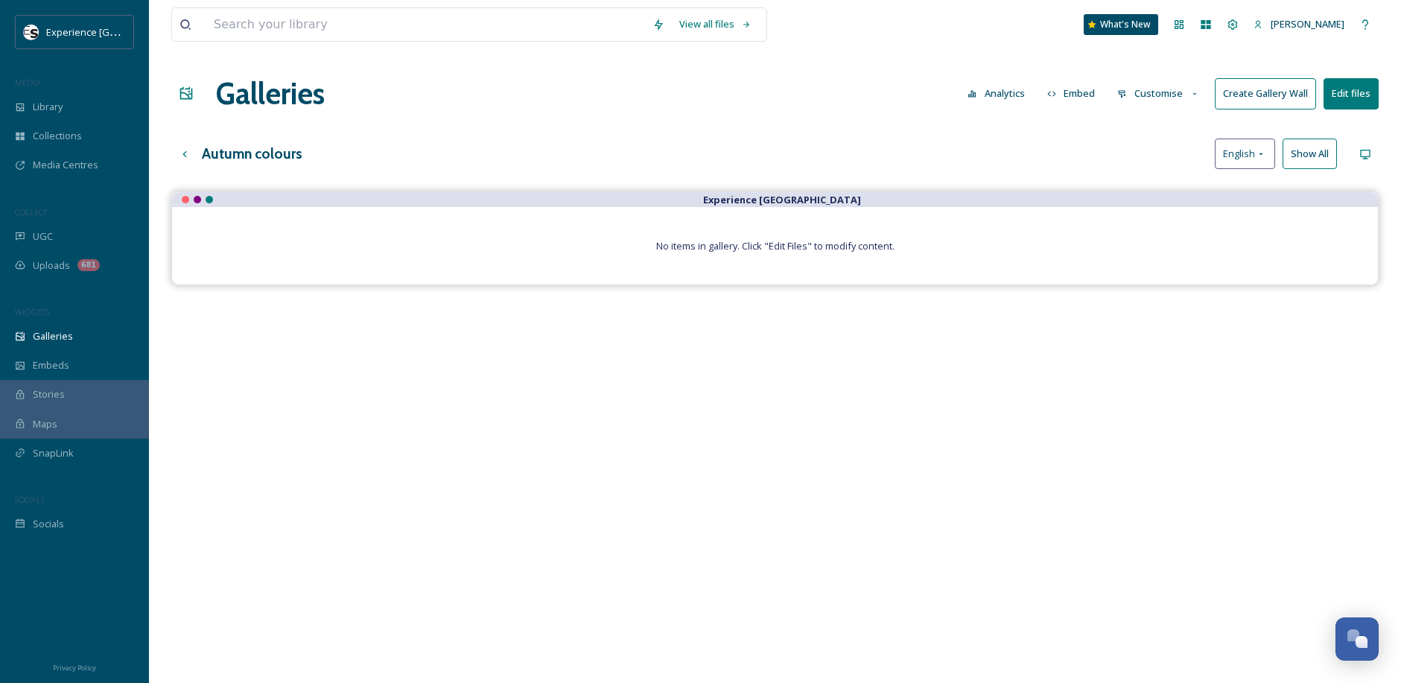
click at [1339, 100] on button "Edit files" at bounding box center [1350, 93] width 55 height 31
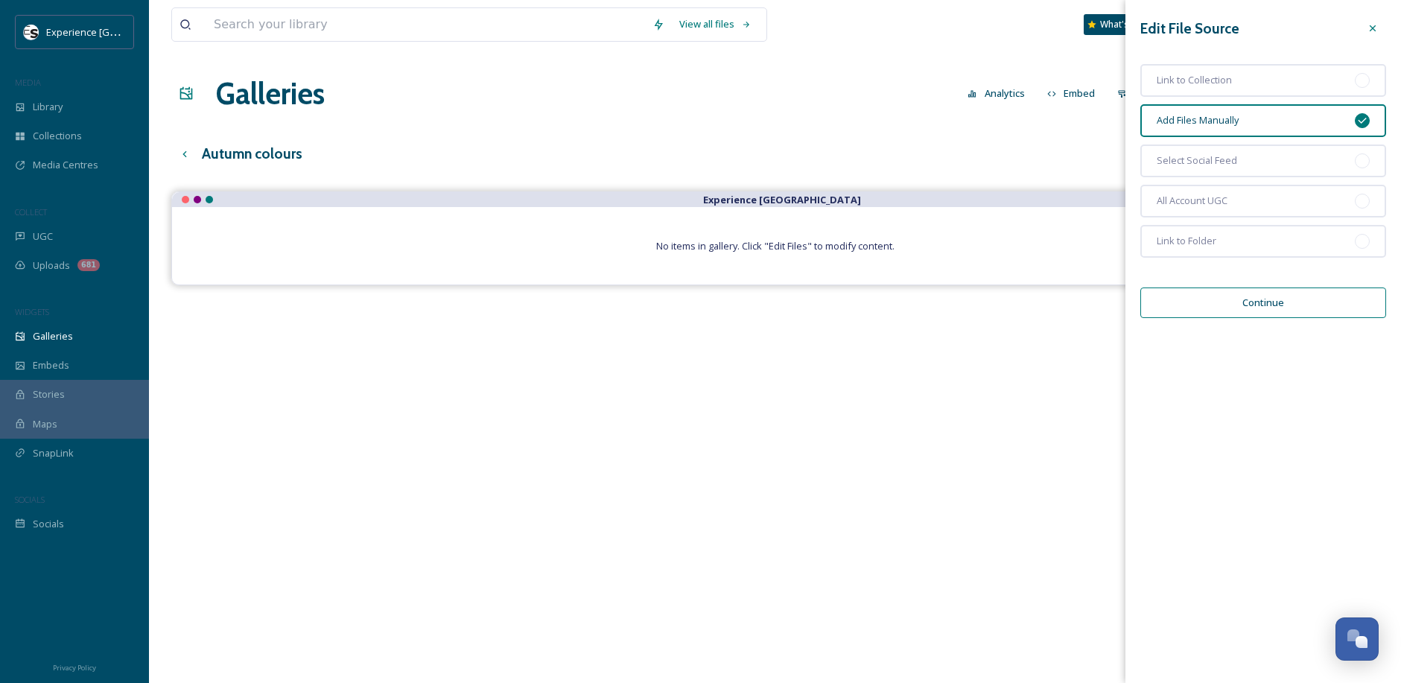
click at [1215, 118] on span "Add Files Manually" at bounding box center [1198, 120] width 82 height 14
click at [1235, 301] on button "Continue" at bounding box center [1263, 302] width 246 height 31
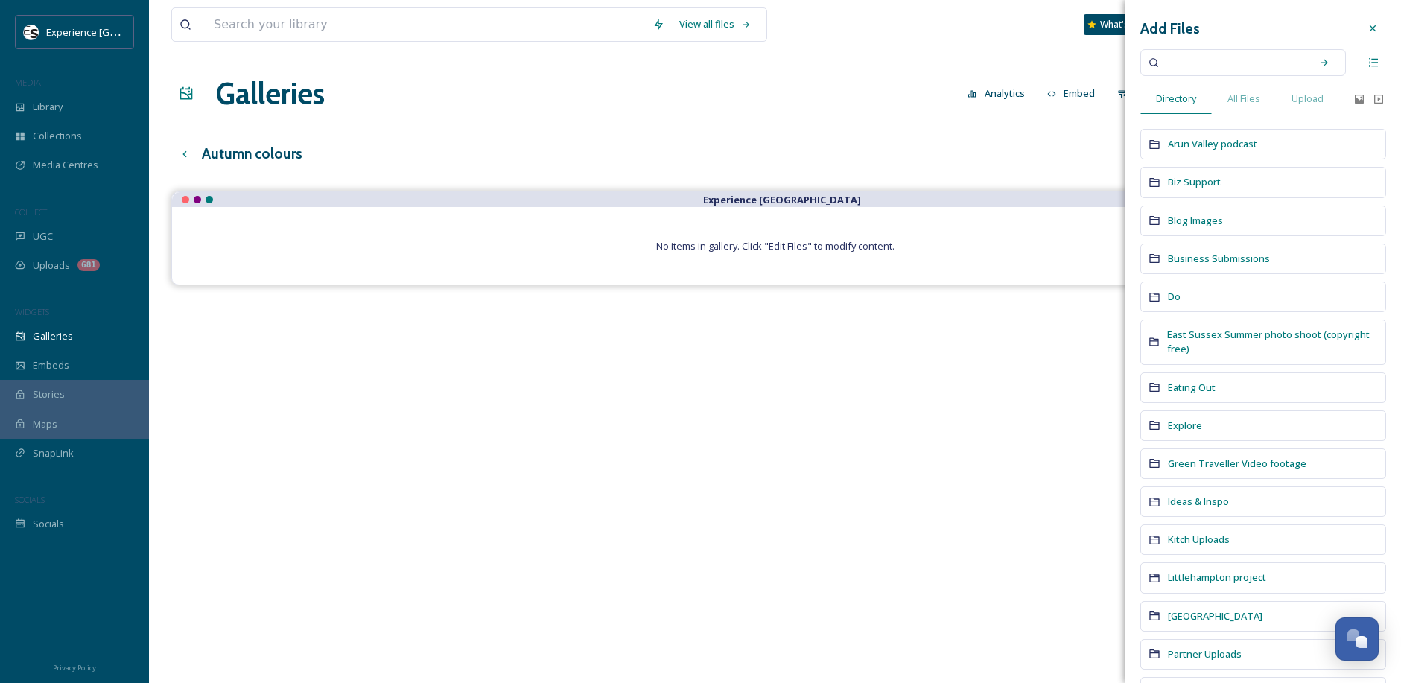
click at [1242, 69] on input at bounding box center [1232, 62] width 141 height 33
type input "autumn gallery"
click at [1319, 60] on icon at bounding box center [1324, 62] width 10 height 10
click at [1319, 62] on icon at bounding box center [1324, 62] width 10 height 10
click at [1264, 62] on input "autumn gallery" at bounding box center [1232, 62] width 141 height 33
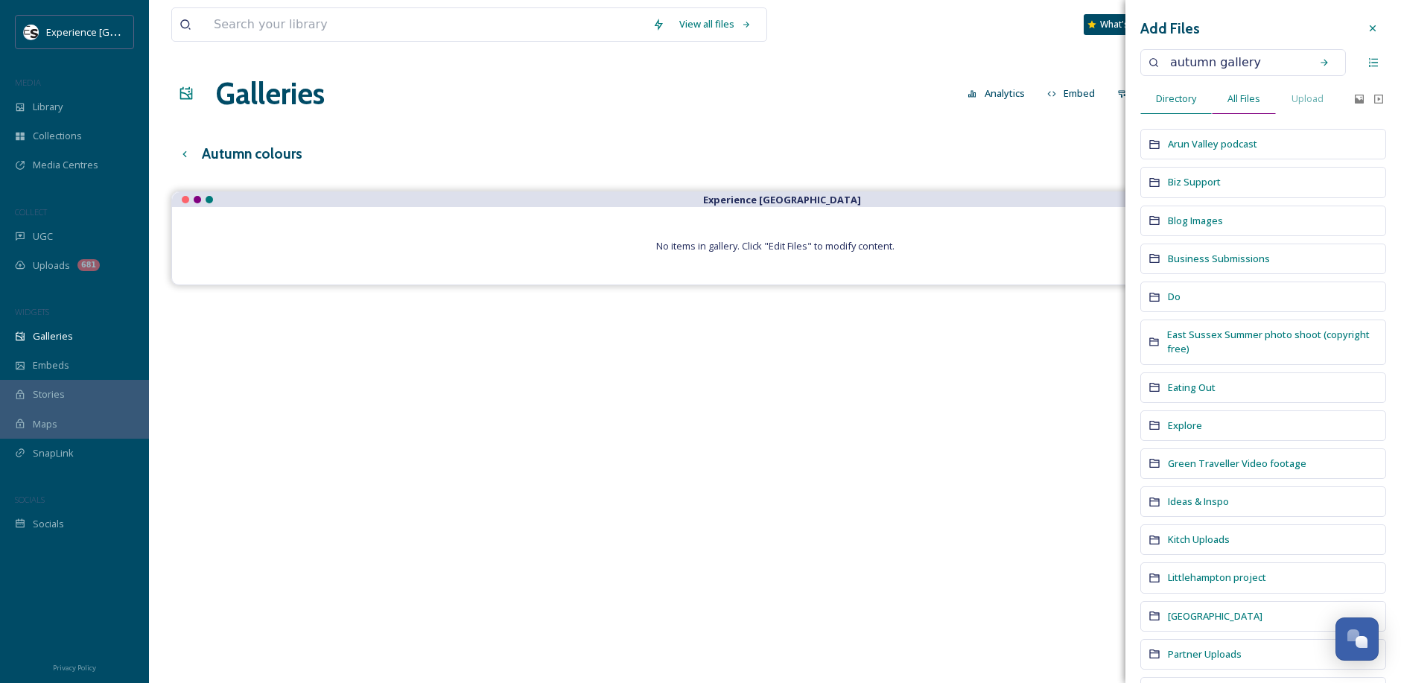
click at [1252, 96] on span "All Files" at bounding box center [1243, 99] width 33 height 14
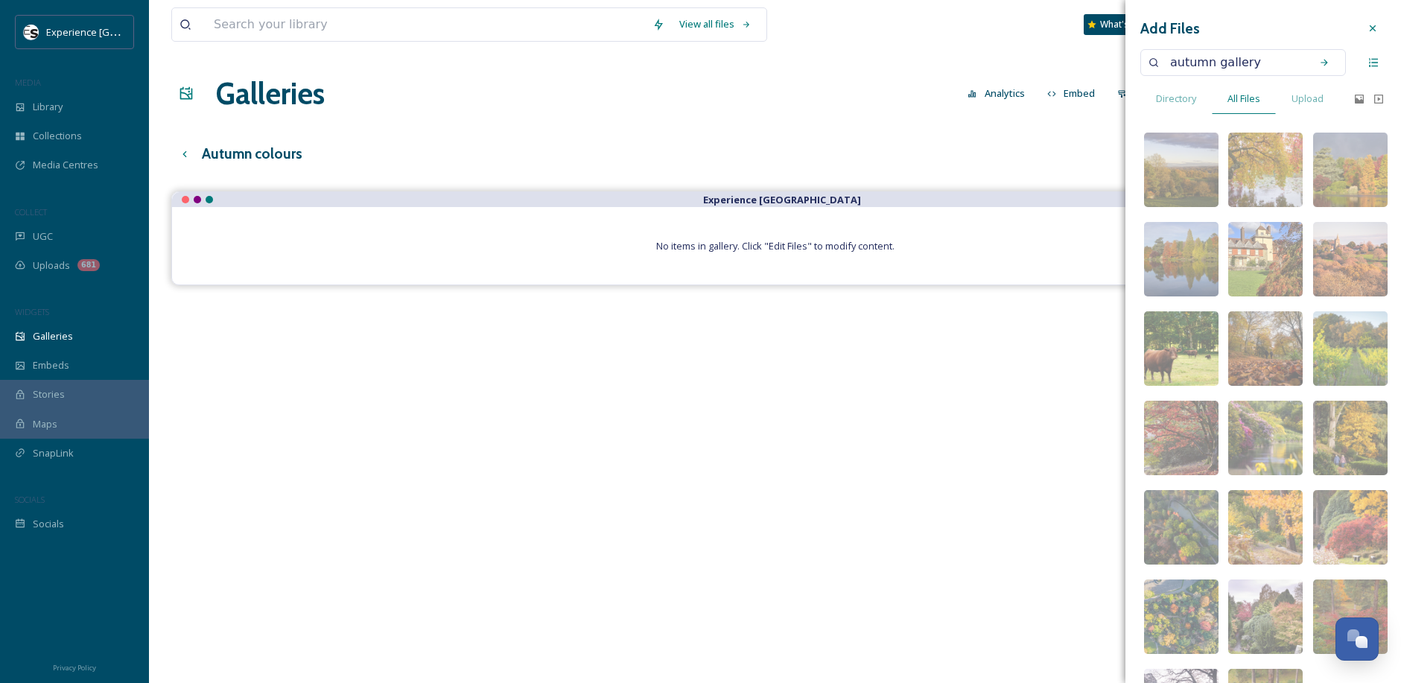
click at [1367, 28] on icon at bounding box center [1373, 28] width 12 height 12
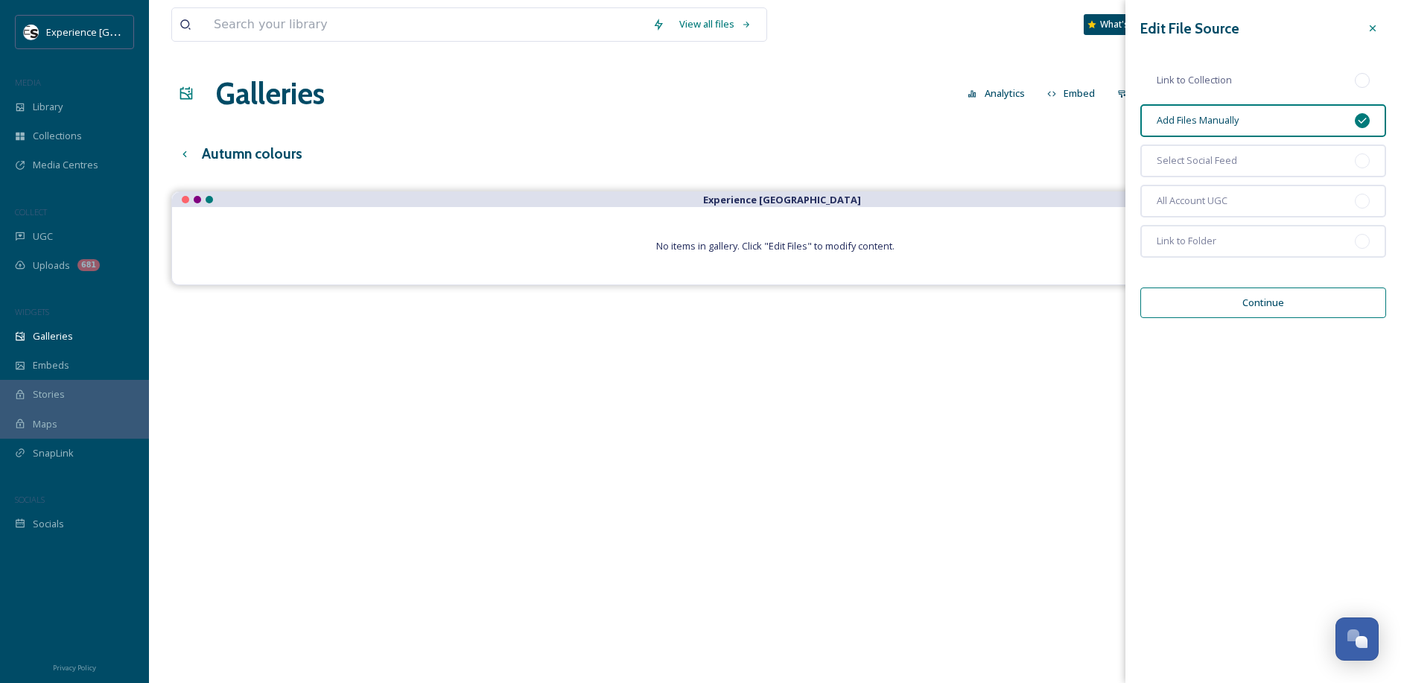
click at [1210, 72] on div "Link to Collection" at bounding box center [1263, 80] width 246 height 33
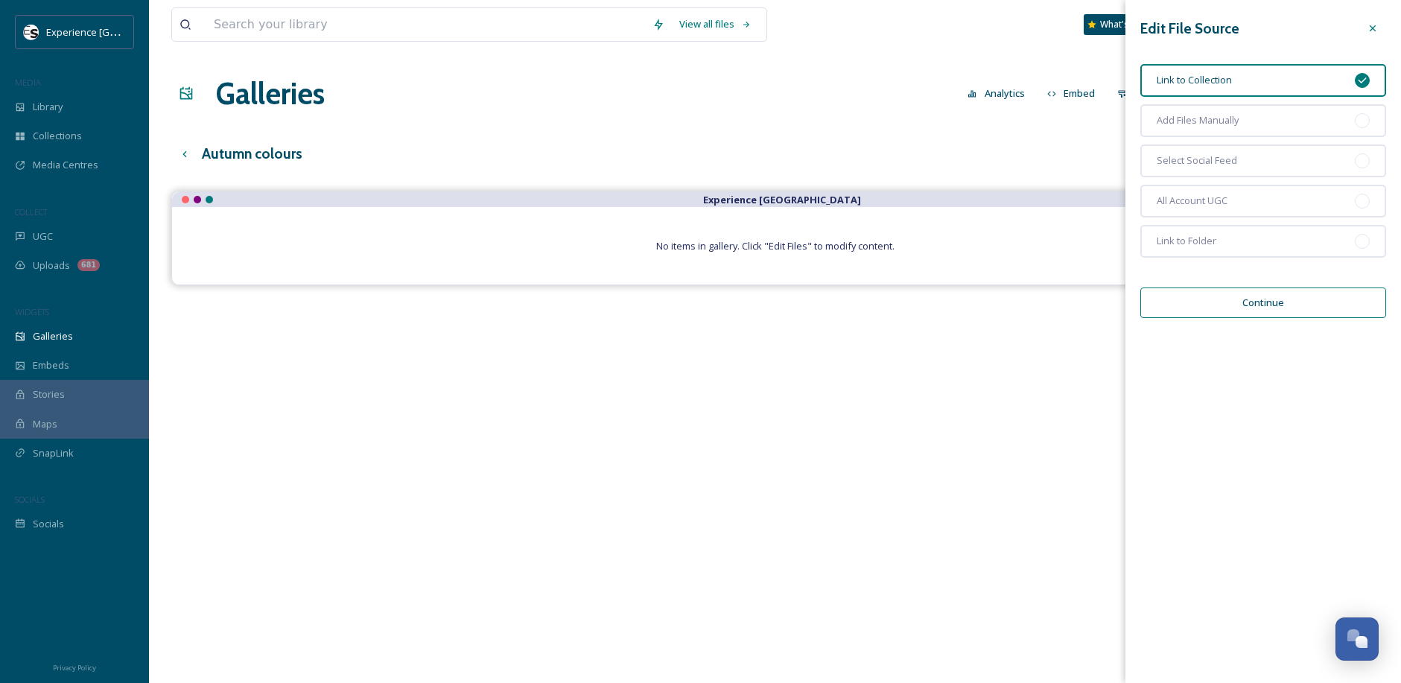
click at [1254, 302] on button "Continue" at bounding box center [1263, 302] width 246 height 31
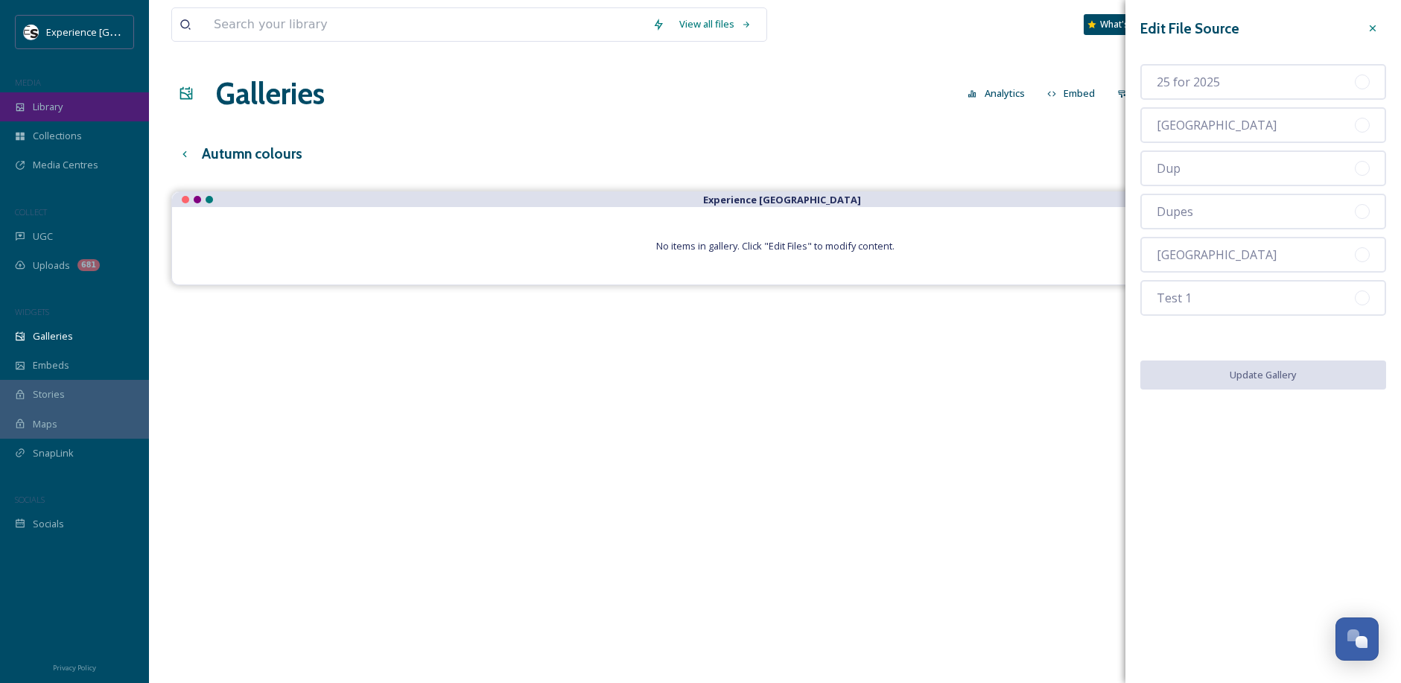
click at [54, 109] on span "Library" at bounding box center [48, 107] width 30 height 14
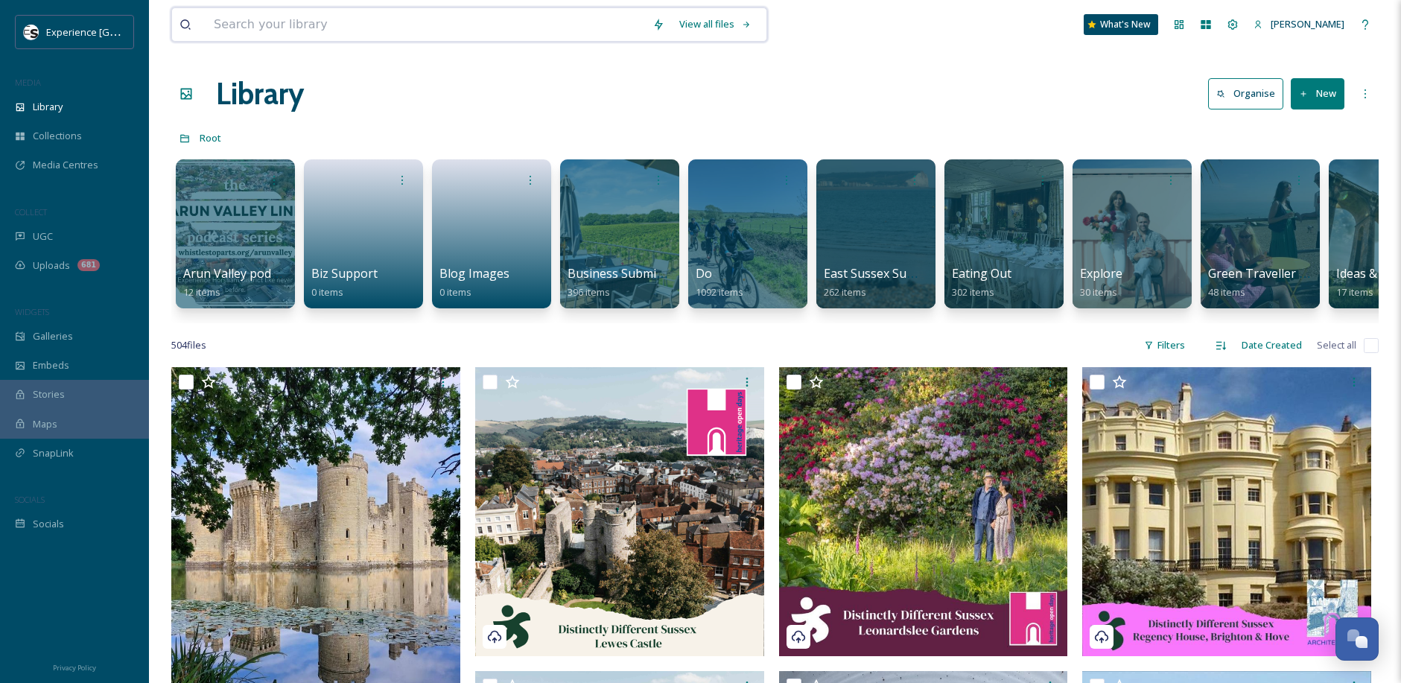
click at [723, 24] on div "View all files" at bounding box center [715, 24] width 87 height 29
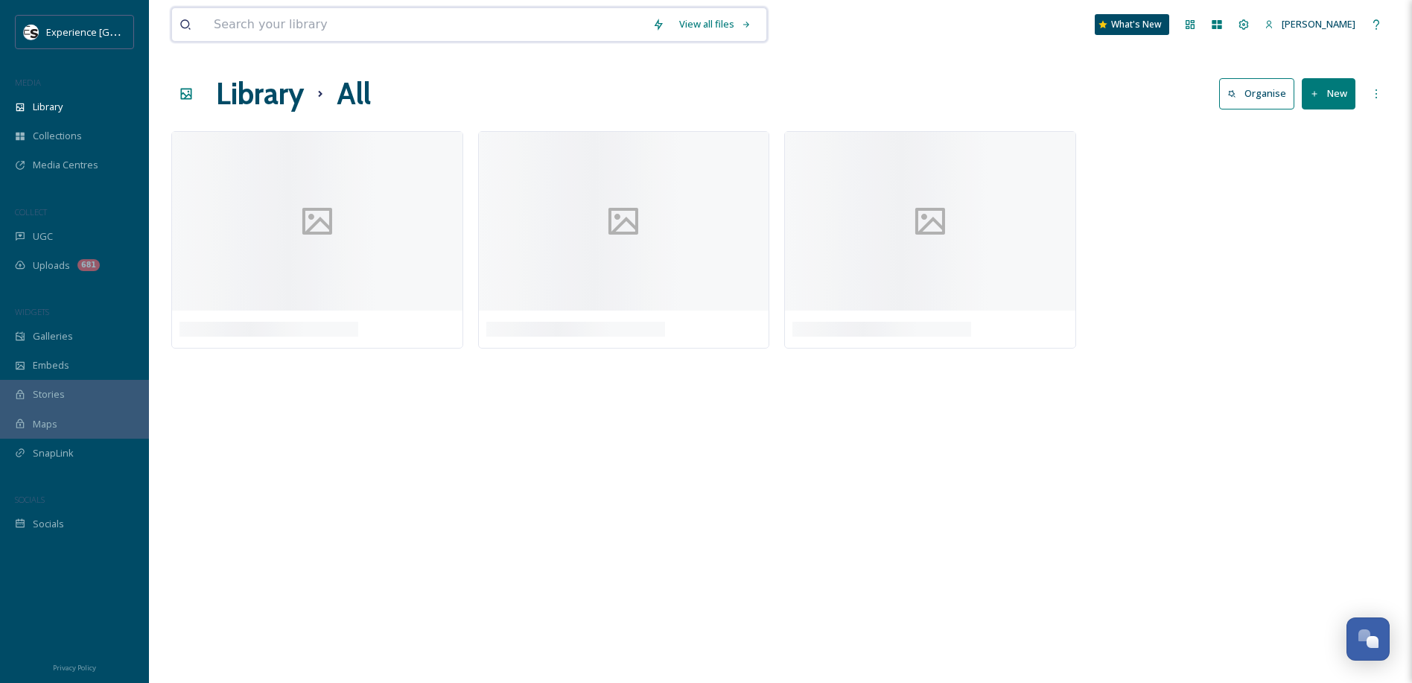
click at [382, 24] on input at bounding box center [425, 24] width 439 height 33
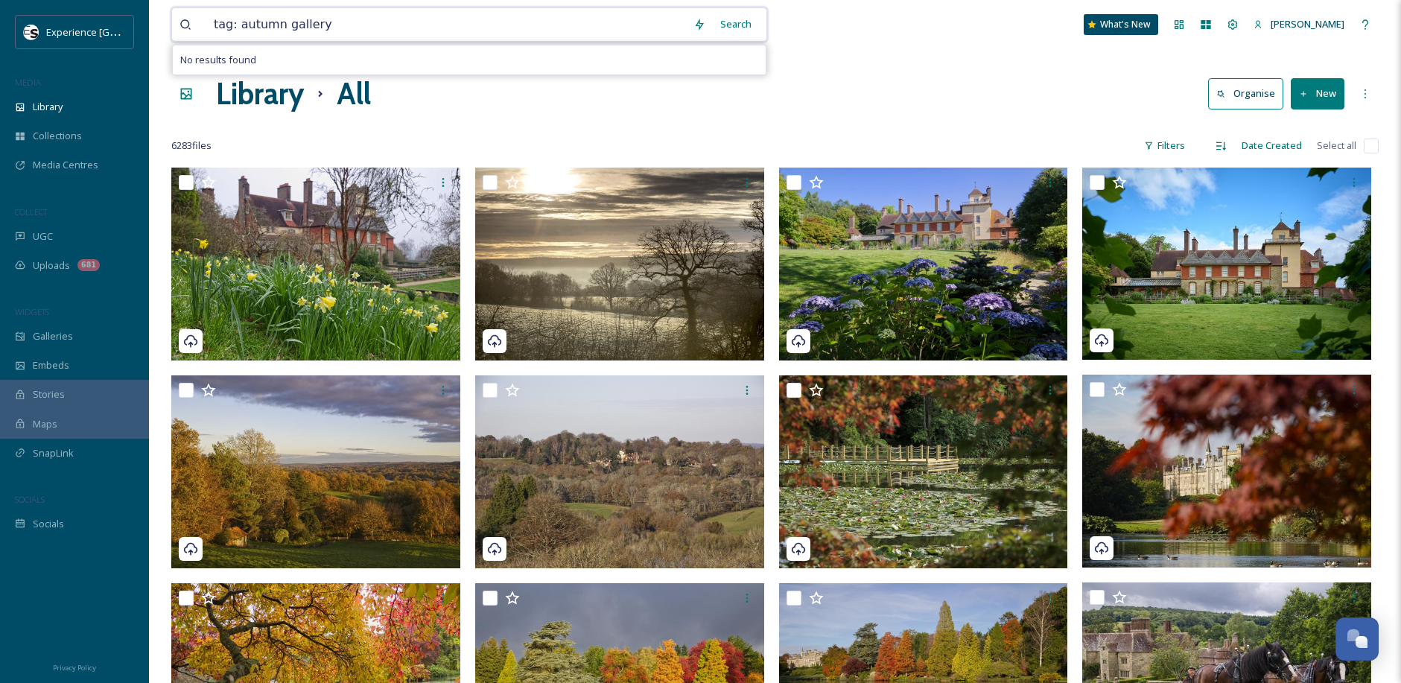
drag, startPoint x: 239, startPoint y: 23, endPoint x: 169, endPoint y: 25, distance: 70.0
type input "autumn gallery"
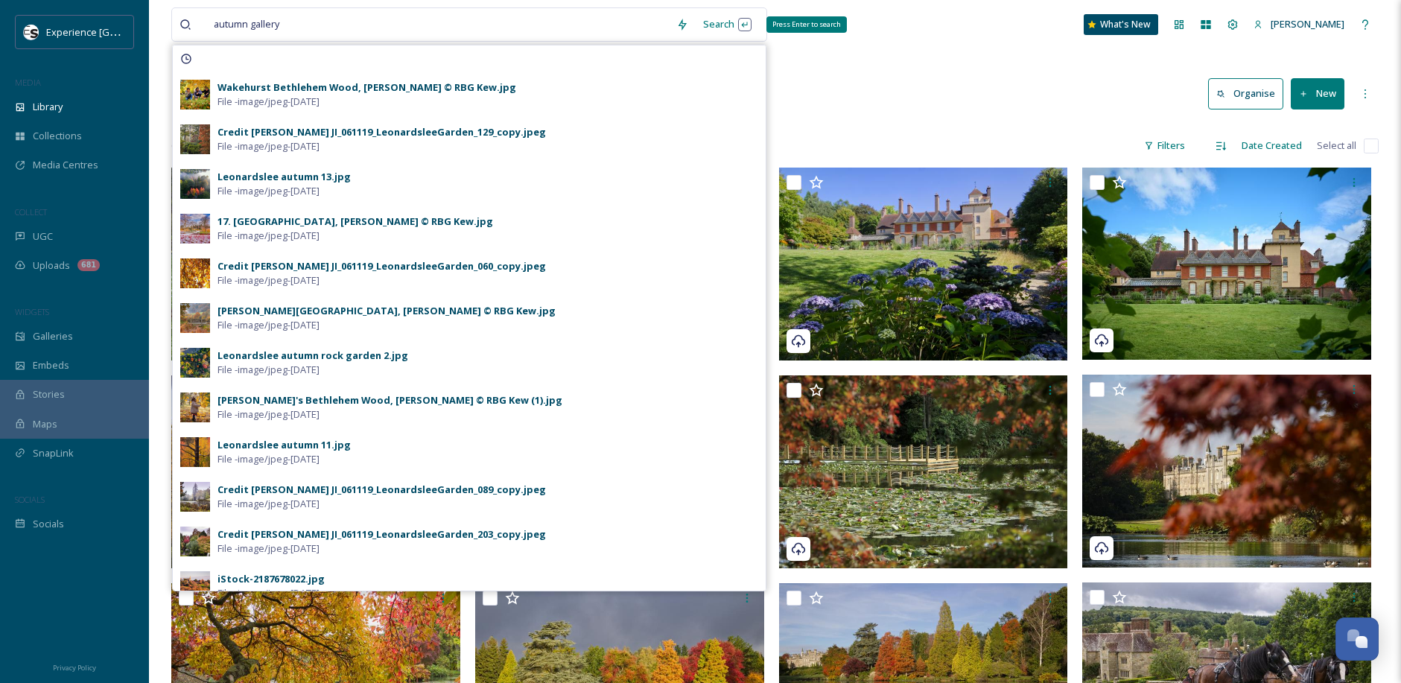
click at [711, 21] on div "Search Press Enter to search" at bounding box center [727, 24] width 63 height 29
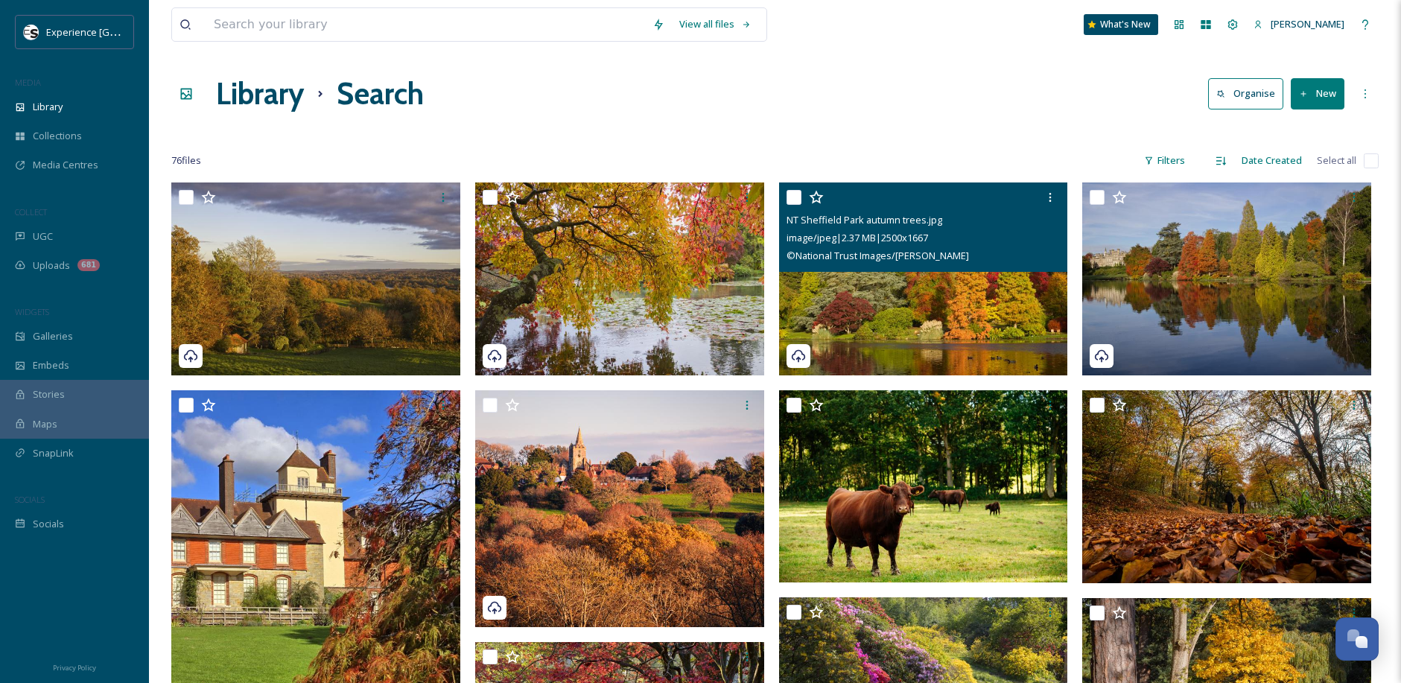
drag, startPoint x: 998, startPoint y: 563, endPoint x: 930, endPoint y: 225, distance: 344.8
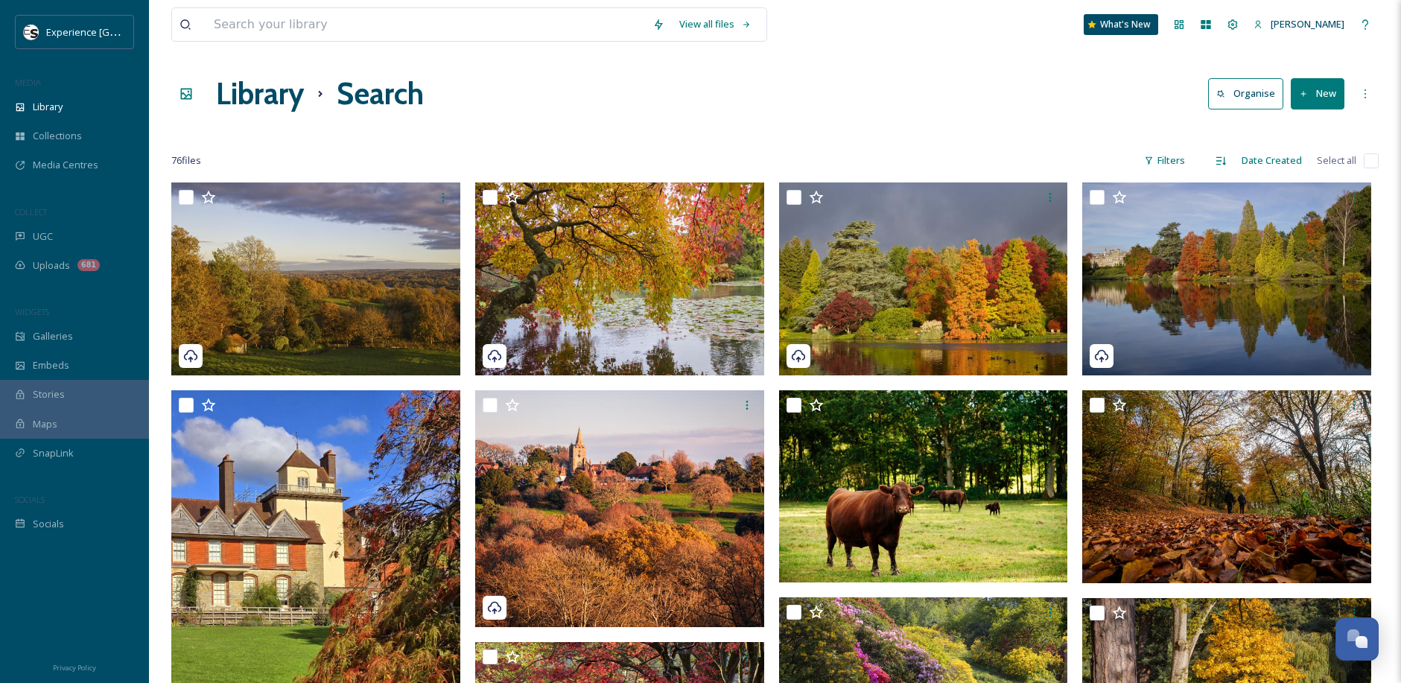
click at [1366, 159] on input "checkbox" at bounding box center [1371, 160] width 15 height 15
checkbox input "true"
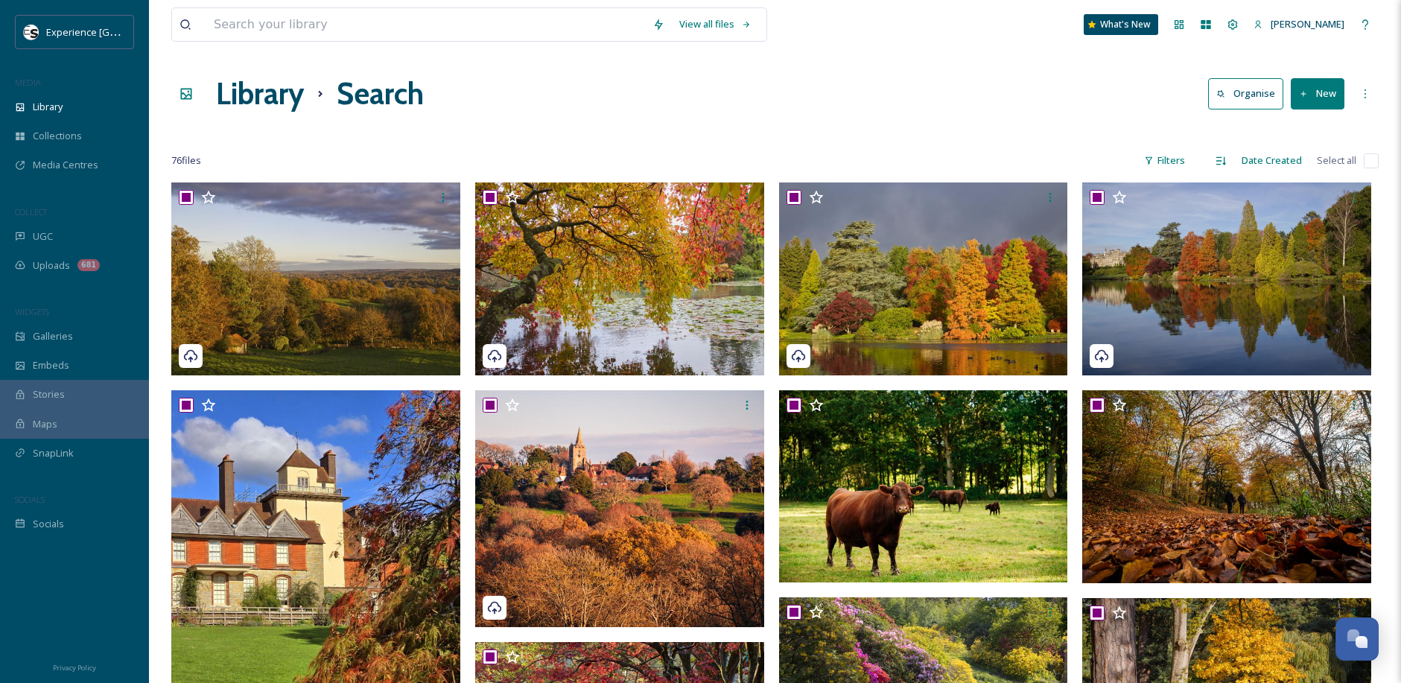
checkbox input "true"
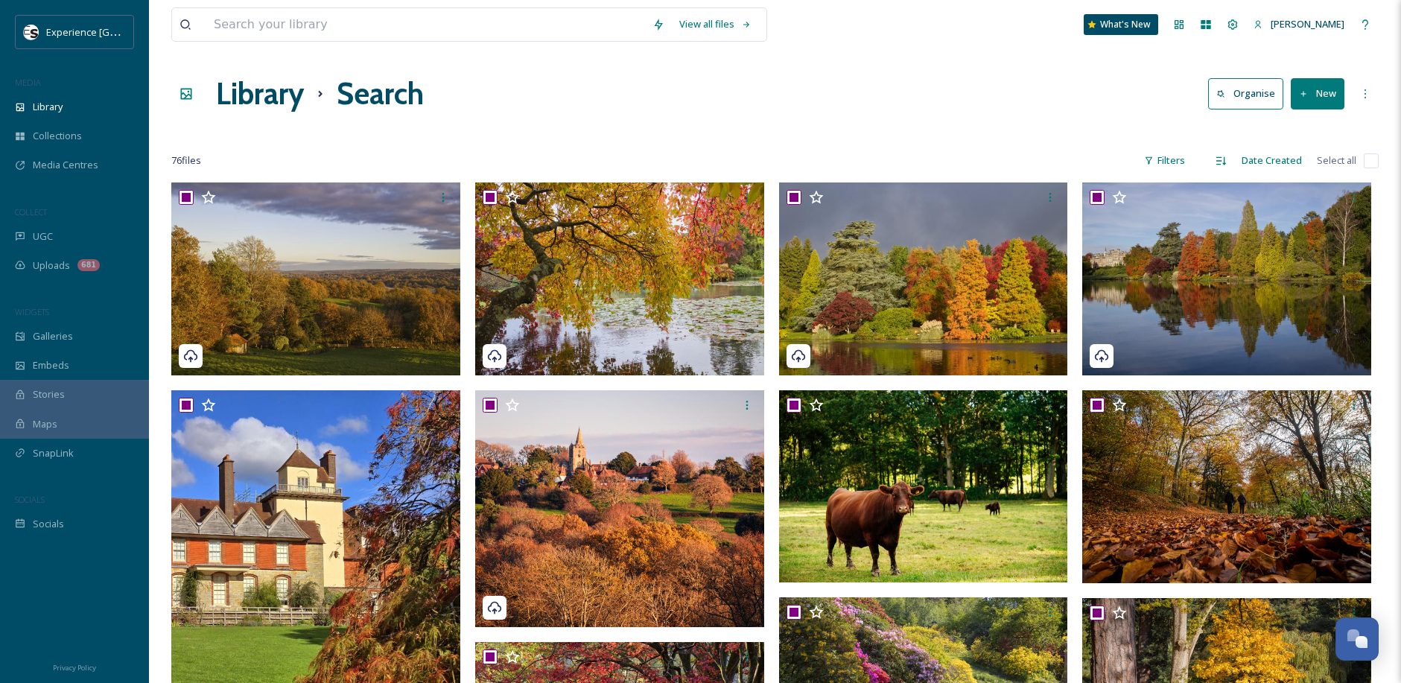
checkbox input "true"
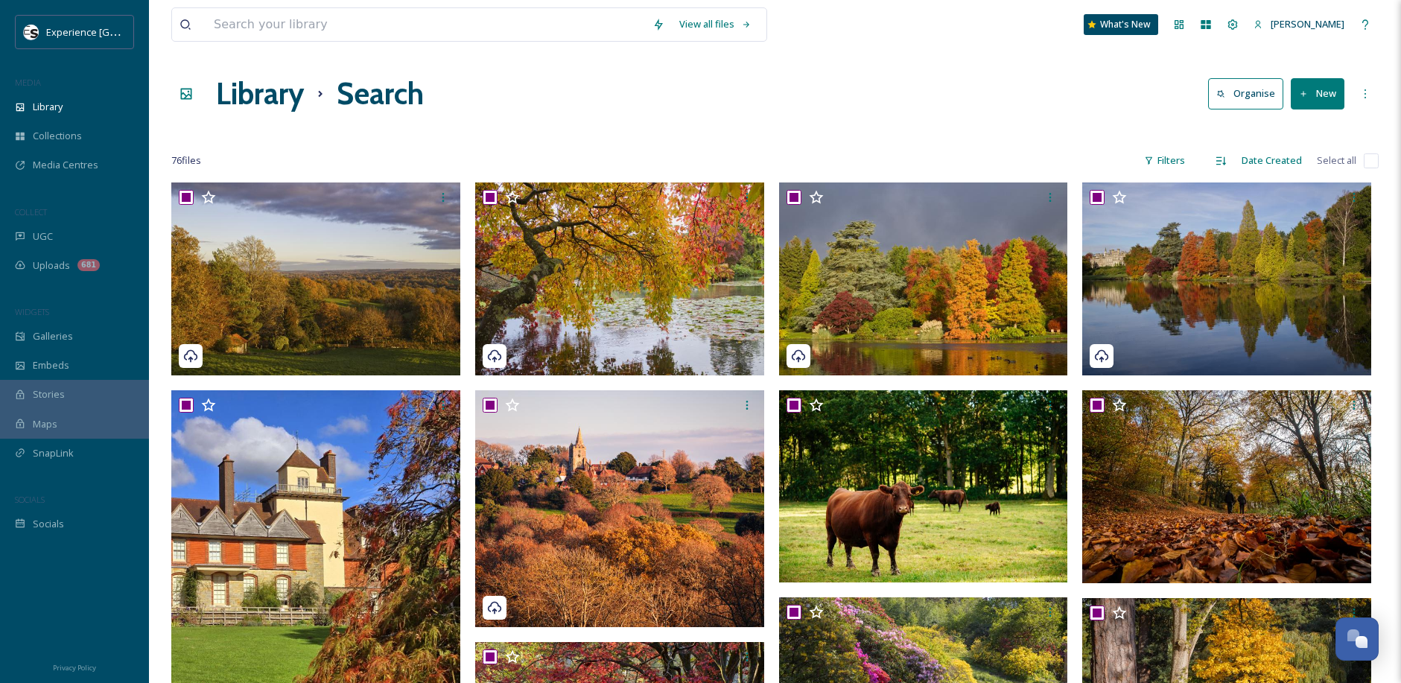
checkbox input "true"
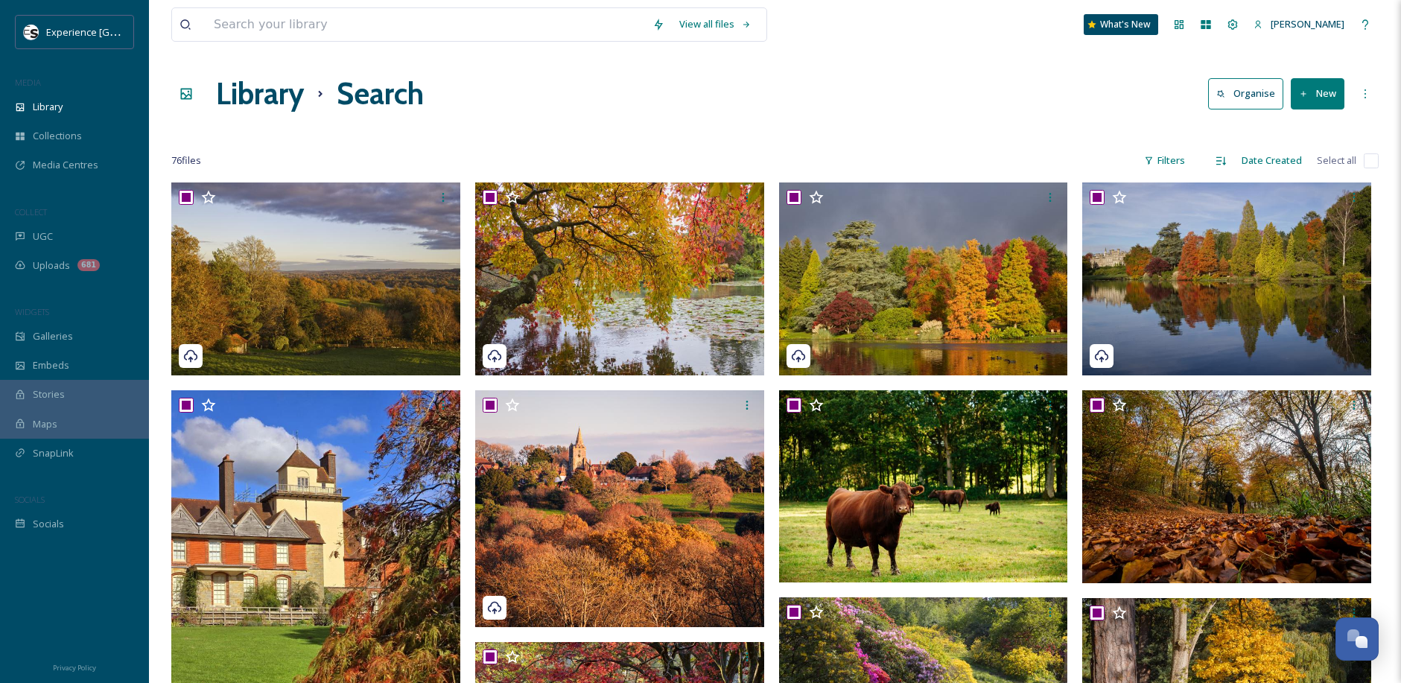
checkbox input "true"
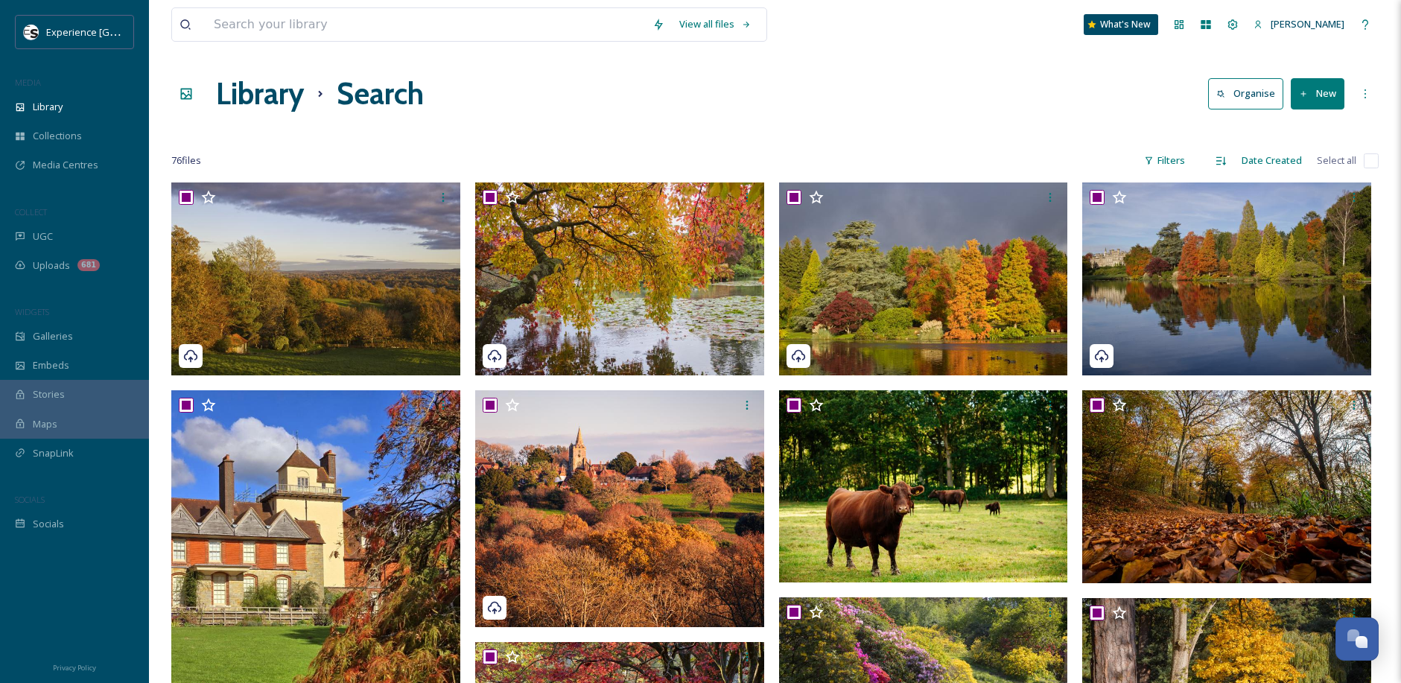
checkbox input "true"
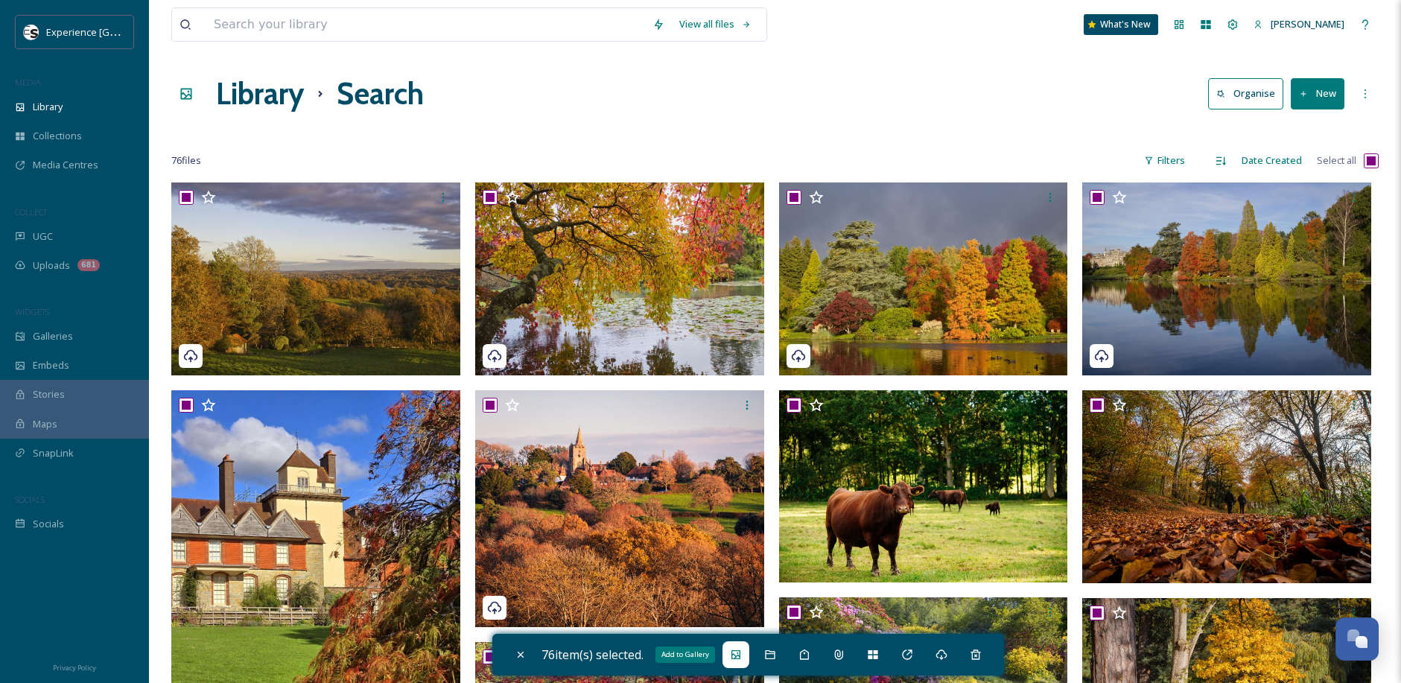
click at [734, 658] on icon at bounding box center [736, 655] width 12 height 12
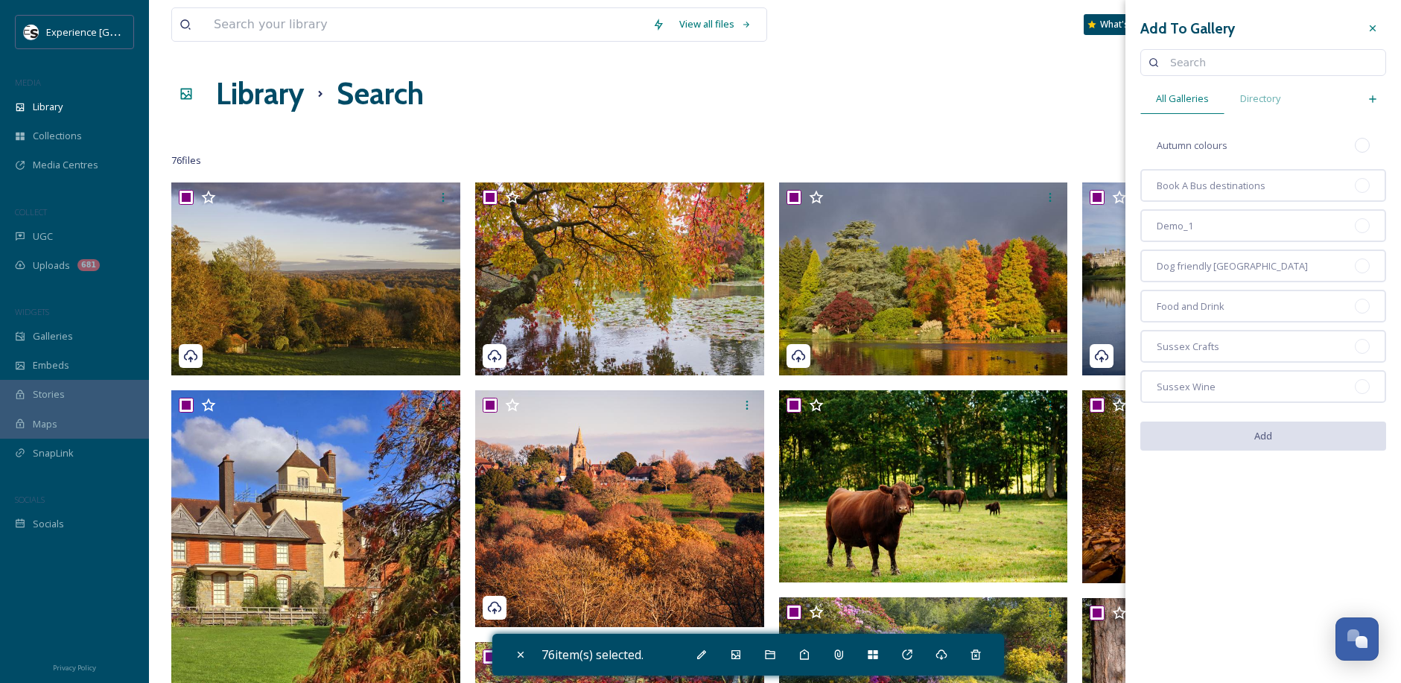
click at [1204, 143] on span "Autumn colours" at bounding box center [1192, 146] width 71 height 14
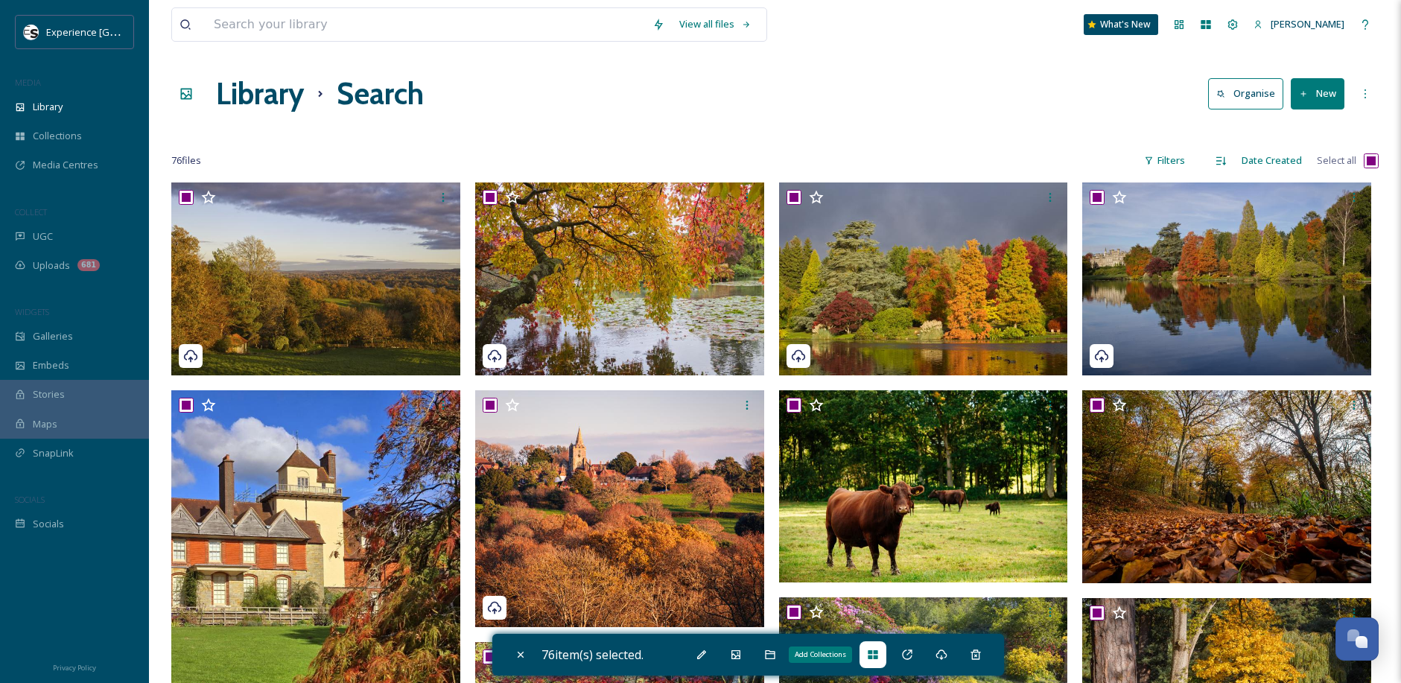
click at [869, 658] on div "Add Collections" at bounding box center [872, 654] width 27 height 27
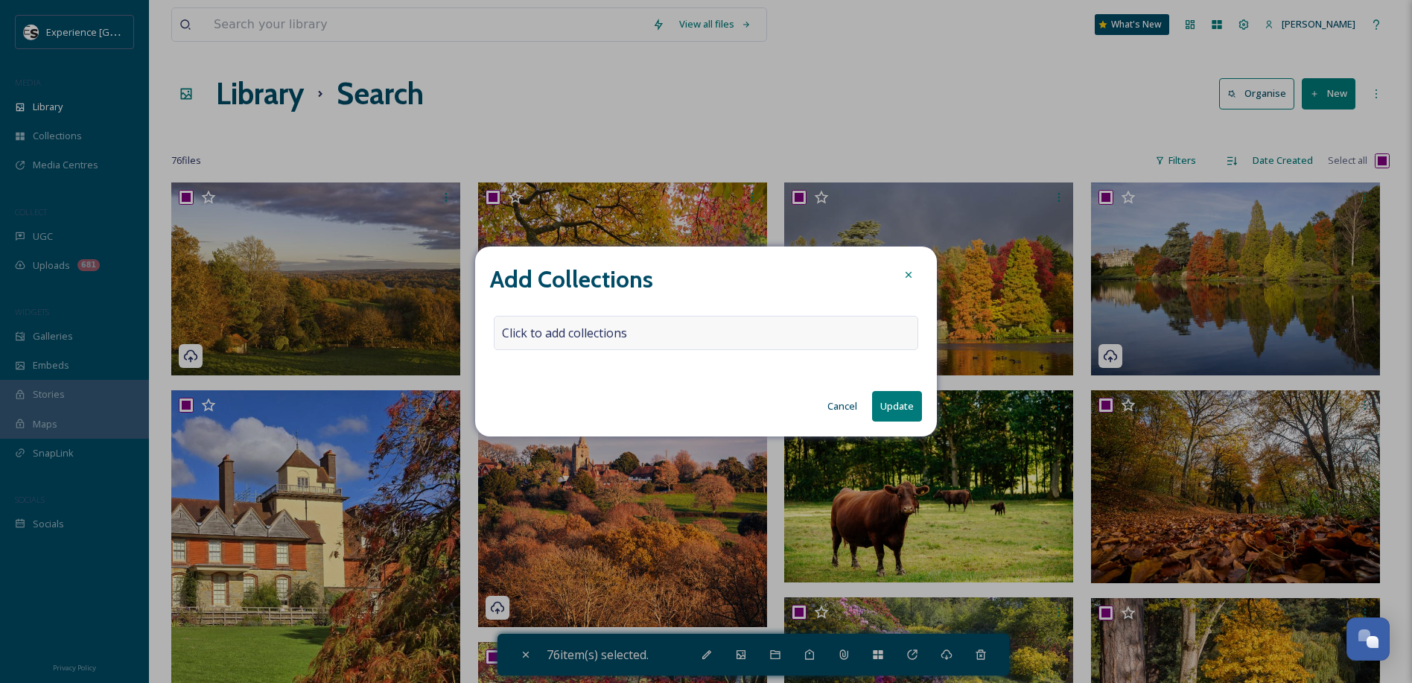
click at [666, 340] on div "Click to add collections" at bounding box center [706, 333] width 424 height 34
click at [595, 330] on input at bounding box center [576, 332] width 164 height 33
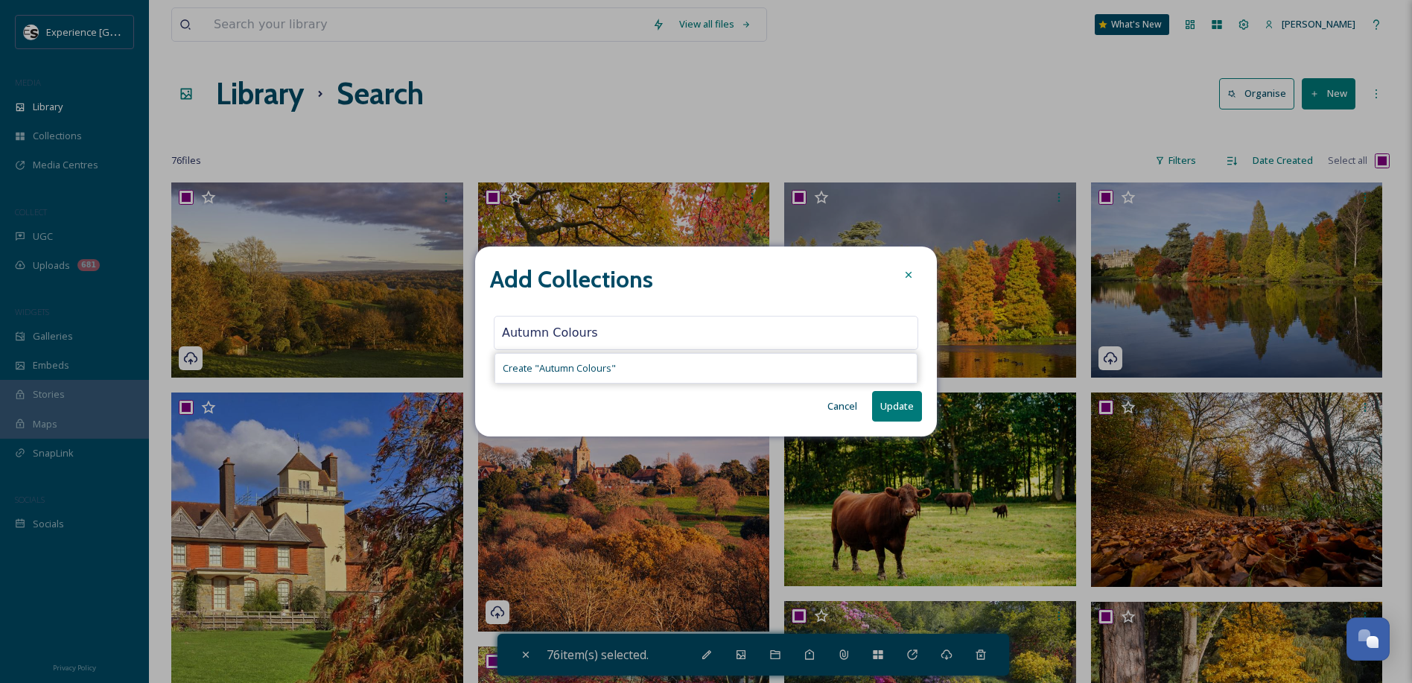
click at [591, 366] on span "Create " Autumn Colours "" at bounding box center [559, 368] width 113 height 14
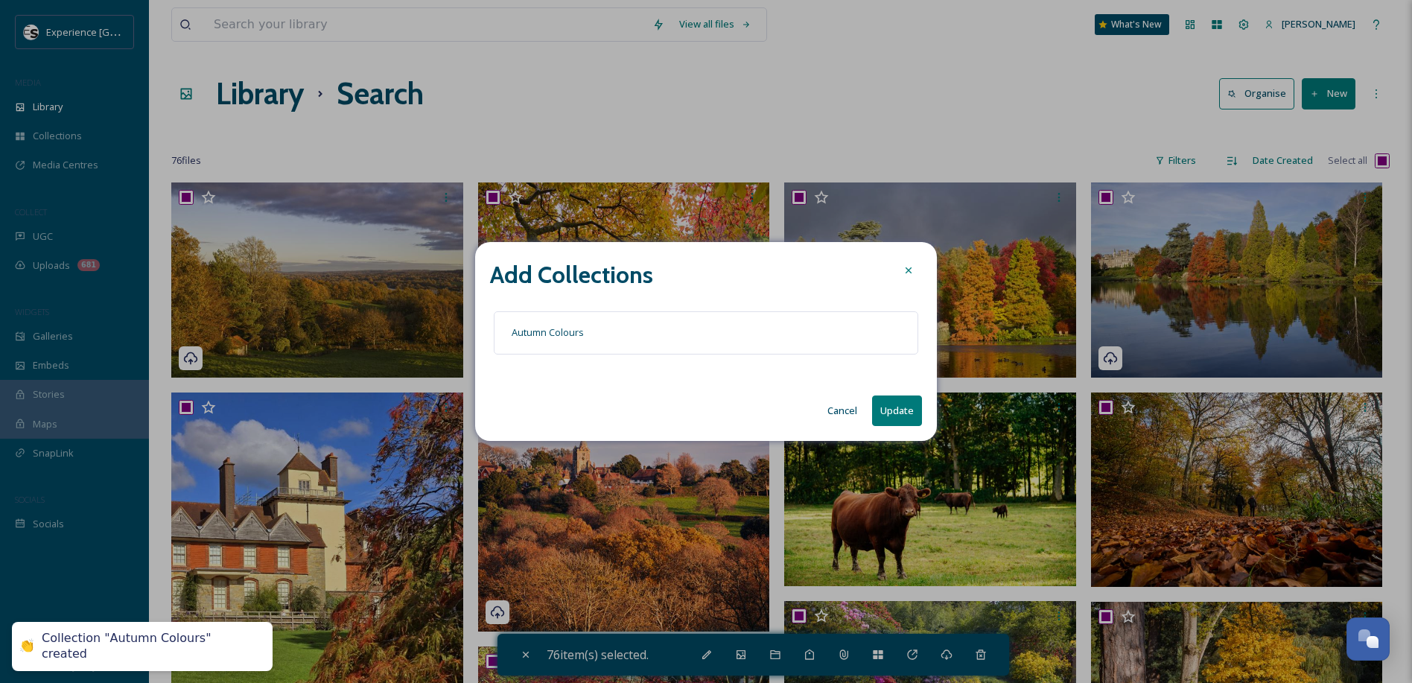
click at [896, 406] on button "Update" at bounding box center [897, 410] width 50 height 31
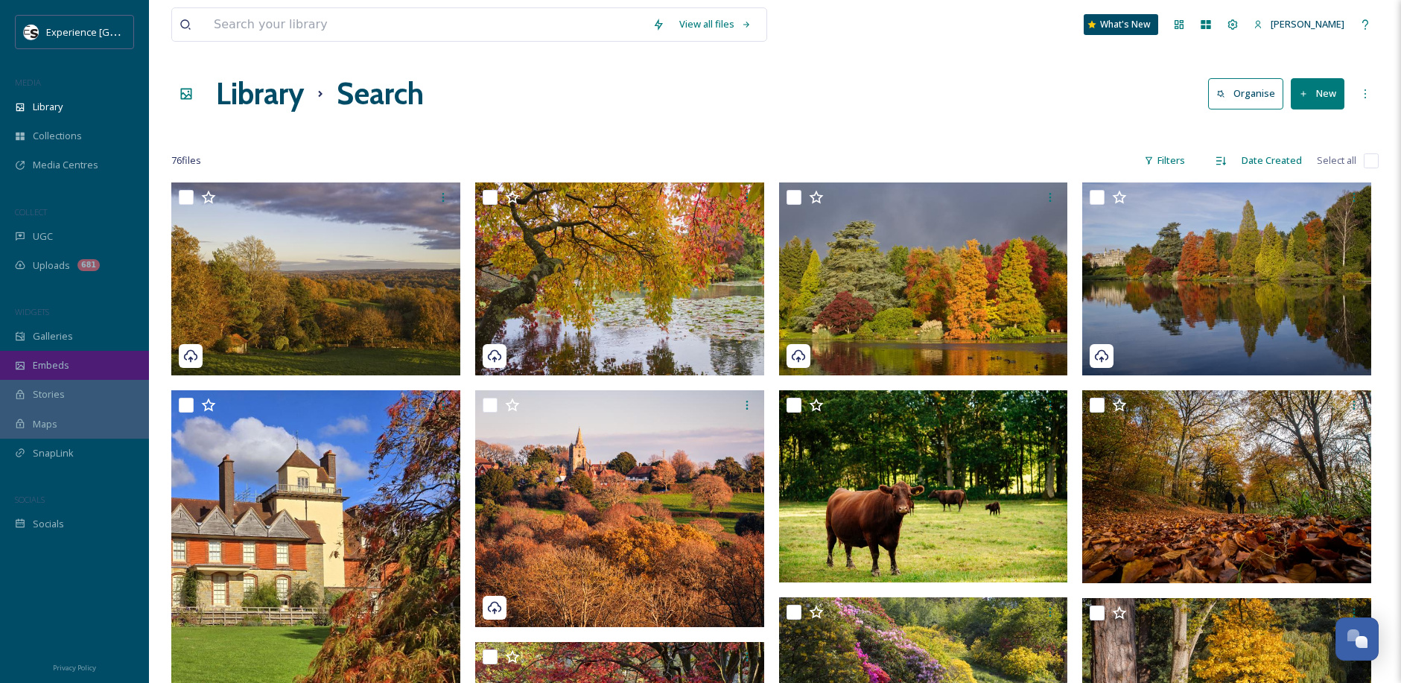
click at [58, 364] on span "Embeds" at bounding box center [51, 365] width 36 height 14
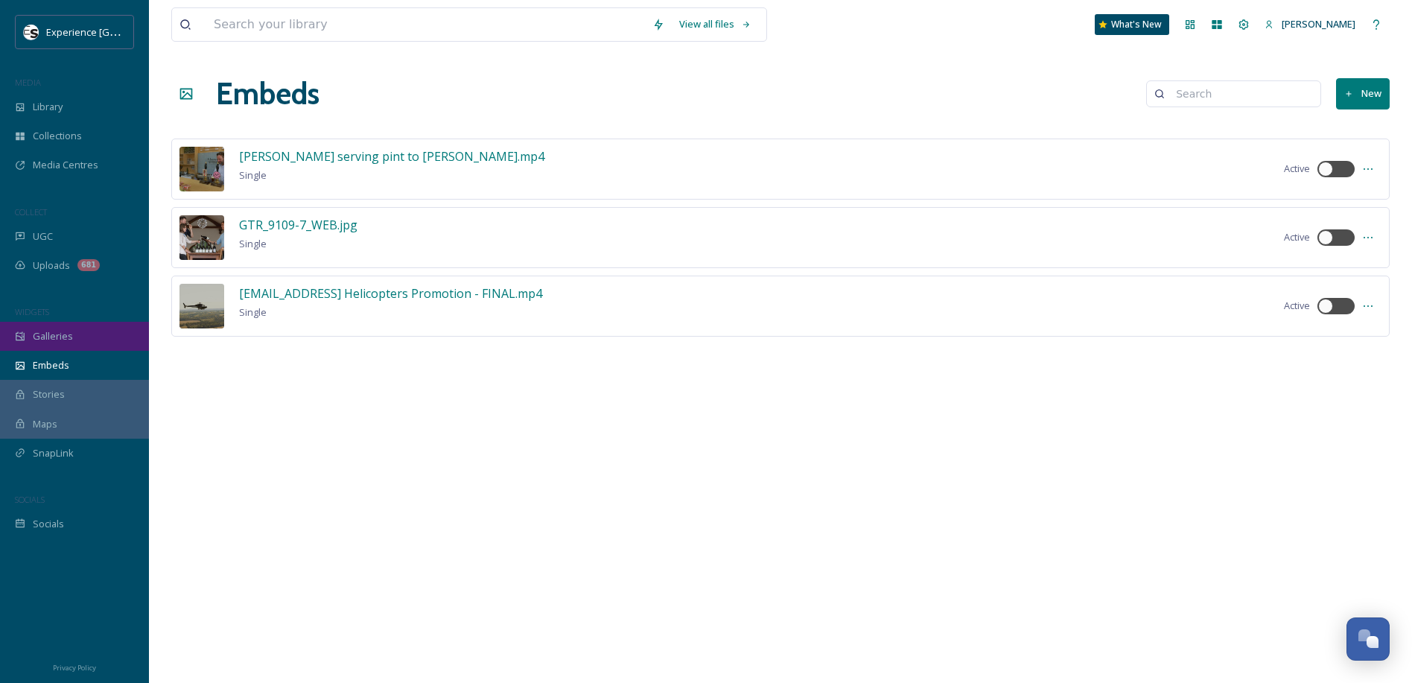
click at [71, 339] on div "Galleries" at bounding box center [74, 336] width 149 height 29
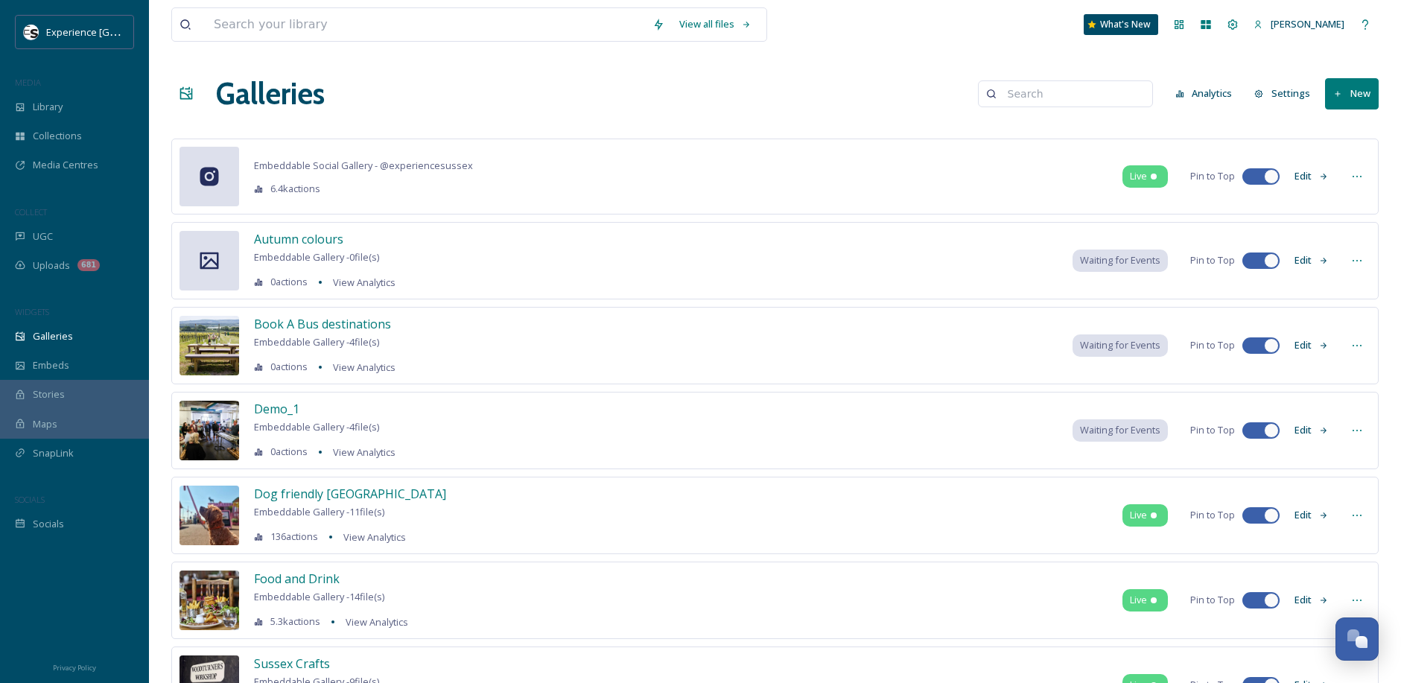
click at [1250, 260] on div at bounding box center [1253, 260] width 10 height 7
click at [1308, 261] on button "Edit" at bounding box center [1311, 260] width 49 height 29
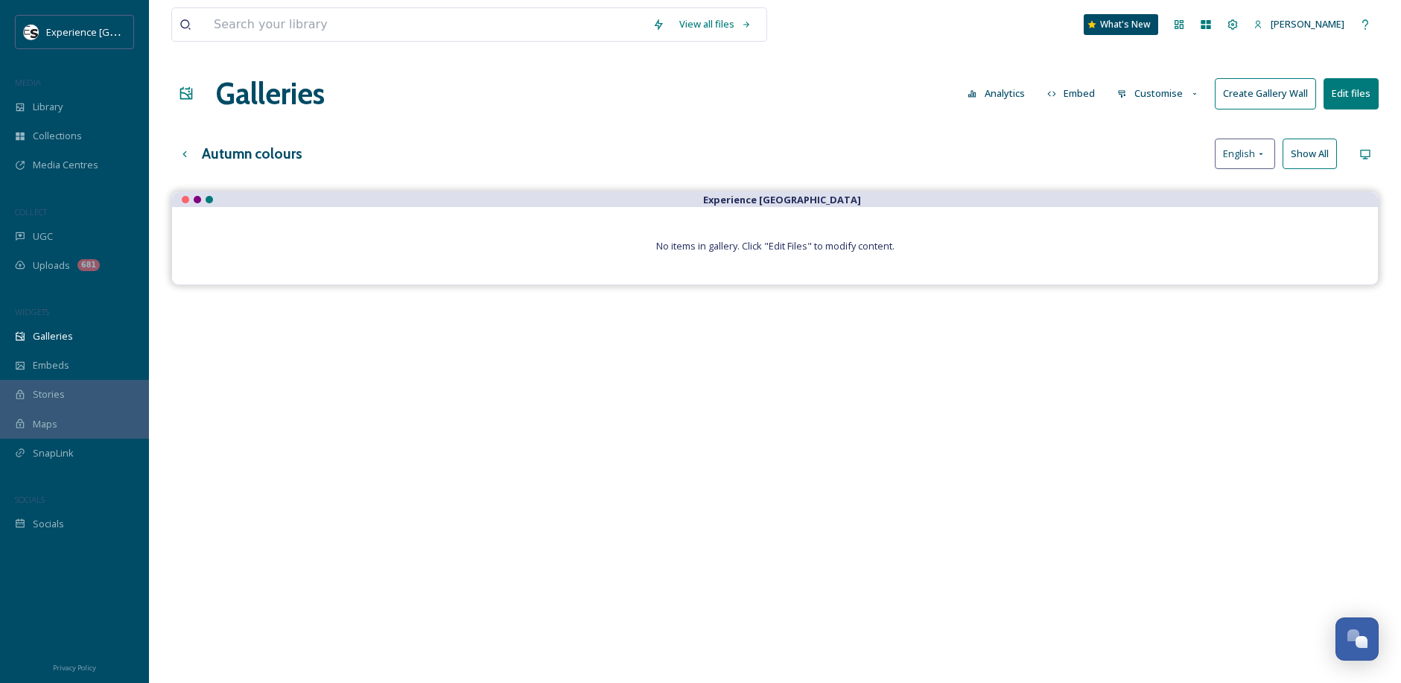
click at [1263, 95] on button "Create Gallery Wall" at bounding box center [1265, 93] width 101 height 31
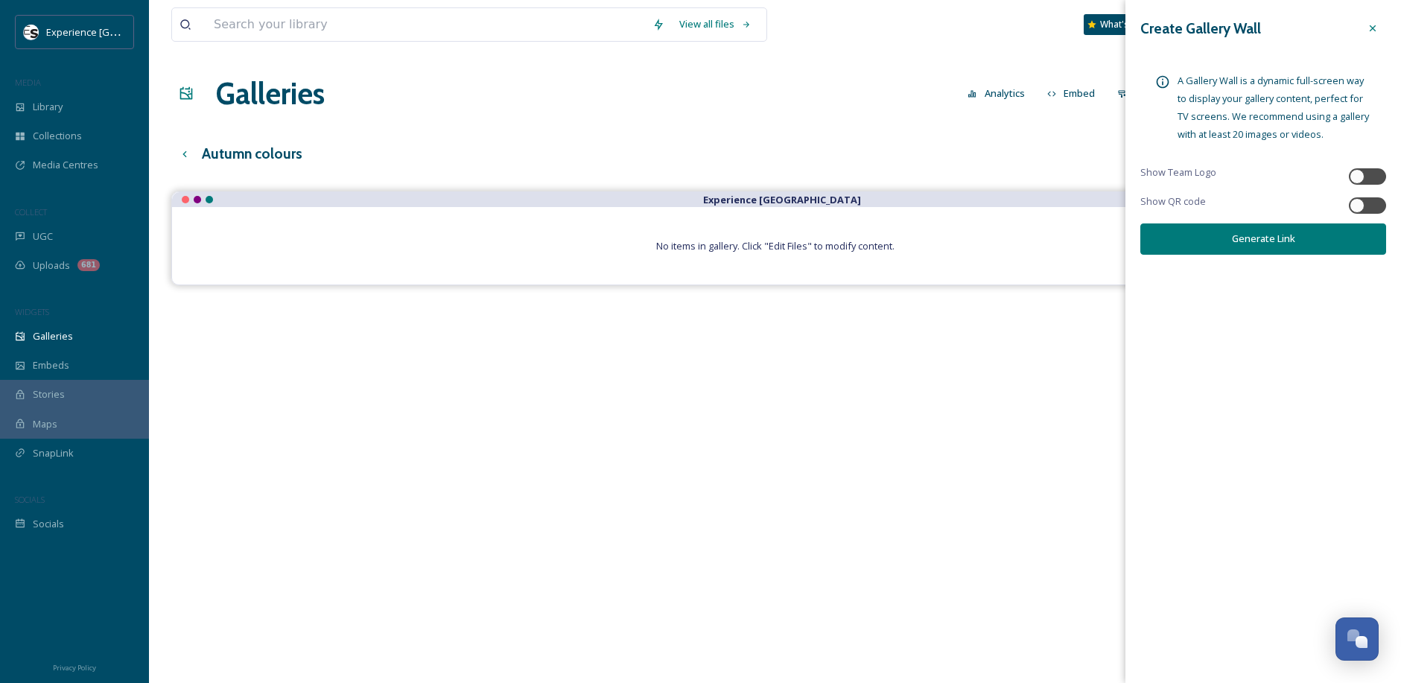
click at [1372, 29] on icon at bounding box center [1372, 28] width 6 height 6
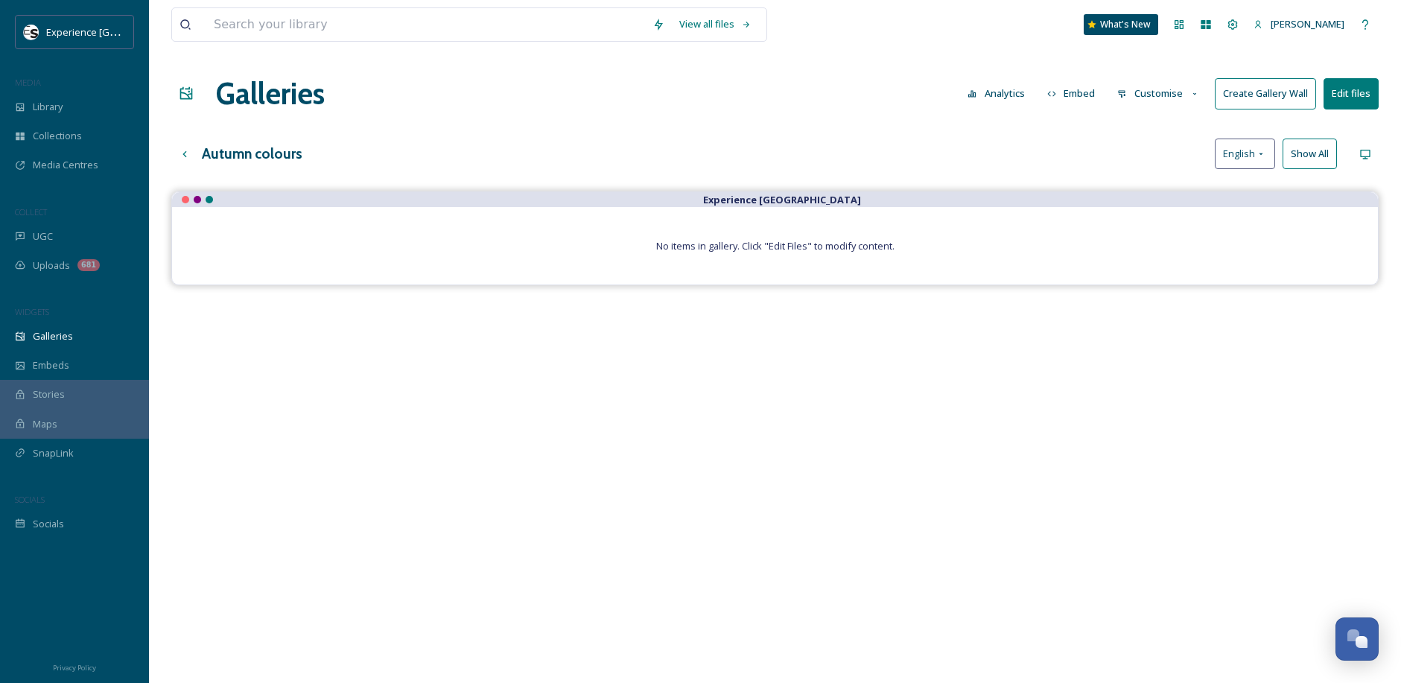
click at [1354, 98] on button "Edit files" at bounding box center [1350, 93] width 55 height 31
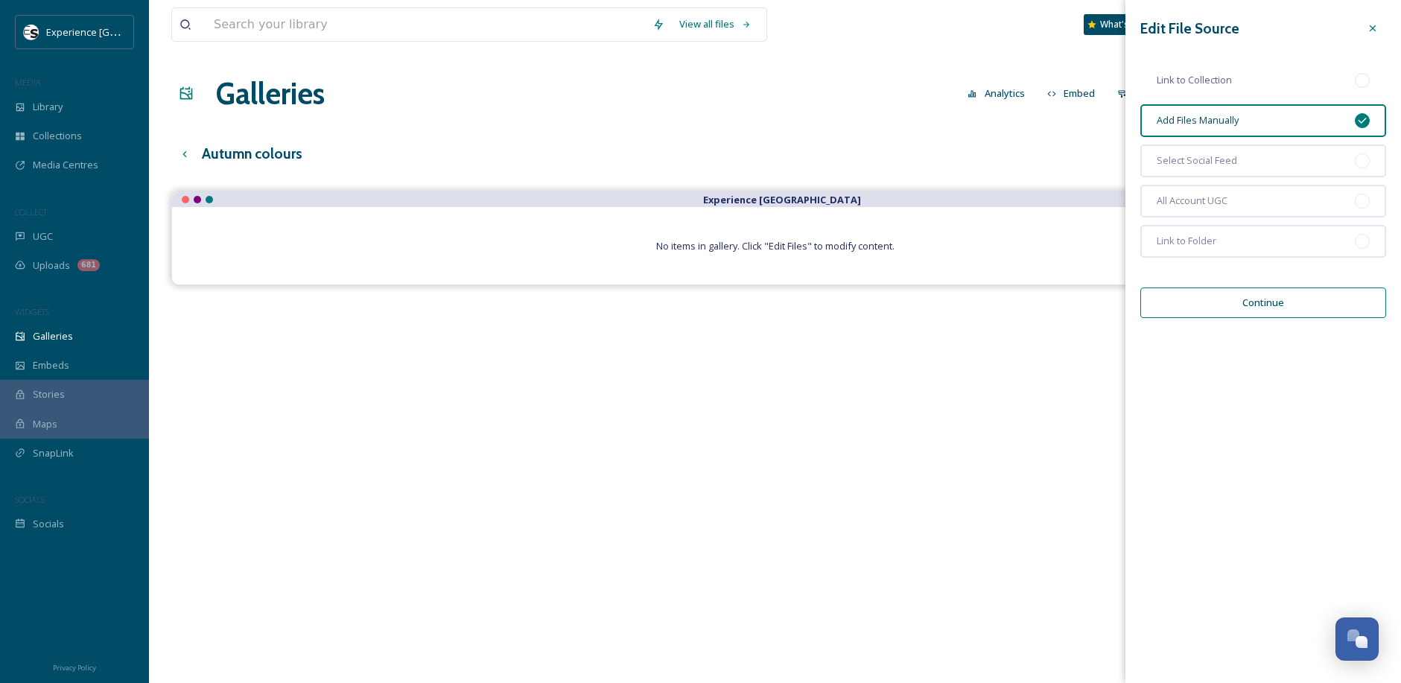
click at [1256, 78] on div "Link to Collection" at bounding box center [1263, 80] width 246 height 33
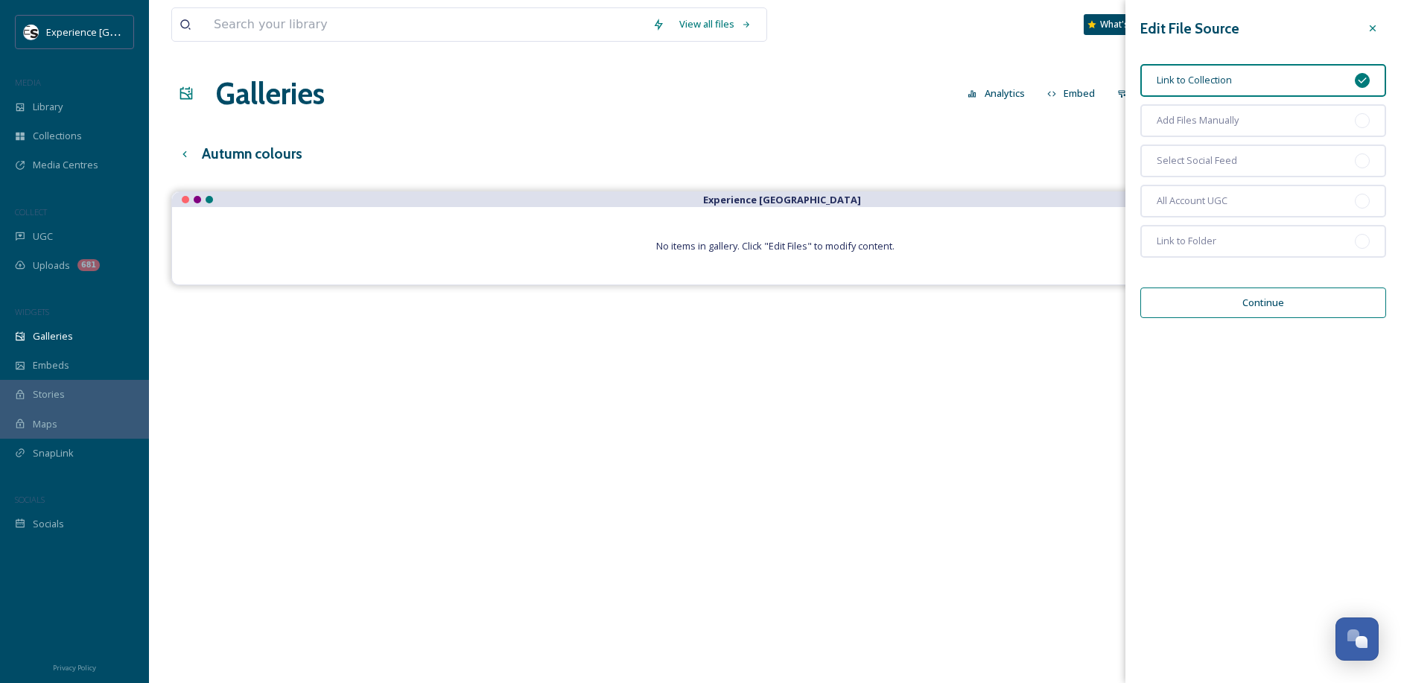
click at [1256, 309] on button "Continue" at bounding box center [1263, 302] width 246 height 31
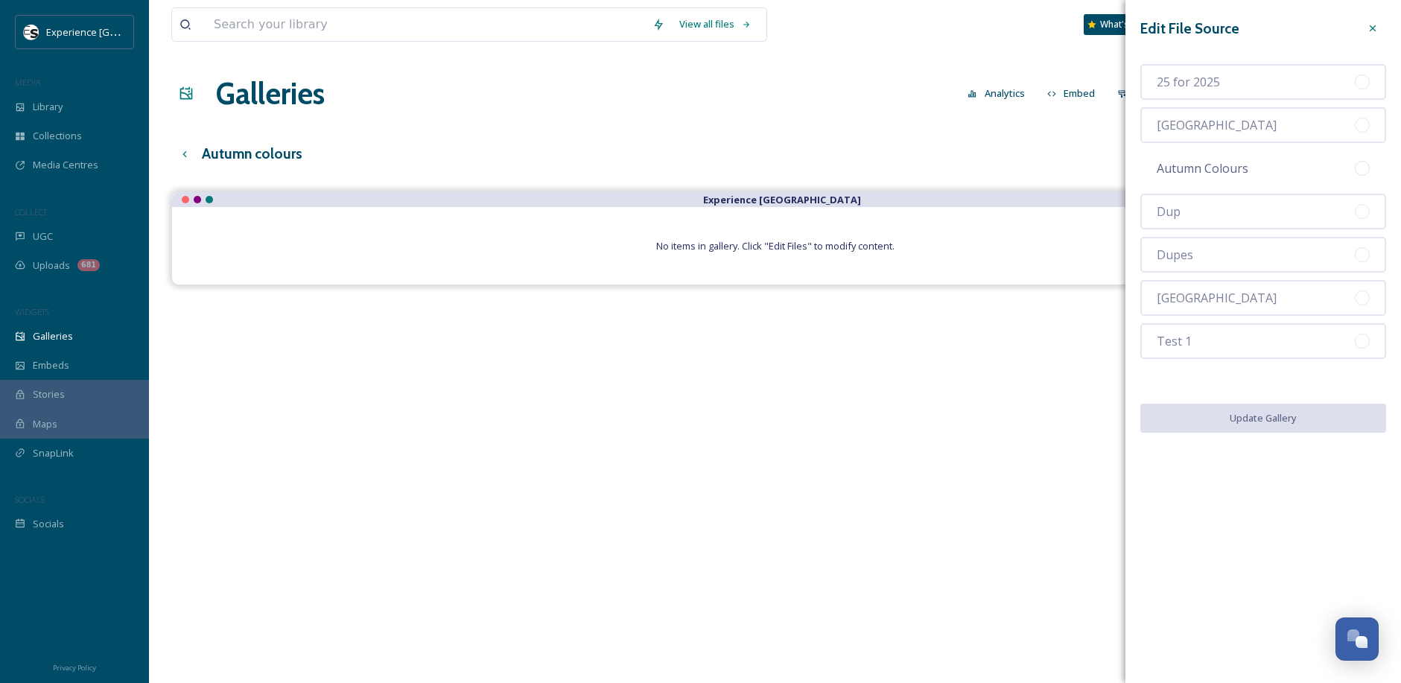
click at [1213, 169] on span "Autumn Colours" at bounding box center [1203, 168] width 92 height 18
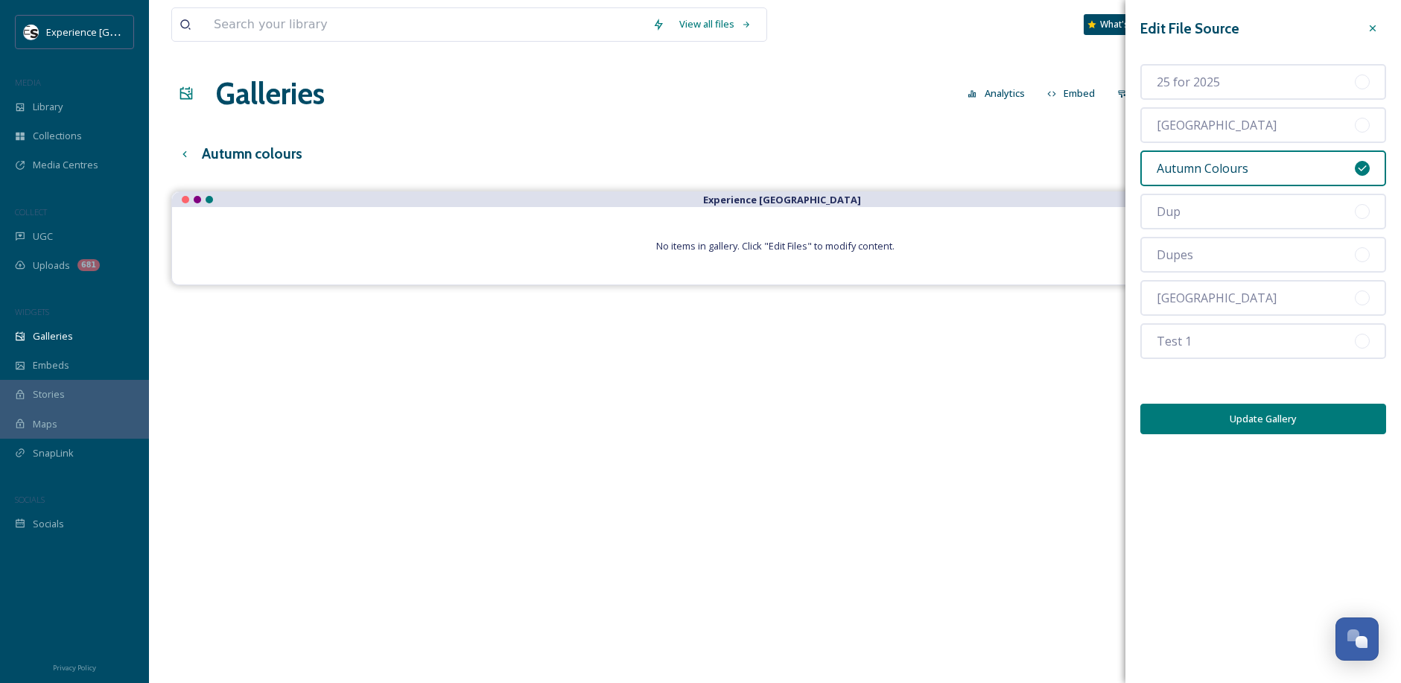
click at [1252, 419] on button "Update Gallery" at bounding box center [1263, 419] width 246 height 31
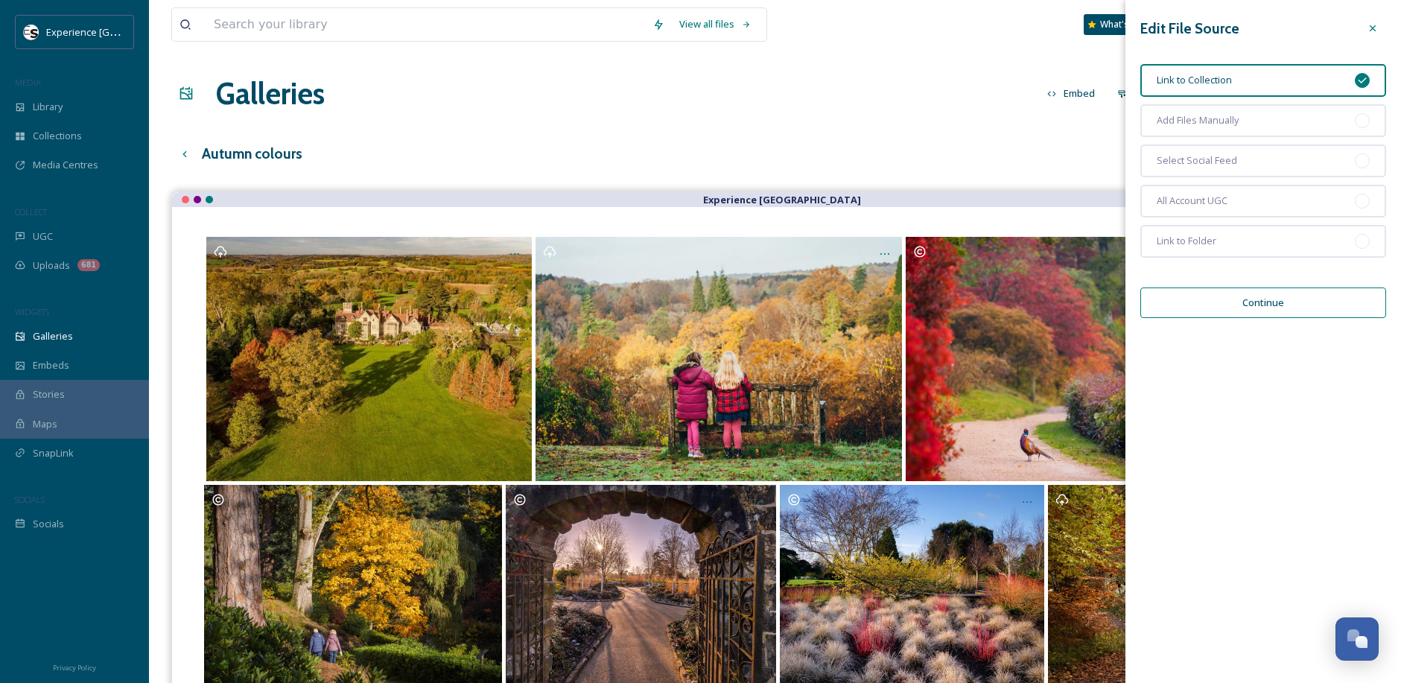
click at [1189, 314] on button "Continue" at bounding box center [1263, 302] width 246 height 31
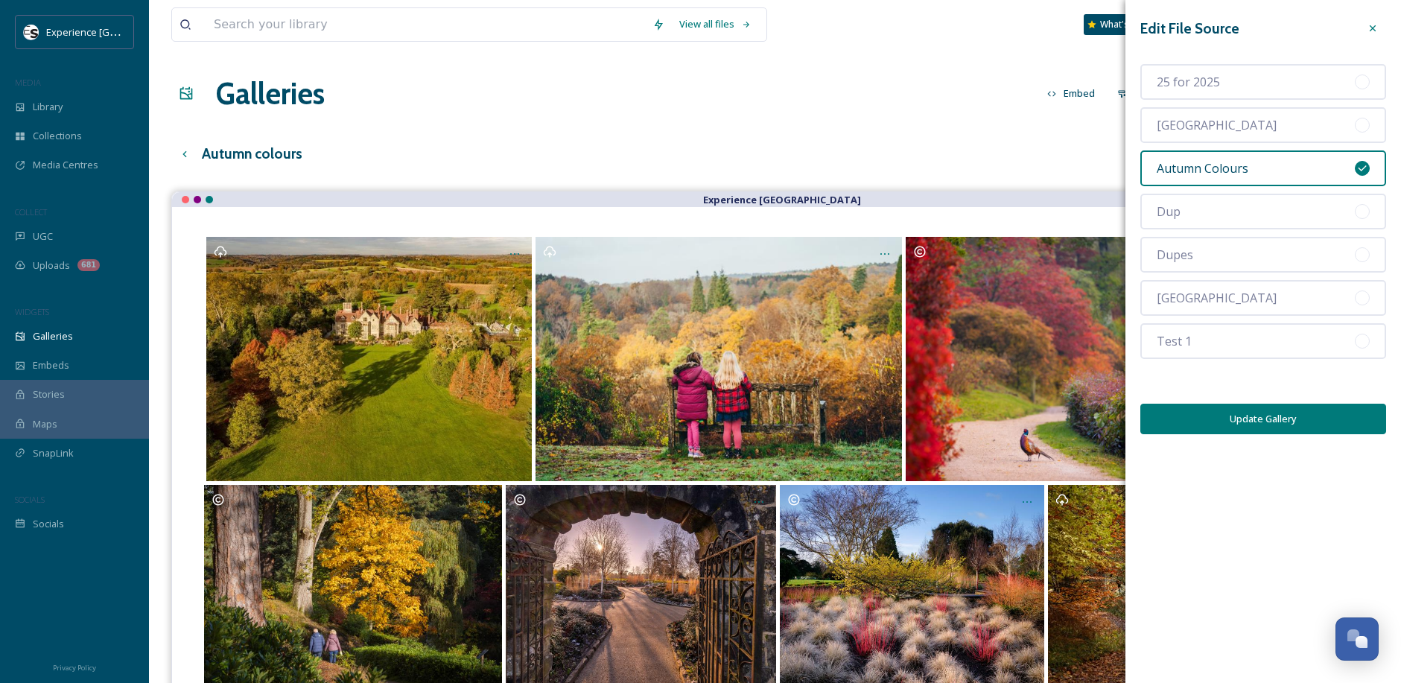
click at [1231, 420] on button "Update Gallery" at bounding box center [1263, 419] width 246 height 31
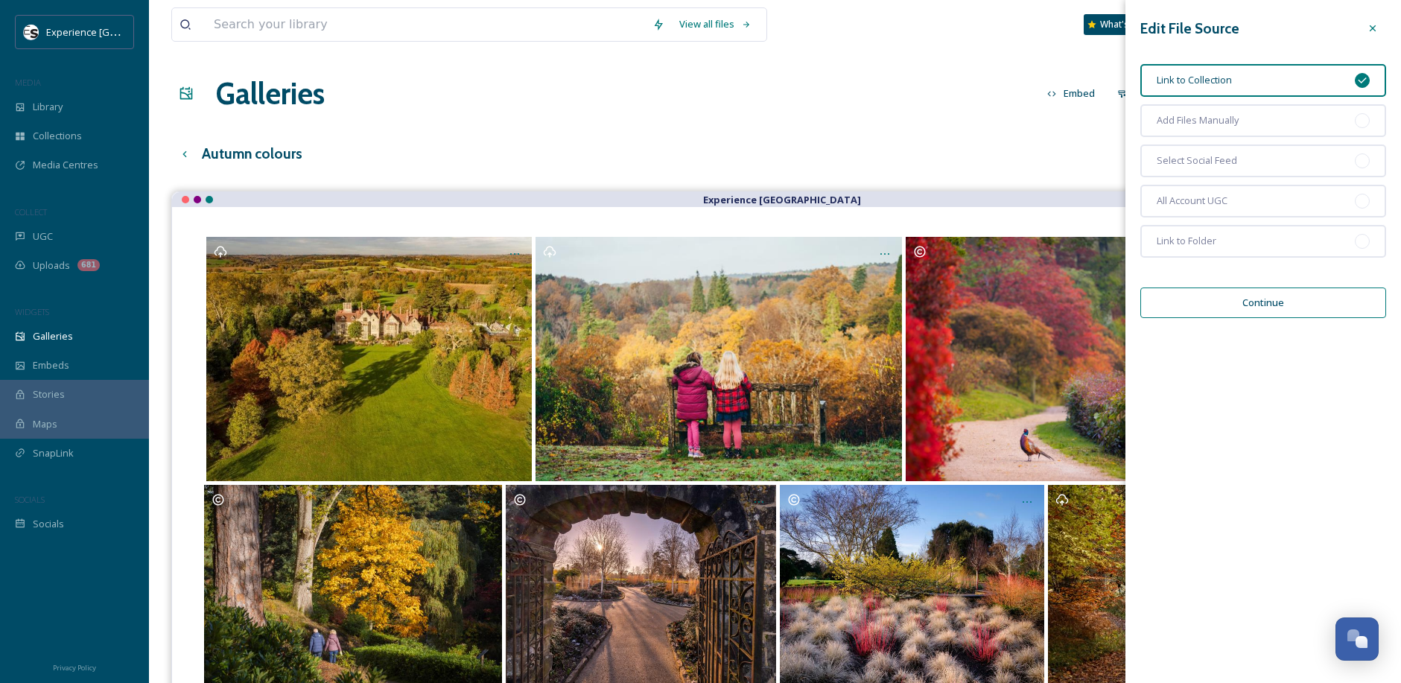
click at [1375, 25] on icon at bounding box center [1373, 28] width 12 height 12
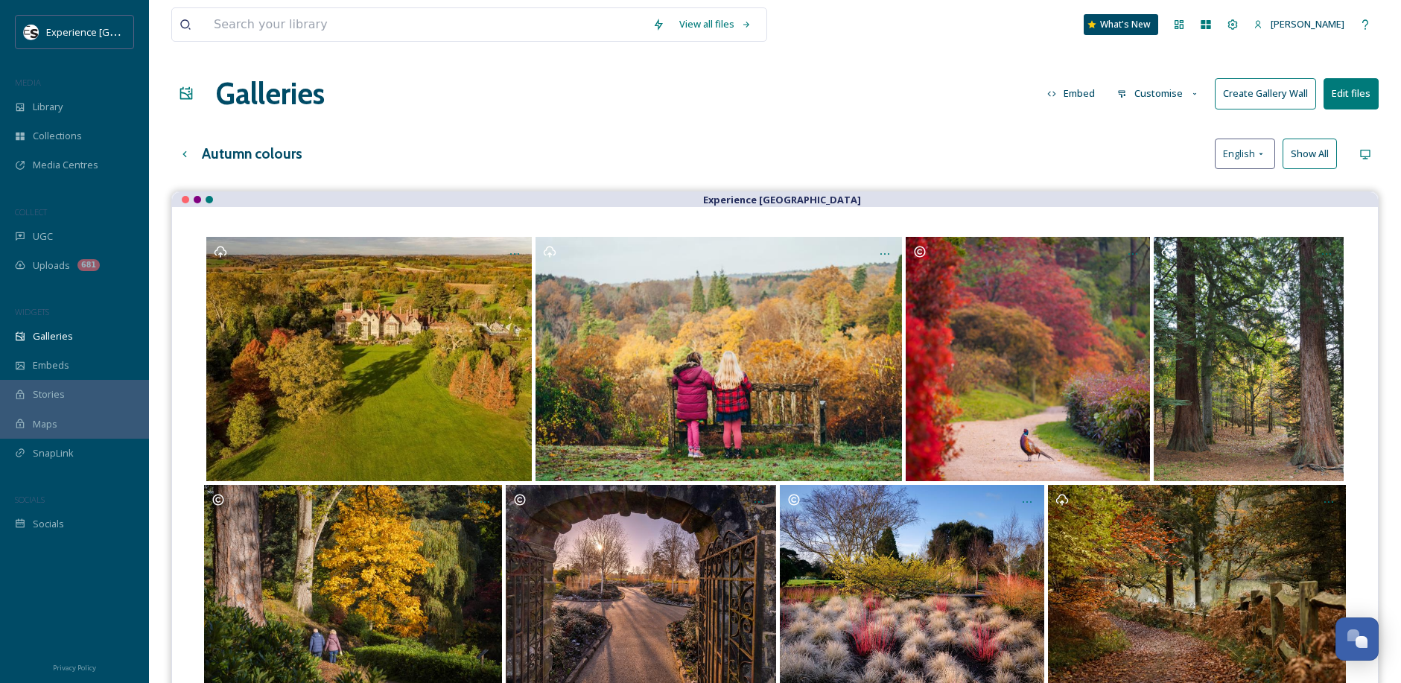
click at [1163, 97] on button "Customise" at bounding box center [1159, 93] width 98 height 29
click at [1159, 129] on div "Layout" at bounding box center [1162, 127] width 104 height 29
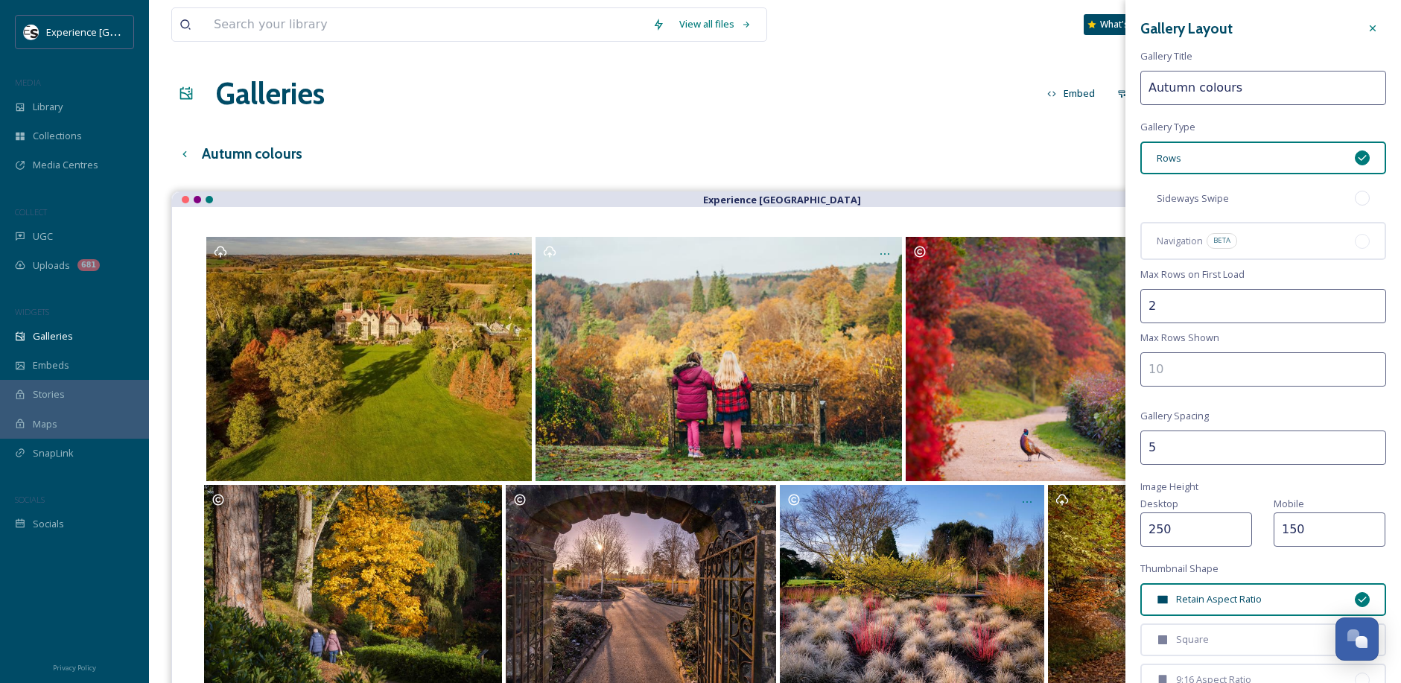
click at [1228, 200] on div "Sideways Swipe" at bounding box center [1263, 198] width 246 height 33
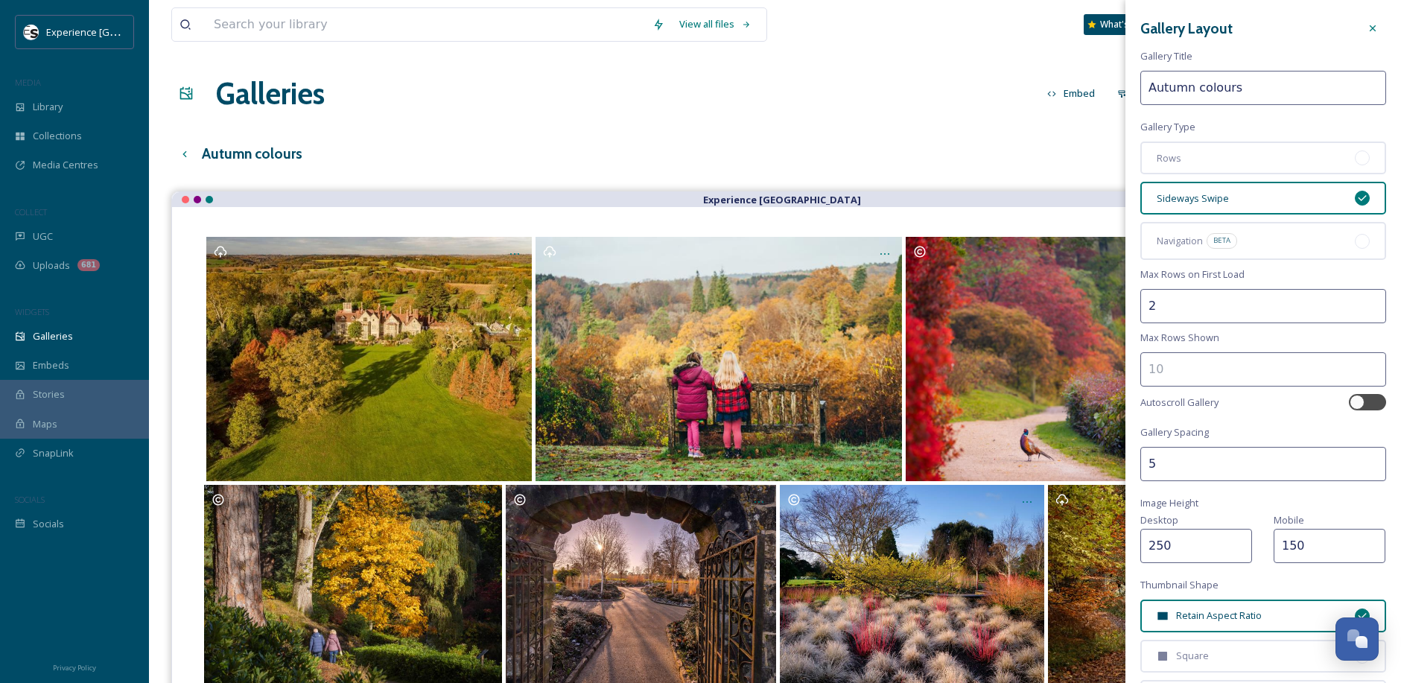
click at [1232, 309] on input "2" at bounding box center [1263, 306] width 246 height 34
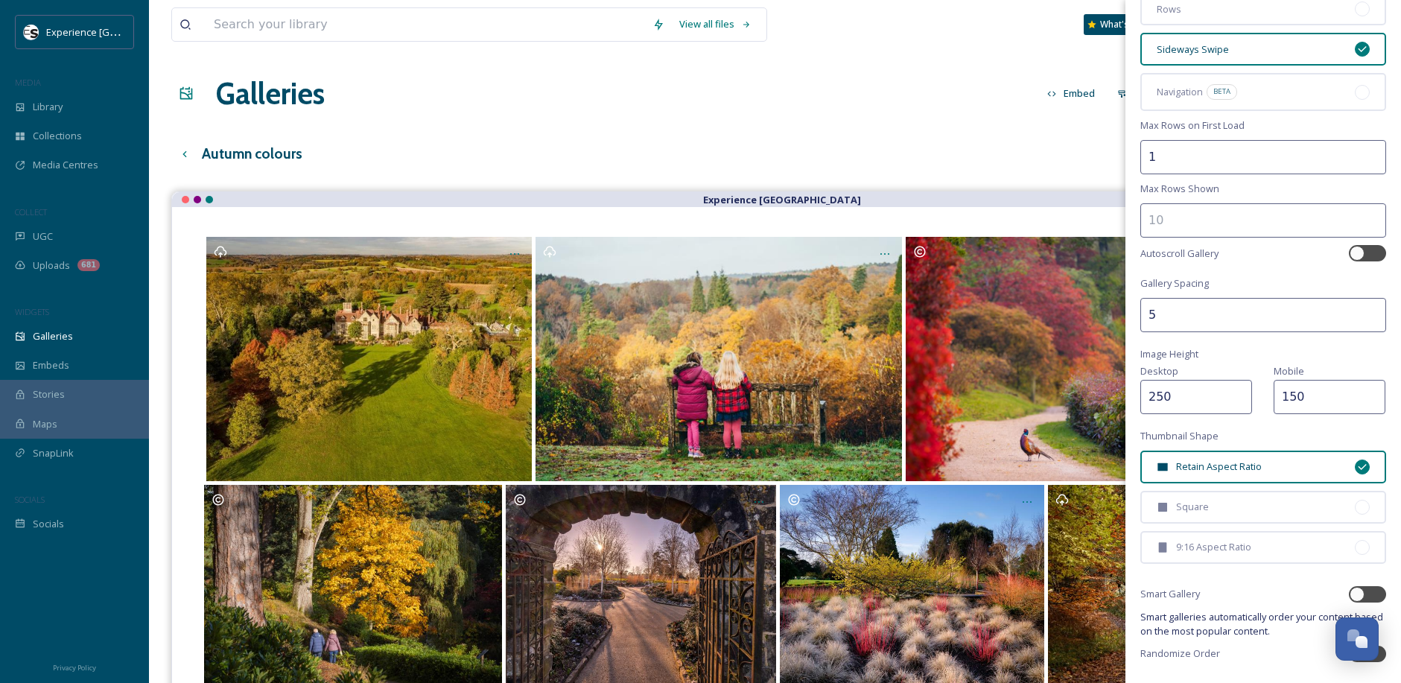
scroll to position [196, 0]
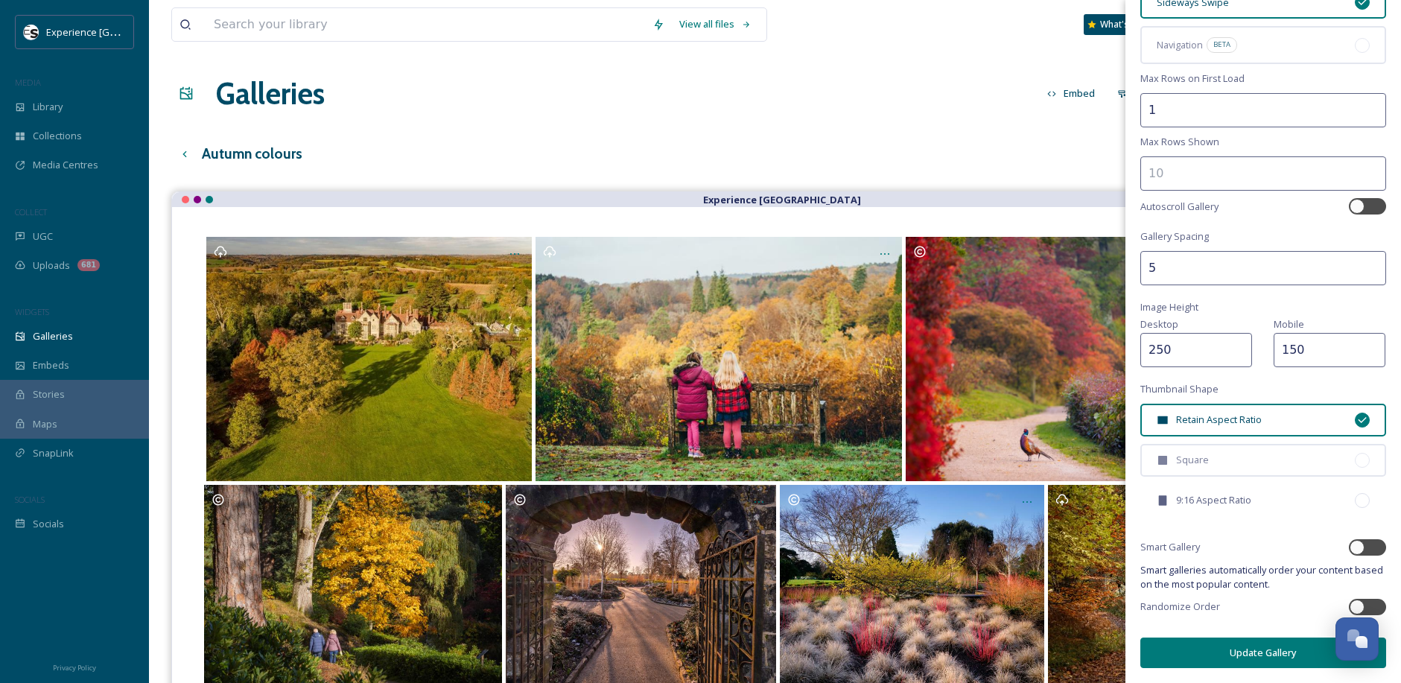
click at [1206, 508] on div "9:16 Aspect Ratio" at bounding box center [1263, 500] width 246 height 33
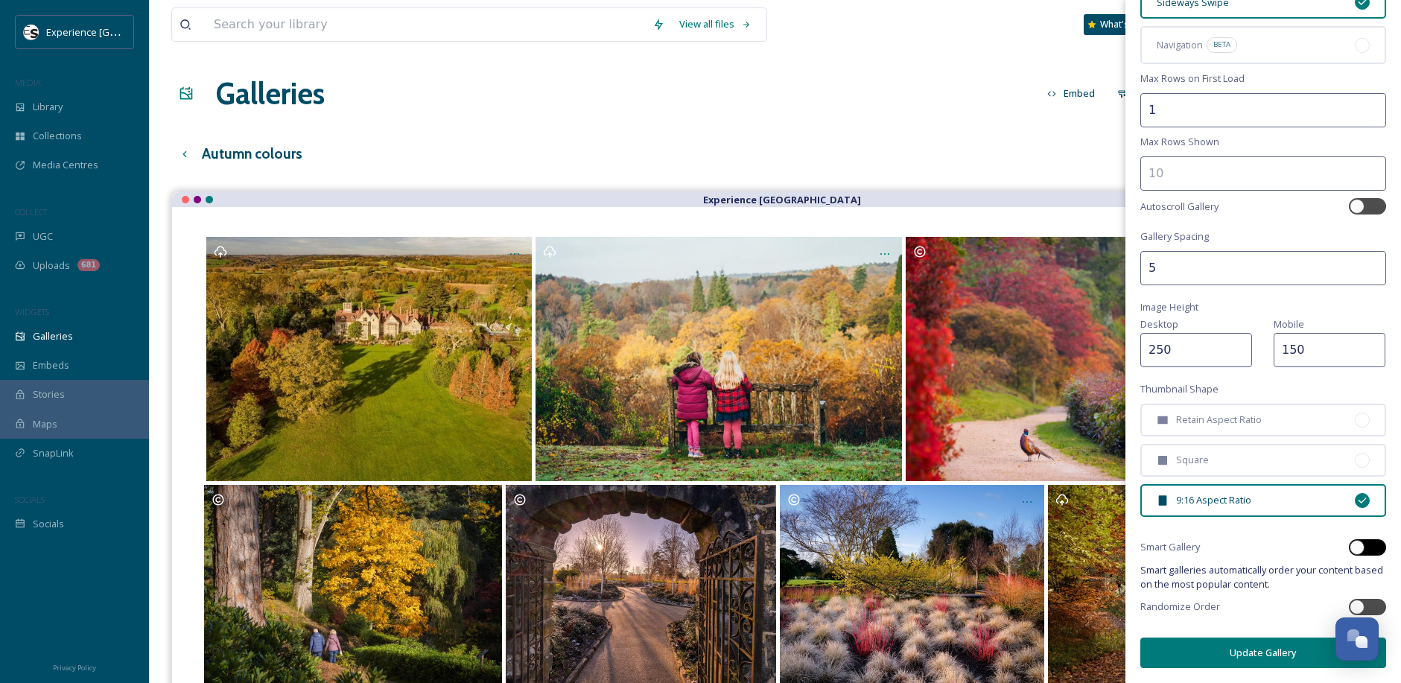
click at [1349, 541] on div at bounding box center [1356, 547] width 15 height 15
click at [1350, 605] on div at bounding box center [1356, 606] width 15 height 15
click at [1281, 655] on button "Update Gallery" at bounding box center [1263, 652] width 246 height 31
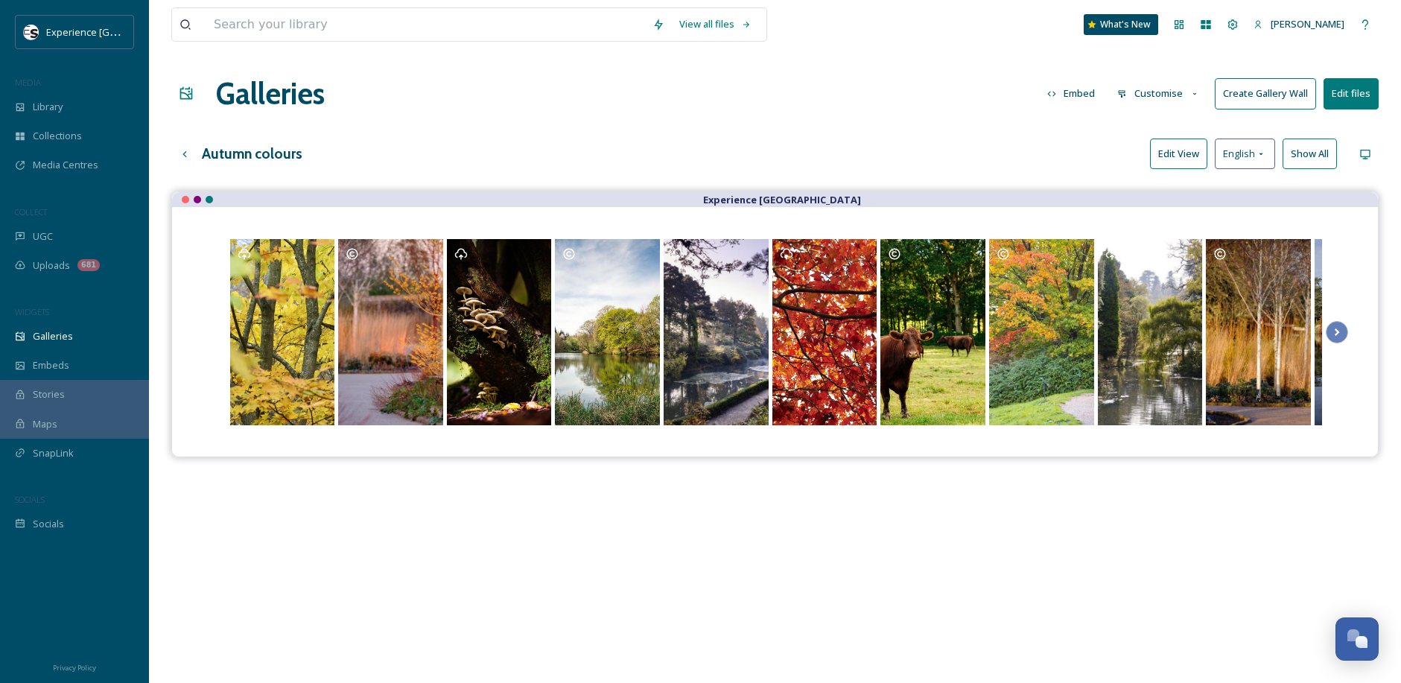
click at [1072, 93] on button "Embed" at bounding box center [1071, 93] width 63 height 29
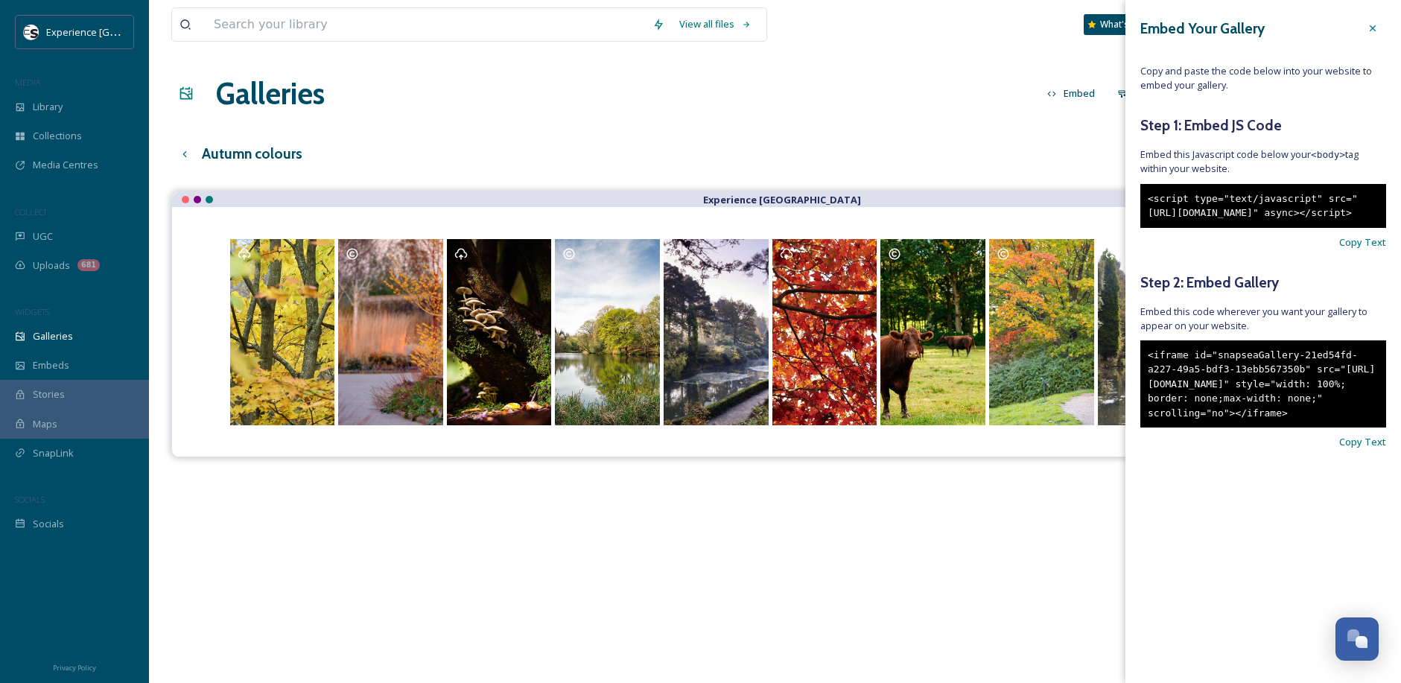
drag, startPoint x: 1146, startPoint y: 197, endPoint x: 1257, endPoint y: 244, distance: 120.5
click at [1257, 228] on div "<script type="text/javascript" src="https://snapsea.fra1.digitaloceanspaces.com…" at bounding box center [1263, 206] width 246 height 44
copy div "<script type="text/javascript" src="https://snapsea.fra1.digitaloceanspaces.com…"
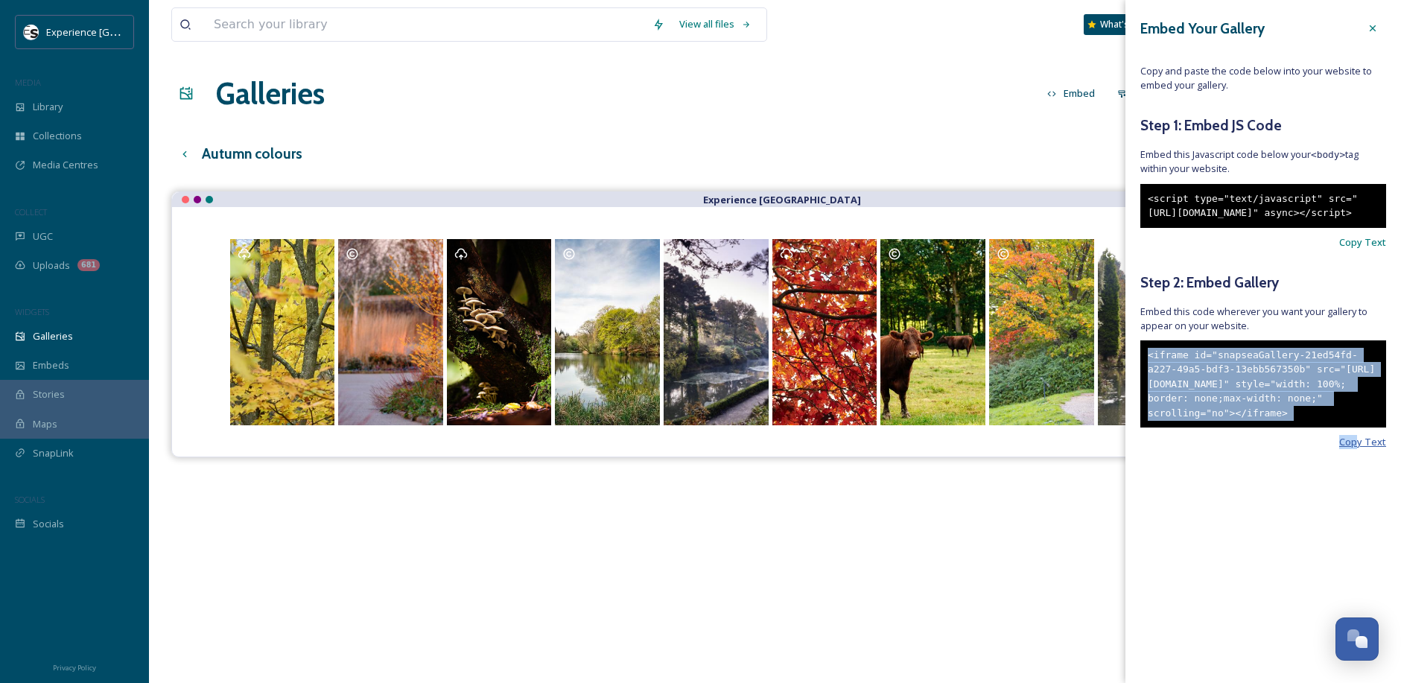
drag, startPoint x: 1148, startPoint y: 383, endPoint x: 1356, endPoint y: 480, distance: 230.2
click at [1356, 480] on div "Embed Your Gallery Copy and paste the code below into your website to embed you…" at bounding box center [1263, 254] width 276 height 509
copy div "<iframe id="snapseaGallery-21ed54fd-a227-49a5-bdf3-13ebb567350b" src="https://a…"
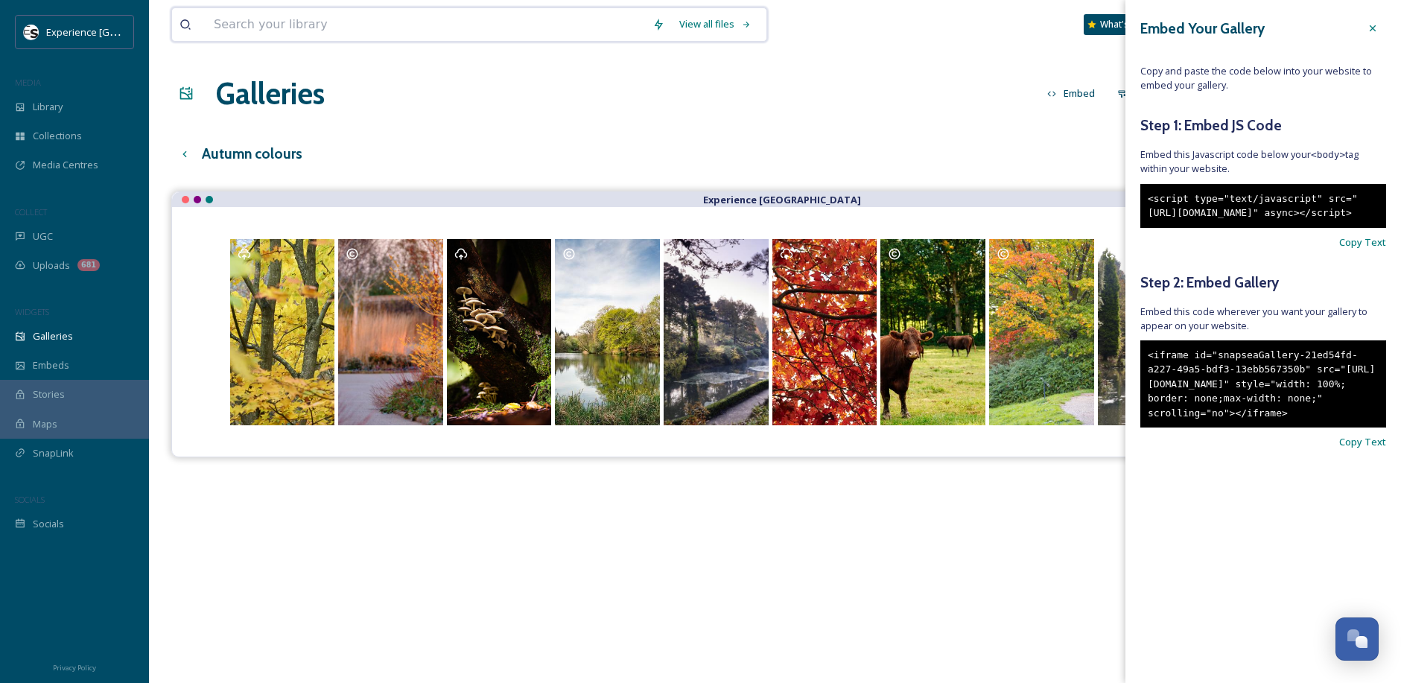
click at [324, 31] on input at bounding box center [425, 24] width 439 height 33
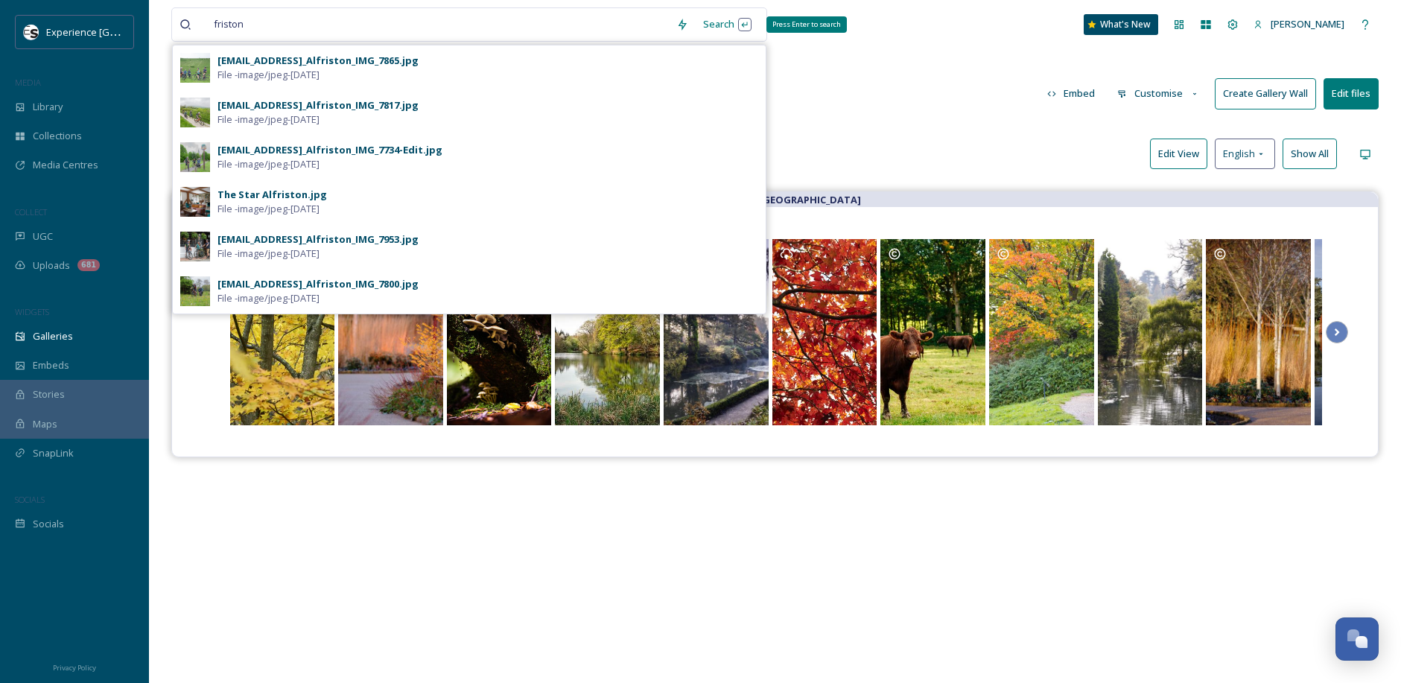
click at [722, 26] on div "Search Press Enter to search" at bounding box center [727, 24] width 63 height 29
